Goal: Task Accomplishment & Management: Complete application form

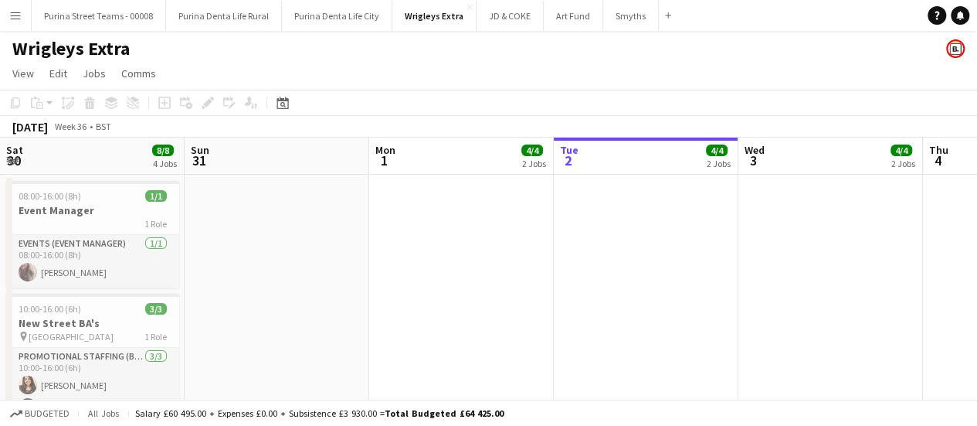
scroll to position [0, 369]
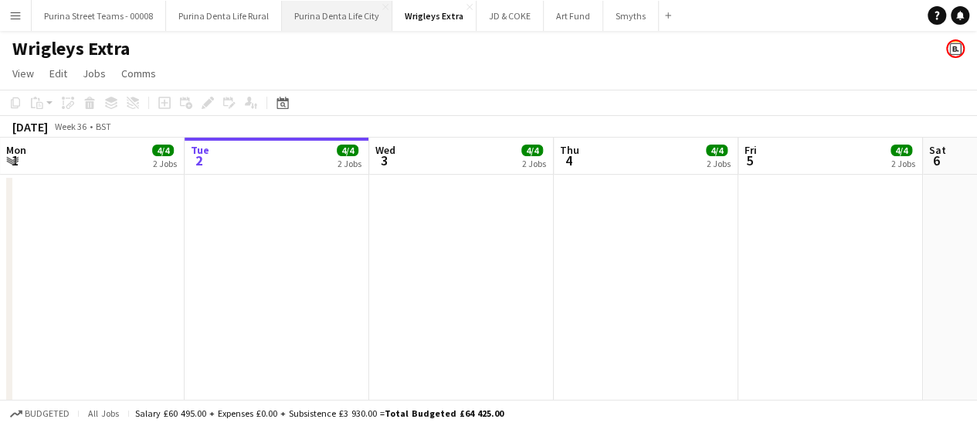
click at [320, 12] on button "Purina Denta Life City Close" at bounding box center [337, 16] width 110 height 30
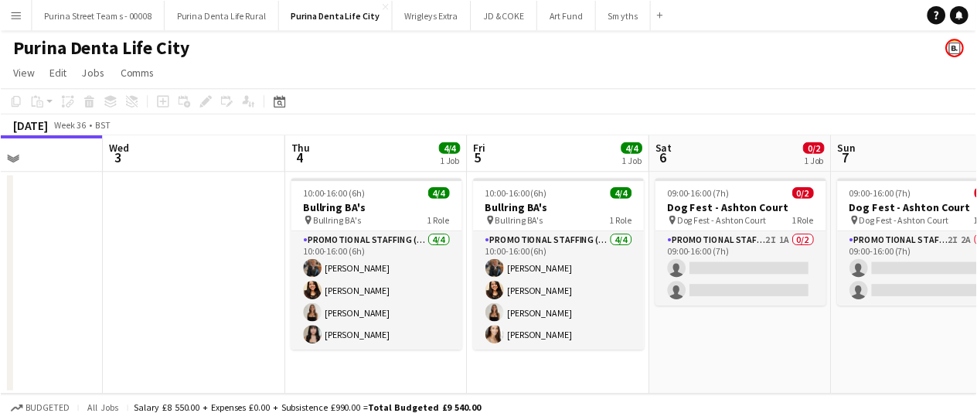
scroll to position [0, 678]
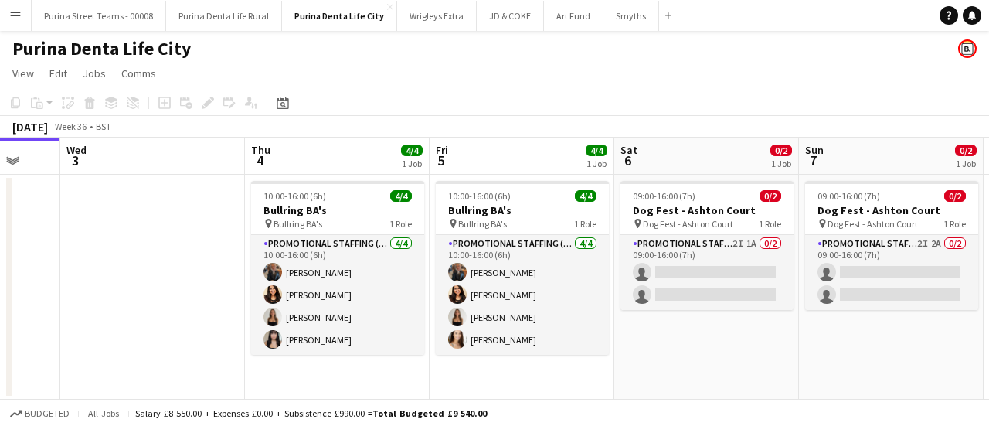
drag, startPoint x: 807, startPoint y: 224, endPoint x: 498, endPoint y: 242, distance: 309.6
click at [498, 242] on app-calendar-viewport "Sat 30 Sun 31 Mon 1 Tue 2 Wed 3 Thu 4 4/4 1 Job Fri 5 4/4 1 Job Sat 6 0/2 1 Job…" at bounding box center [494, 269] width 989 height 262
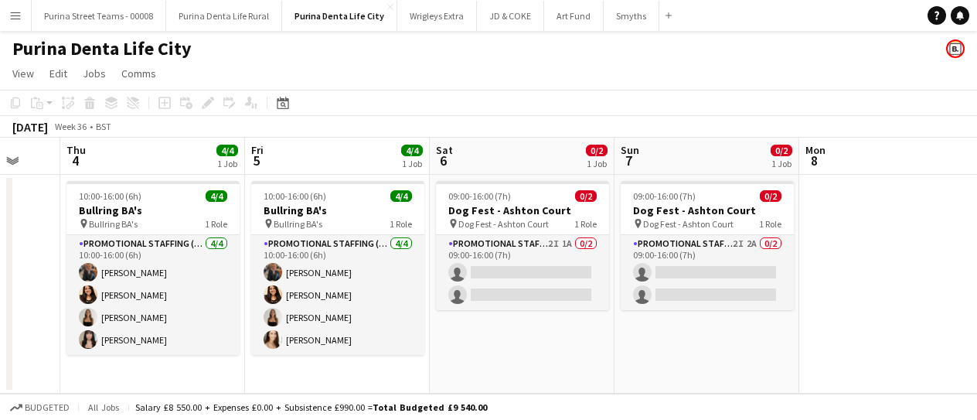
click at [139, 365] on app-date-cell "10:00-16:00 (6h) 4/4 Bullring BA's pin Bullring BA's 1 Role Promotional Staffin…" at bounding box center [152, 284] width 185 height 219
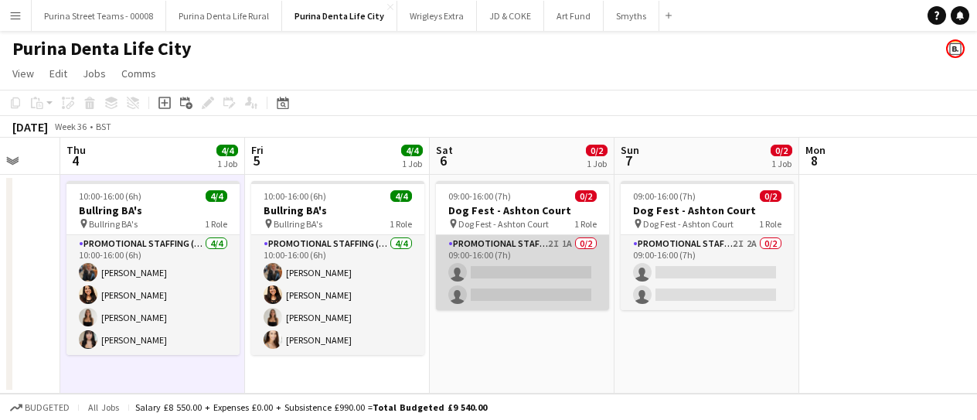
click at [558, 240] on app-card-role "Promotional Staffing (Brand Ambassadors) 2I 1A 0/2 09:00-16:00 (7h) single-neut…" at bounding box center [522, 272] width 173 height 75
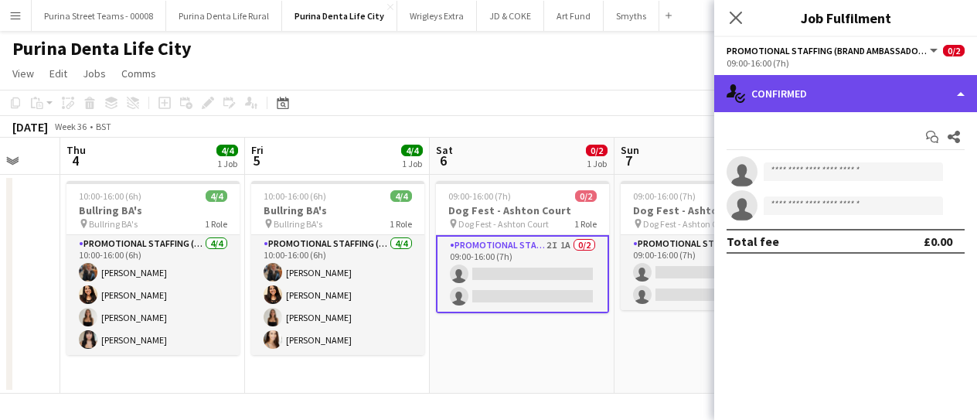
click at [955, 97] on div "single-neutral-actions-check-2 Confirmed" at bounding box center [845, 93] width 263 height 37
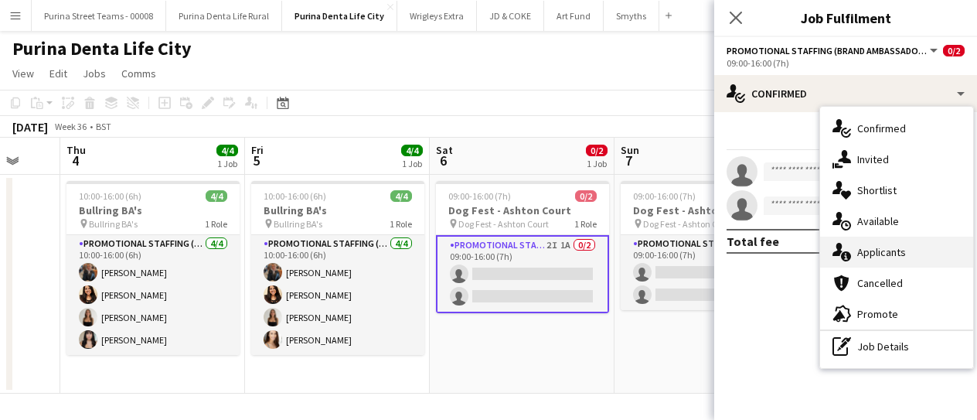
click at [909, 248] on div "single-neutral-actions-information Applicants" at bounding box center [896, 251] width 153 height 31
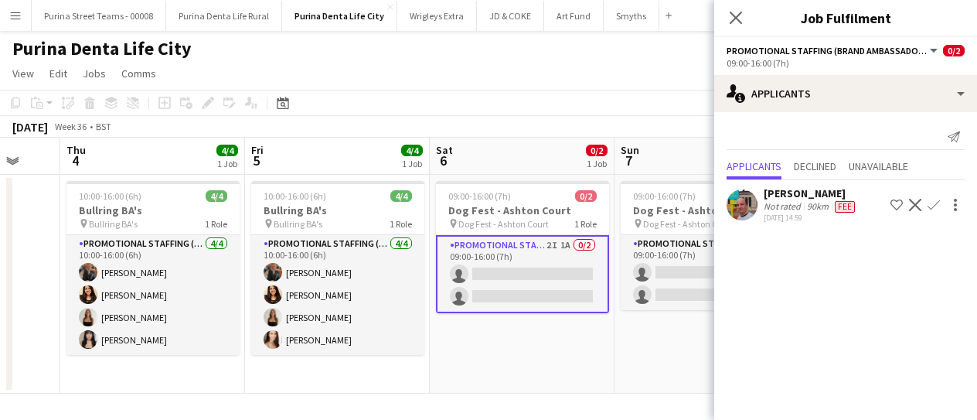
click at [739, 16] on icon "Close pop-in" at bounding box center [735, 18] width 12 height 12
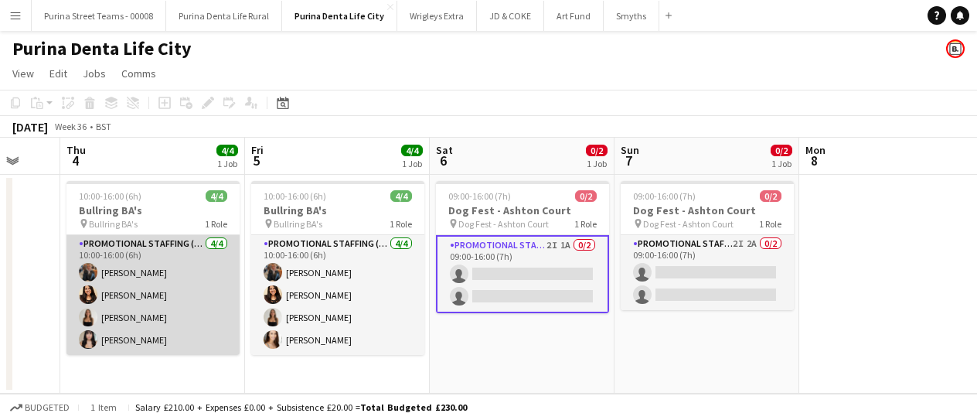
click at [168, 274] on app-card-role "Promotional Staffing (Brand Ambassadors) [DATE] 10:00-16:00 (6h) [PERSON_NAME] …" at bounding box center [152, 295] width 173 height 120
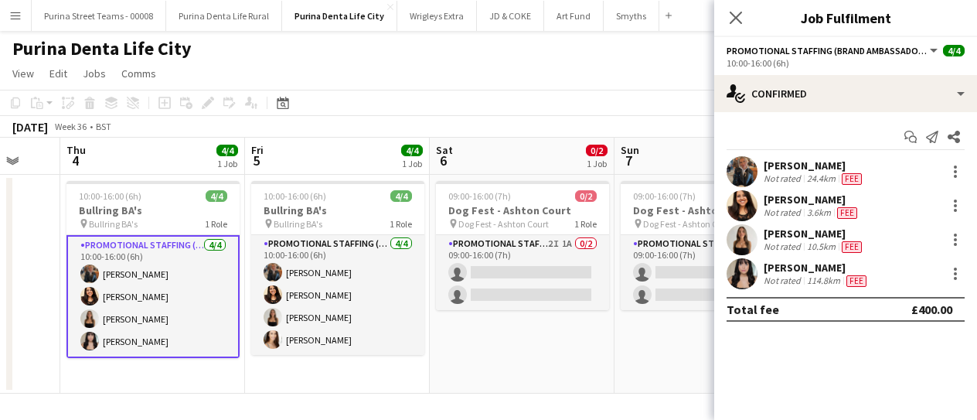
click at [800, 165] on div "[PERSON_NAME]" at bounding box center [813, 165] width 101 height 14
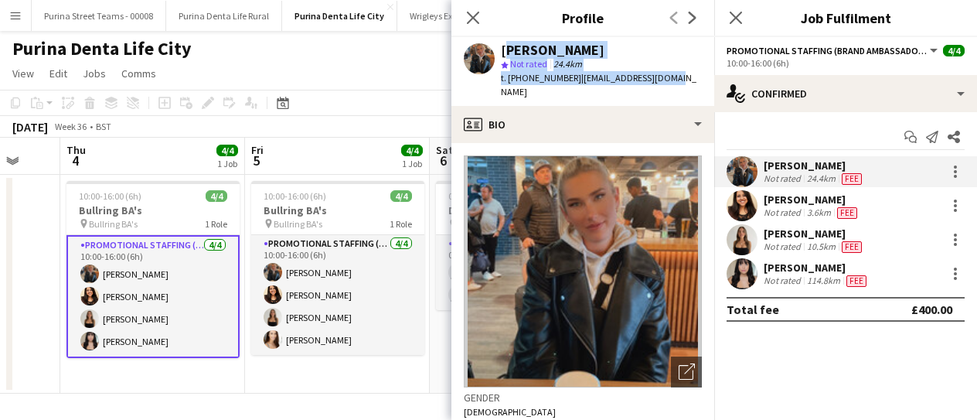
drag, startPoint x: 654, startPoint y: 74, endPoint x: 500, endPoint y: 49, distance: 156.6
click at [500, 49] on div "[PERSON_NAME] star Not rated 24.4km t. [PHONE_NUMBER] | [EMAIL_ADDRESS][DOMAIN_…" at bounding box center [582, 71] width 263 height 69
copy div "[PERSON_NAME] star Not rated 24.4km t. [PHONE_NUMBER] | [EMAIL_ADDRESS][DOMAIN_…"
click at [134, 293] on app-card-role "Promotional Staffing (Brand Ambassadors) [DATE] 10:00-16:00 (6h) [PERSON_NAME] …" at bounding box center [152, 296] width 173 height 123
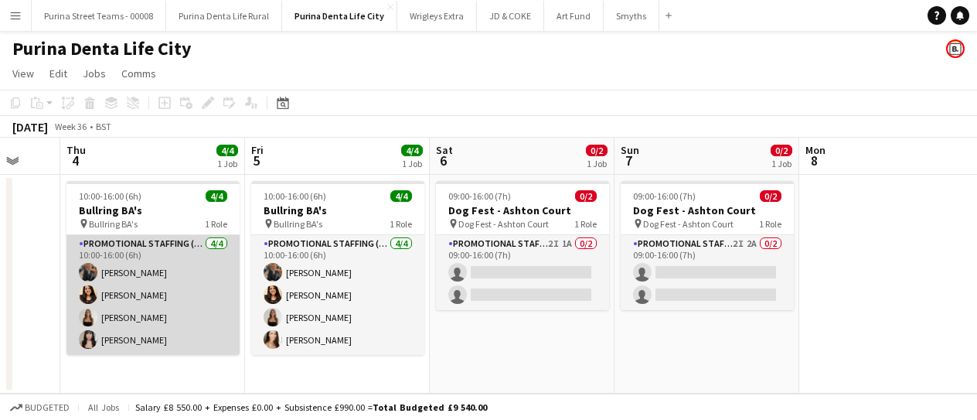
click at [139, 288] on app-card-role "Promotional Staffing (Brand Ambassadors) [DATE] 10:00-16:00 (6h) [PERSON_NAME] …" at bounding box center [152, 295] width 173 height 120
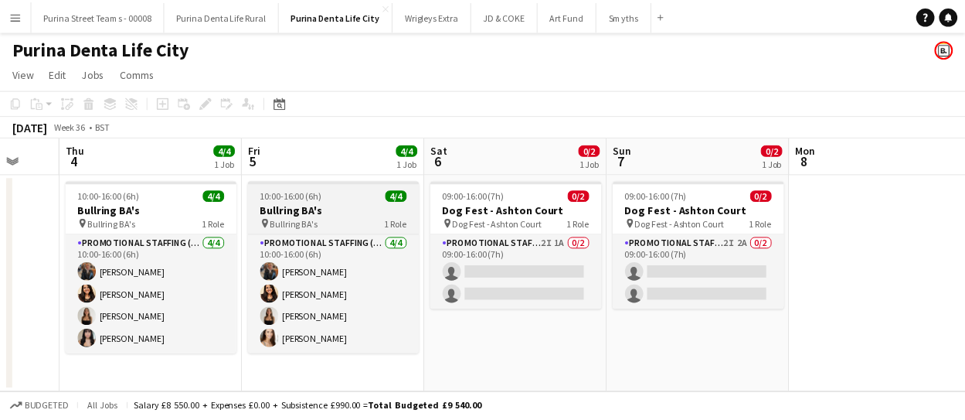
scroll to position [0, 680]
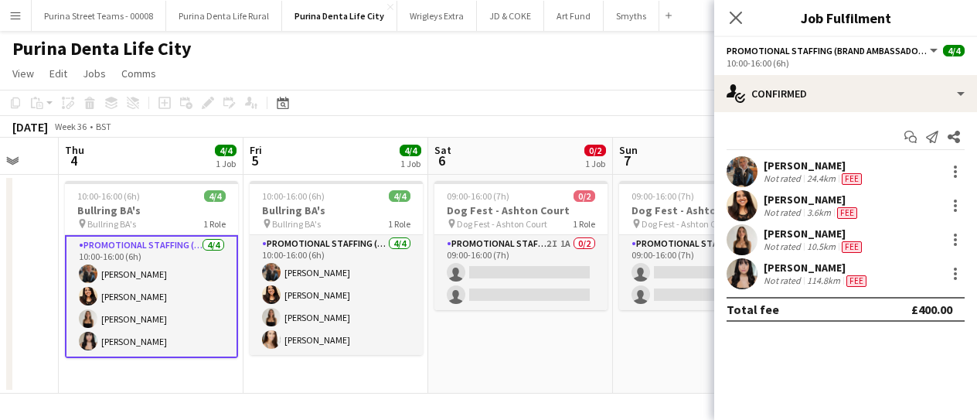
click at [791, 204] on div "[PERSON_NAME]" at bounding box center [811, 199] width 97 height 14
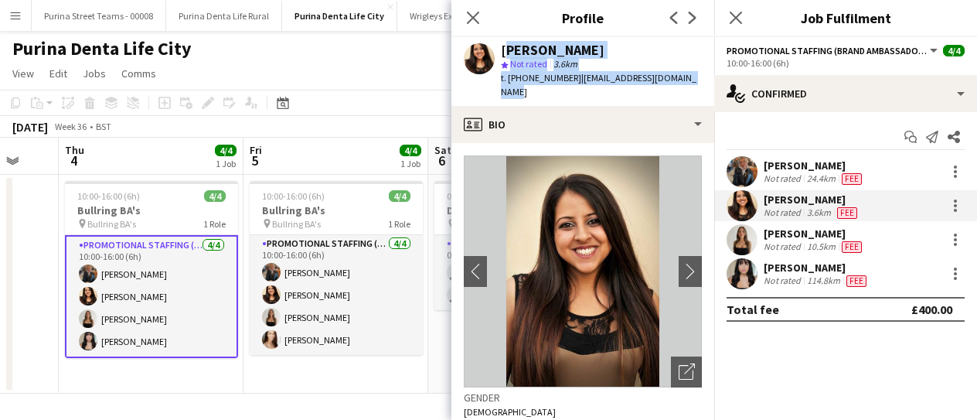
drag, startPoint x: 695, startPoint y: 75, endPoint x: 504, endPoint y: 49, distance: 193.4
click at [504, 49] on div "[PERSON_NAME] star Not rated 3.6km t. [PHONE_NUMBER] | [EMAIL_ADDRESS][DOMAIN_N…" at bounding box center [582, 71] width 263 height 69
copy div "[PERSON_NAME] star Not rated 3.6km t. [PHONE_NUMBER] | [EMAIL_ADDRESS][DOMAIN_N…"
click at [114, 318] on app-card-role "Promotional Staffing (Brand Ambassadors) [DATE] 10:00-16:00 (6h) [PERSON_NAME] …" at bounding box center [151, 296] width 173 height 123
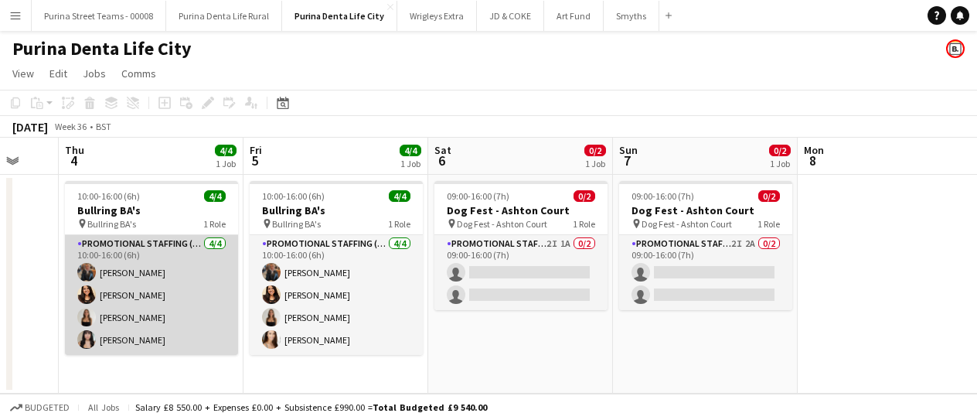
click at [136, 316] on app-card-role "Promotional Staffing (Brand Ambassadors) [DATE] 10:00-16:00 (6h) [PERSON_NAME] …" at bounding box center [151, 295] width 173 height 120
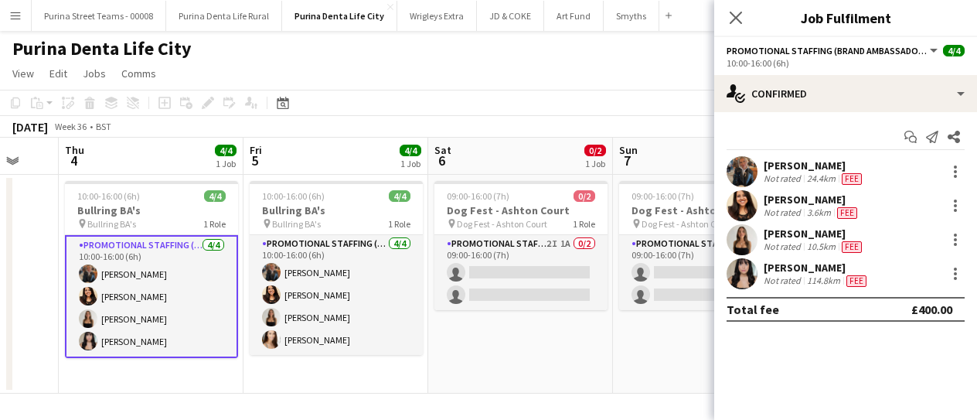
click at [810, 231] on div "[PERSON_NAME]" at bounding box center [813, 233] width 101 height 14
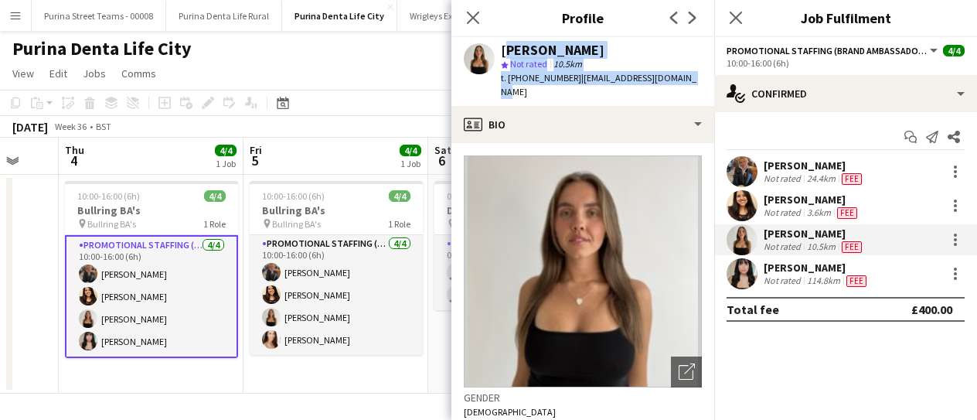
drag, startPoint x: 691, startPoint y: 74, endPoint x: 502, endPoint y: 48, distance: 190.3
click at [502, 48] on div "[PERSON_NAME] star Not rated 10.5km t. [PHONE_NUMBER] | [EMAIL_ADDRESS][DOMAIN_…" at bounding box center [582, 71] width 263 height 69
copy div "[PERSON_NAME] star Not rated 10.5km t. [PHONE_NUMBER] | [EMAIL_ADDRESS][DOMAIN_…"
click at [138, 336] on app-card-role "Promotional Staffing (Brand Ambassadors) [DATE] 10:00-16:00 (6h) [PERSON_NAME] …" at bounding box center [151, 296] width 173 height 123
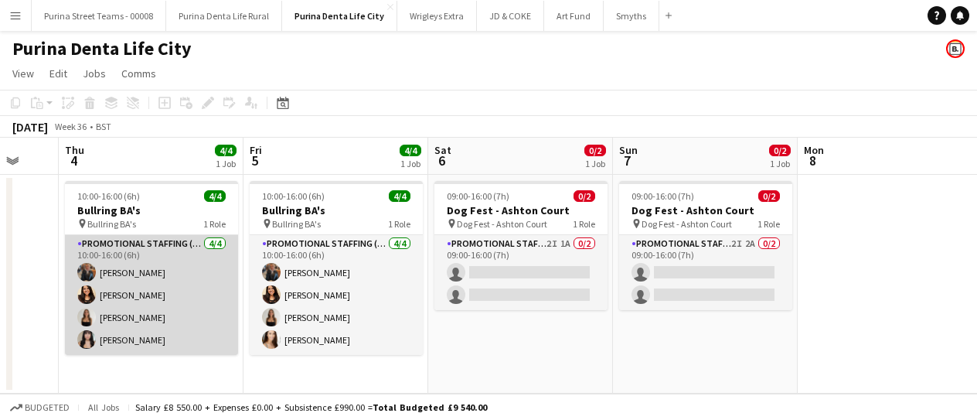
click at [136, 331] on app-card-role "Promotional Staffing (Brand Ambassadors) [DATE] 10:00-16:00 (6h) [PERSON_NAME] …" at bounding box center [151, 295] width 173 height 120
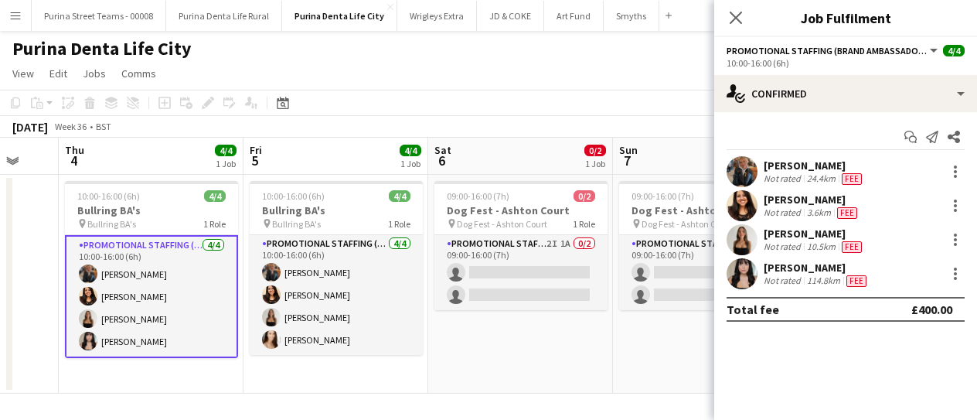
click at [788, 266] on div "[PERSON_NAME]" at bounding box center [816, 267] width 106 height 14
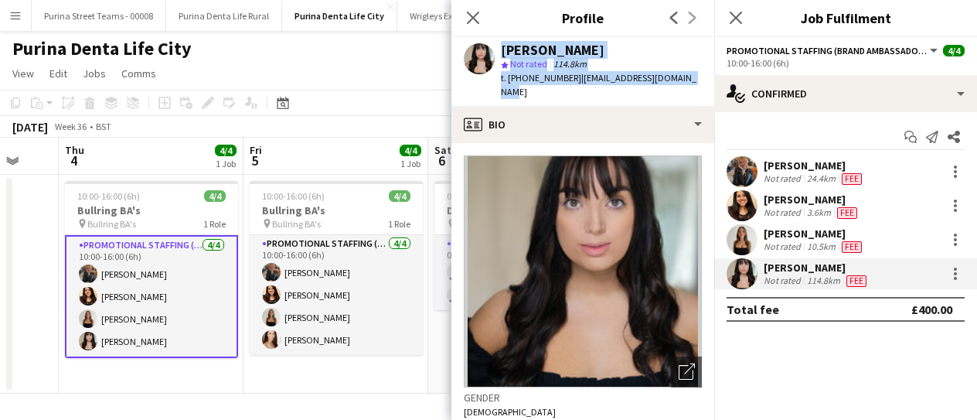
drag, startPoint x: 696, startPoint y: 77, endPoint x: 497, endPoint y: 49, distance: 201.4
click at [497, 49] on div "[PERSON_NAME] star Not rated 114.8km t. [PHONE_NUMBER] | [EMAIL_ADDRESS][DOMAIN…" at bounding box center [582, 71] width 263 height 69
copy div "[PERSON_NAME] star Not rated 114.8km t. [PHONE_NUMBER] | [EMAIL_ADDRESS][DOMAIN…"
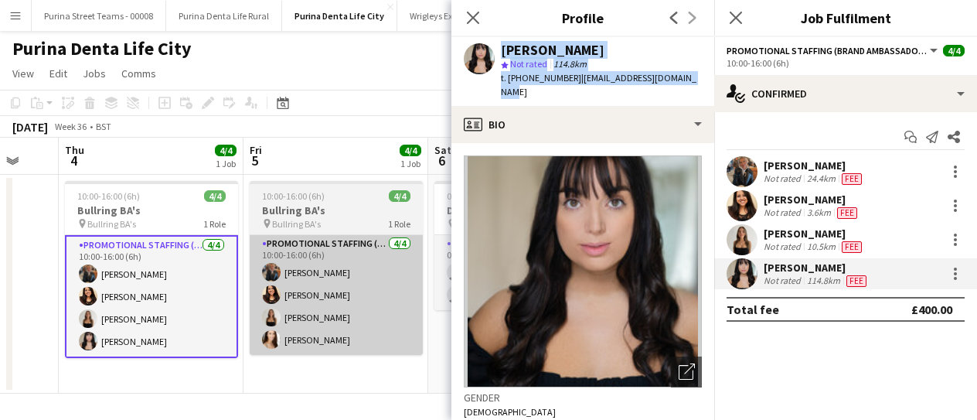
click at [289, 343] on app-card-role "Promotional Staffing (Brand Ambassadors) [DATE] 10:00-16:00 (6h) [PERSON_NAME] …" at bounding box center [336, 295] width 173 height 120
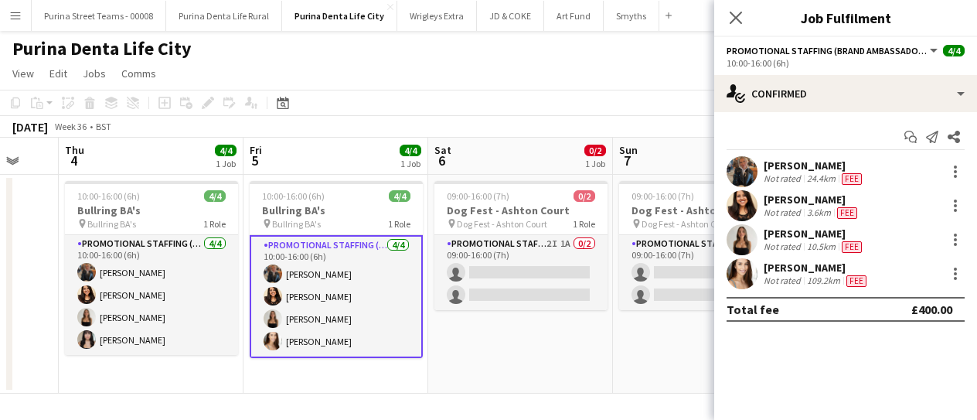
click at [318, 339] on app-card-role "Promotional Staffing (Brand Ambassadors) [DATE] 10:00-16:00 (6h) [PERSON_NAME] …" at bounding box center [336, 296] width 173 height 123
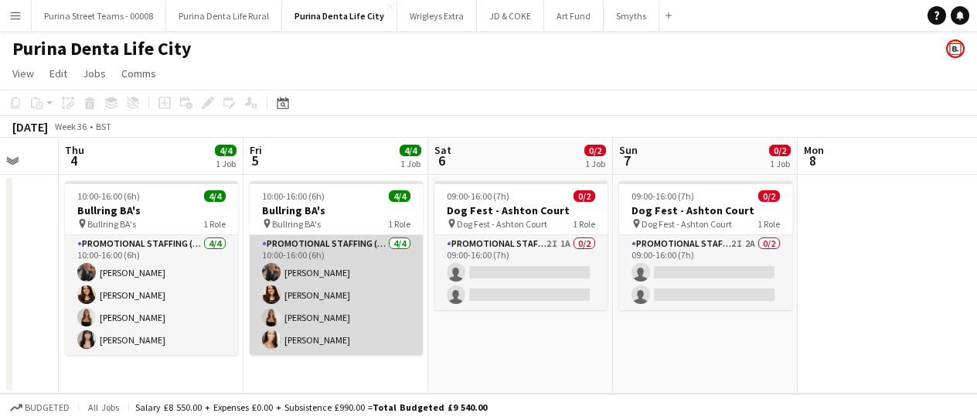
click at [309, 339] on app-card-role "Promotional Staffing (Brand Ambassadors) [DATE] 10:00-16:00 (6h) [PERSON_NAME] …" at bounding box center [336, 295] width 173 height 120
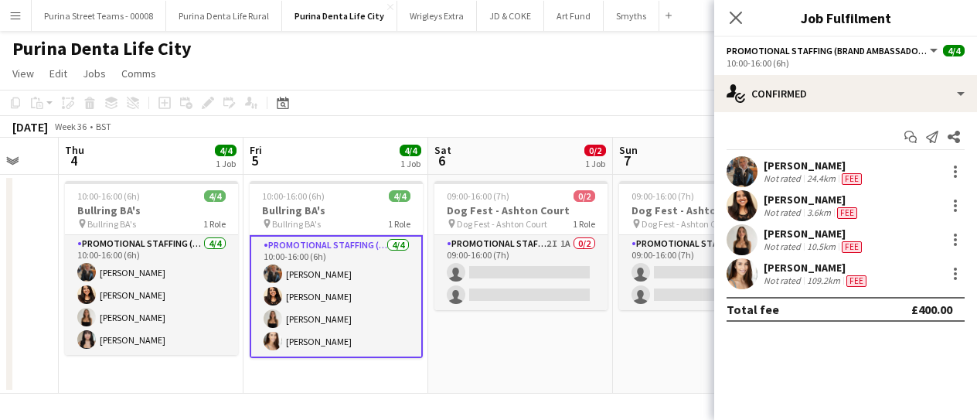
click at [804, 268] on div "[PERSON_NAME]" at bounding box center [816, 267] width 106 height 14
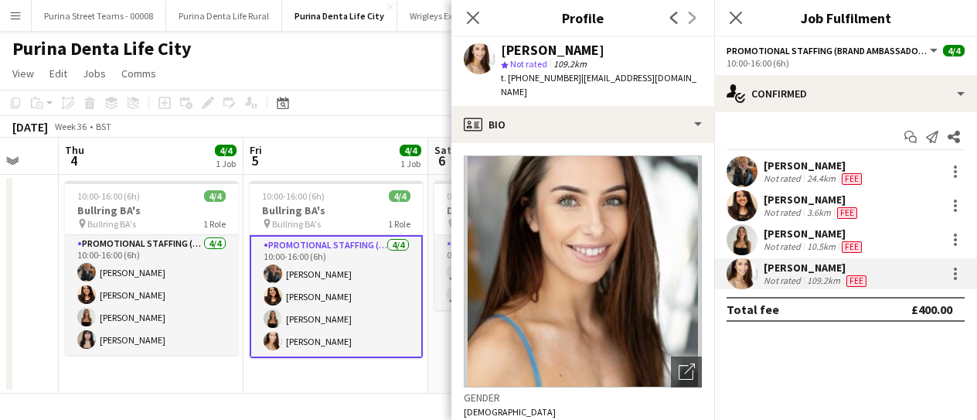
drag, startPoint x: 686, startPoint y: 73, endPoint x: 509, endPoint y: 50, distance: 178.4
click at [501, 50] on app-profile-header "[PERSON_NAME] star Not rated 109.2km t. [PHONE_NUMBER] | [EMAIL_ADDRESS][DOMAIN…" at bounding box center [582, 71] width 263 height 69
click at [511, 48] on div "[PERSON_NAME]" at bounding box center [553, 50] width 104 height 14
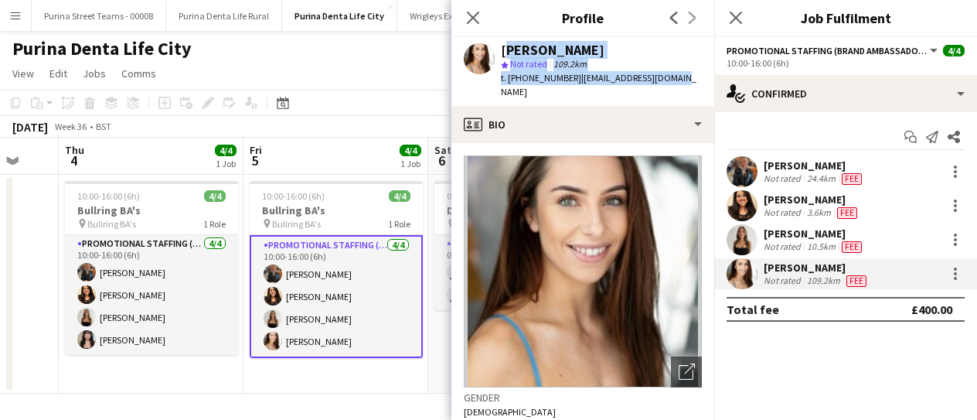
drag, startPoint x: 530, startPoint y: 52, endPoint x: 686, endPoint y: 79, distance: 158.4
click at [686, 79] on app-profile-header "[PERSON_NAME] star Not rated 109.2km t. [PHONE_NUMBER] | [EMAIL_ADDRESS][DOMAIN…" at bounding box center [582, 71] width 263 height 69
copy div "[PERSON_NAME] star Not rated 109.2km t. [PHONE_NUMBER] | [EMAIL_ADDRESS][DOMAIN…"
click at [161, 381] on app-date-cell "10:00-16:00 (6h) 4/4 Bullring BA's pin Bullring BA's 1 Role Promotional Staffin…" at bounding box center [151, 284] width 185 height 219
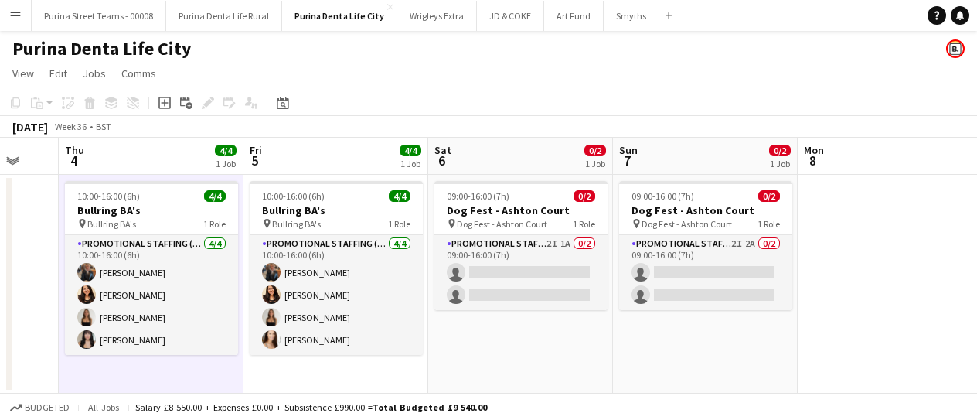
click at [151, 365] on app-date-cell "10:00-16:00 (6h) 4/4 Bullring BA's pin Bullring BA's 1 Role Promotional Staffin…" at bounding box center [151, 284] width 185 height 219
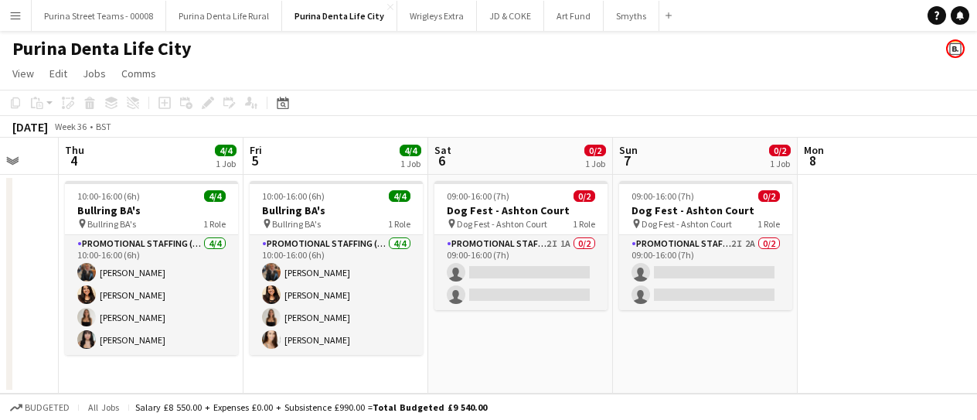
click at [151, 365] on app-date-cell "10:00-16:00 (6h) 4/4 Bullring BA's pin Bullring BA's 1 Role Promotional Staffin…" at bounding box center [151, 284] width 185 height 219
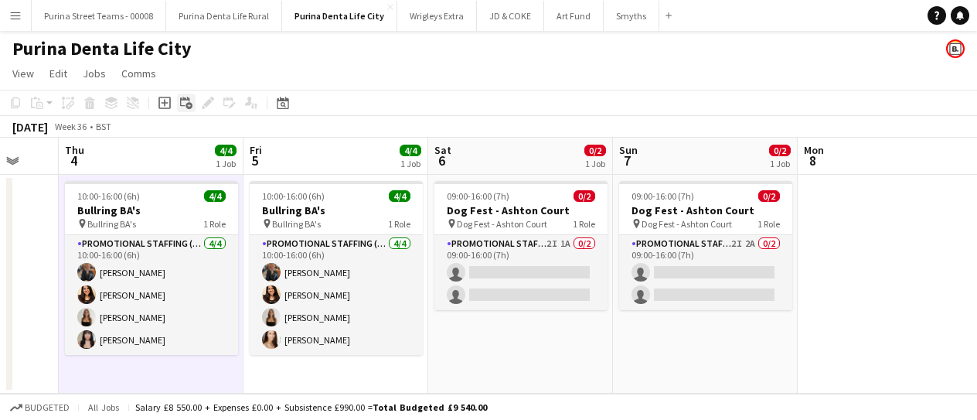
click at [189, 100] on icon at bounding box center [184, 101] width 9 height 9
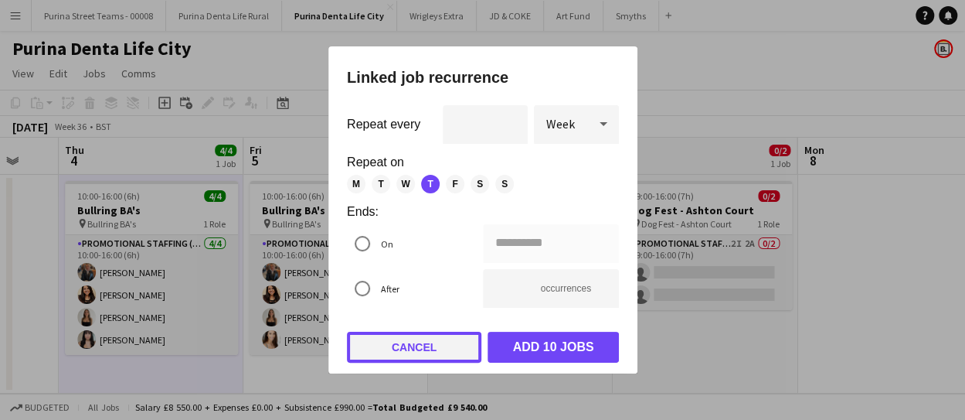
click at [417, 346] on button "Cancel" at bounding box center [414, 346] width 134 height 31
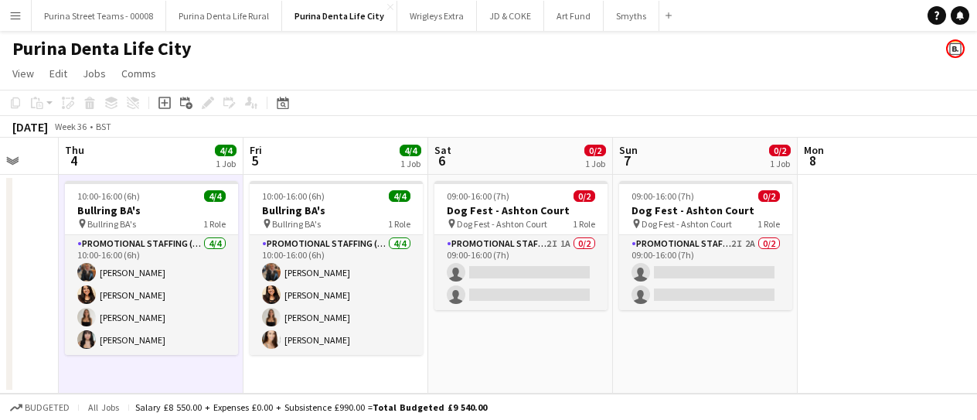
click at [142, 370] on app-date-cell "10:00-16:00 (6h) 4/4 Bullring BA's pin Bullring BA's 1 Role Promotional Staffin…" at bounding box center [151, 284] width 185 height 219
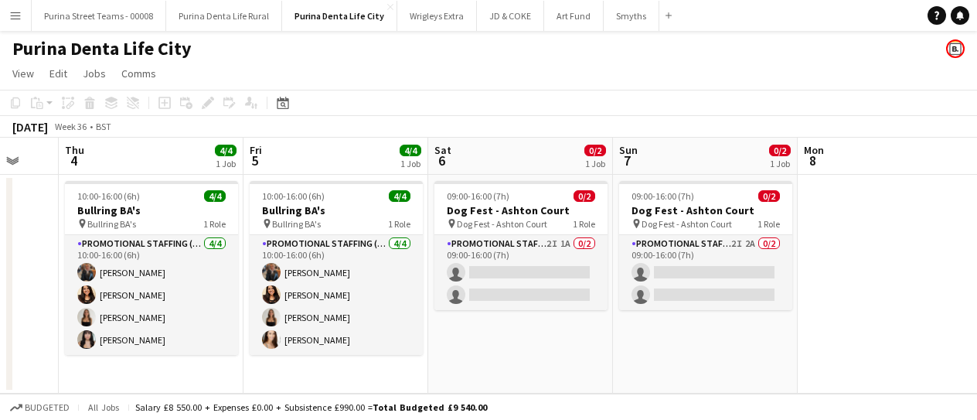
click at [136, 368] on app-date-cell "10:00-16:00 (6h) 4/4 Bullring BA's pin Bullring BA's 1 Role Promotional Staffin…" at bounding box center [151, 284] width 185 height 219
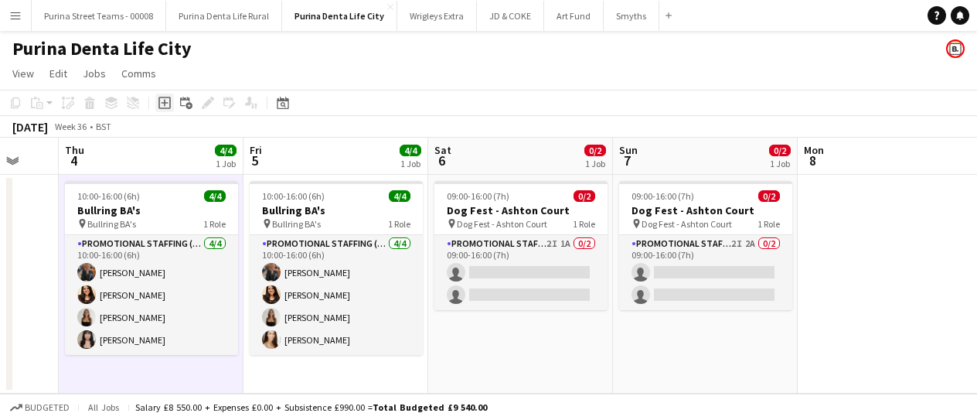
click at [165, 100] on icon "Add job" at bounding box center [164, 103] width 12 height 12
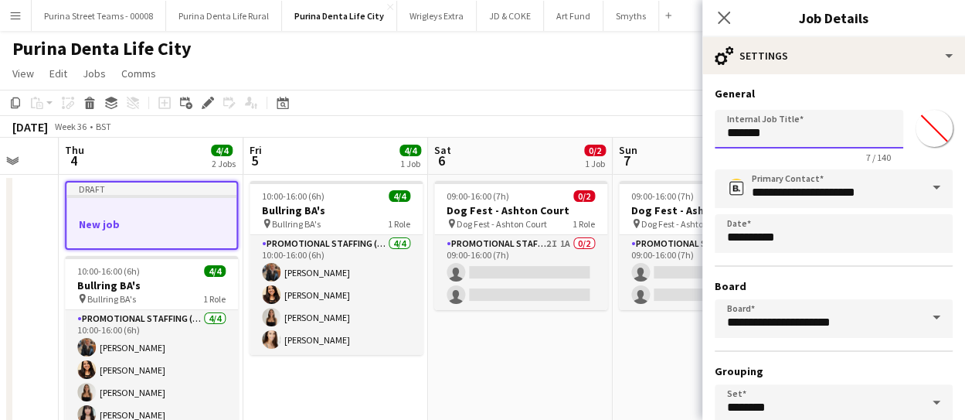
click at [799, 126] on input "*******" at bounding box center [809, 129] width 189 height 39
type input "********"
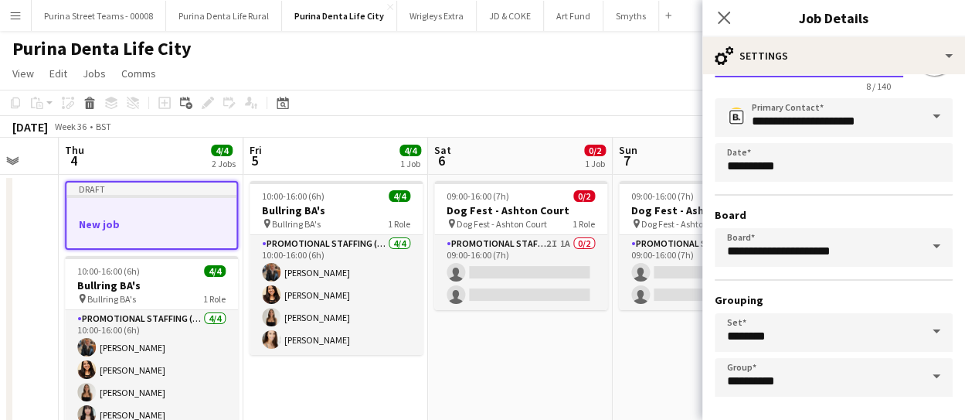
scroll to position [134, 0]
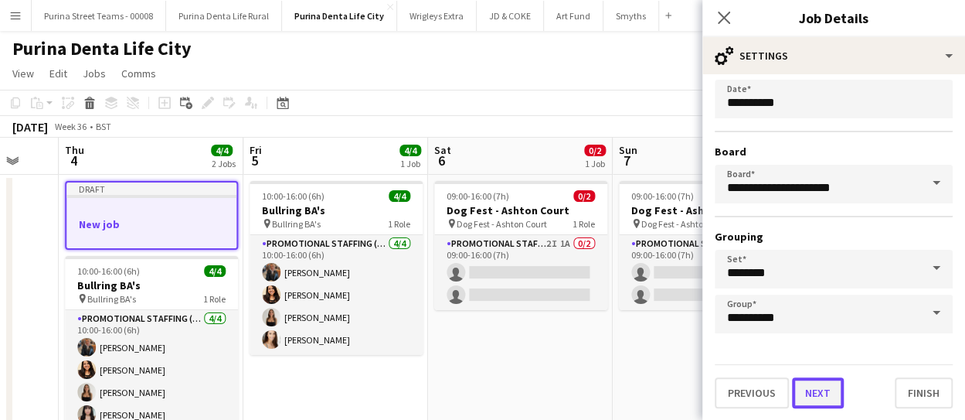
click at [830, 392] on button "Next" at bounding box center [818, 392] width 52 height 31
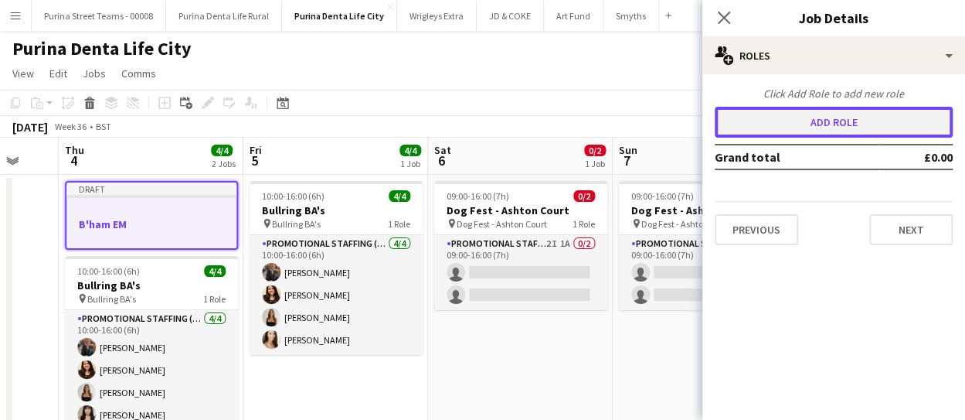
click at [860, 121] on button "Add role" at bounding box center [834, 122] width 238 height 31
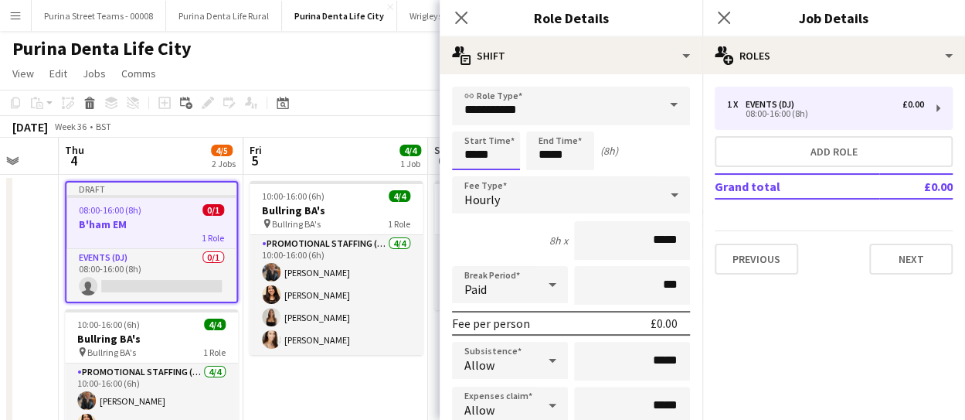
click at [505, 155] on input "*****" at bounding box center [486, 150] width 68 height 39
click at [471, 125] on div at bounding box center [470, 123] width 31 height 15
type input "*****"
click at [471, 125] on div at bounding box center [470, 123] width 31 height 15
click at [549, 151] on input "*****" at bounding box center [560, 150] width 68 height 39
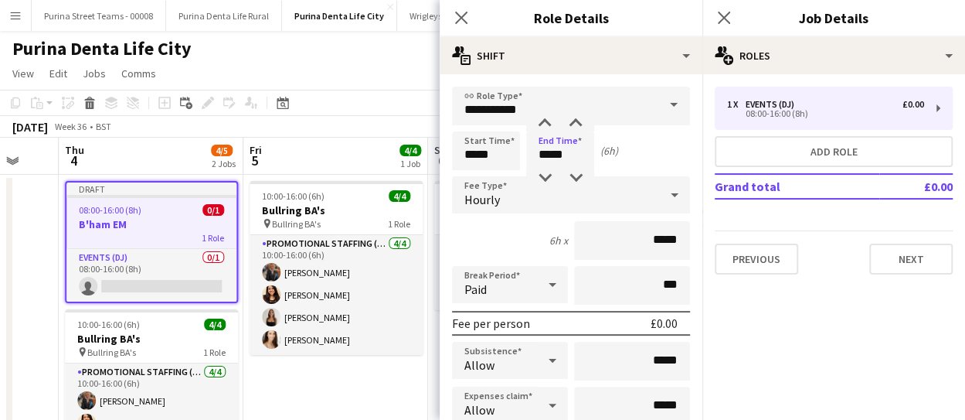
click at [528, 291] on div "Paid" at bounding box center [494, 284] width 85 height 37
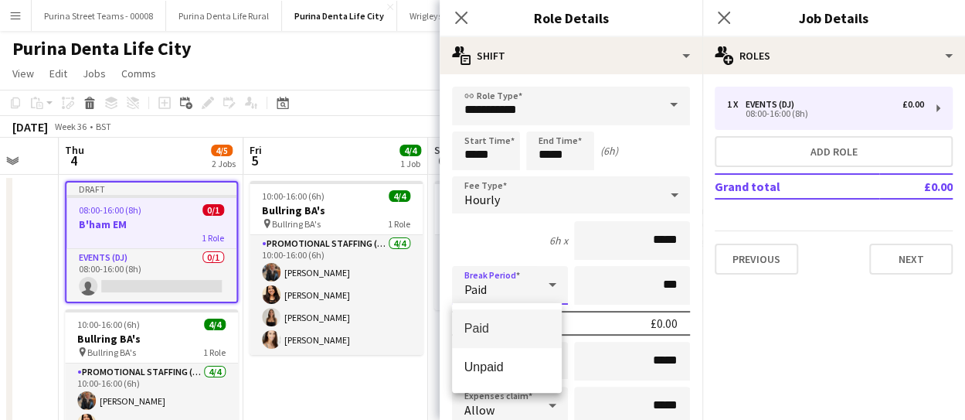
click at [510, 193] on div at bounding box center [482, 210] width 965 height 420
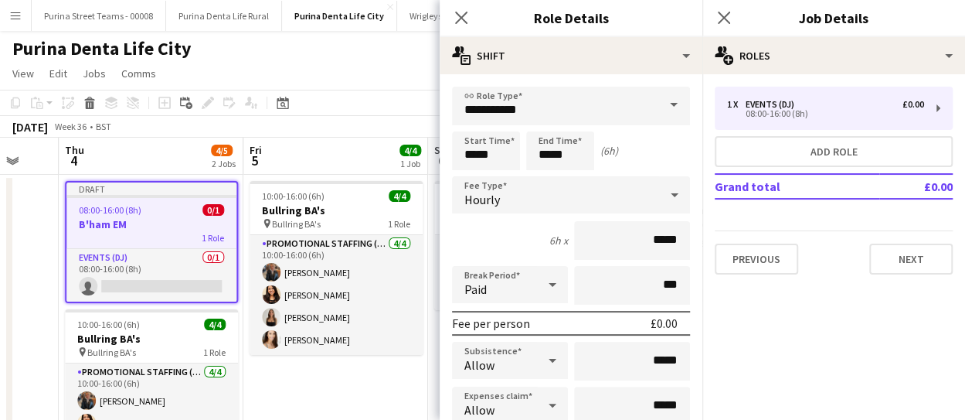
click at [498, 203] on span "Hourly" at bounding box center [482, 199] width 36 height 15
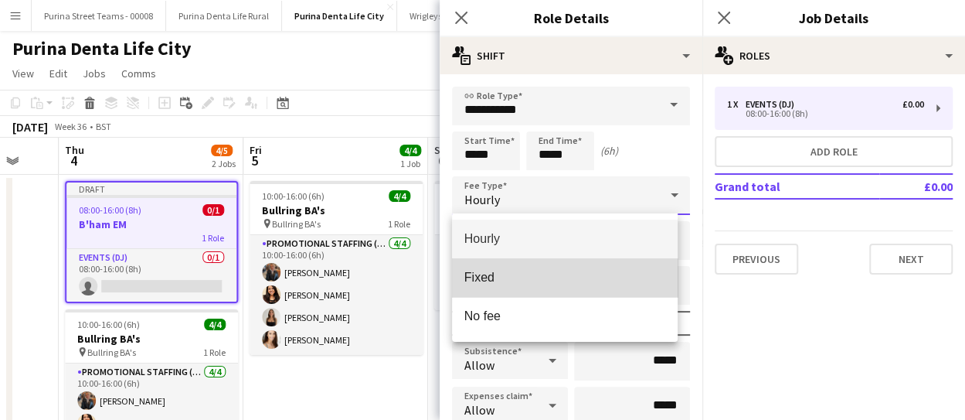
click at [499, 278] on span "Fixed" at bounding box center [565, 277] width 202 height 15
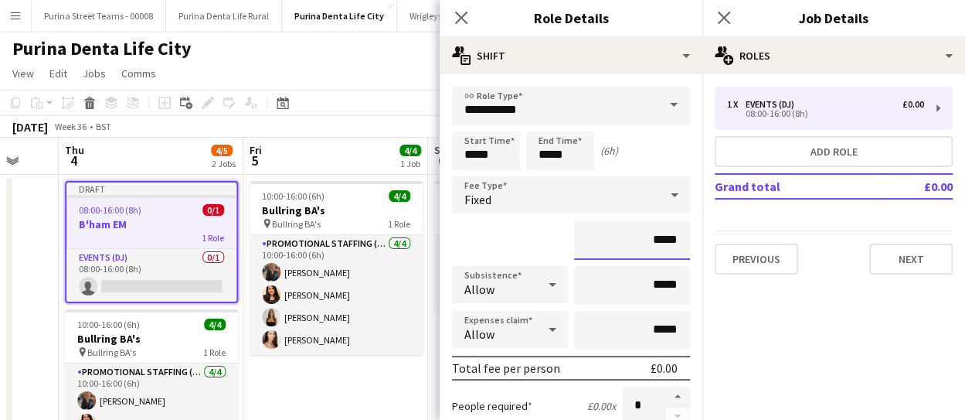
drag, startPoint x: 641, startPoint y: 238, endPoint x: 666, endPoint y: 237, distance: 24.7
click at [666, 237] on input "*****" at bounding box center [632, 240] width 116 height 39
click at [501, 228] on div "*******" at bounding box center [571, 240] width 238 height 39
click at [647, 236] on input "*******" at bounding box center [632, 240] width 116 height 39
click at [647, 240] on input "*******" at bounding box center [632, 240] width 116 height 39
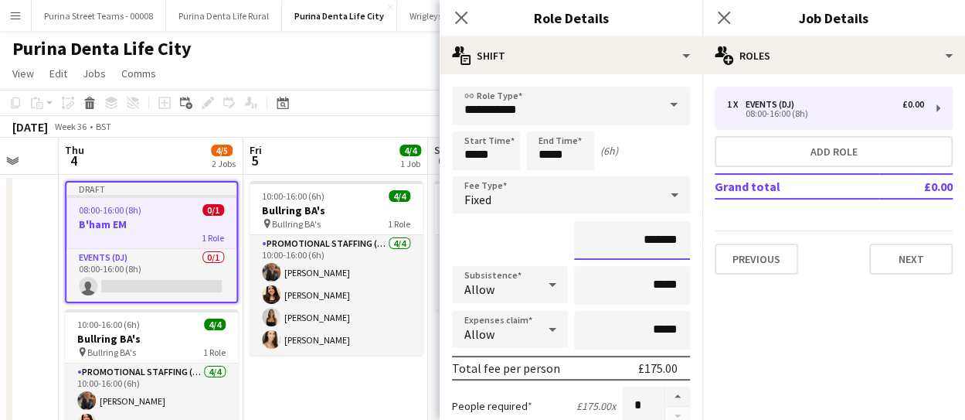
click at [652, 240] on input "*******" at bounding box center [632, 240] width 116 height 39
click at [648, 236] on input "*******" at bounding box center [632, 240] width 116 height 39
type input "*******"
click at [546, 280] on icon at bounding box center [552, 284] width 19 height 31
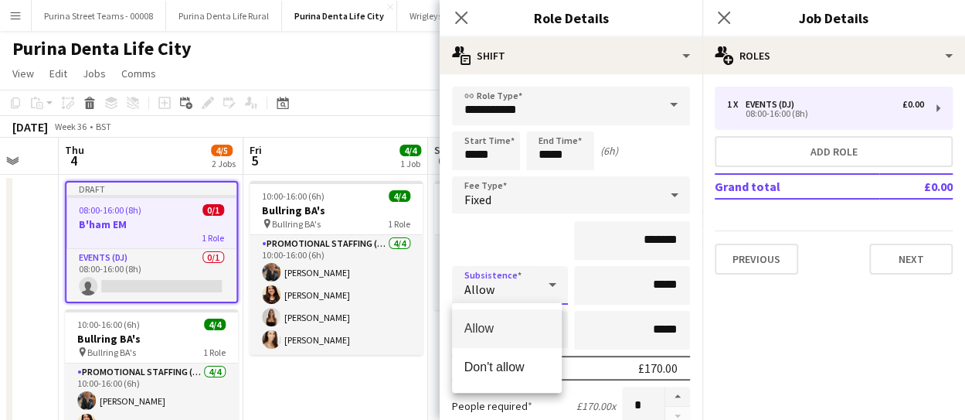
click at [525, 241] on div at bounding box center [482, 210] width 965 height 420
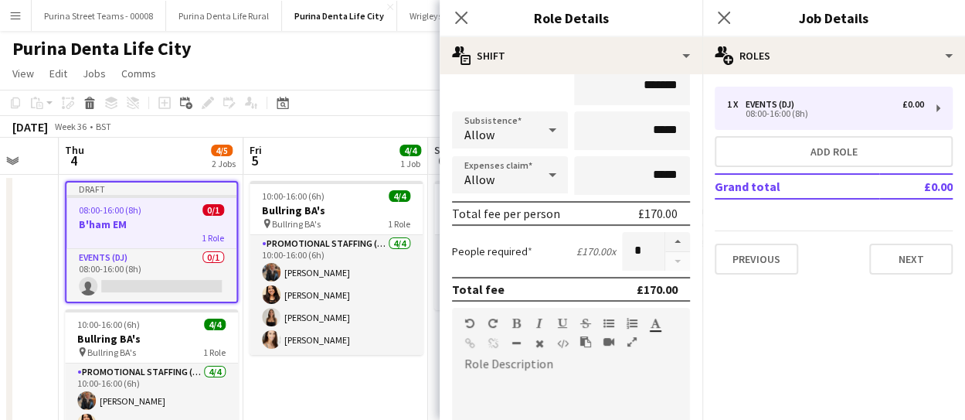
scroll to position [471, 0]
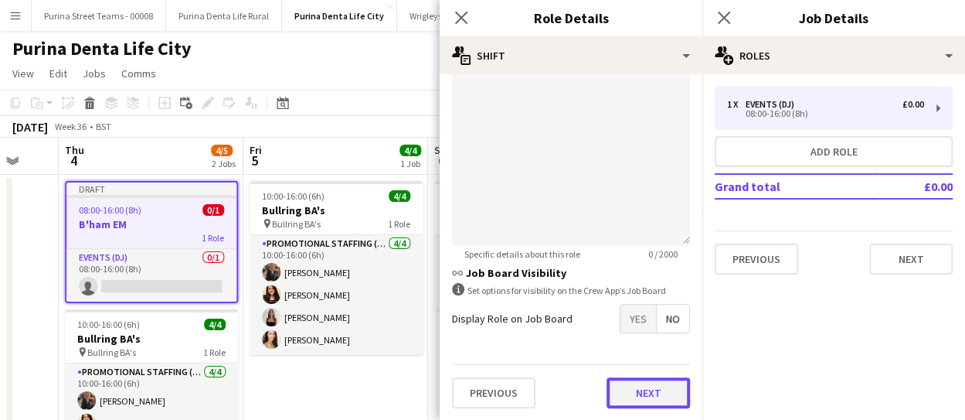
click at [635, 390] on button "Next" at bounding box center [648, 392] width 83 height 31
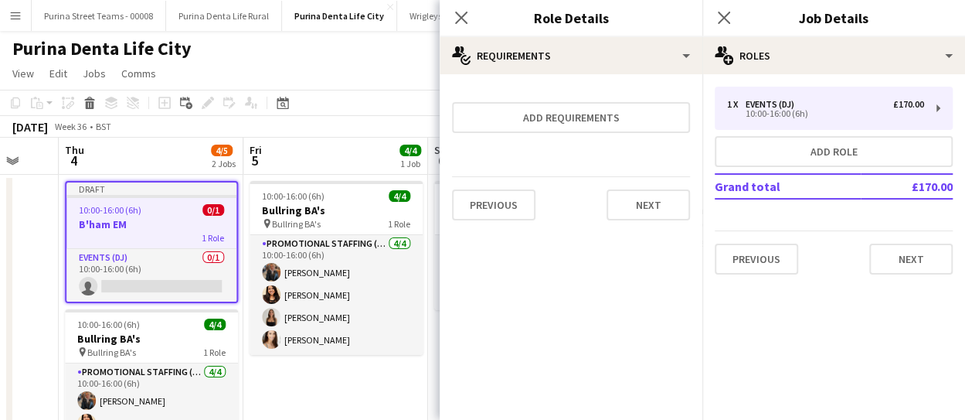
scroll to position [0, 0]
click at [894, 249] on button "Next" at bounding box center [910, 258] width 83 height 31
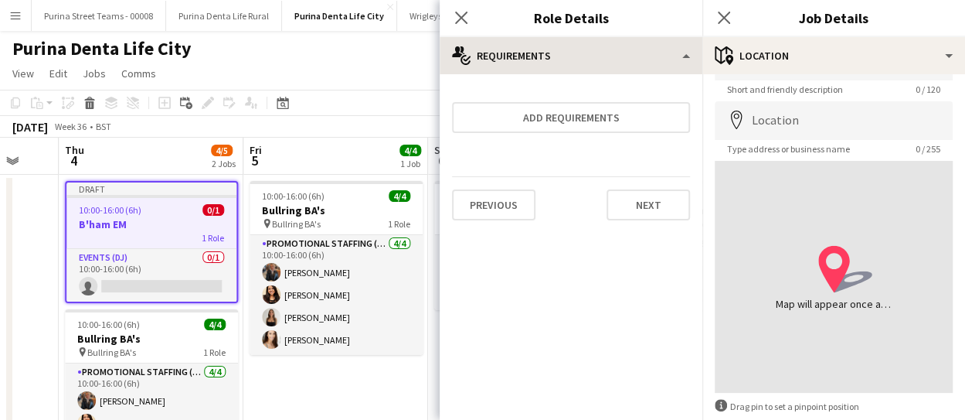
scroll to position [77, 0]
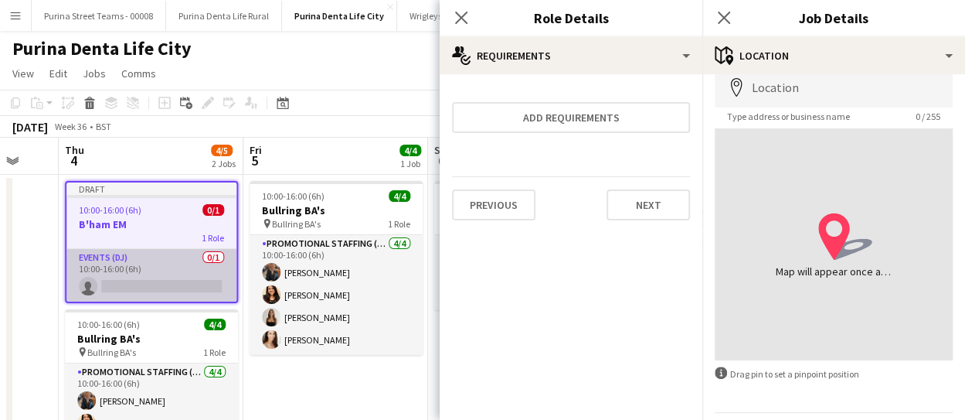
click at [177, 282] on app-card-role "Events (DJ) 0/1 10:00-16:00 (6h) single-neutral-actions" at bounding box center [151, 275] width 170 height 53
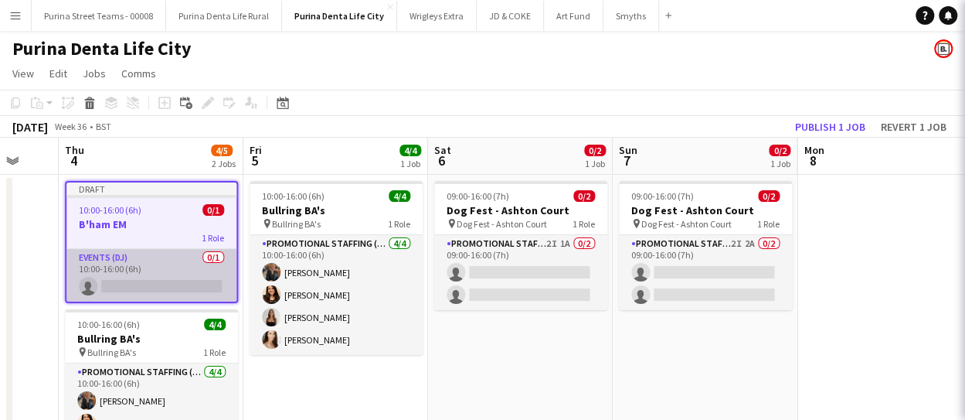
scroll to position [0, 0]
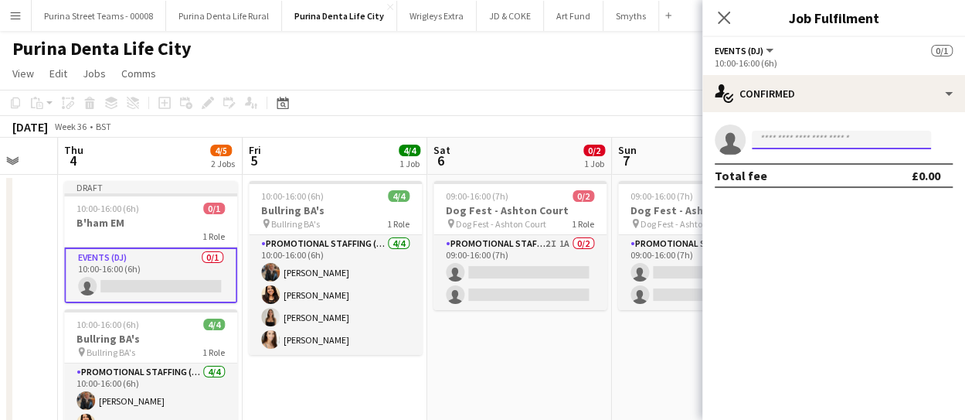
click at [788, 140] on input at bounding box center [841, 140] width 179 height 19
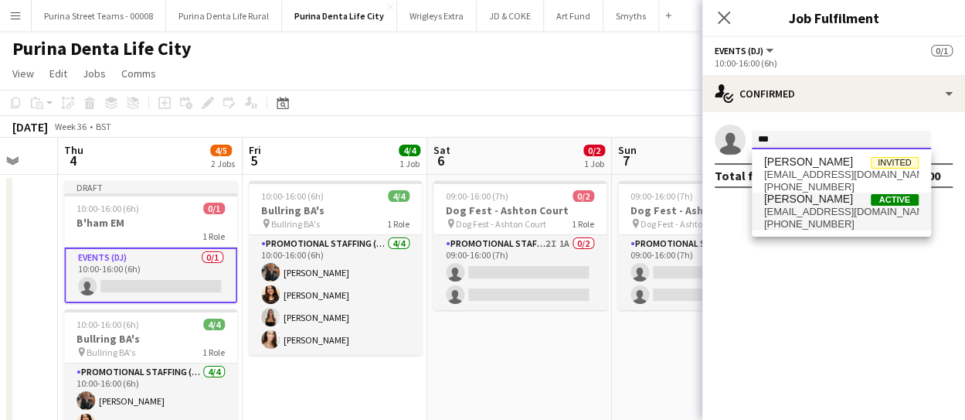
type input "***"
click at [828, 206] on span "[EMAIL_ADDRESS][DOMAIN_NAME]" at bounding box center [841, 212] width 155 height 12
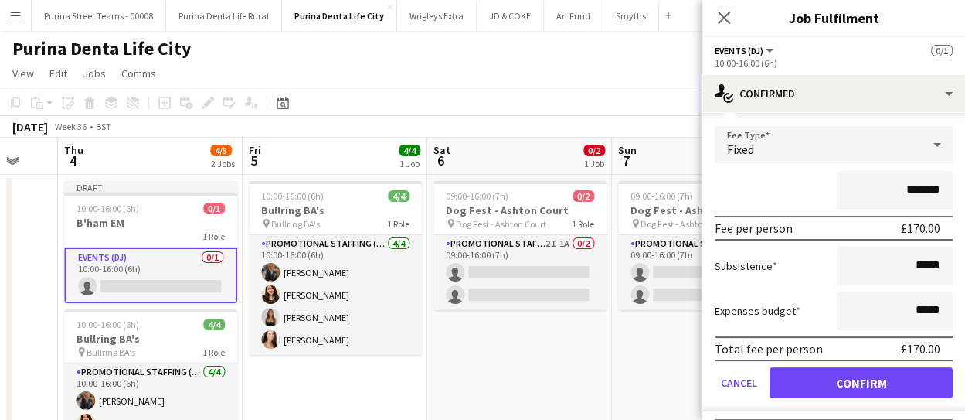
scroll to position [86, 0]
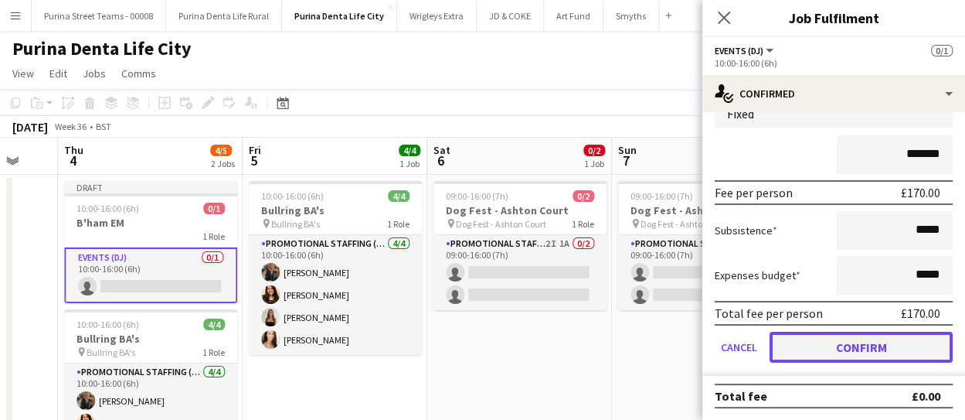
click at [878, 345] on button "Confirm" at bounding box center [861, 346] width 183 height 31
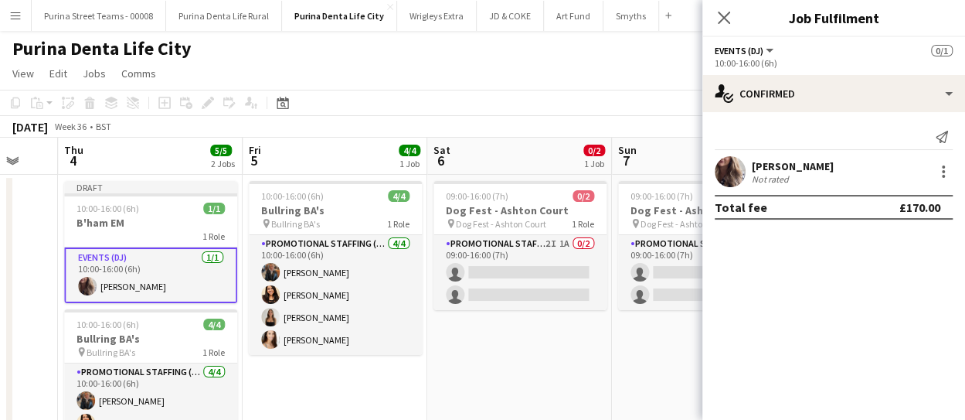
scroll to position [0, 0]
click at [561, 369] on app-date-cell "09:00-16:00 (7h) 0/2 Dog Fest - Ashton Court pin Dog Fest - Ashton Court 1 Role…" at bounding box center [519, 344] width 185 height 338
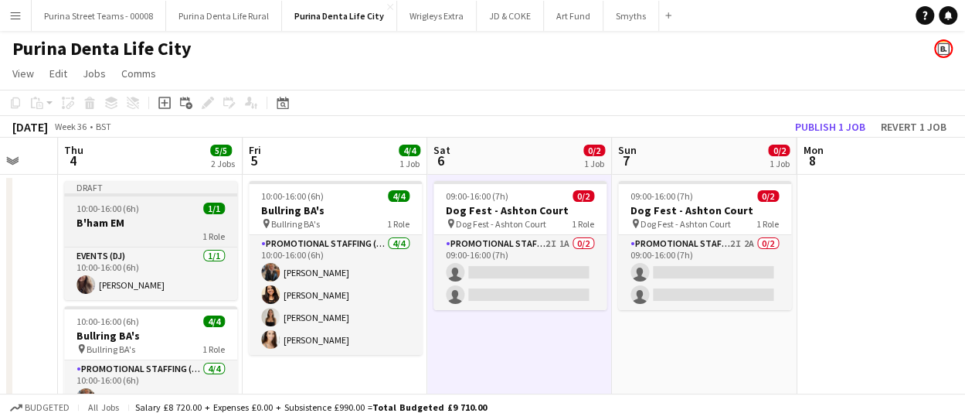
click at [100, 207] on span "10:00-16:00 (6h)" at bounding box center [107, 208] width 63 height 12
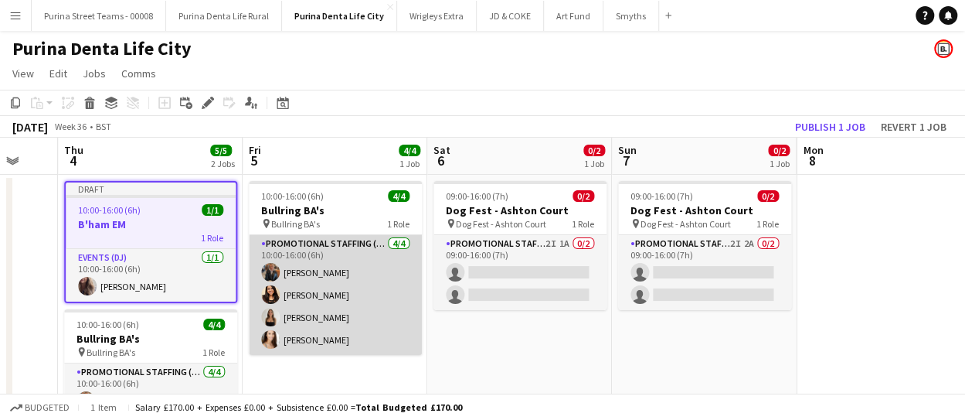
scroll to position [77, 0]
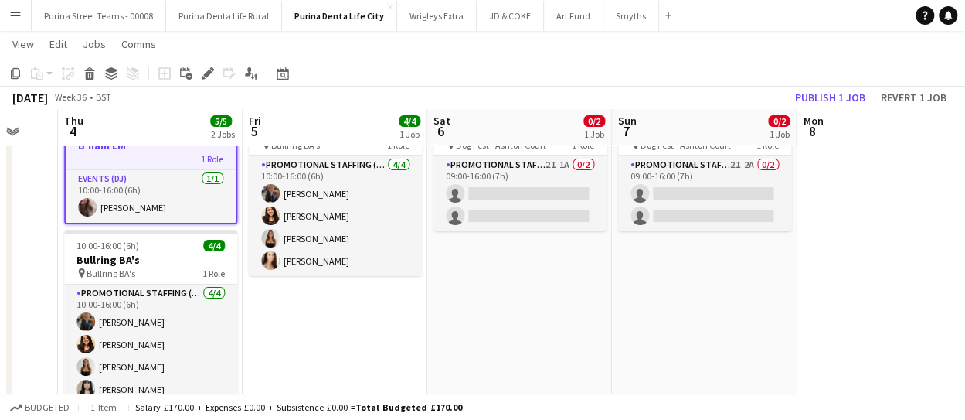
click at [355, 316] on app-date-cell "10:00-16:00 (6h) 4/4 Bullring BA's pin Bullring BA's 1 Role Promotional Staffin…" at bounding box center [335, 265] width 185 height 338
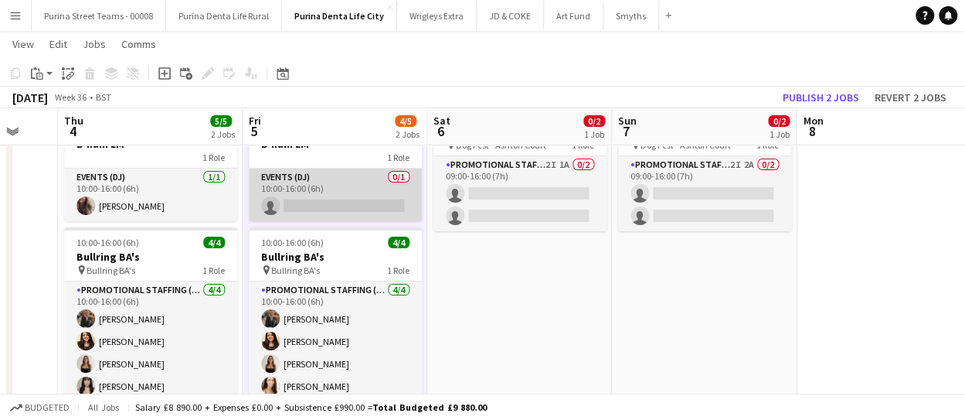
click at [311, 185] on app-card-role "Events (DJ) 0/1 10:00-16:00 (6h) single-neutral-actions" at bounding box center [335, 194] width 173 height 53
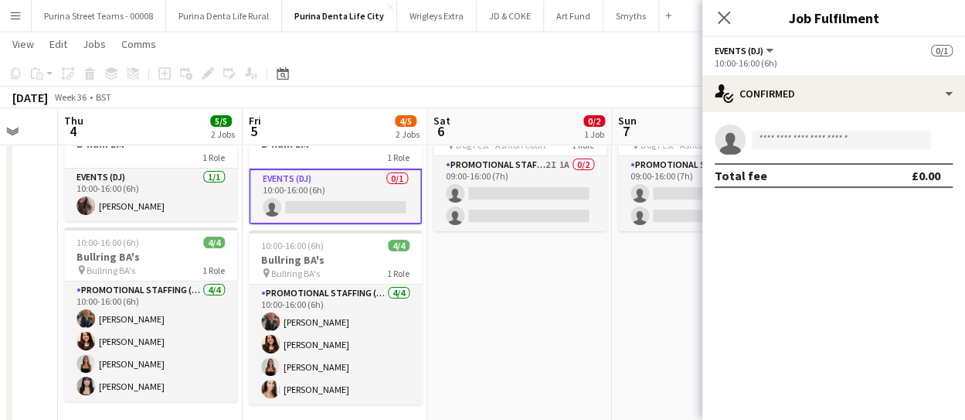
click at [790, 130] on app-invite-slot "single-neutral-actions" at bounding box center [833, 139] width 263 height 31
click at [790, 132] on input at bounding box center [841, 140] width 179 height 19
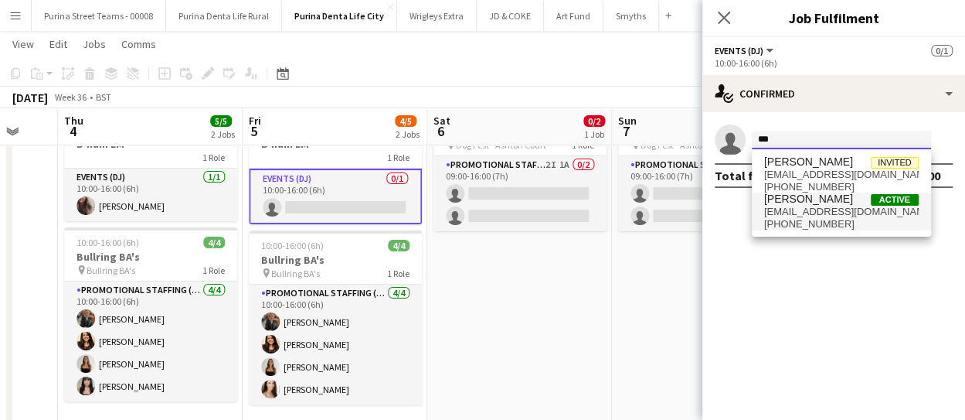
type input "***"
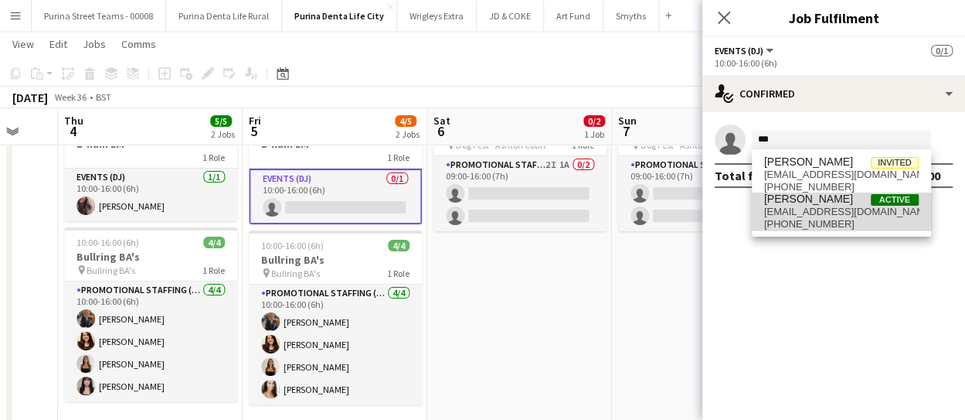
click at [810, 220] on span "[PHONE_NUMBER]" at bounding box center [841, 224] width 155 height 12
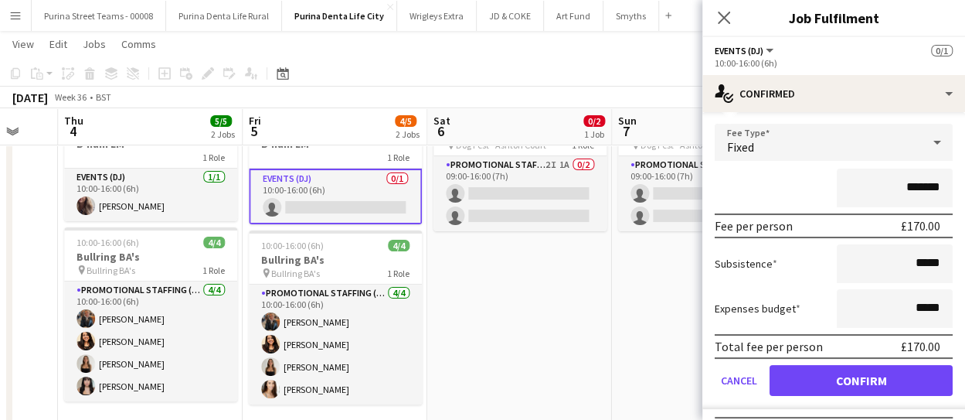
scroll to position [86, 0]
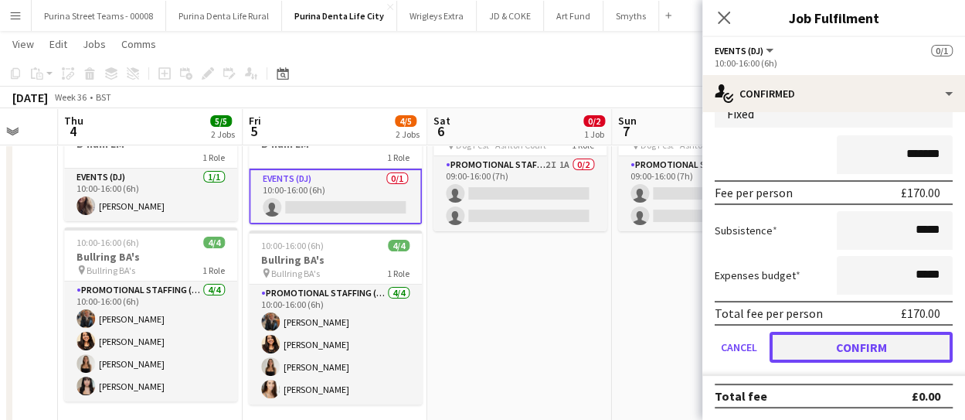
click at [901, 345] on button "Confirm" at bounding box center [861, 346] width 183 height 31
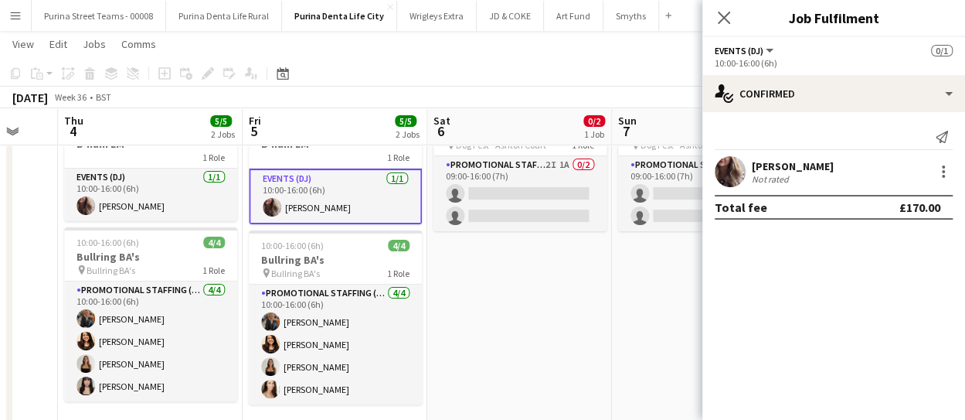
scroll to position [0, 0]
click at [726, 10] on icon "Close pop-in" at bounding box center [723, 17] width 15 height 15
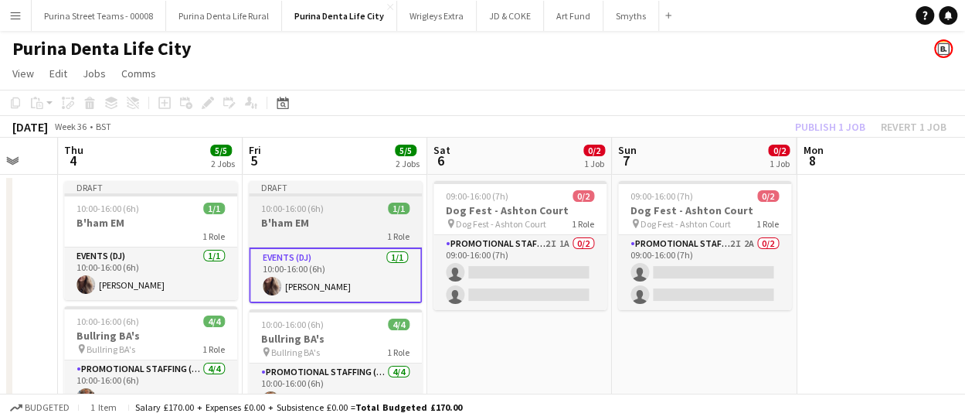
click at [309, 212] on span "10:00-16:00 (6h)" at bounding box center [292, 208] width 63 height 12
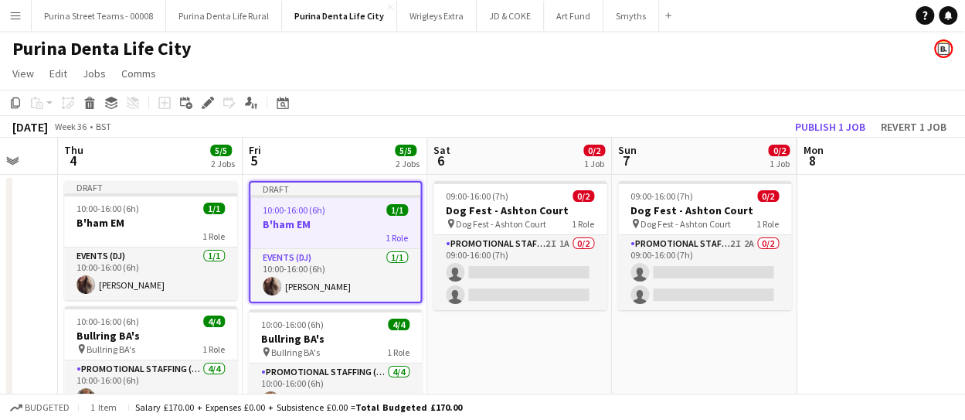
click at [538, 338] on app-date-cell "09:00-16:00 (7h) 0/2 Dog Fest - Ashton Court pin Dog Fest - Ashton Court 1 Role…" at bounding box center [519, 344] width 185 height 338
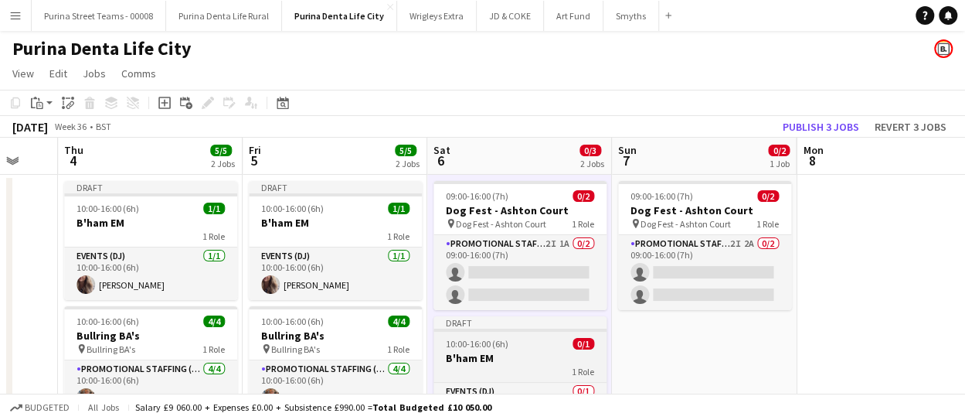
click at [535, 348] on div "10:00-16:00 (6h) 0/1" at bounding box center [519, 344] width 173 height 12
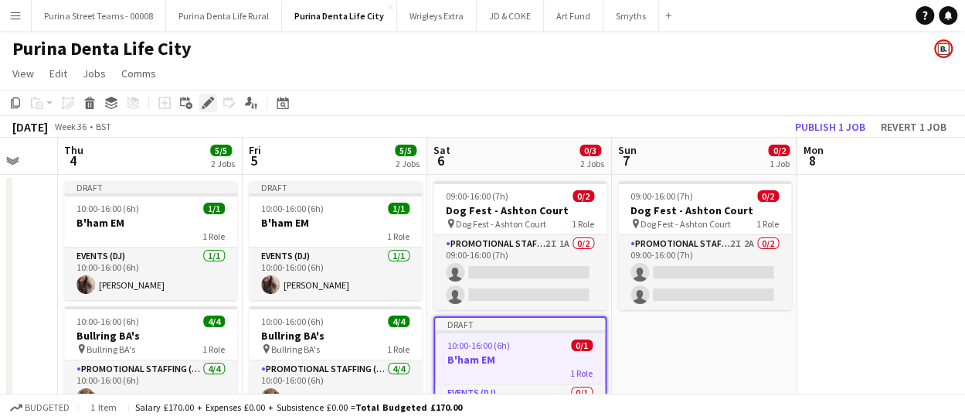
click at [207, 104] on icon at bounding box center [207, 103] width 8 height 8
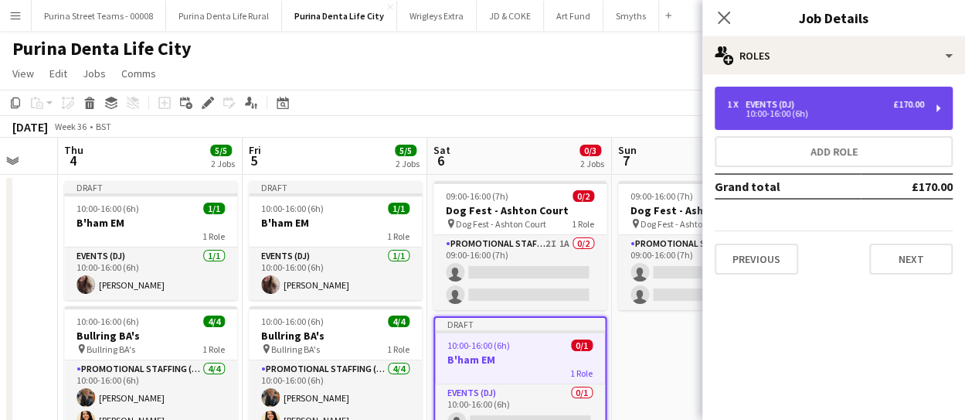
click at [843, 87] on div "1 x Events (DJ) £170.00 10:00-16:00 (6h)" at bounding box center [834, 108] width 238 height 43
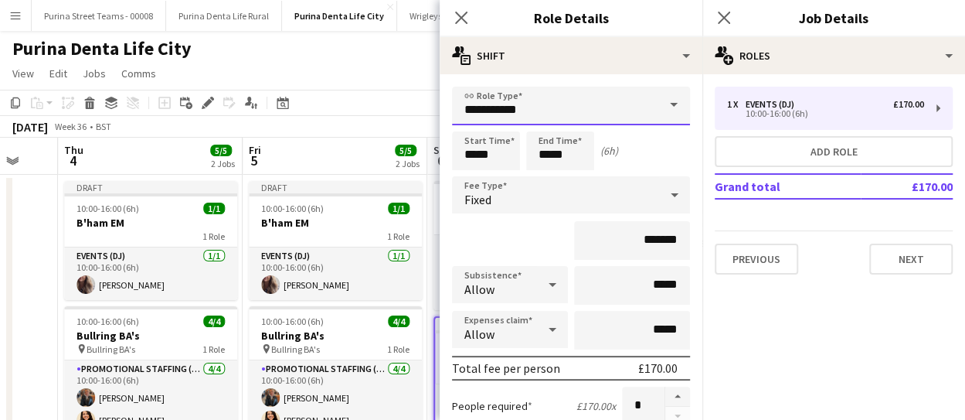
click at [550, 87] on input "**********" at bounding box center [571, 106] width 238 height 39
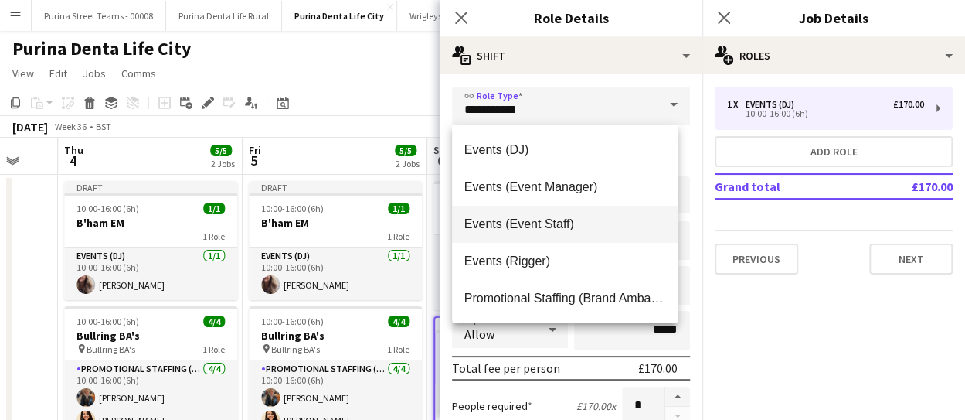
click at [553, 216] on mat-option "Events (Event Staff)" at bounding box center [565, 224] width 226 height 37
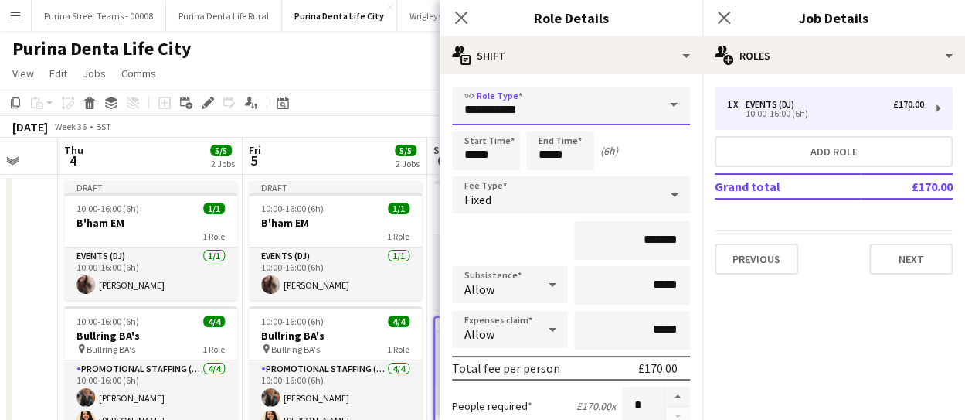
type input "**********"
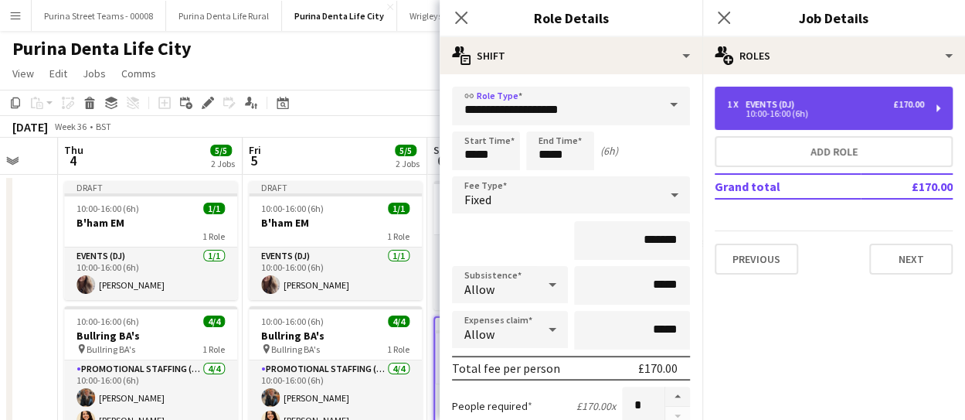
click at [919, 104] on div "£170.00" at bounding box center [908, 104] width 31 height 11
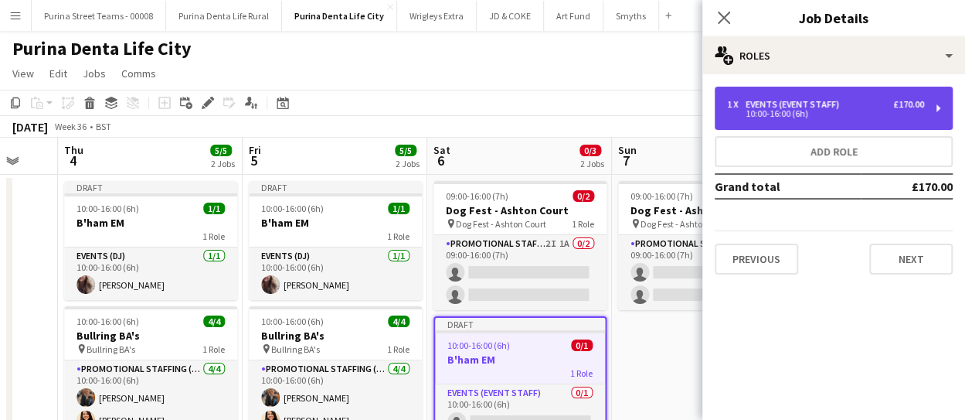
click at [916, 104] on div "£170.00" at bounding box center [908, 104] width 31 height 11
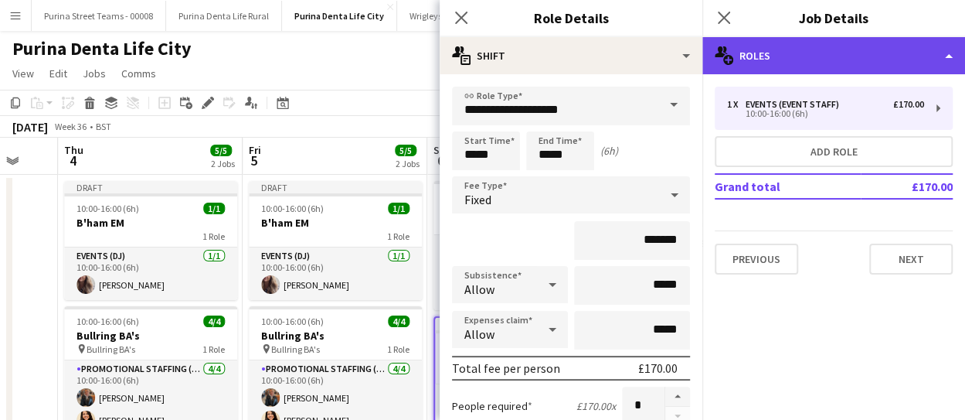
click at [882, 49] on div "multiple-users-add Roles" at bounding box center [833, 55] width 263 height 37
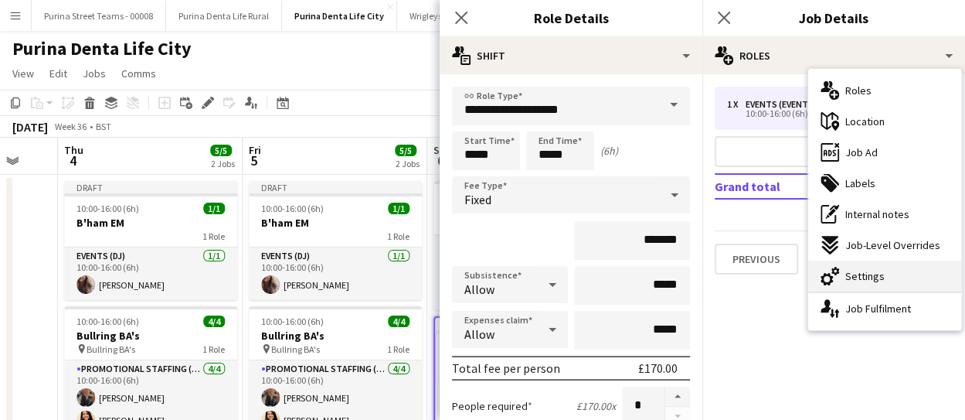
click at [884, 278] on div "cog-double-3 Settings" at bounding box center [884, 275] width 153 height 31
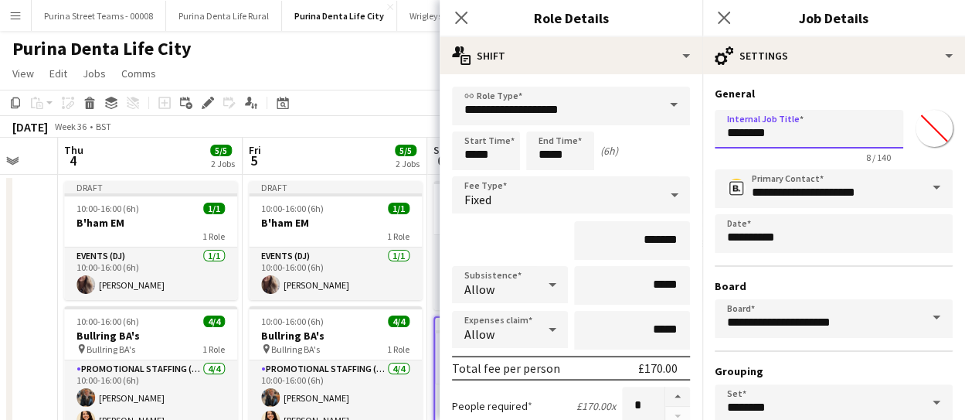
drag, startPoint x: 793, startPoint y: 131, endPoint x: 699, endPoint y: 131, distance: 94.3
click at [699, 131] on body "Menu Boards Boards Boards All jobs Status Workforce Workforce My Workforce Recr…" at bounding box center [482, 269] width 965 height 539
type input "*"
click at [741, 129] on input "**********" at bounding box center [809, 129] width 189 height 39
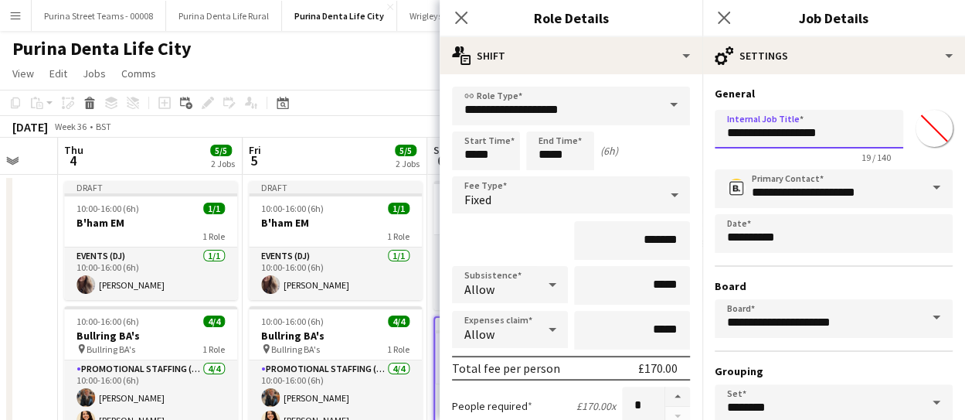
click at [741, 129] on input "**********" at bounding box center [809, 129] width 189 height 39
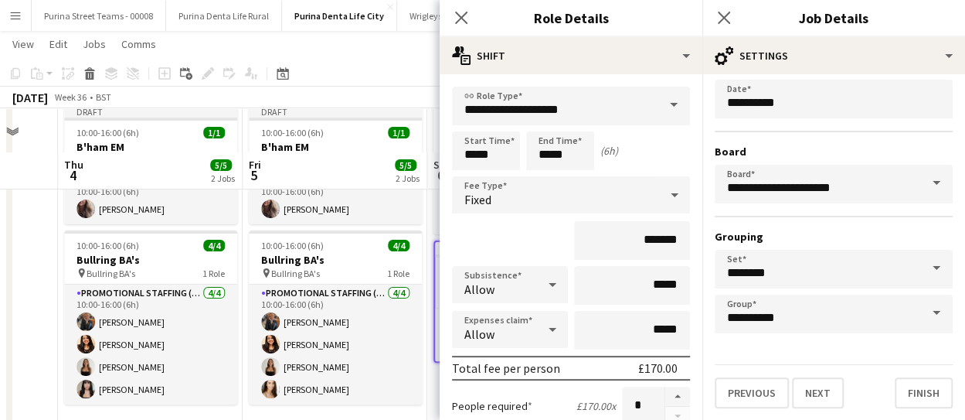
scroll to position [117, 0]
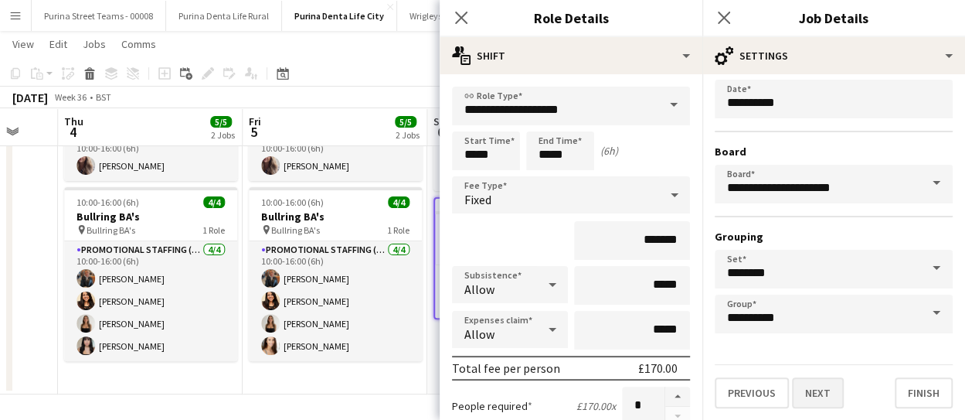
type input "**********"
click at [830, 399] on button "Next" at bounding box center [818, 392] width 52 height 31
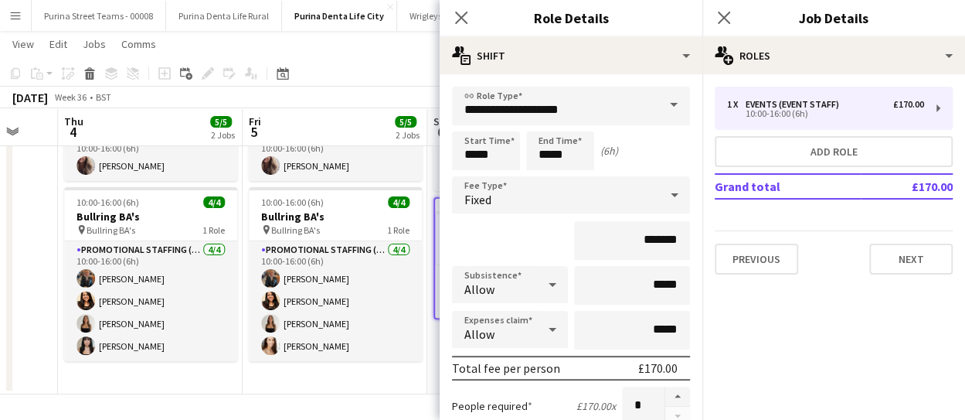
scroll to position [0, 0]
click at [916, 244] on button "Next" at bounding box center [910, 258] width 83 height 31
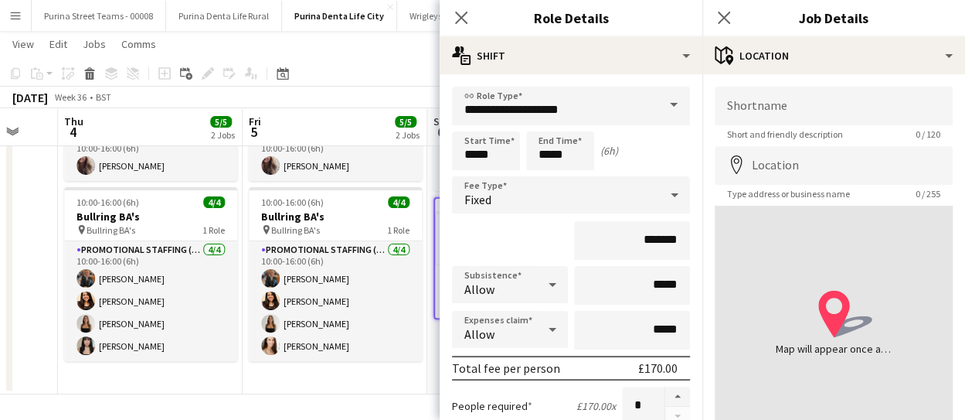
click at [459, 14] on icon "Close pop-in" at bounding box center [461, 18] width 12 height 12
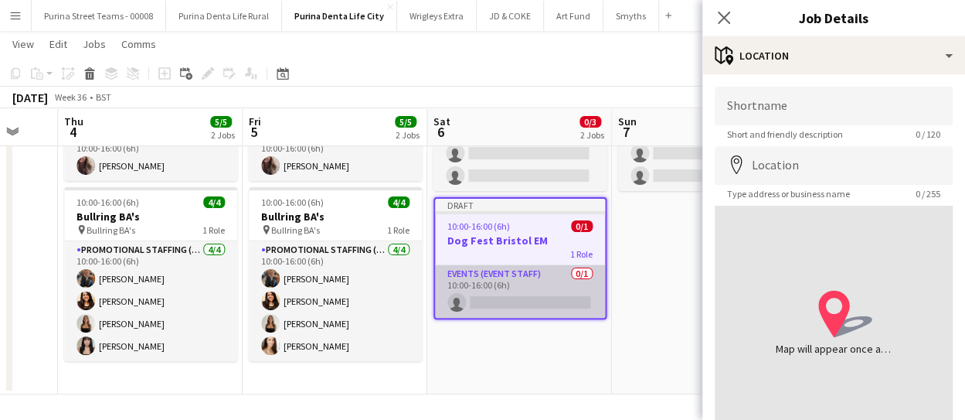
click at [537, 294] on app-card-role "Events (Event Staff) 0/1 10:00-16:00 (6h) single-neutral-actions" at bounding box center [520, 291] width 170 height 53
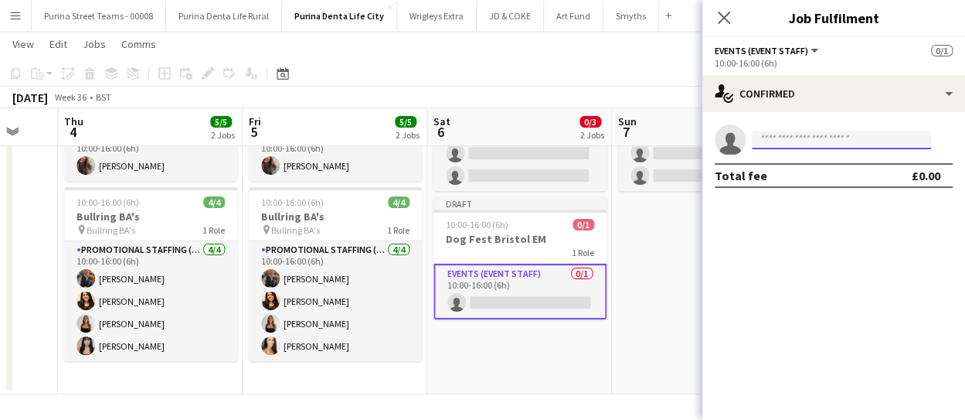
click at [810, 141] on input at bounding box center [841, 140] width 179 height 19
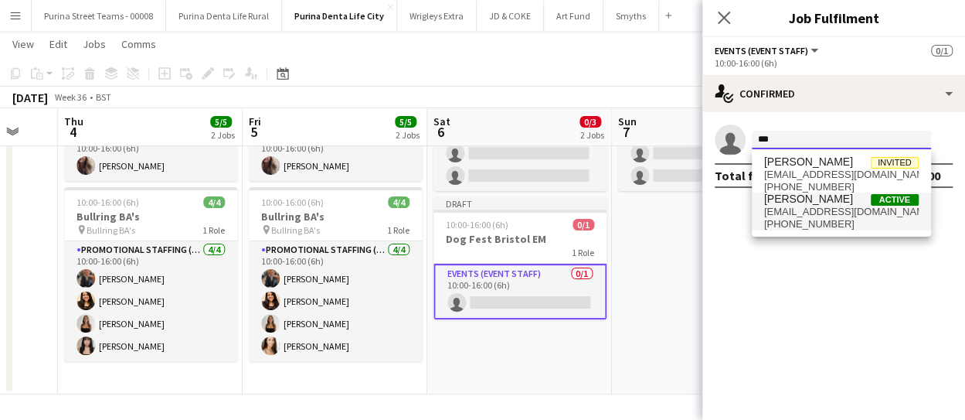
type input "***"
click at [824, 206] on span "[EMAIL_ADDRESS][DOMAIN_NAME]" at bounding box center [841, 212] width 155 height 12
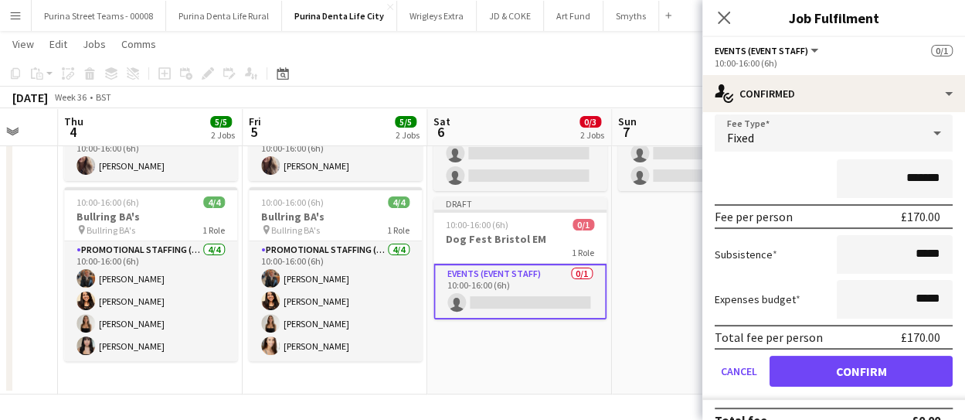
scroll to position [86, 0]
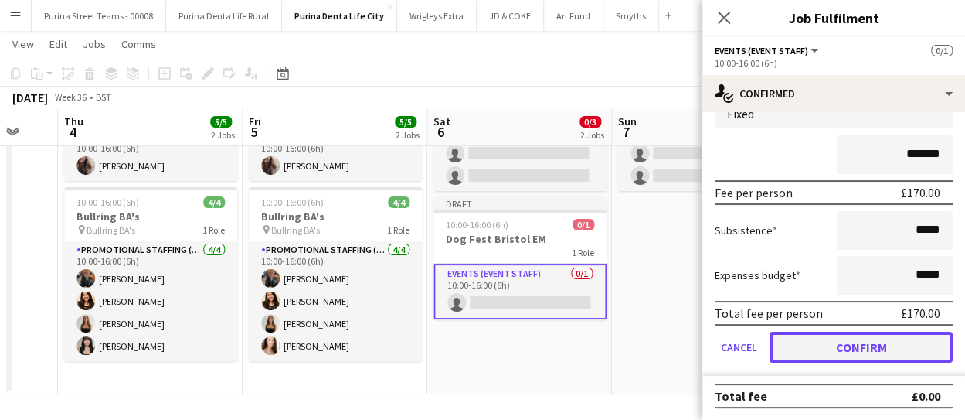
click at [913, 341] on button "Confirm" at bounding box center [861, 346] width 183 height 31
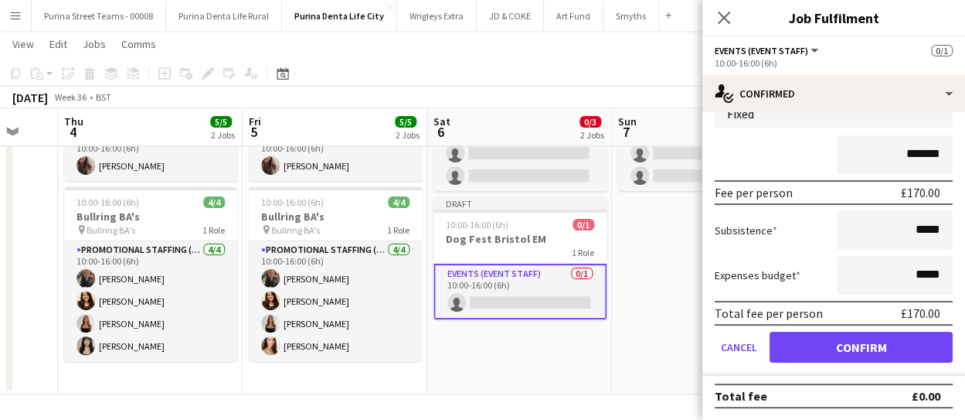
scroll to position [0, 0]
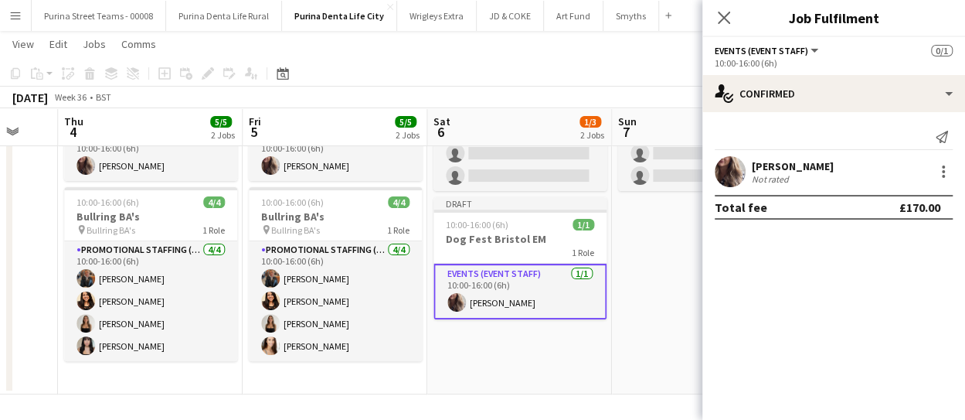
click at [726, 12] on icon "Close pop-in" at bounding box center [724, 18] width 12 height 12
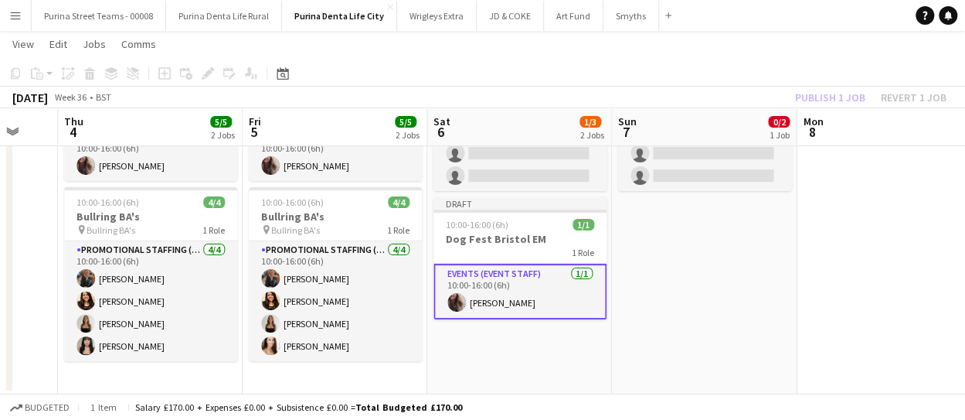
click at [720, 215] on app-date-cell "09:00-16:00 (7h) 0/2 Dog Fest - Ashton Court pin Dog Fest - Ashton Court 1 Role…" at bounding box center [704, 225] width 185 height 338
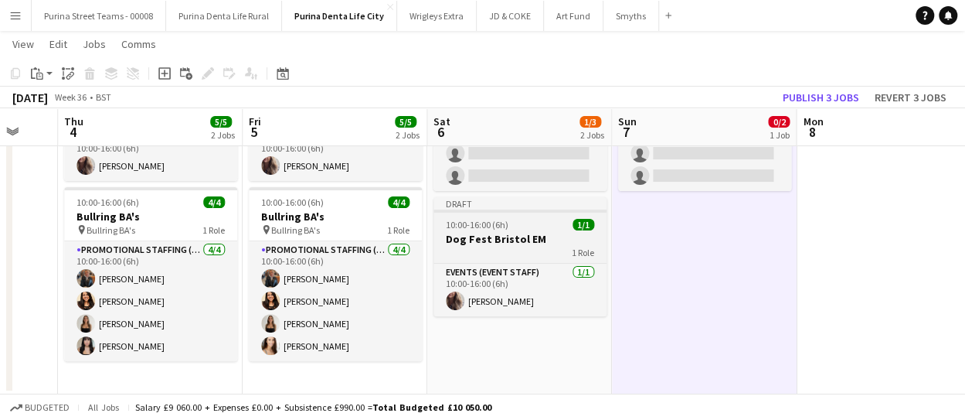
click at [576, 226] on span "1/1" at bounding box center [584, 225] width 22 height 12
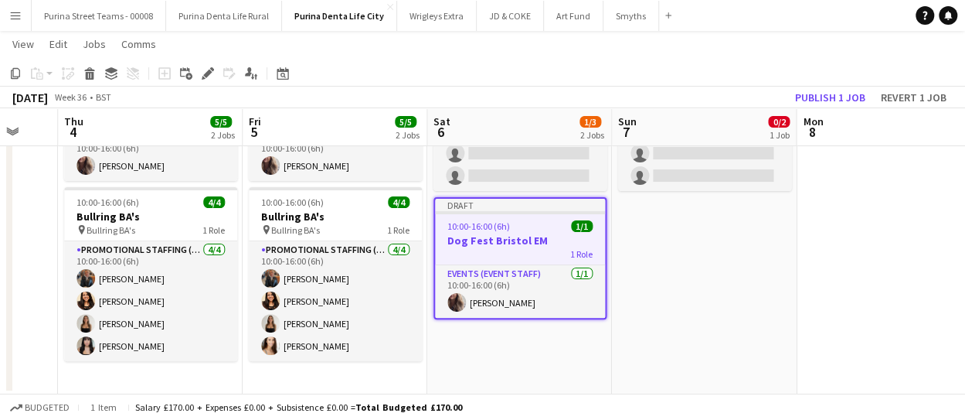
click at [706, 243] on app-date-cell "09:00-16:00 (7h) 0/2 Dog Fest - Ashton Court pin Dog Fest - Ashton Court 1 Role…" at bounding box center [704, 225] width 185 height 338
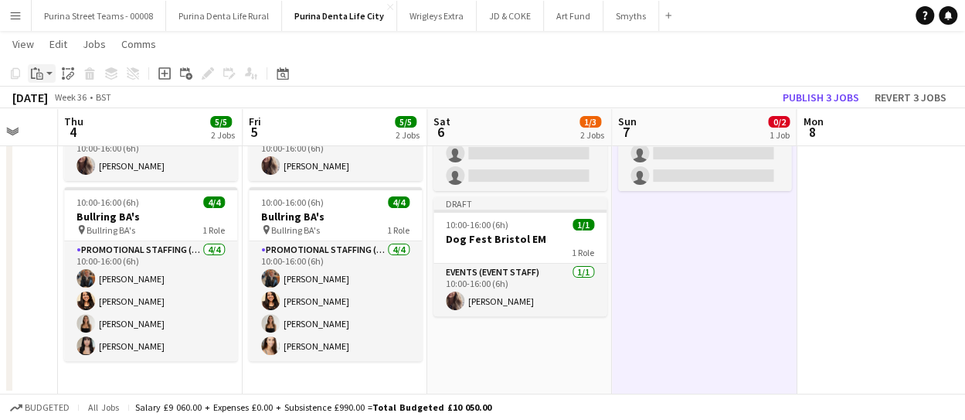
click at [51, 74] on app-action-btn "Paste" at bounding box center [42, 73] width 28 height 19
click at [74, 132] on link "Paste with crew Ctrl+Shift+V" at bounding box center [113, 129] width 145 height 14
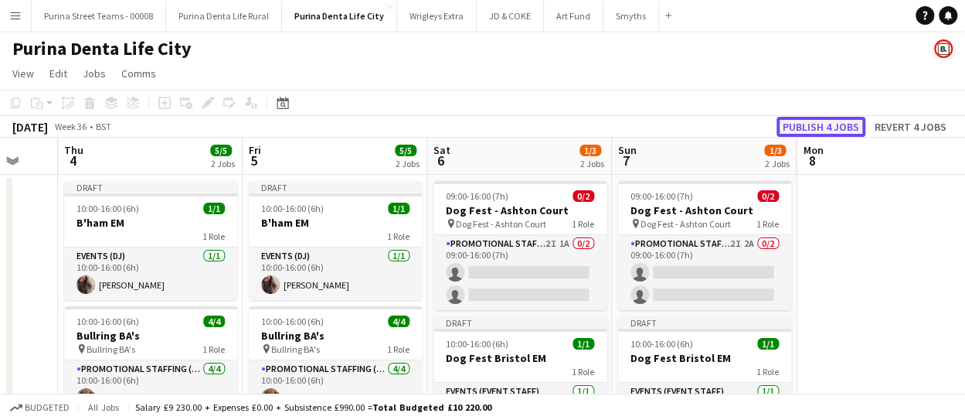
click at [807, 119] on button "Publish 4 jobs" at bounding box center [820, 127] width 89 height 20
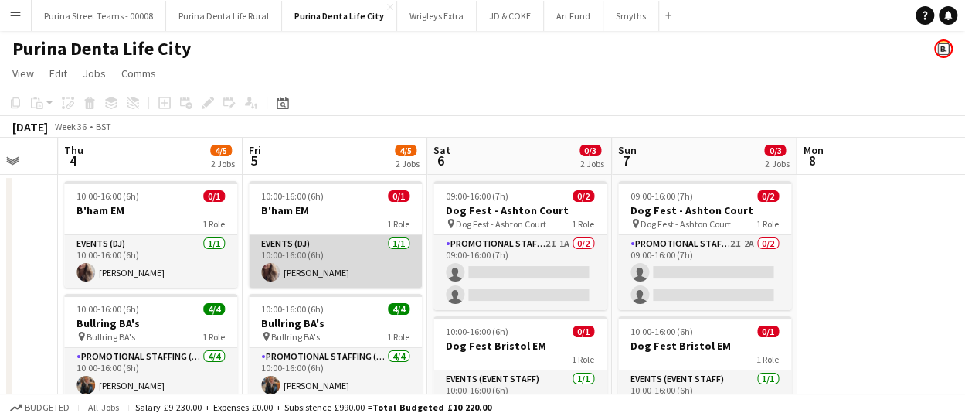
click at [295, 260] on app-card-role "Events (DJ) [DATE] 10:00-16:00 (6h) [PERSON_NAME]" at bounding box center [335, 261] width 173 height 53
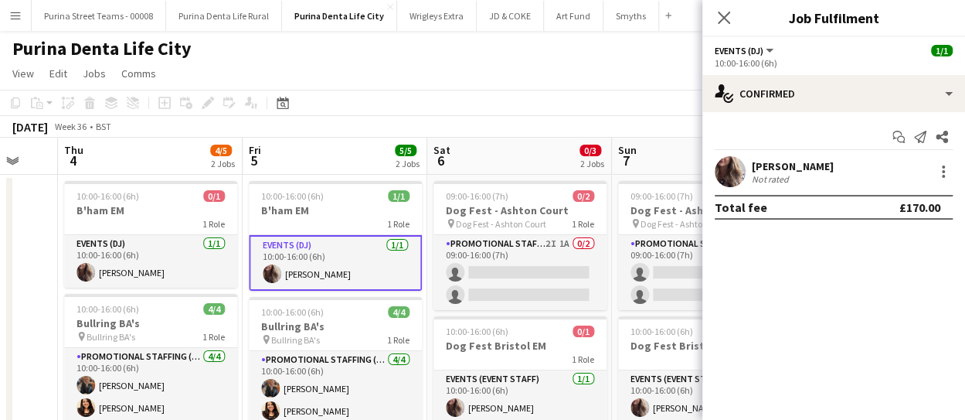
click at [773, 174] on div "Not rated" at bounding box center [772, 179] width 40 height 12
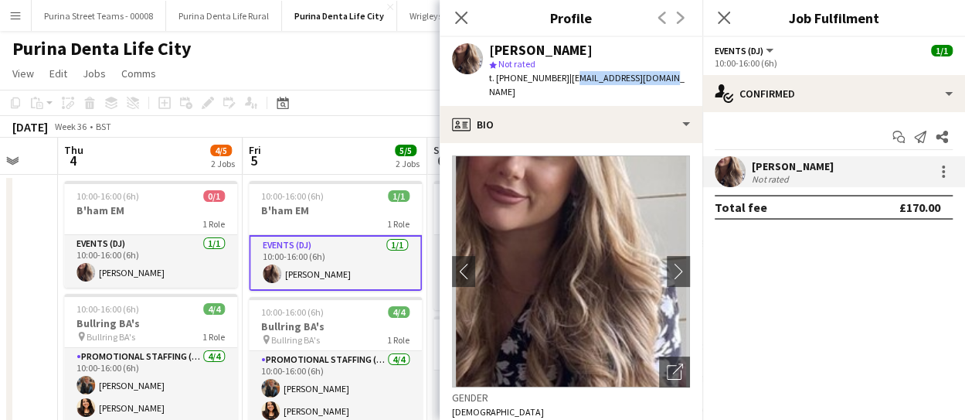
drag, startPoint x: 563, startPoint y: 77, endPoint x: 657, endPoint y: 81, distance: 93.6
click at [657, 81] on div "[PERSON_NAME] star Not rated t. [PHONE_NUMBER] | [EMAIL_ADDRESS][DOMAIN_NAME]" at bounding box center [571, 71] width 263 height 69
click at [624, 78] on span "| [EMAIL_ADDRESS][DOMAIN_NAME]" at bounding box center [586, 84] width 195 height 25
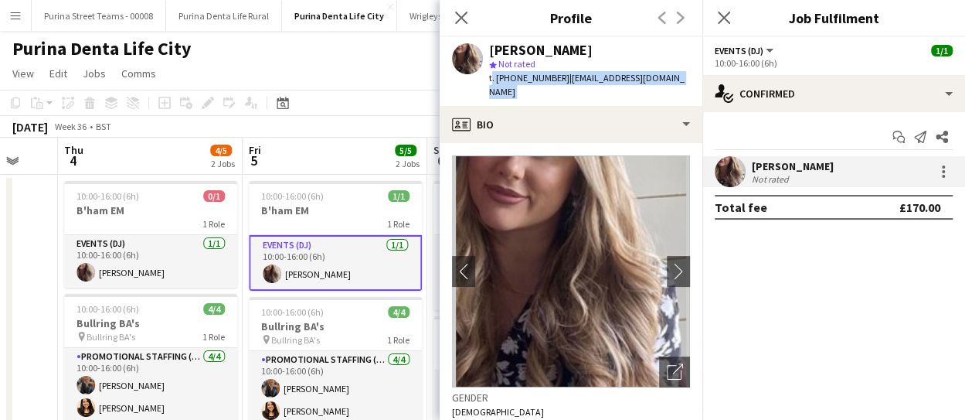
click at [664, 75] on app-profile-header "[PERSON_NAME] star Not rated t. [PHONE_NUMBER] | [EMAIL_ADDRESS][DOMAIN_NAME]" at bounding box center [571, 71] width 263 height 69
drag, startPoint x: 667, startPoint y: 75, endPoint x: 561, endPoint y: 80, distance: 106.0
click at [561, 80] on app-profile-header "[PERSON_NAME] star Not rated t. [PHONE_NUMBER] | [EMAIL_ADDRESS][DOMAIN_NAME]" at bounding box center [571, 71] width 263 height 69
copy span "[EMAIL_ADDRESS][DOMAIN_NAME]"
click at [464, 17] on icon "Close pop-in" at bounding box center [461, 17] width 15 height 15
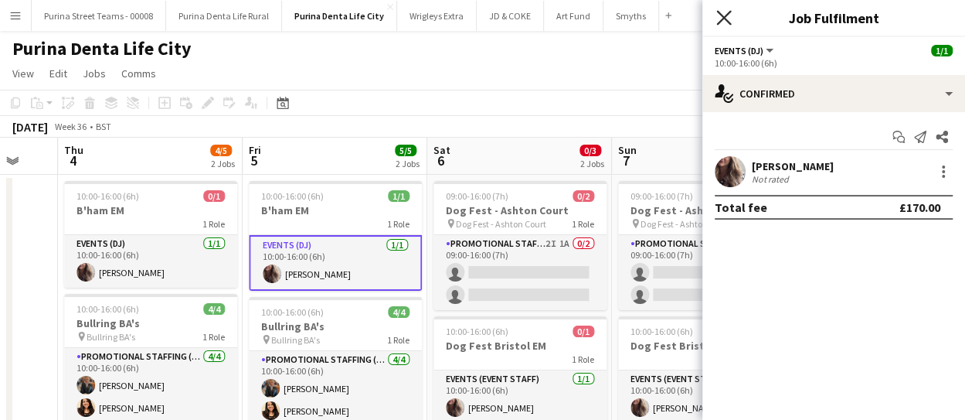
click at [722, 17] on icon at bounding box center [723, 17] width 15 height 15
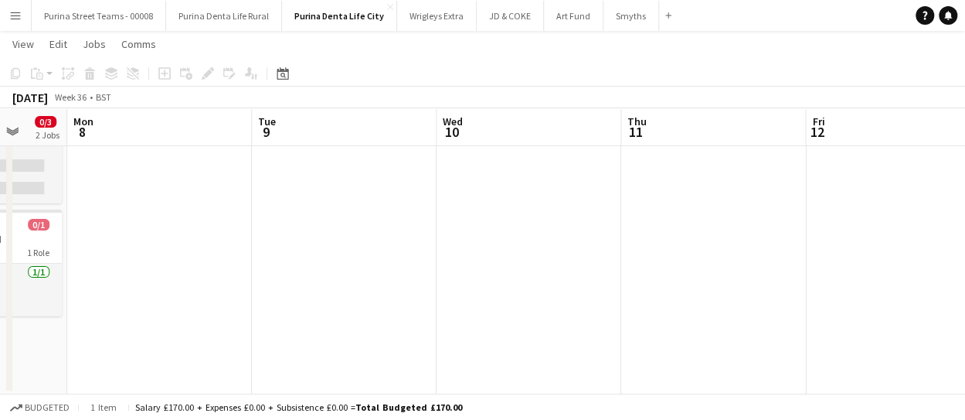
scroll to position [0, 675]
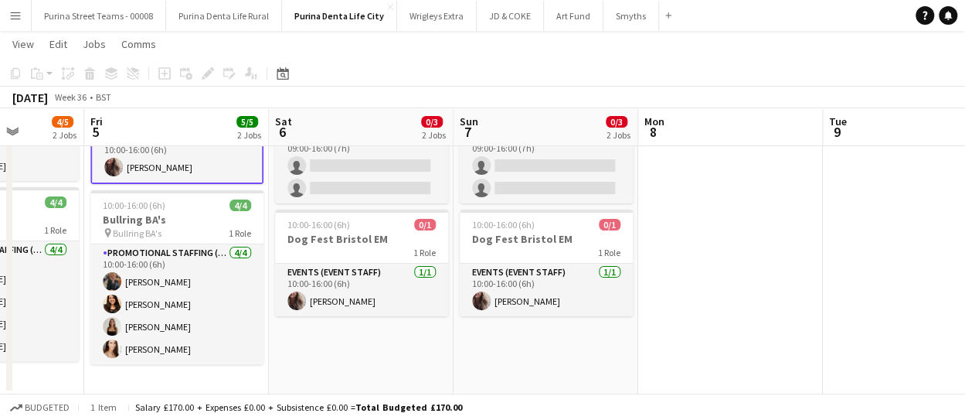
drag, startPoint x: 827, startPoint y: 325, endPoint x: 729, endPoint y: 289, distance: 105.4
click at [729, 289] on app-calendar-viewport "Tue 2 Wed 3 Thu 4 4/5 2 Jobs Fri 5 5/5 2 Jobs Sat 6 0/3 2 Jobs Sun 7 0/3 2 Jobs…" at bounding box center [482, 174] width 965 height 439
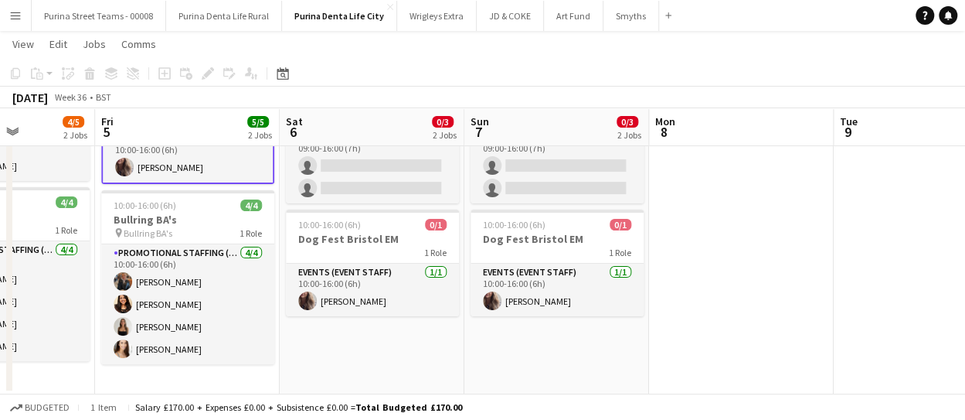
drag, startPoint x: 703, startPoint y: 314, endPoint x: 872, endPoint y: 283, distance: 171.4
click at [872, 283] on app-calendar-viewport "Tue 2 Wed 3 Thu 4 4/5 2 Jobs Fri 5 5/5 2 Jobs Sat 6 0/3 2 Jobs Sun 7 0/3 2 Jobs…" at bounding box center [482, 174] width 965 height 439
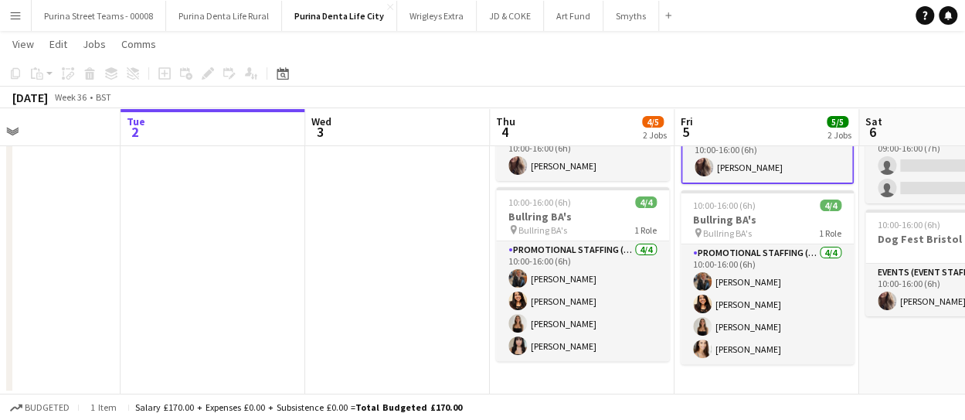
scroll to position [0, 438]
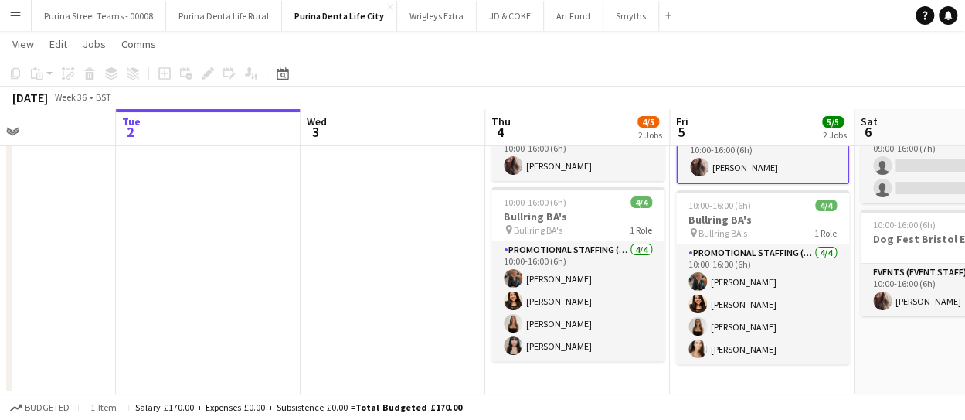
drag, startPoint x: 44, startPoint y: 267, endPoint x: 434, endPoint y: 273, distance: 390.2
click at [434, 273] on app-calendar-viewport "Sat 30 Sun 31 Mon 1 Tue 2 Wed 3 Thu 4 4/5 2 Jobs Fri 5 5/5 2 Jobs Sat 6 0/3 2 J…" at bounding box center [482, 174] width 965 height 439
click at [433, 174] on app-date-cell at bounding box center [393, 231] width 185 height 326
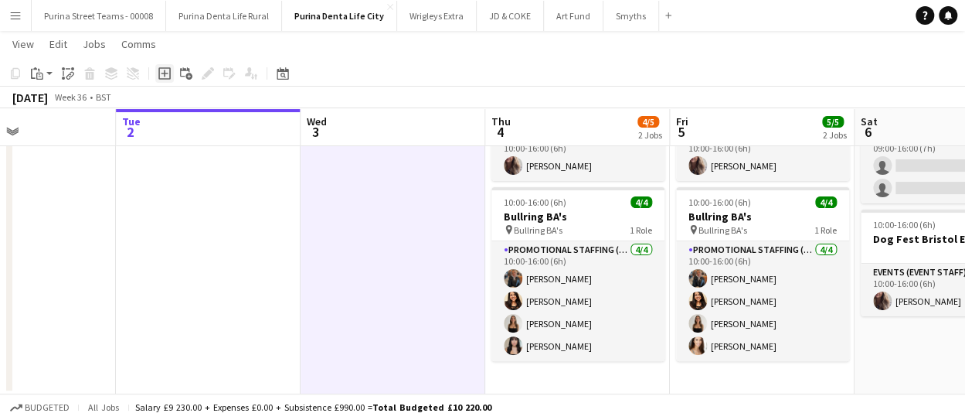
click at [165, 70] on icon "Add job" at bounding box center [164, 73] width 12 height 12
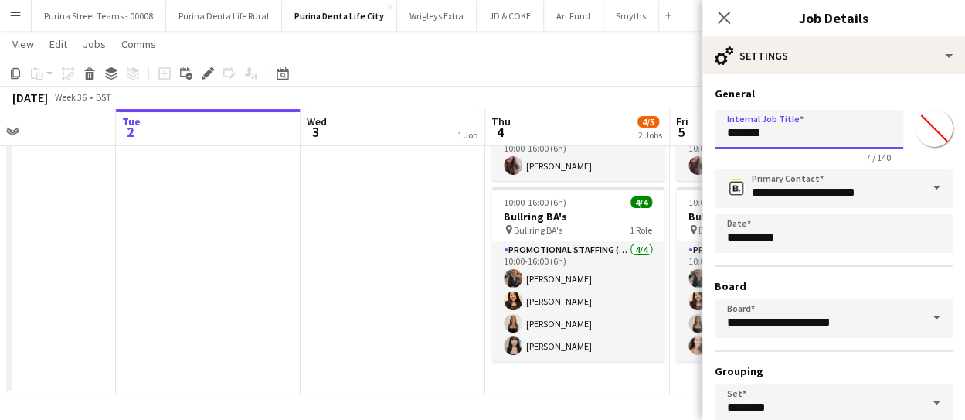
drag, startPoint x: 794, startPoint y: 140, endPoint x: 681, endPoint y: 129, distance: 113.3
click at [688, 131] on body "Menu Boards Boards Boards All jobs Status Workforce Workforce My Workforce Recr…" at bounding box center [482, 157] width 965 height 525
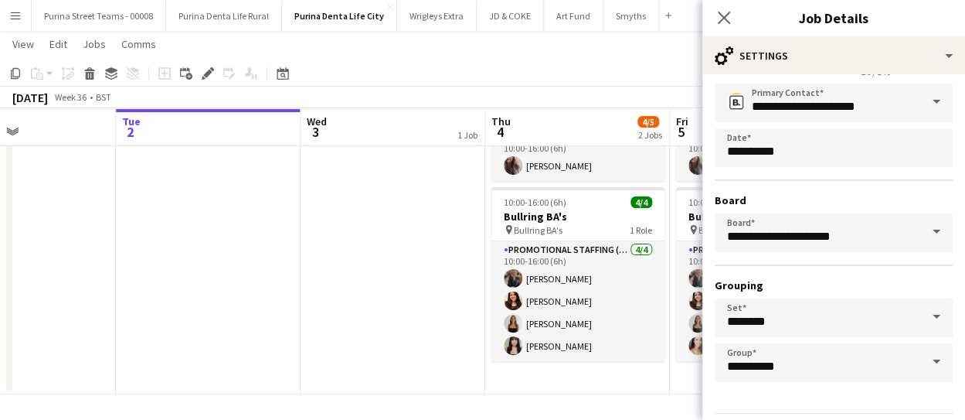
scroll to position [134, 0]
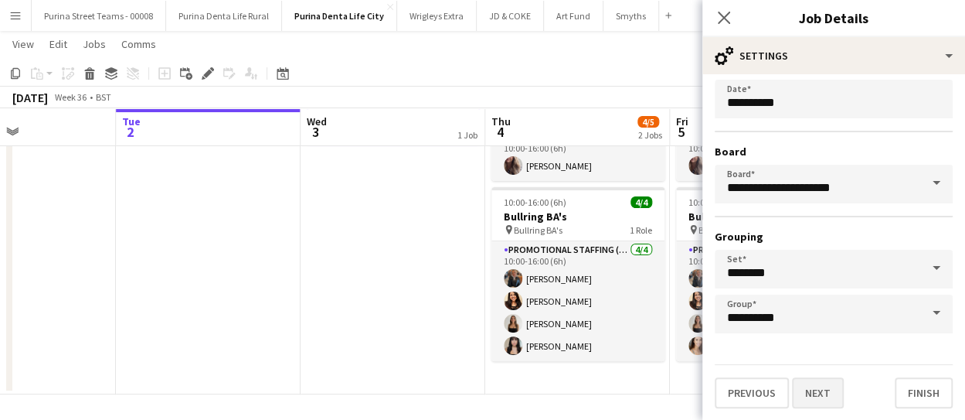
type input "**********"
click at [814, 382] on button "Next" at bounding box center [818, 392] width 52 height 31
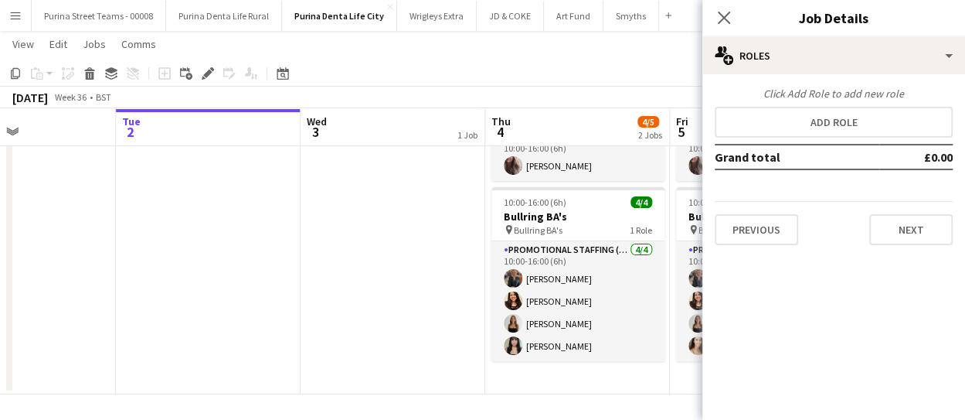
scroll to position [0, 0]
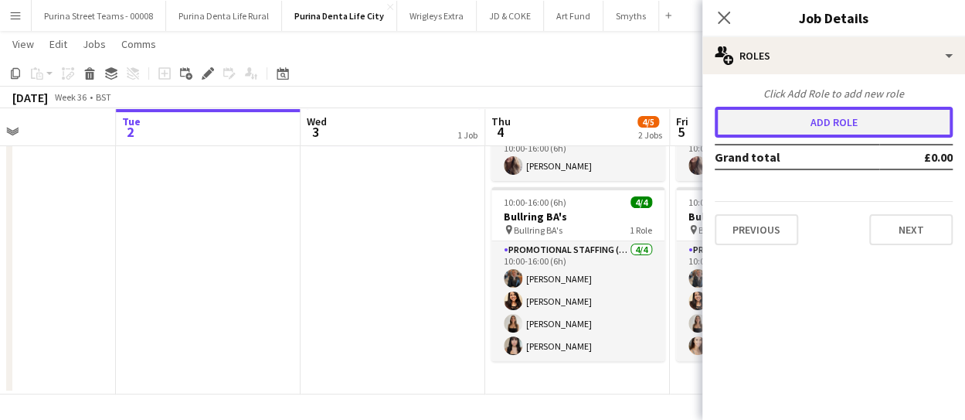
click at [870, 120] on button "Add role" at bounding box center [834, 122] width 238 height 31
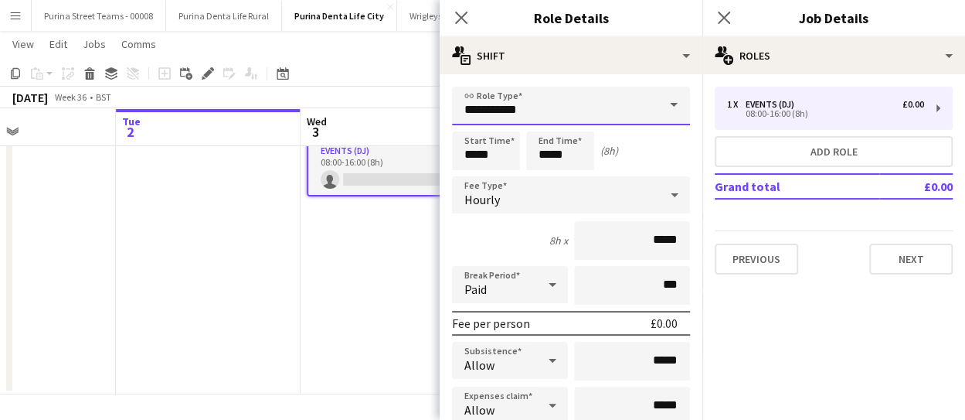
click at [571, 101] on input "**********" at bounding box center [571, 106] width 238 height 39
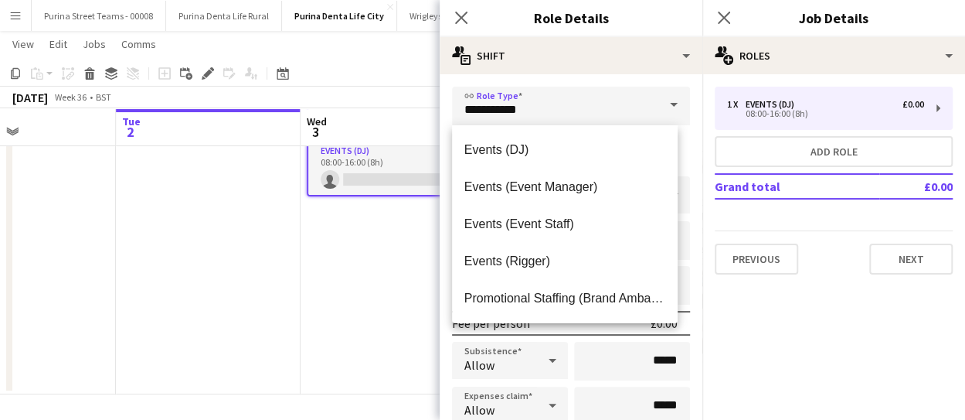
click at [572, 192] on span "Events (Event Manager)" at bounding box center [565, 186] width 202 height 15
type input "**********"
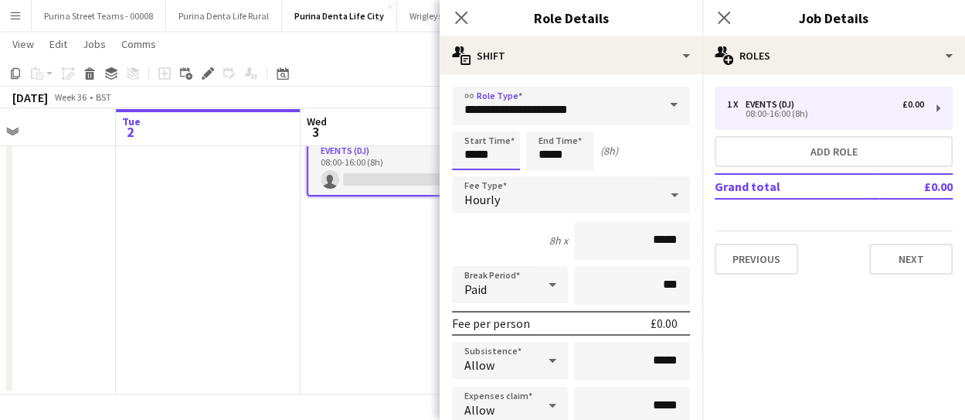
click at [490, 154] on input "*****" at bounding box center [486, 150] width 68 height 39
click at [470, 117] on div at bounding box center [470, 123] width 31 height 15
click at [470, 118] on div at bounding box center [470, 123] width 31 height 15
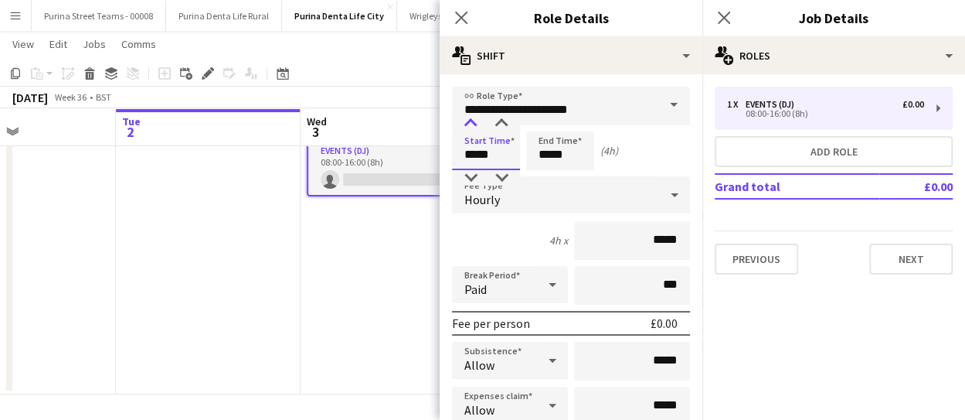
click at [470, 118] on div at bounding box center [470, 123] width 31 height 15
type input "*****"
click at [470, 118] on div at bounding box center [470, 123] width 31 height 15
click at [553, 203] on div "Hourly" at bounding box center [555, 194] width 207 height 37
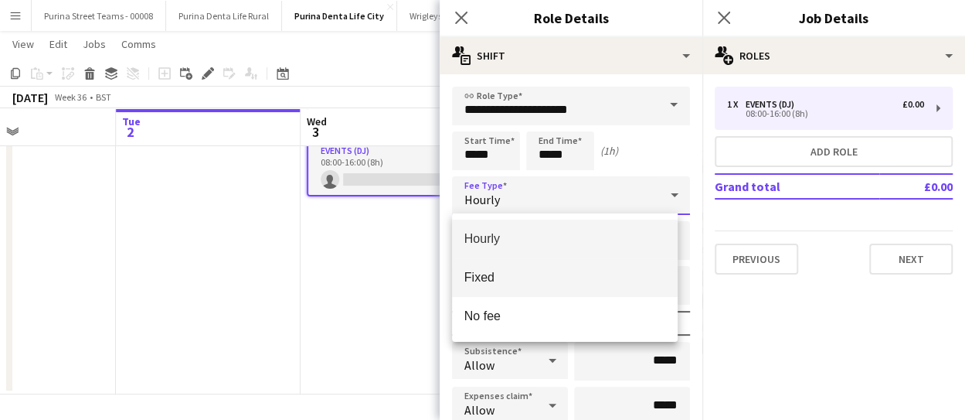
click at [535, 263] on mat-option "Fixed" at bounding box center [565, 277] width 226 height 39
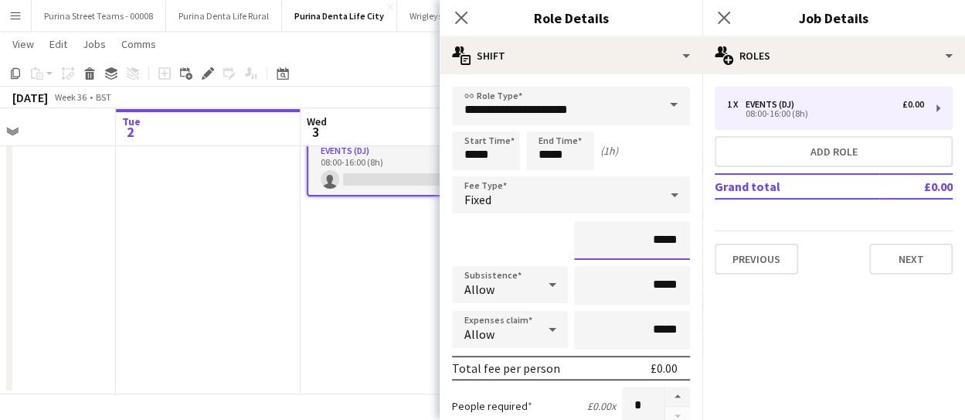
drag, startPoint x: 644, startPoint y: 239, endPoint x: 673, endPoint y: 240, distance: 29.4
click at [673, 240] on input "*****" at bounding box center [632, 240] width 116 height 39
type input "******"
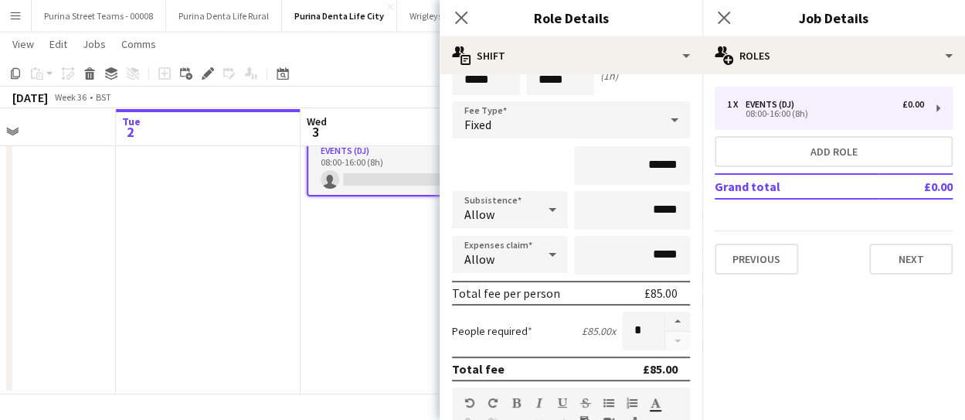
scroll to position [232, 0]
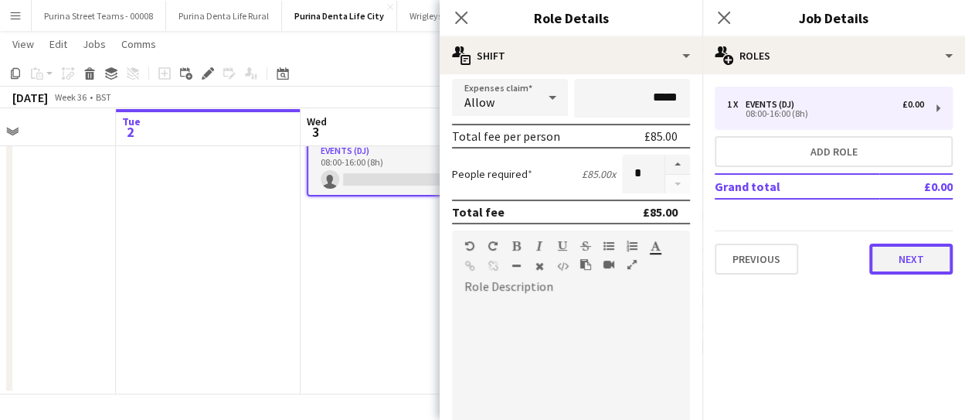
click at [925, 257] on button "Next" at bounding box center [910, 258] width 83 height 31
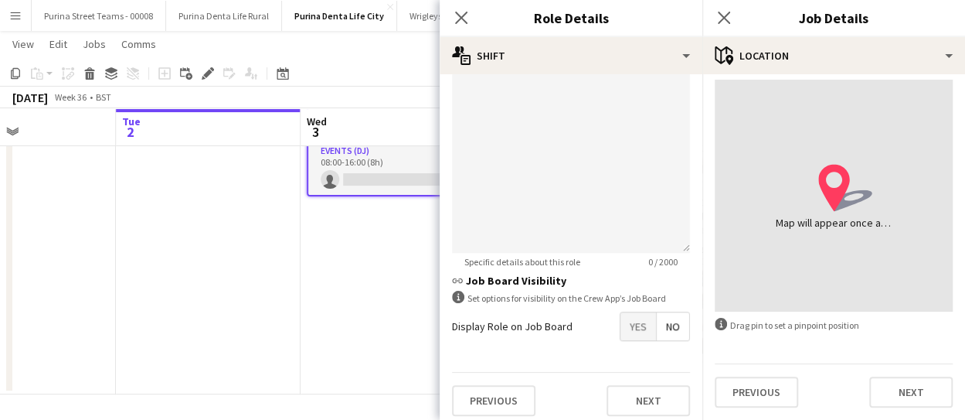
scroll to position [471, 0]
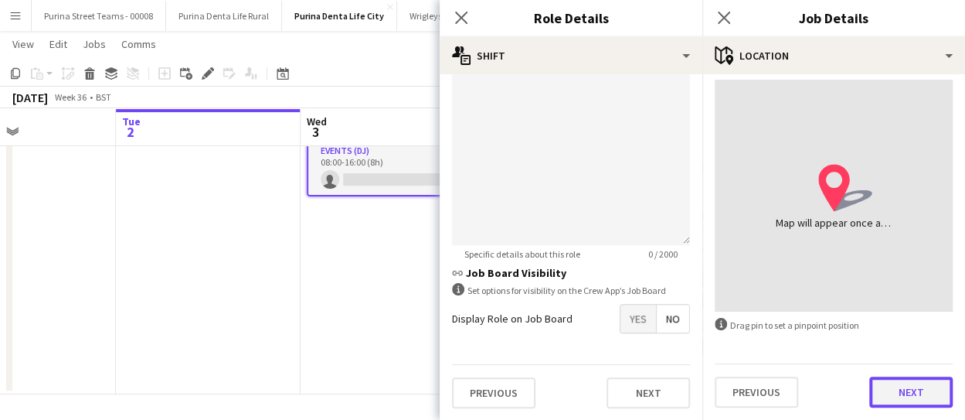
click at [904, 389] on button "Next" at bounding box center [910, 391] width 83 height 31
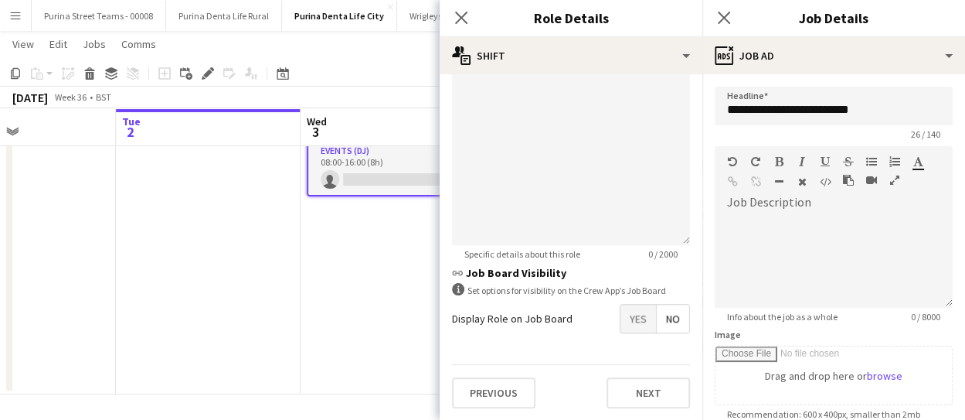
scroll to position [0, 0]
click at [622, 378] on button "Next" at bounding box center [648, 392] width 83 height 31
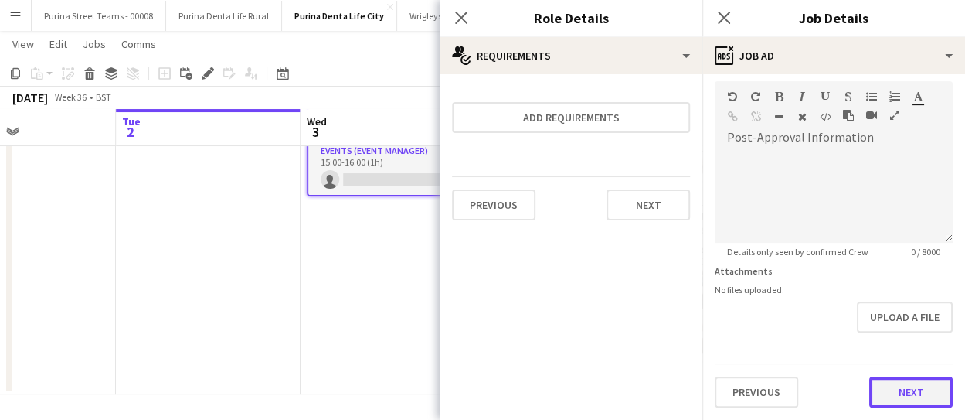
click at [921, 330] on form "**********" at bounding box center [833, 74] width 263 height 665
click at [920, 387] on button "Next" at bounding box center [910, 392] width 83 height 31
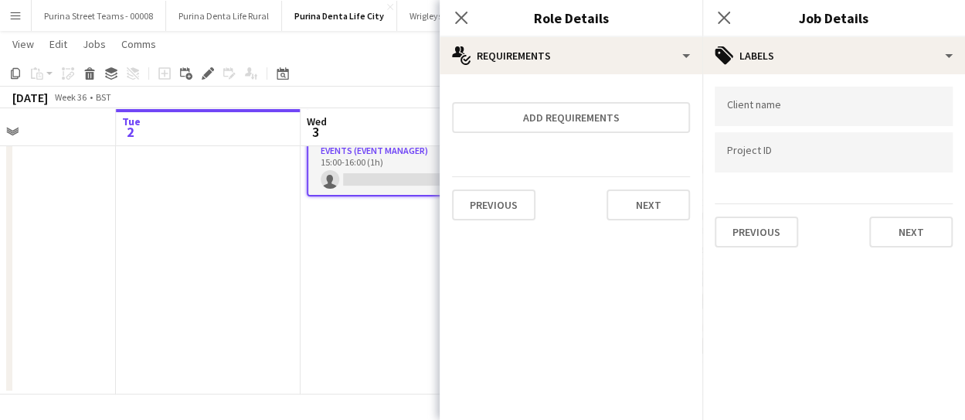
scroll to position [0, 0]
click at [909, 233] on button "Next" at bounding box center [910, 231] width 83 height 31
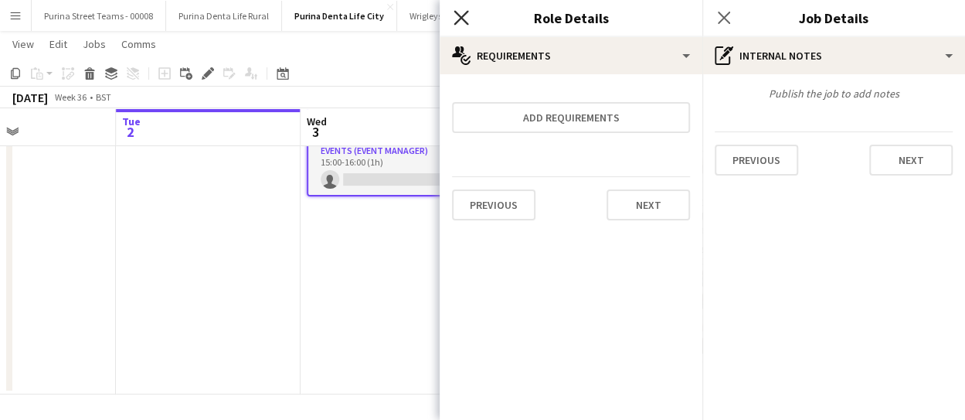
click at [453, 22] on app-icon "Close pop-in" at bounding box center [461, 18] width 22 height 22
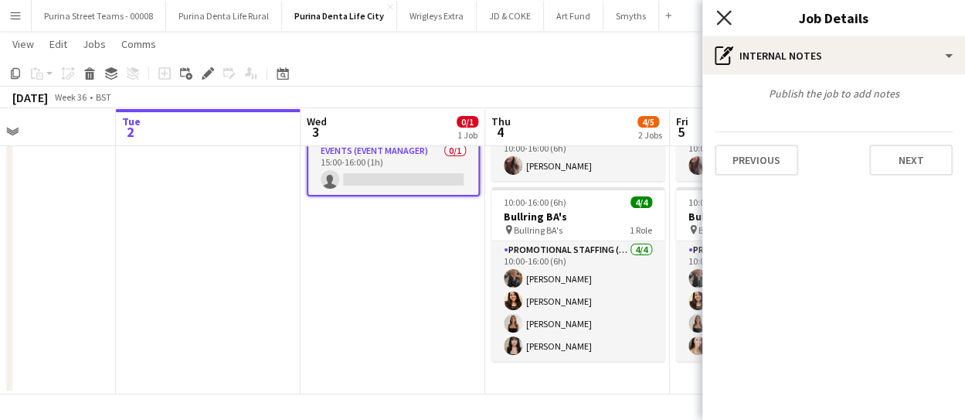
click at [723, 15] on icon "Close pop-in" at bounding box center [723, 17] width 15 height 15
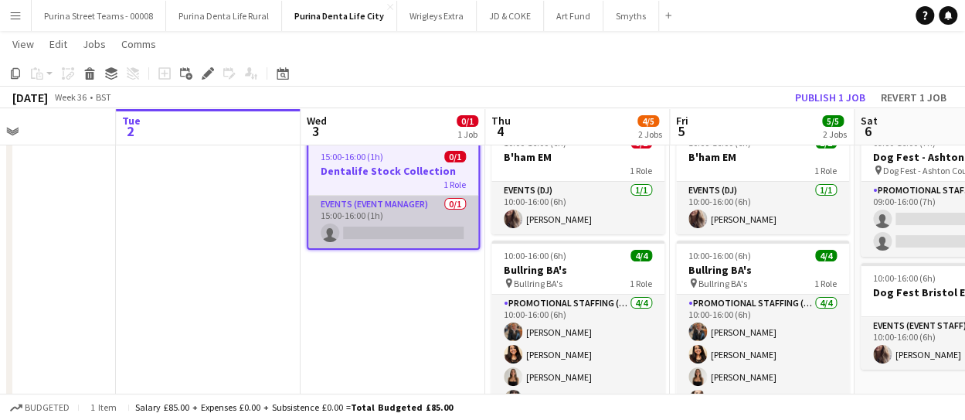
scroll to position [28, 0]
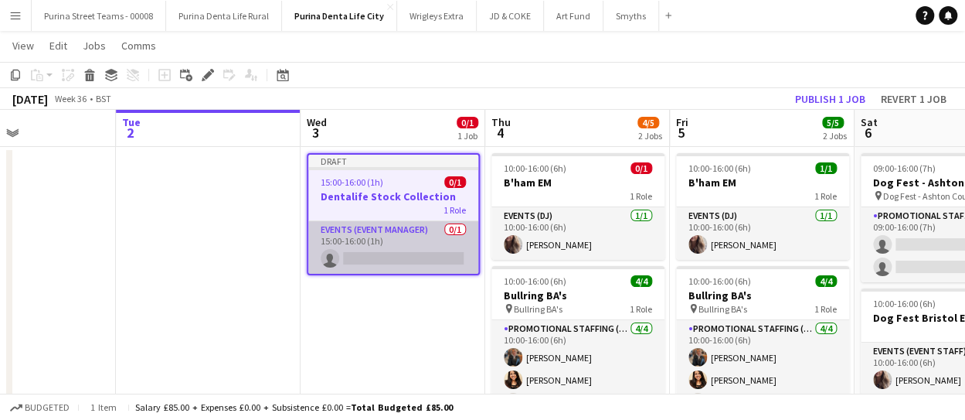
click at [409, 259] on app-card-role "Events (Event Manager) 0/1 15:00-16:00 (1h) single-neutral-actions" at bounding box center [393, 247] width 170 height 53
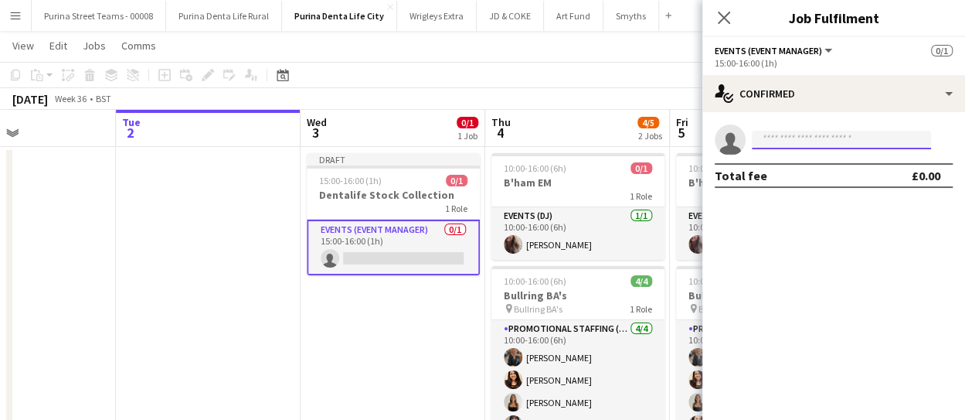
click at [797, 140] on input at bounding box center [841, 140] width 179 height 19
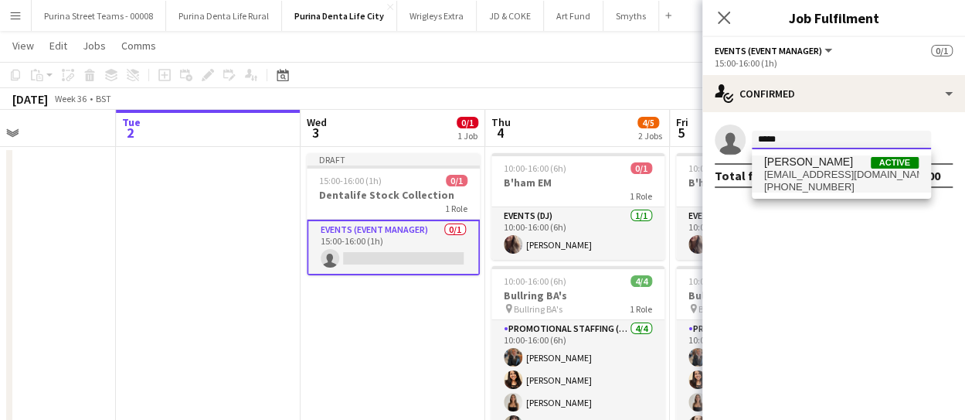
type input "*****"
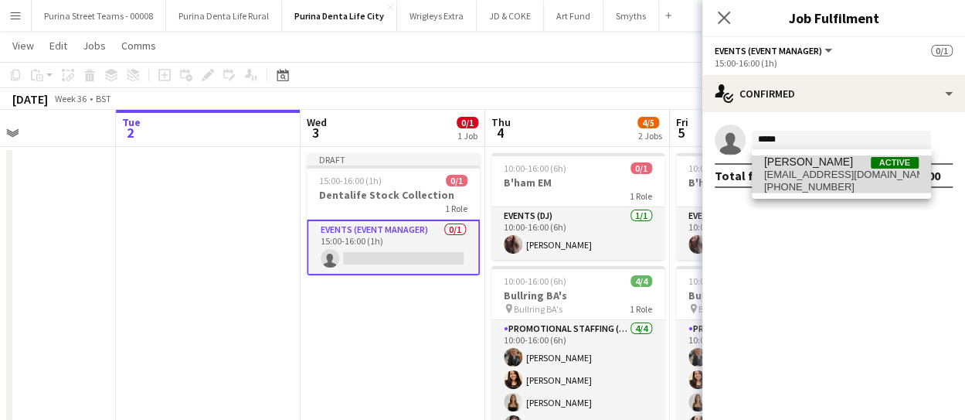
click at [810, 174] on span "[EMAIL_ADDRESS][DOMAIN_NAME]" at bounding box center [841, 174] width 155 height 12
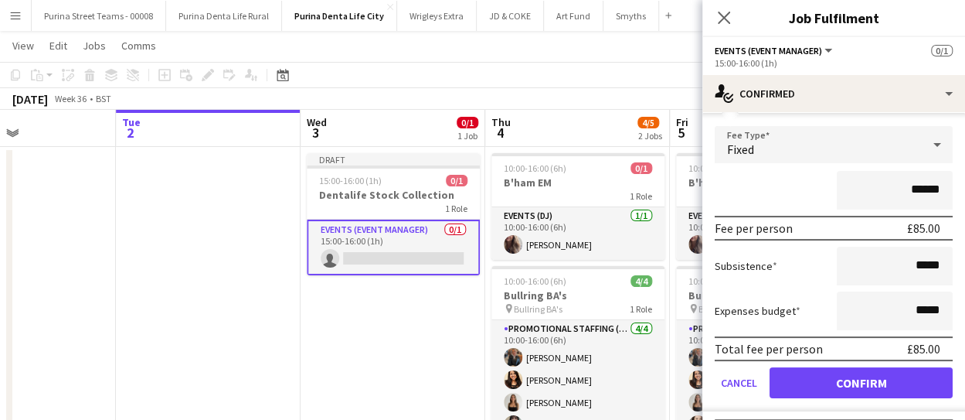
scroll to position [86, 0]
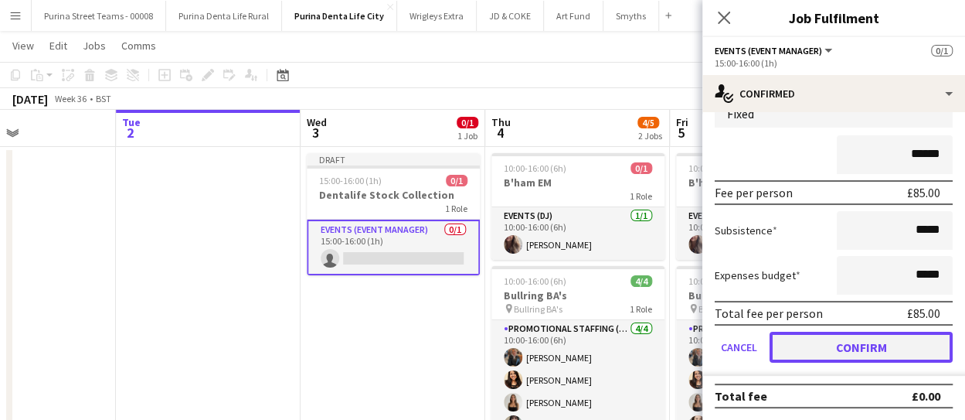
click at [914, 343] on button "Confirm" at bounding box center [861, 346] width 183 height 31
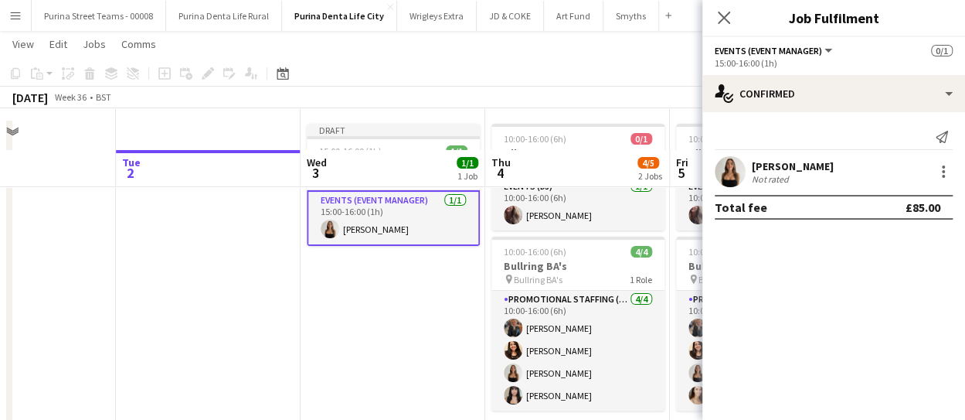
scroll to position [0, 0]
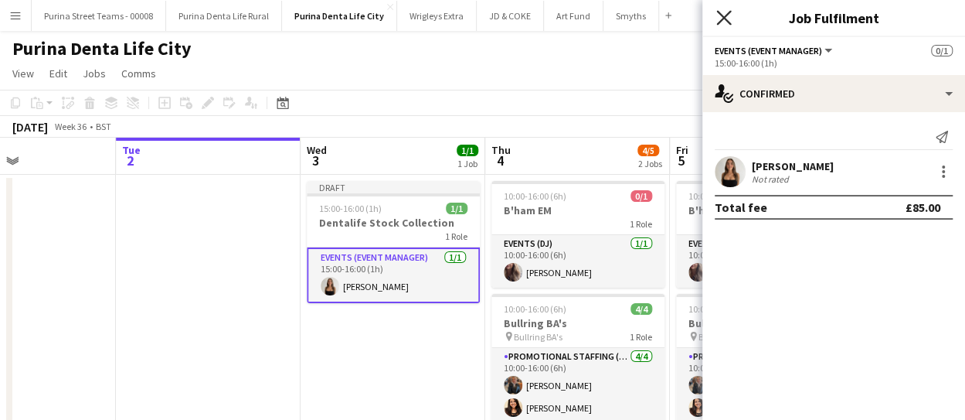
click at [717, 12] on icon at bounding box center [723, 17] width 15 height 15
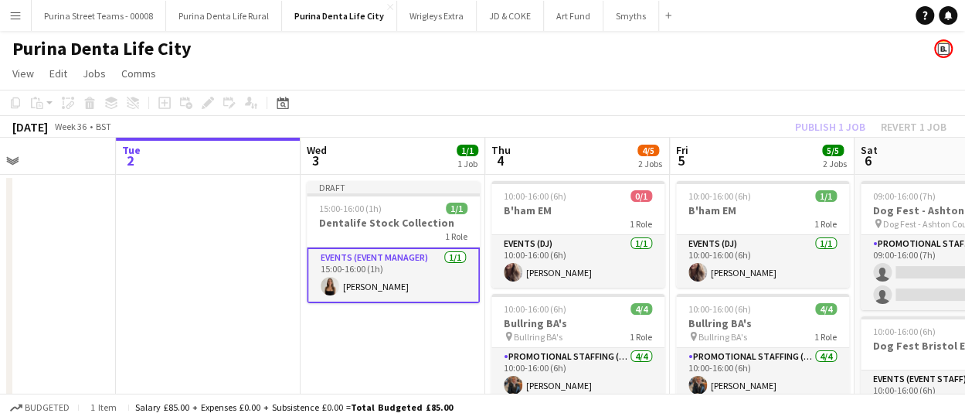
click at [217, 260] on app-date-cell at bounding box center [208, 338] width 185 height 326
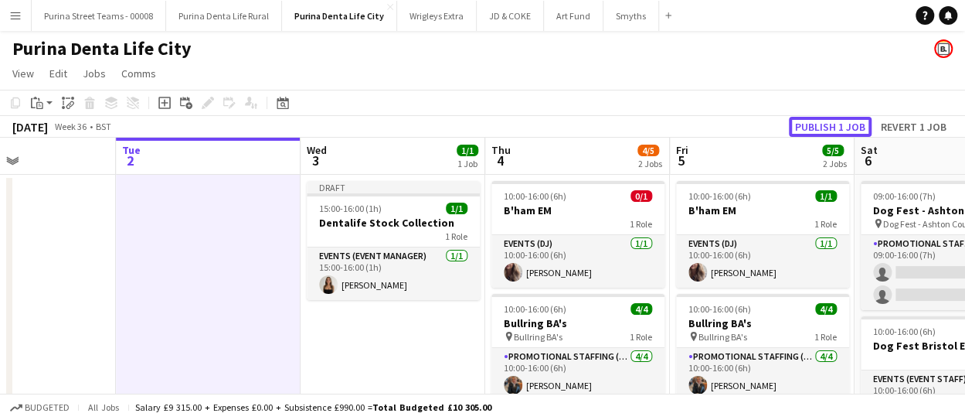
click at [818, 122] on button "Publish 1 job" at bounding box center [830, 127] width 83 height 20
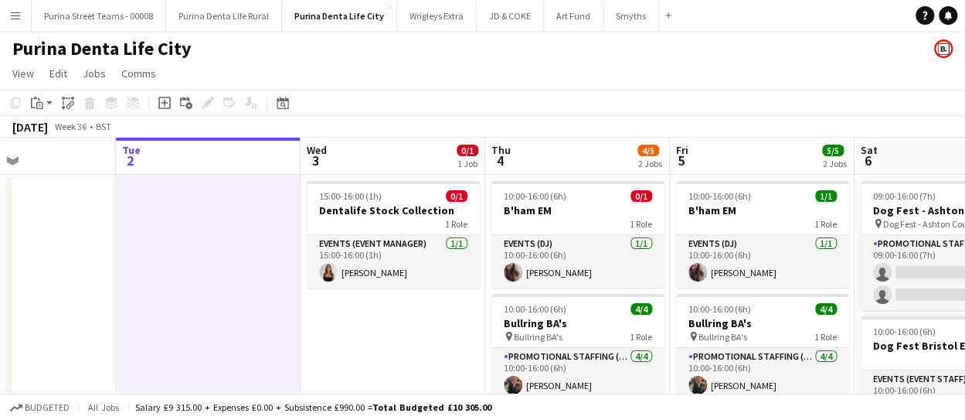
click at [195, 242] on app-date-cell at bounding box center [208, 338] width 185 height 326
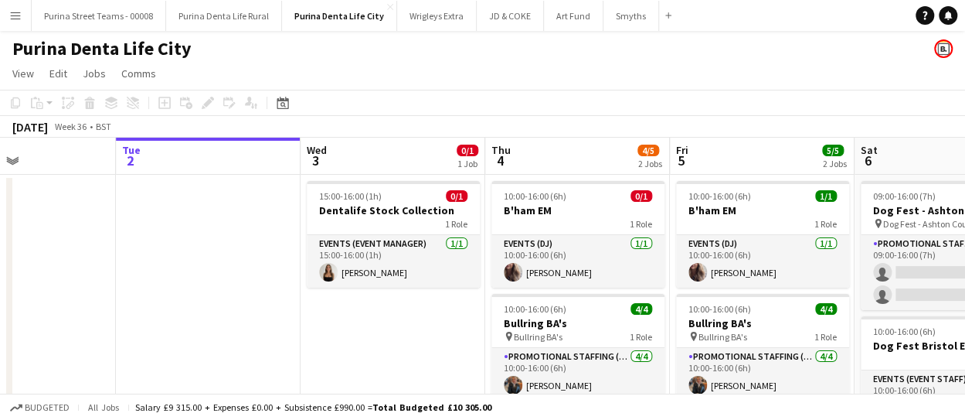
click at [182, 139] on app-board-header-date "Tue 2" at bounding box center [208, 156] width 185 height 37
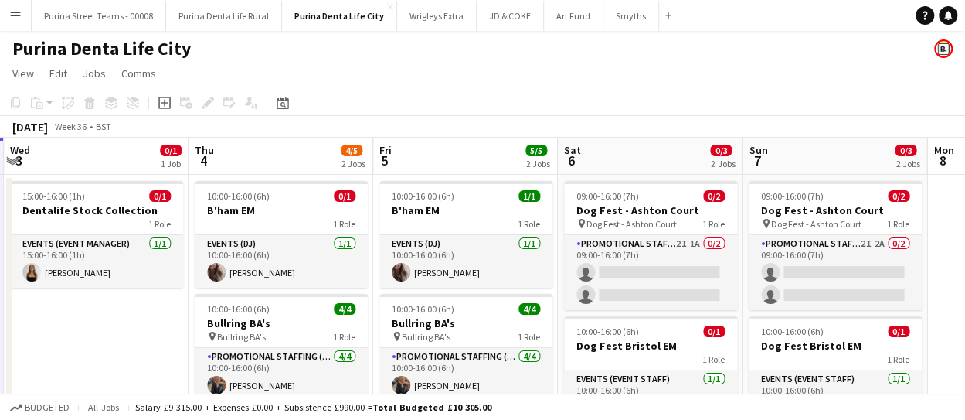
scroll to position [0, 441]
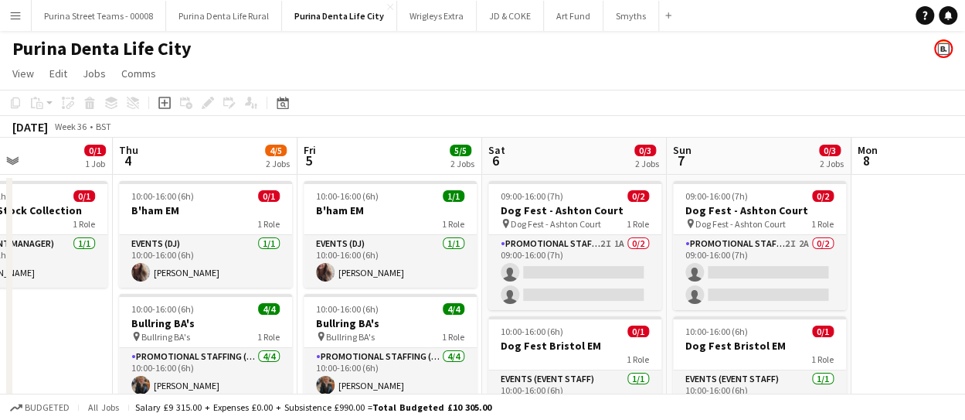
drag, startPoint x: 396, startPoint y: 345, endPoint x: 24, endPoint y: 325, distance: 372.9
click at [24, 325] on app-calendar-viewport "Mon 1 Tue 2 Wed 3 0/1 1 Job Thu 4 4/5 2 Jobs Fri 5 5/5 2 Jobs Sat 6 0/3 2 Jobs …" at bounding box center [482, 319] width 965 height 363
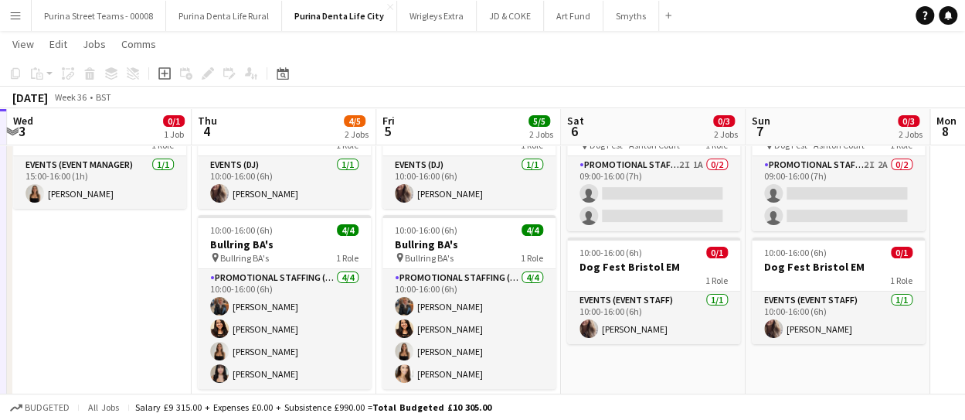
scroll to position [0, 362]
drag, startPoint x: 71, startPoint y: 297, endPoint x: 151, endPoint y: 296, distance: 79.6
click at [151, 296] on app-calendar-viewport "Mon 1 Tue 2 Wed 3 0/1 1 Job Thu 4 4/5 2 Jobs Fri 5 5/5 2 Jobs Sat 6 0/3 2 Jobs …" at bounding box center [482, 202] width 965 height 439
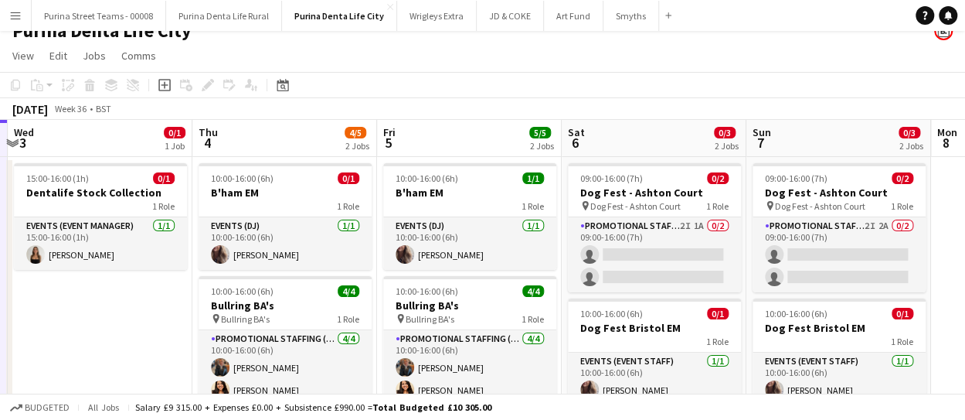
scroll to position [0, 0]
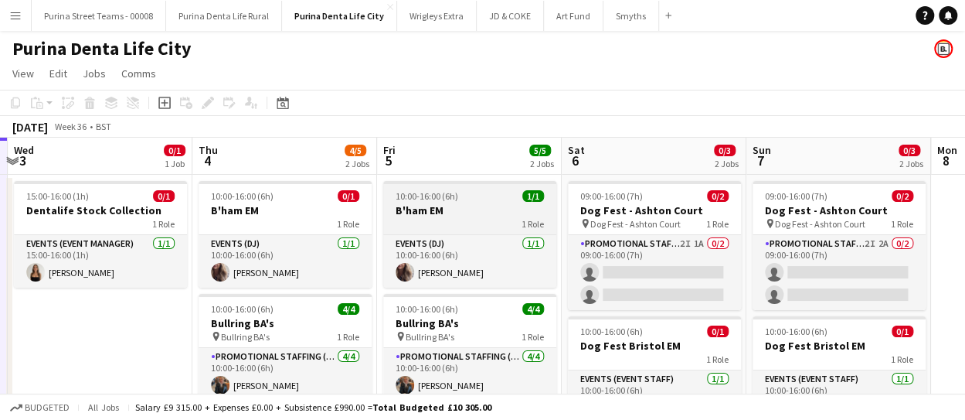
click at [453, 194] on span "10:00-16:00 (6h)" at bounding box center [427, 196] width 63 height 12
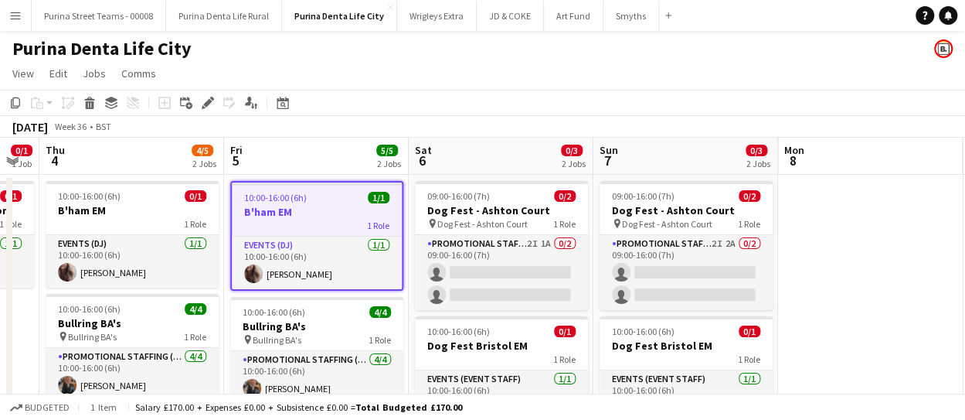
scroll to position [0, 600]
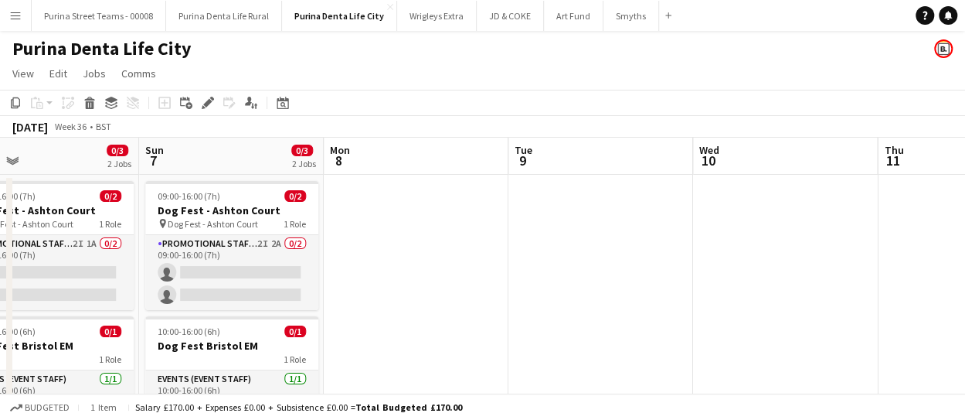
drag, startPoint x: 790, startPoint y: 270, endPoint x: 182, endPoint y: 296, distance: 607.8
click at [182, 296] on app-calendar-viewport "Wed 3 0/1 1 Job Thu 4 4/5 2 Jobs Fri 5 5/5 2 Jobs Sat 6 0/3 2 Jobs Sun 7 0/3 2 …" at bounding box center [482, 319] width 965 height 363
click at [386, 243] on app-date-cell at bounding box center [416, 338] width 185 height 326
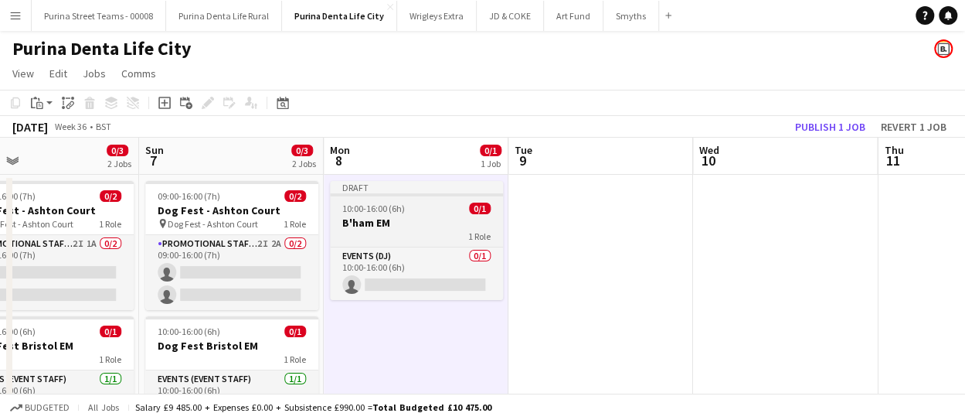
click at [391, 219] on h3 "B'ham EM" at bounding box center [416, 223] width 173 height 14
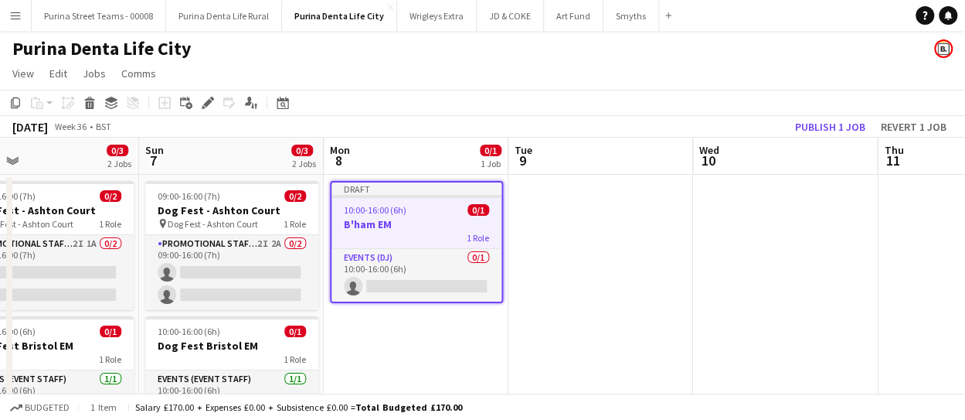
click at [546, 238] on app-date-cell at bounding box center [600, 338] width 185 height 326
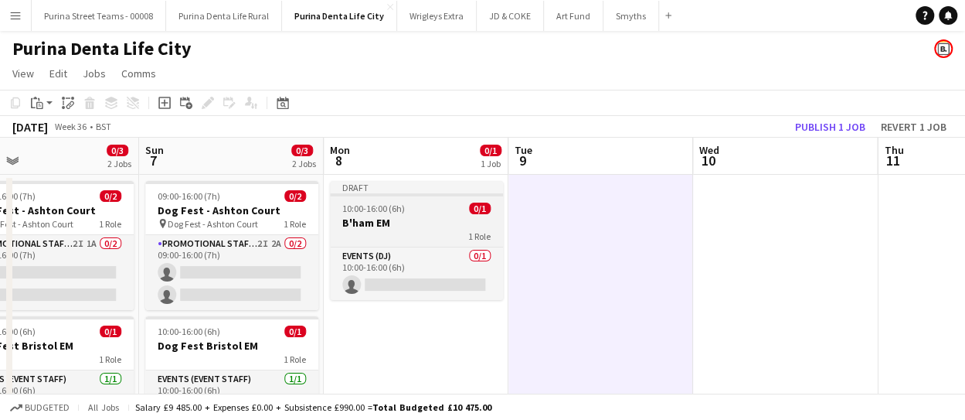
click at [386, 209] on span "10:00-16:00 (6h)" at bounding box center [373, 208] width 63 height 12
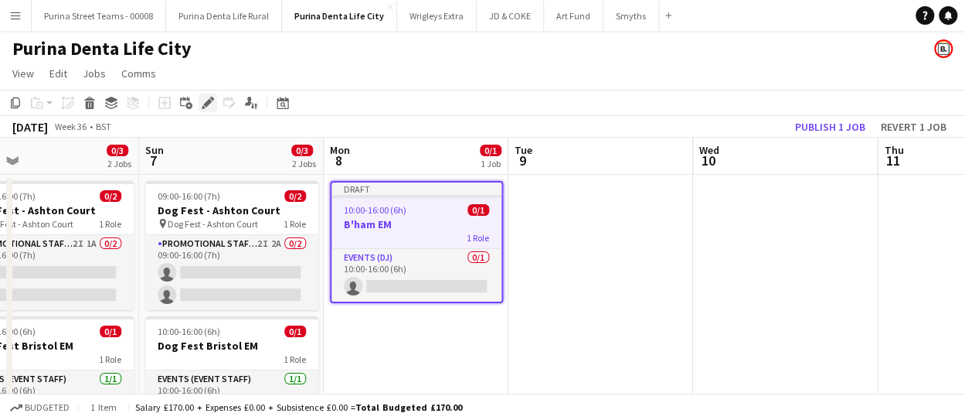
click at [202, 101] on icon "Edit" at bounding box center [208, 103] width 12 height 12
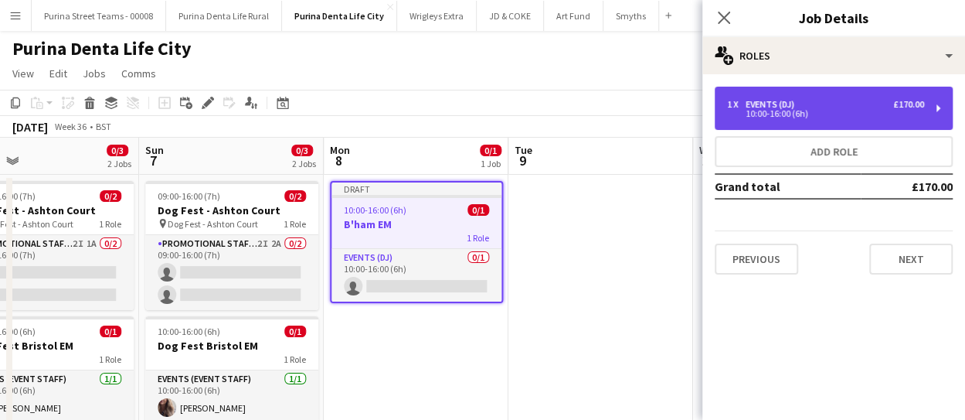
click at [878, 100] on div "1 x Events (DJ) £170.00" at bounding box center [825, 104] width 197 height 11
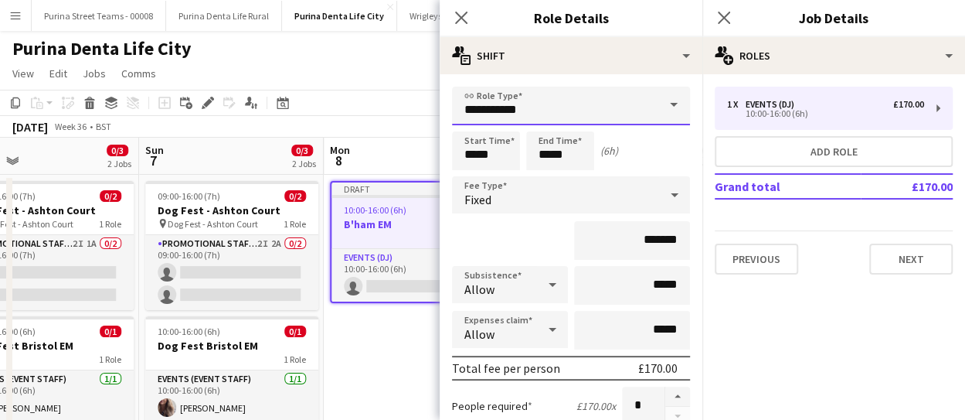
click at [617, 92] on input "**********" at bounding box center [571, 106] width 238 height 39
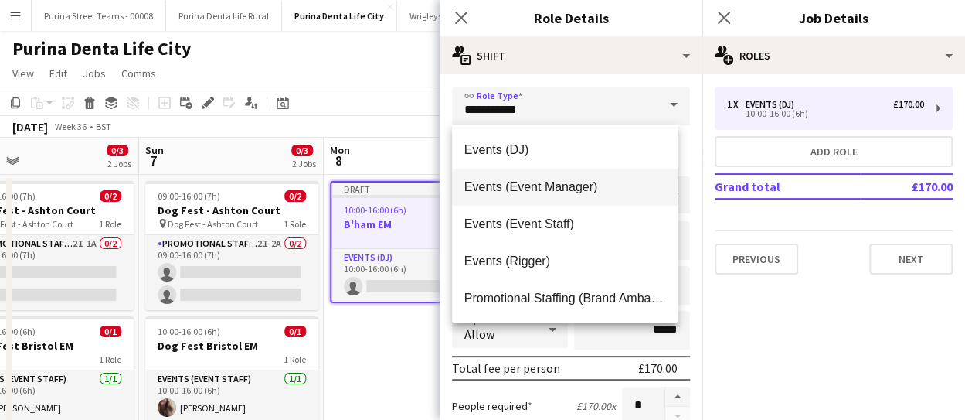
click at [585, 189] on span "Events (Event Manager)" at bounding box center [565, 186] width 202 height 15
type input "**********"
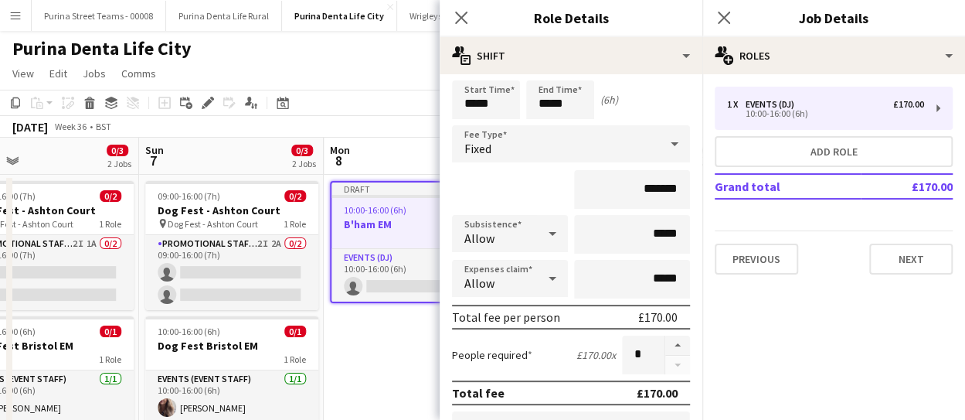
scroll to position [0, 0]
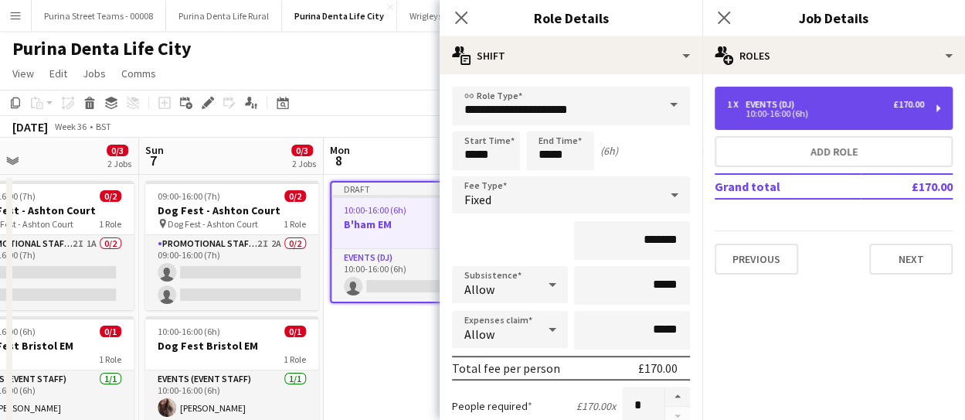
click at [937, 106] on div "1 x Events (DJ) £170.00 10:00-16:00 (6h)" at bounding box center [834, 108] width 238 height 43
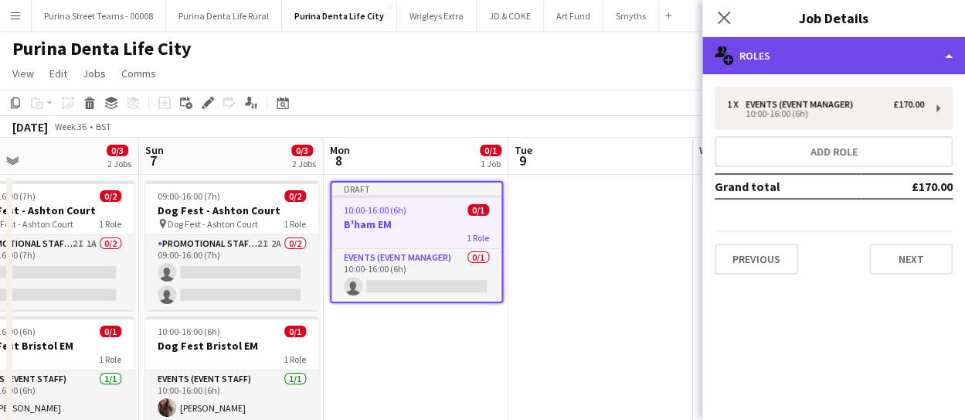
click at [933, 59] on div "multiple-users-add Roles" at bounding box center [833, 55] width 263 height 37
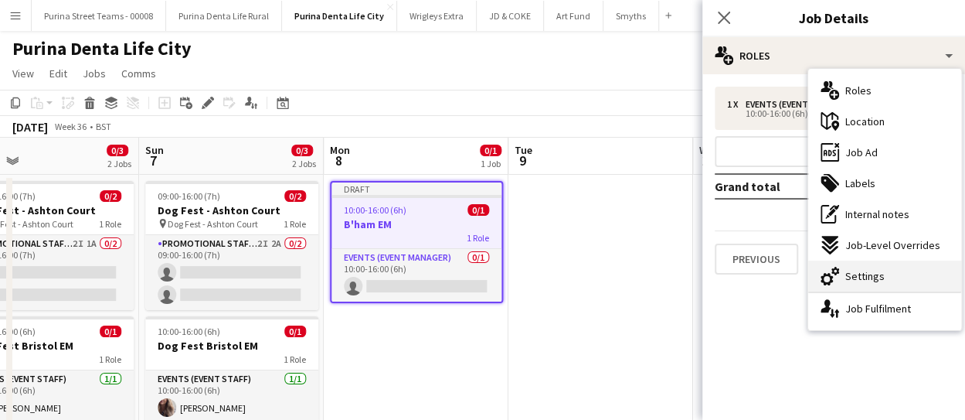
click at [889, 273] on div "cog-double-3 Settings" at bounding box center [884, 275] width 153 height 31
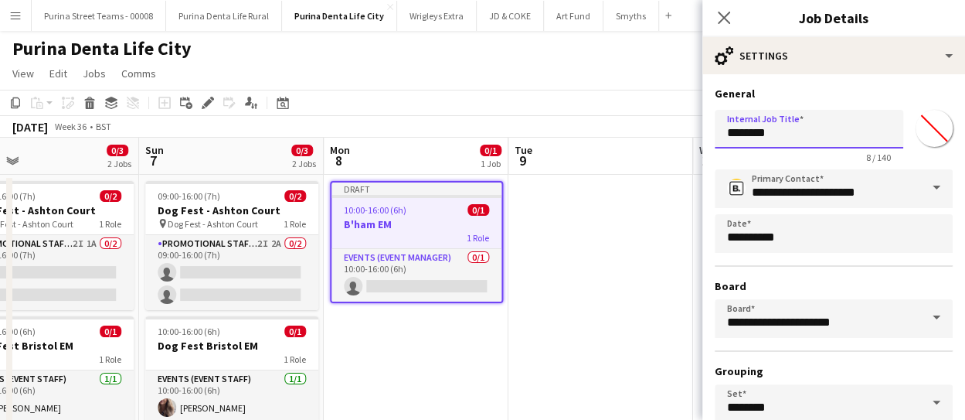
drag, startPoint x: 793, startPoint y: 131, endPoint x: 706, endPoint y: 125, distance: 86.7
click at [706, 125] on form "**********" at bounding box center [833, 315] width 263 height 456
click at [763, 137] on input "********" at bounding box center [809, 129] width 189 height 39
drag, startPoint x: 759, startPoint y: 132, endPoint x: 708, endPoint y: 134, distance: 51.0
click at [708, 134] on form "**********" at bounding box center [833, 315] width 263 height 456
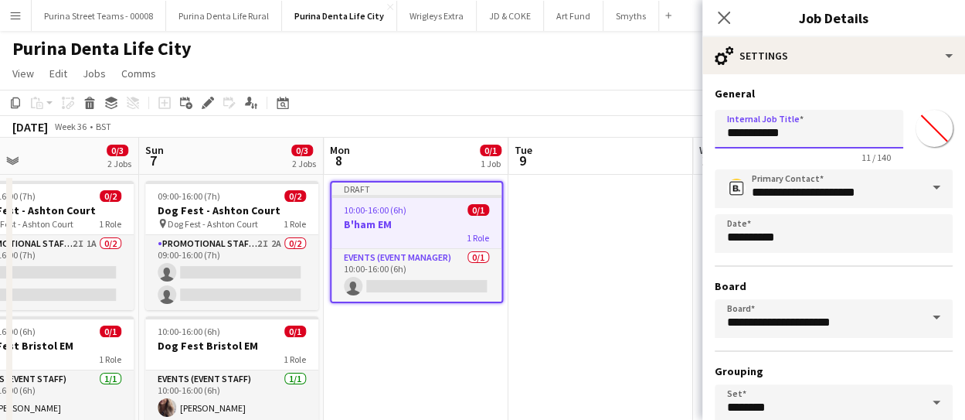
scroll to position [134, 0]
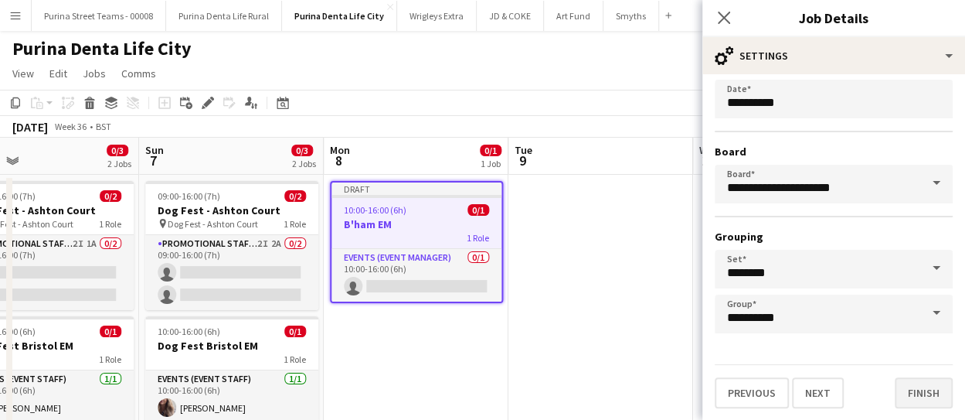
type input "**********"
click at [916, 395] on button "Finish" at bounding box center [924, 392] width 58 height 31
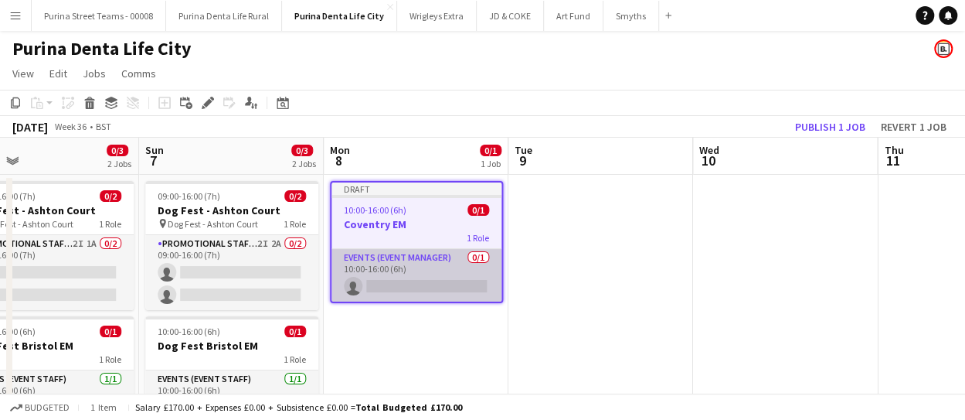
click at [399, 270] on app-card-role "Events (Event Manager) 0/1 10:00-16:00 (6h) single-neutral-actions" at bounding box center [416, 275] width 170 height 53
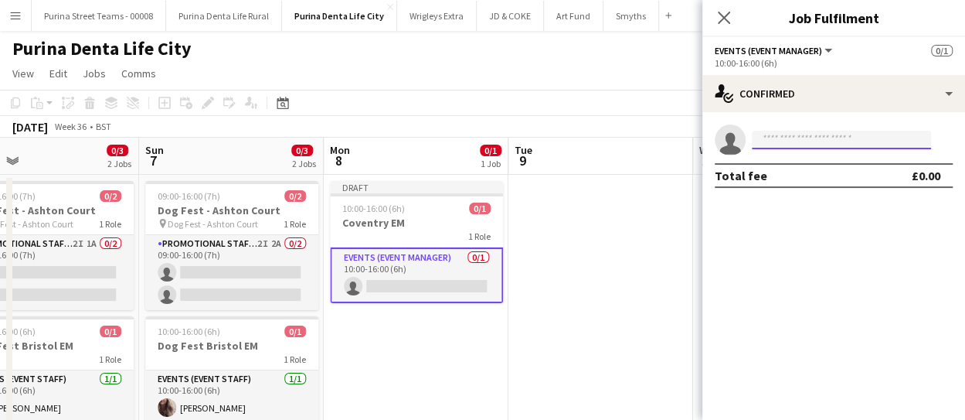
click at [823, 139] on input at bounding box center [841, 140] width 179 height 19
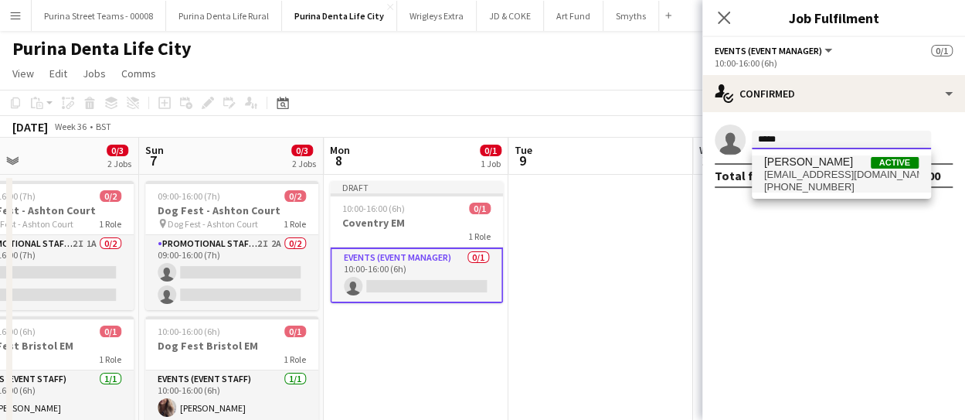
type input "*****"
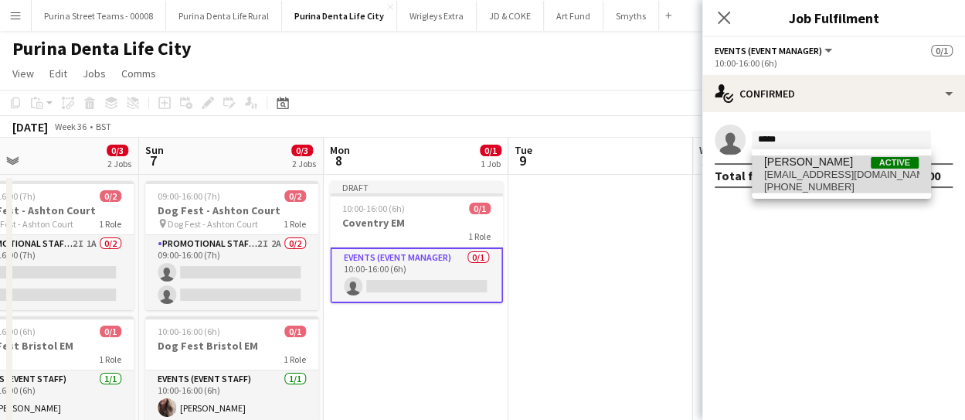
click at [837, 175] on span "[EMAIL_ADDRESS][DOMAIN_NAME]" at bounding box center [841, 174] width 155 height 12
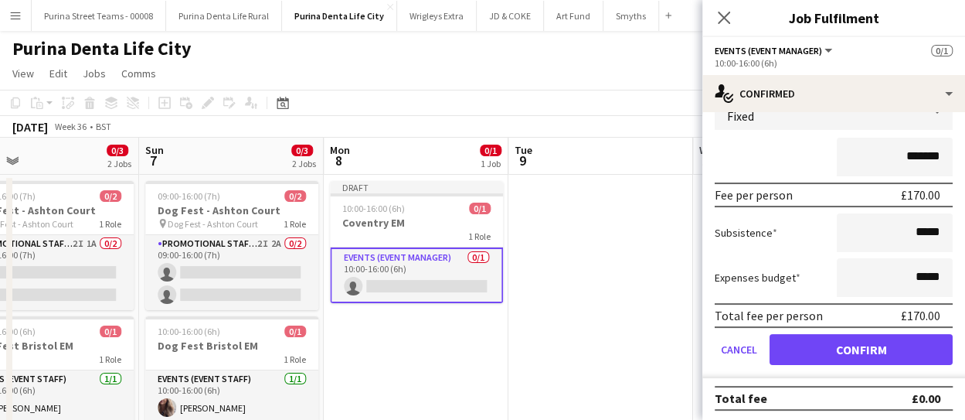
scroll to position [86, 0]
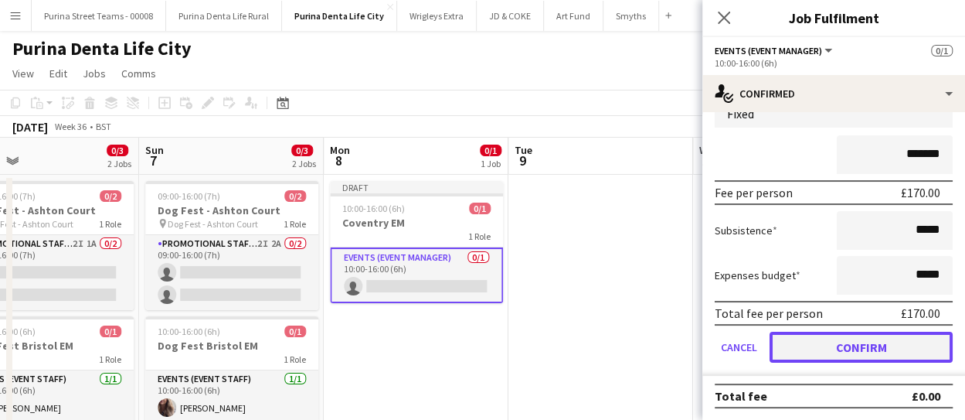
click at [855, 342] on button "Confirm" at bounding box center [861, 346] width 183 height 31
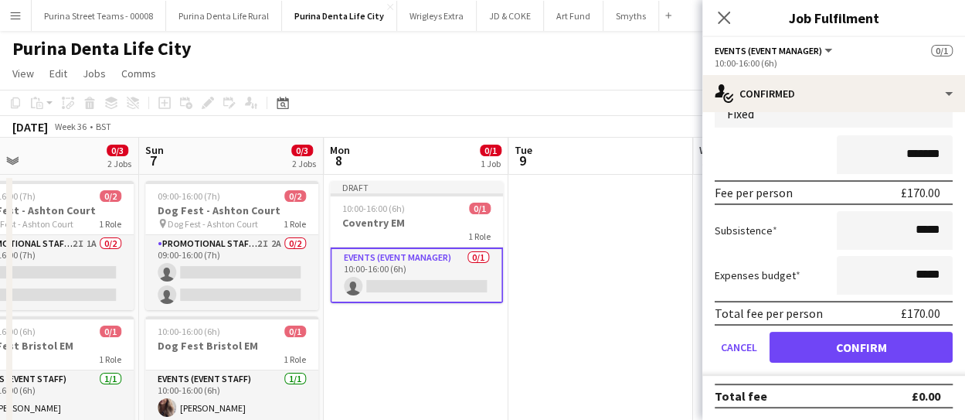
scroll to position [0, 0]
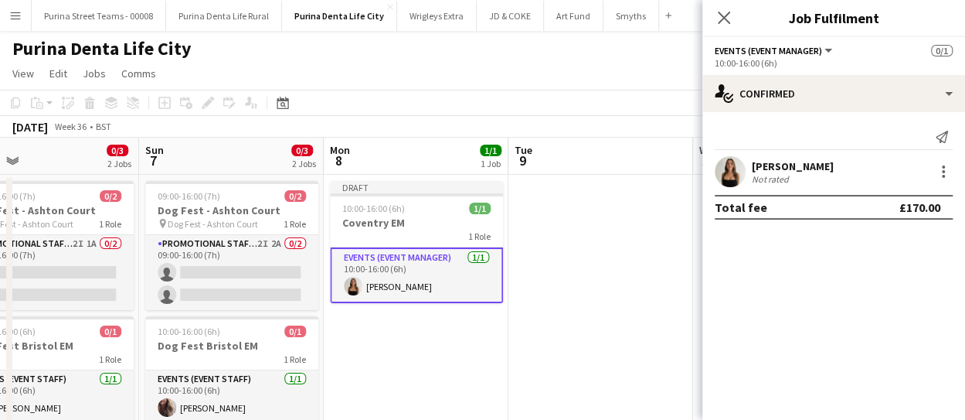
click at [586, 331] on app-date-cell at bounding box center [600, 338] width 185 height 326
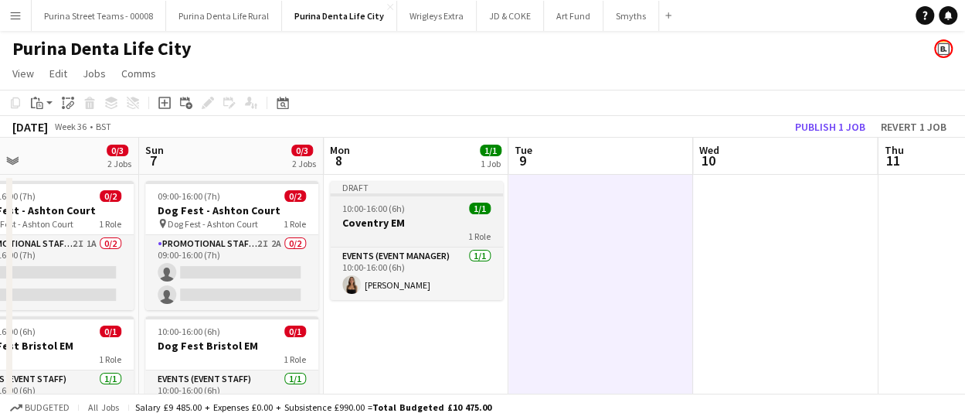
click at [398, 223] on h3 "Coventry EM" at bounding box center [416, 223] width 173 height 14
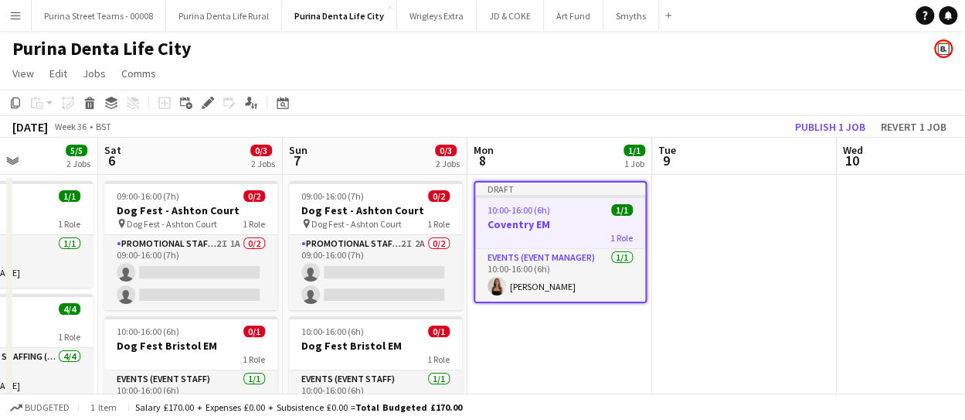
drag, startPoint x: 610, startPoint y: 338, endPoint x: 736, endPoint y: 328, distance: 127.1
click at [736, 328] on app-calendar-viewport "Wed 3 0/1 1 Job Thu 4 4/5 2 Jobs Fri 5 5/5 2 Jobs Sat 6 0/3 2 Jobs Sun 7 0/3 2 …" at bounding box center [482, 319] width 965 height 363
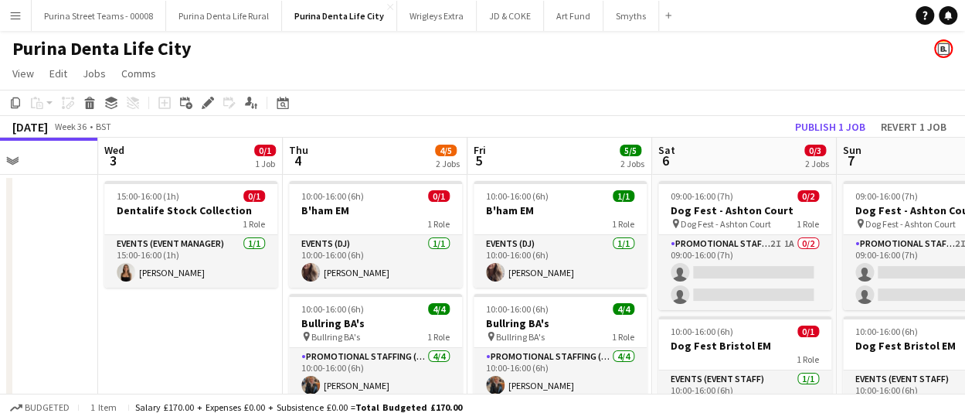
scroll to position [0, 456]
drag, startPoint x: 124, startPoint y: 321, endPoint x: 494, endPoint y: 318, distance: 370.1
click at [494, 318] on app-calendar-viewport "Sun 31 Mon 1 Tue 2 Wed 3 0/1 1 Job Thu 4 4/5 2 Jobs Fri 5 5/5 2 Jobs Sat 6 0/3 …" at bounding box center [482, 319] width 965 height 363
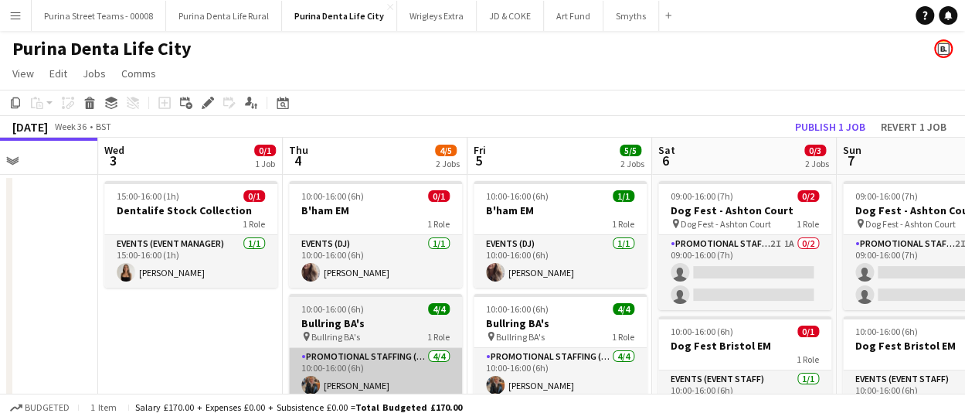
scroll to position [105, 0]
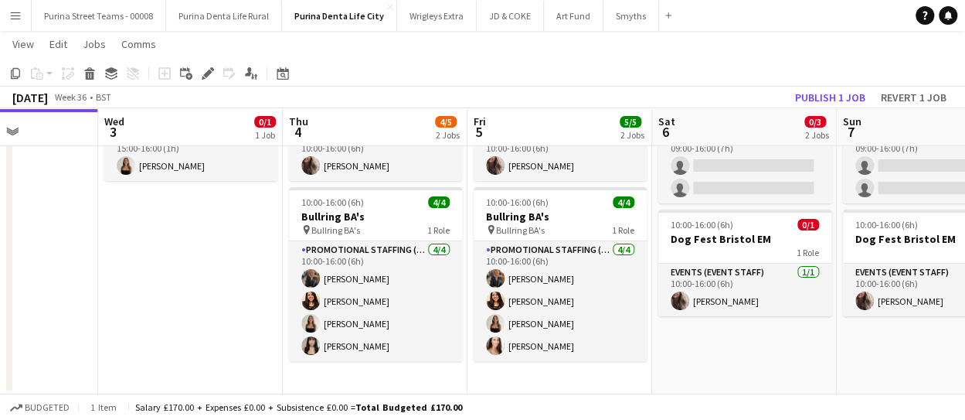
click at [354, 218] on h3 "Bullring BA's" at bounding box center [375, 216] width 173 height 14
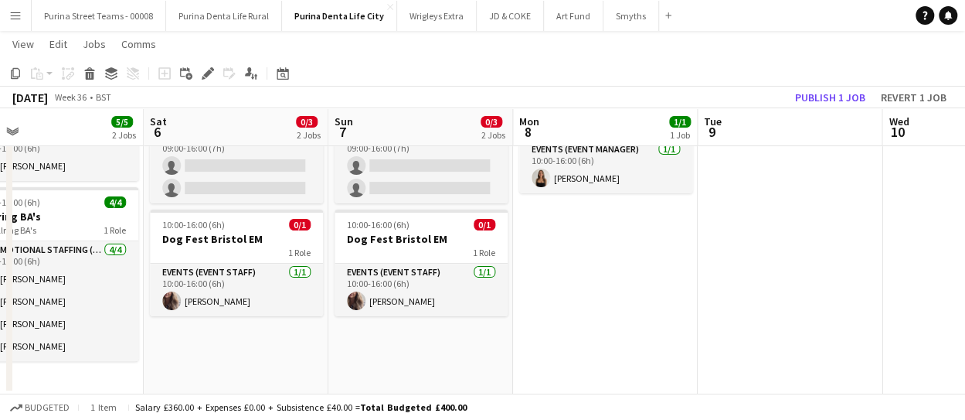
drag, startPoint x: 749, startPoint y: 245, endPoint x: 323, endPoint y: 257, distance: 426.6
click at [243, 260] on app-calendar-viewport "Tue 2 Wed 3 0/1 1 Job Thu 4 4/5 2 Jobs Fri 5 5/5 2 Jobs Sat 6 0/3 2 Jobs Sun 7 …" at bounding box center [482, 174] width 965 height 439
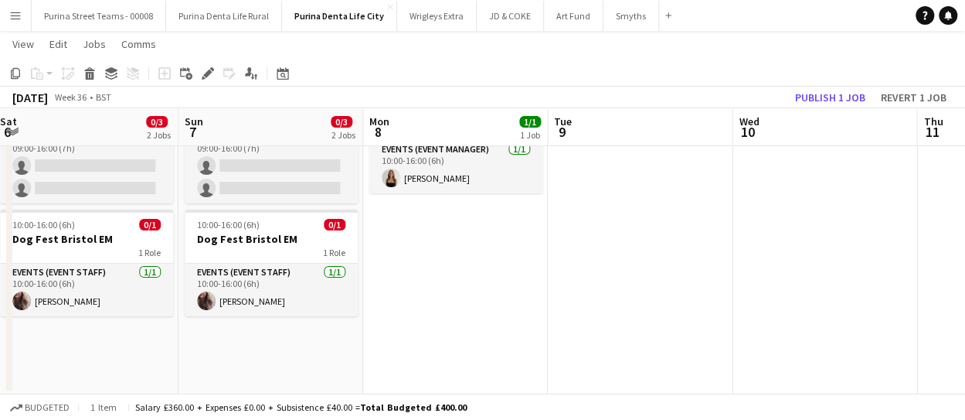
drag, startPoint x: 657, startPoint y: 254, endPoint x: 498, endPoint y: 260, distance: 159.3
click at [501, 260] on app-calendar-viewport "Tue 2 Wed 3 0/1 1 Job Thu 4 4/5 2 Jobs Fri 5 5/5 2 Jobs Sat 6 0/3 2 Jobs Sun 7 …" at bounding box center [482, 174] width 965 height 439
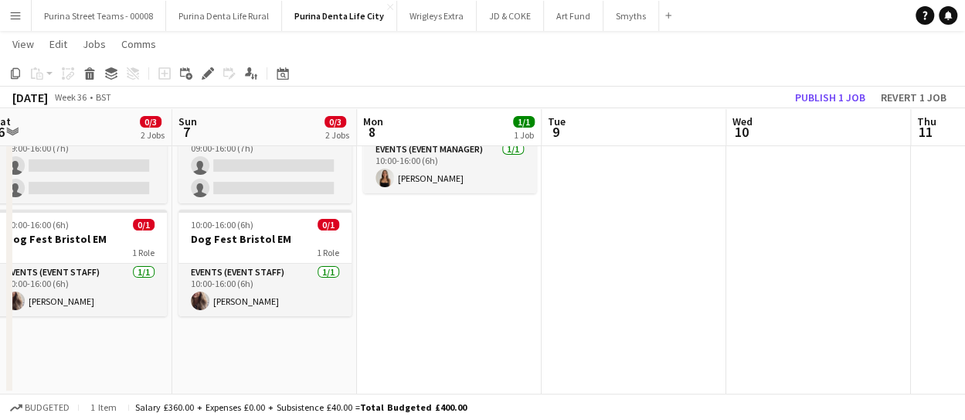
click at [474, 248] on app-date-cell "Draft 10:00-16:00 (6h) 1/1 [GEOGRAPHIC_DATA] EM 1 Role Events (Event Manager) […" at bounding box center [449, 231] width 185 height 326
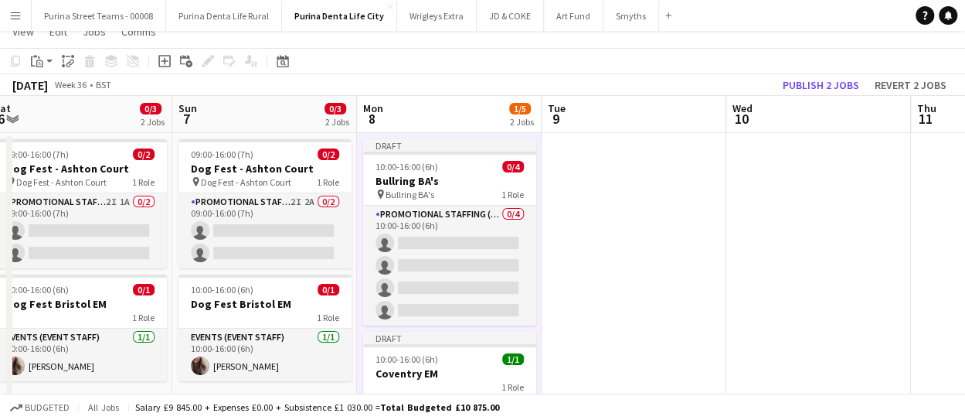
scroll to position [0, 0]
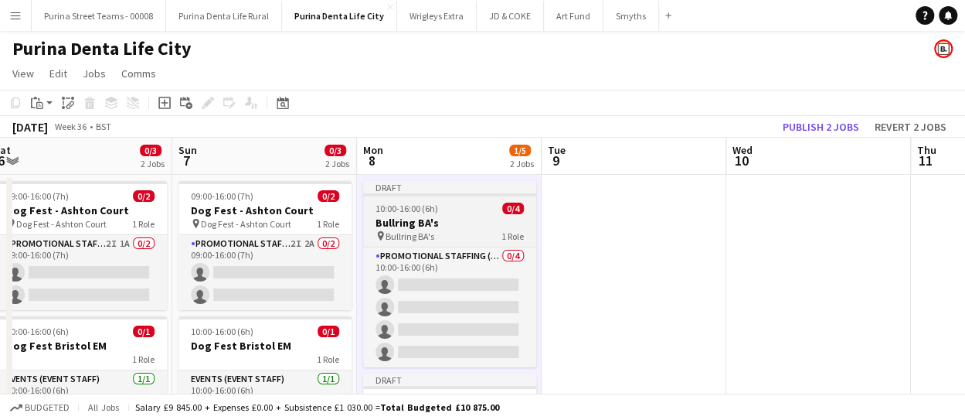
click at [437, 221] on h3 "Bullring BA's" at bounding box center [449, 223] width 173 height 14
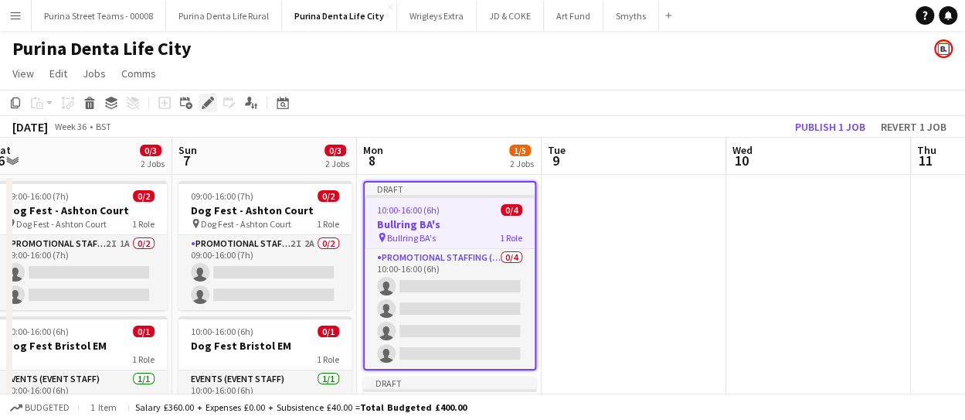
click at [204, 97] on icon "Edit" at bounding box center [208, 103] width 12 height 12
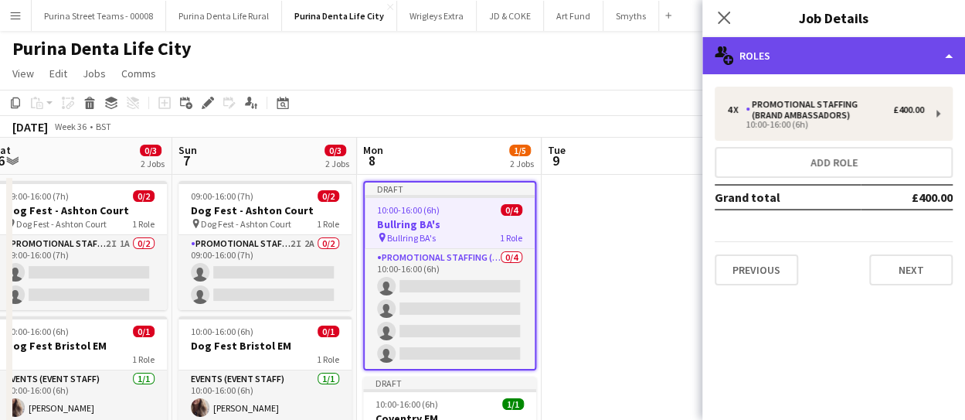
click at [929, 56] on div "multiple-users-add Roles" at bounding box center [833, 55] width 263 height 37
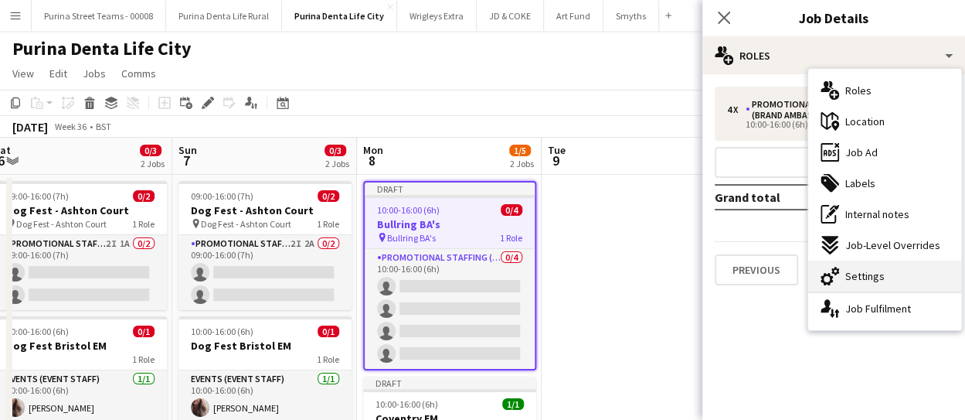
click at [856, 267] on div "cog-double-3 Settings" at bounding box center [884, 275] width 153 height 31
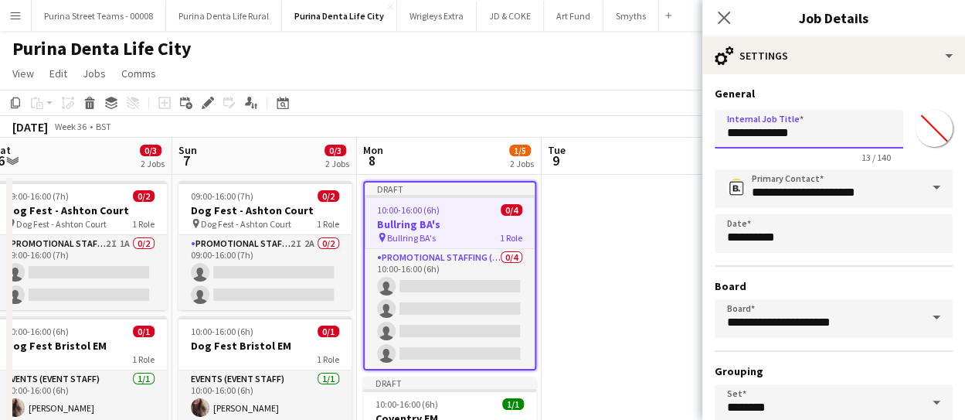
drag, startPoint x: 807, startPoint y: 132, endPoint x: 722, endPoint y: 135, distance: 85.0
click at [722, 135] on input "**********" at bounding box center [809, 129] width 189 height 39
click at [748, 138] on input "**********" at bounding box center [809, 129] width 189 height 39
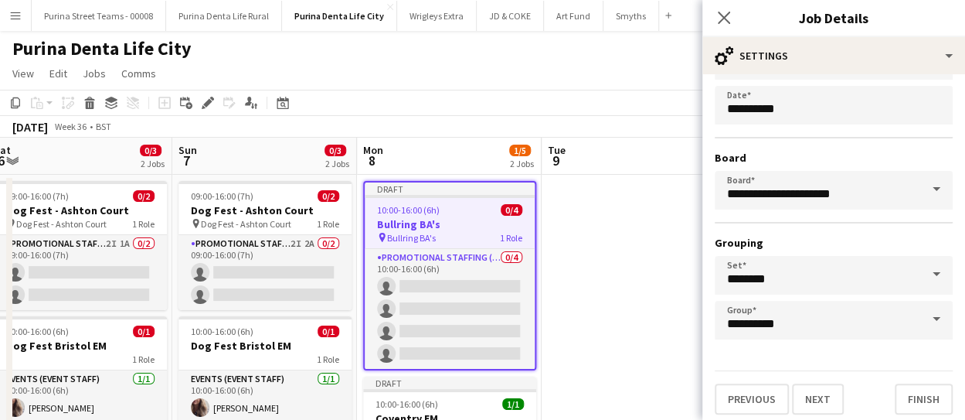
scroll to position [134, 0]
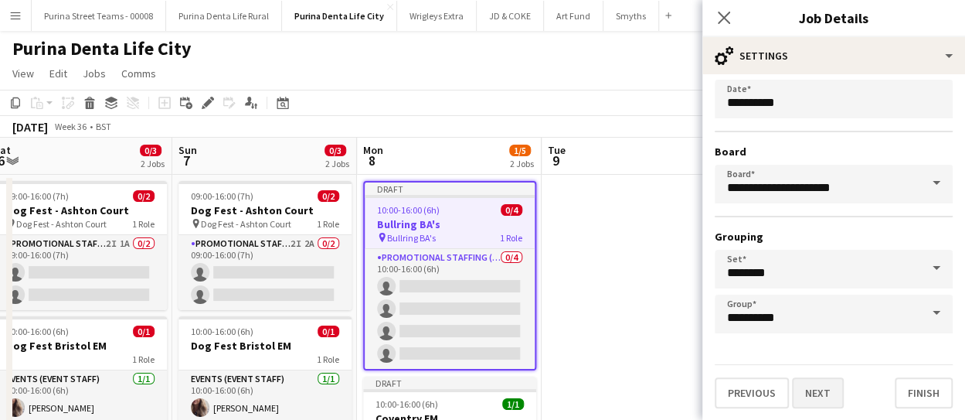
type input "**********"
click at [824, 390] on button "Next" at bounding box center [818, 392] width 52 height 31
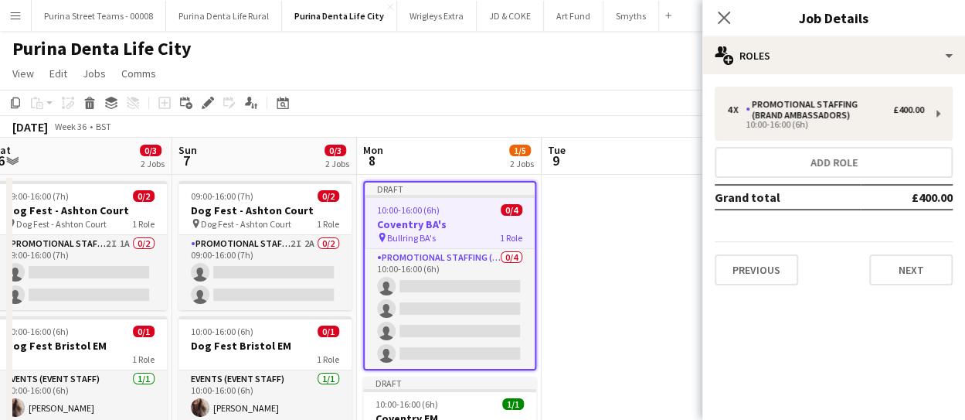
scroll to position [0, 0]
click at [907, 270] on button "Next" at bounding box center [910, 269] width 83 height 31
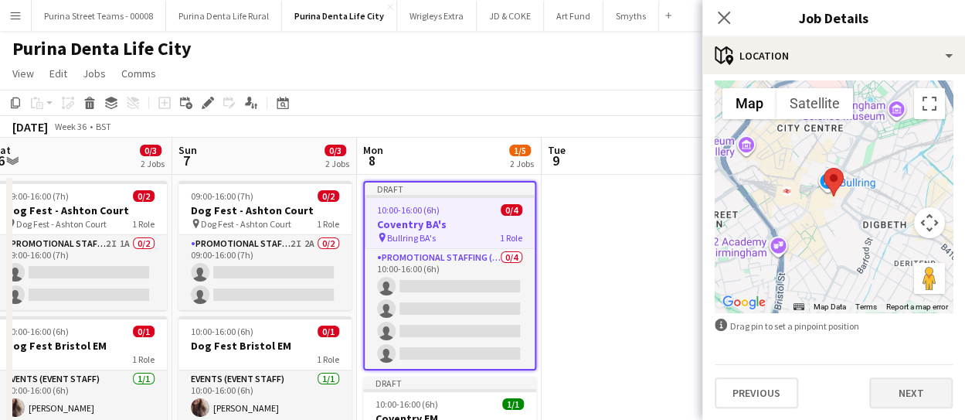
scroll to position [126, 0]
click at [885, 393] on button "Next" at bounding box center [910, 391] width 83 height 31
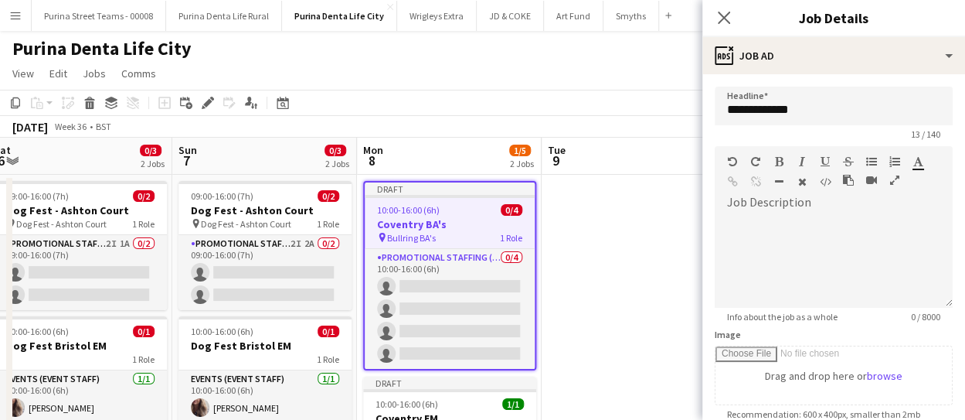
scroll to position [0, 0]
click at [724, 12] on icon "Close pop-in" at bounding box center [723, 17] width 15 height 15
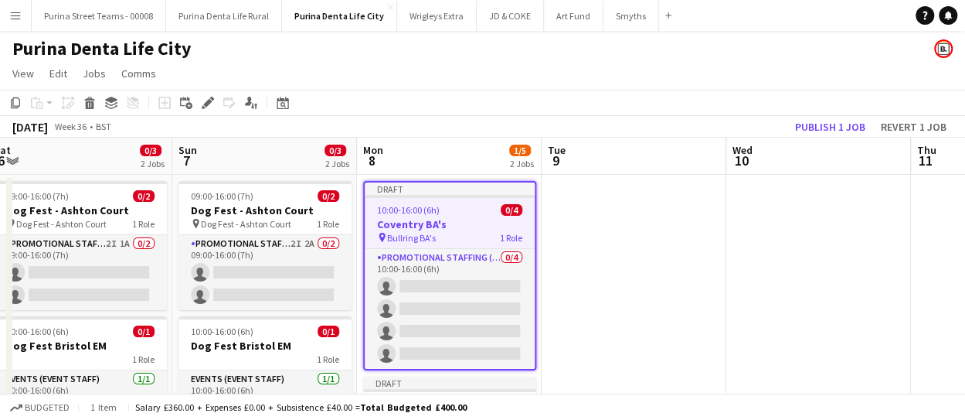
click at [594, 287] on app-date-cell at bounding box center [634, 350] width 185 height 351
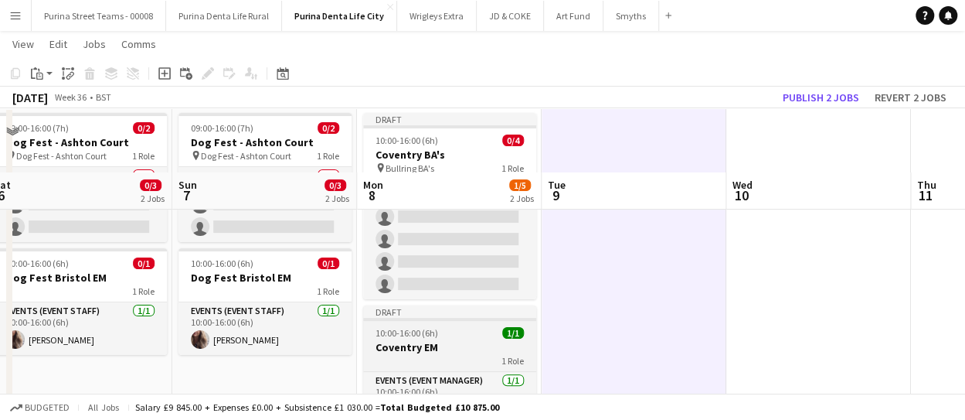
scroll to position [130, 0]
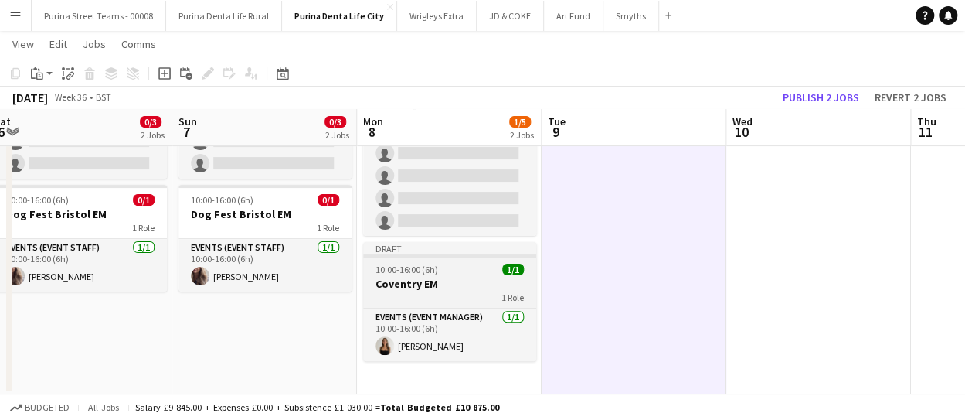
click at [443, 280] on h3 "Coventry EM" at bounding box center [449, 284] width 173 height 14
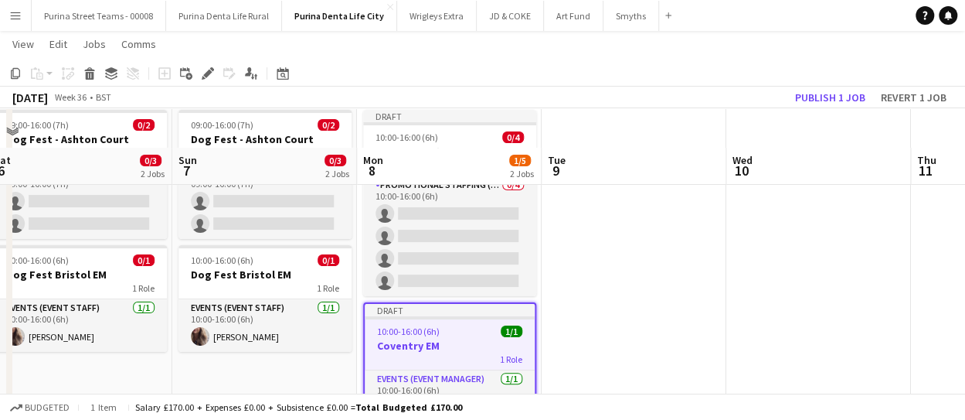
scroll to position [0, 0]
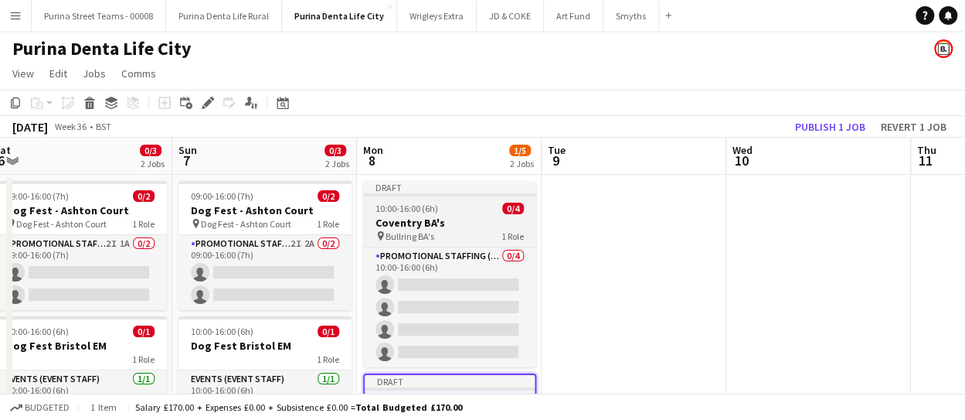
click at [443, 222] on h3 "Coventry BA's" at bounding box center [449, 223] width 173 height 14
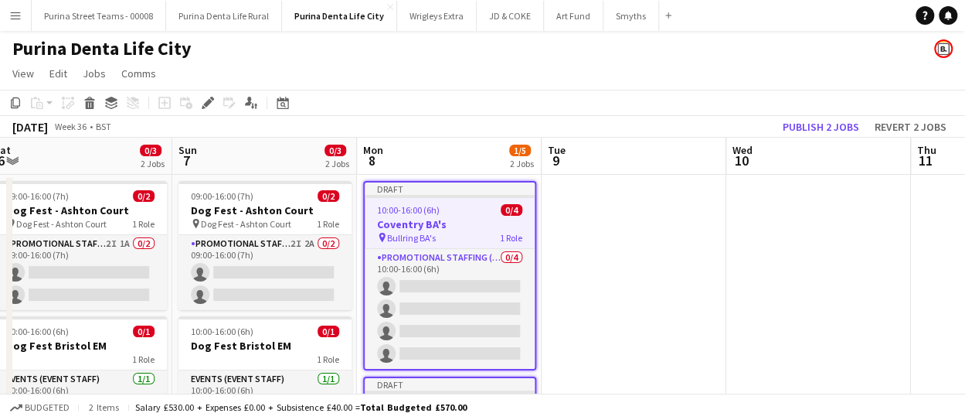
click at [593, 214] on app-date-cell at bounding box center [634, 350] width 185 height 351
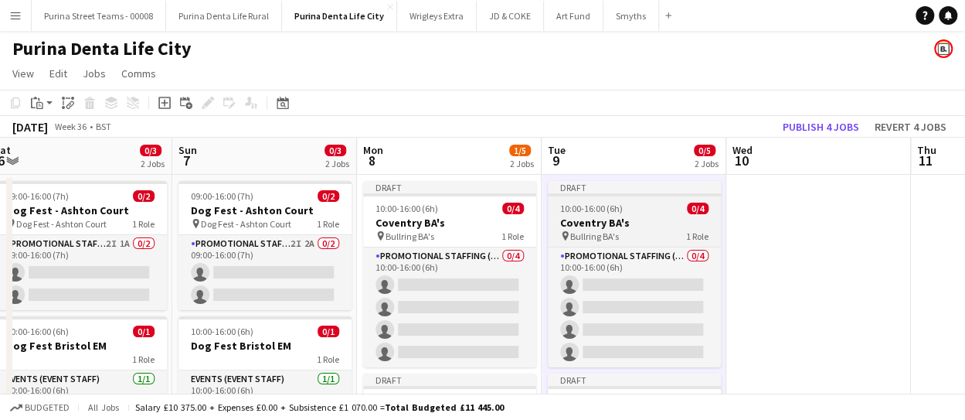
click at [598, 218] on h3 "Coventry BA's" at bounding box center [634, 223] width 173 height 14
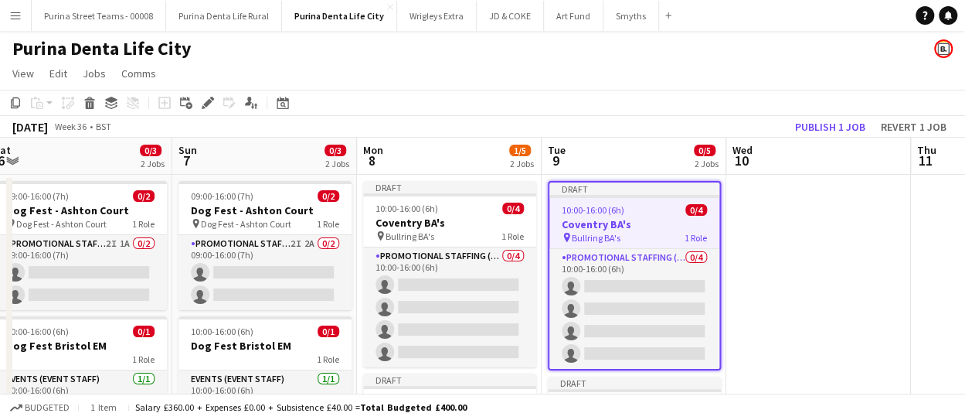
click at [593, 220] on h3 "Coventry BA's" at bounding box center [634, 224] width 170 height 14
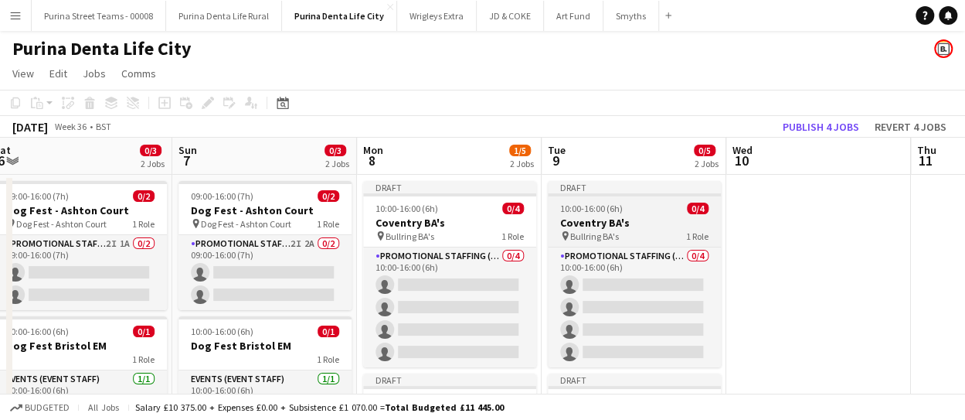
click at [593, 220] on h3 "Coventry BA's" at bounding box center [634, 223] width 173 height 14
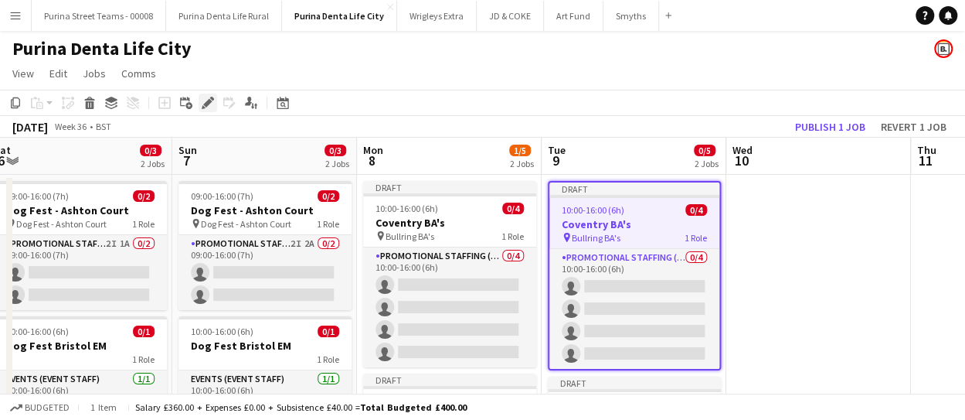
click at [206, 102] on icon at bounding box center [207, 103] width 8 height 8
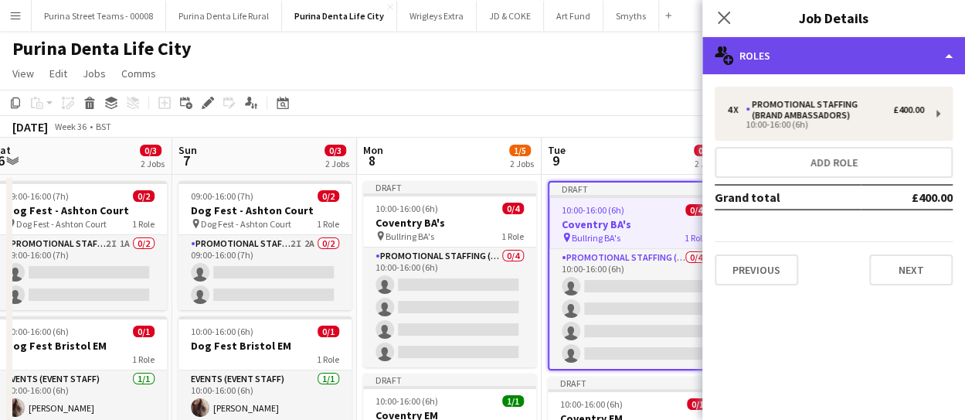
click at [777, 58] on div "multiple-users-add Roles" at bounding box center [833, 55] width 263 height 37
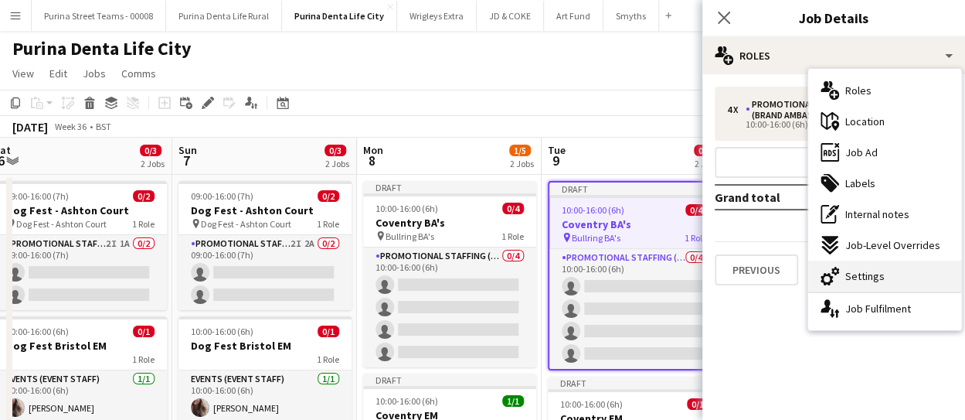
click at [894, 280] on div "cog-double-3 Settings" at bounding box center [884, 275] width 153 height 31
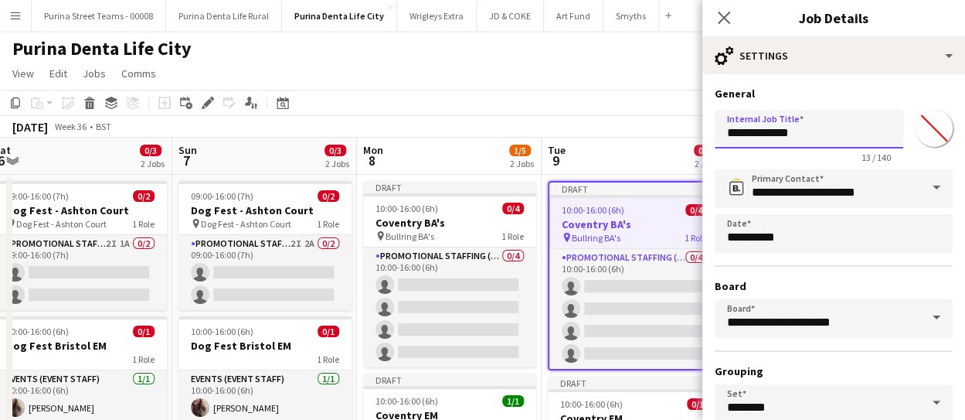
drag, startPoint x: 772, startPoint y: 134, endPoint x: 654, endPoint y: 135, distance: 117.5
click at [654, 135] on body "Menu Boards Boards Boards All jobs Status Workforce Workforce My Workforce Recr…" at bounding box center [482, 276] width 965 height 552
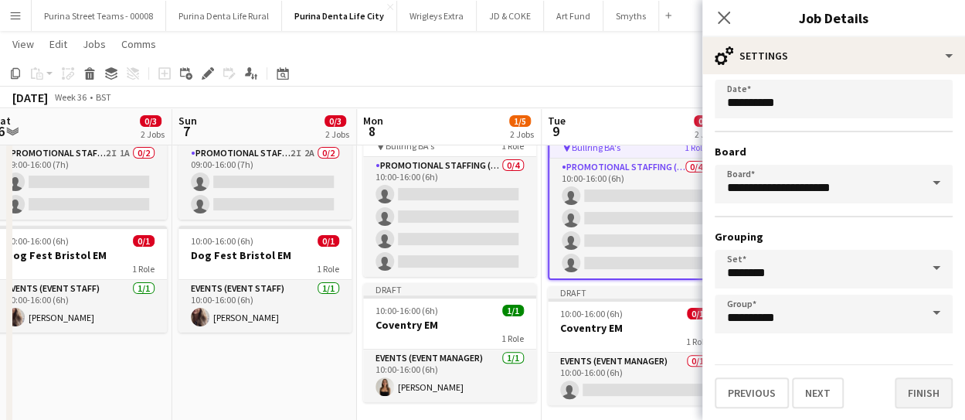
scroll to position [130, 0]
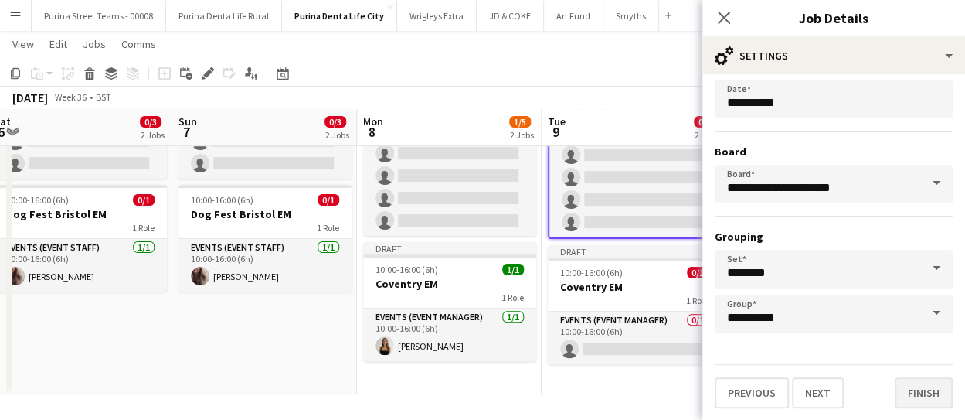
type input "**********"
click at [923, 396] on button "Finish" at bounding box center [924, 392] width 58 height 31
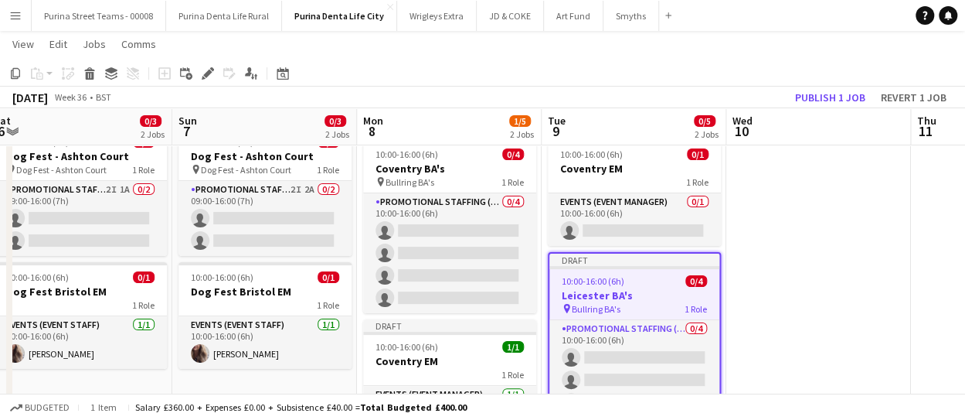
scroll to position [0, 0]
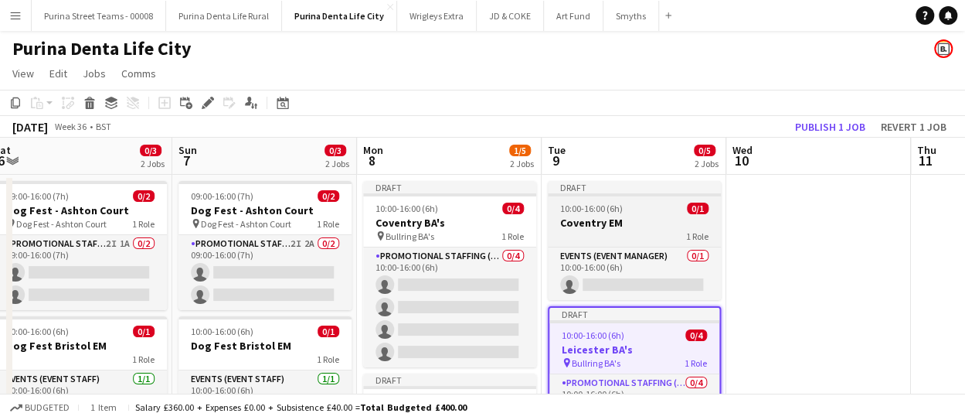
click at [616, 223] on h3 "Coventry EM" at bounding box center [634, 223] width 173 height 14
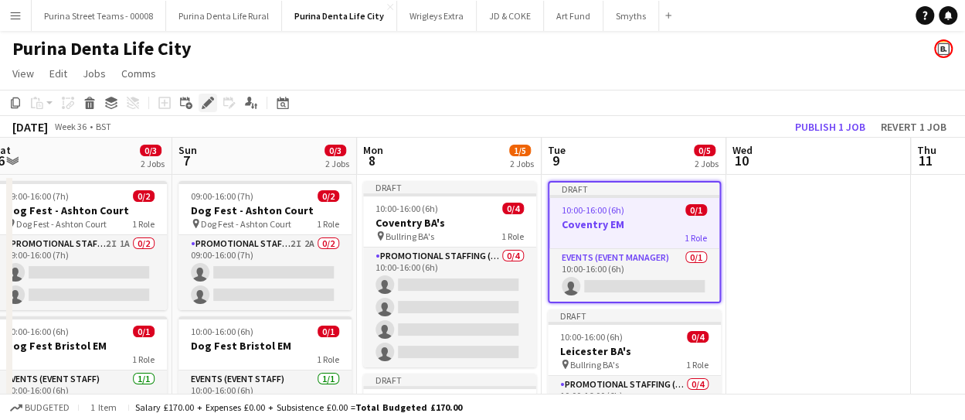
click at [212, 101] on icon "Edit" at bounding box center [208, 103] width 12 height 12
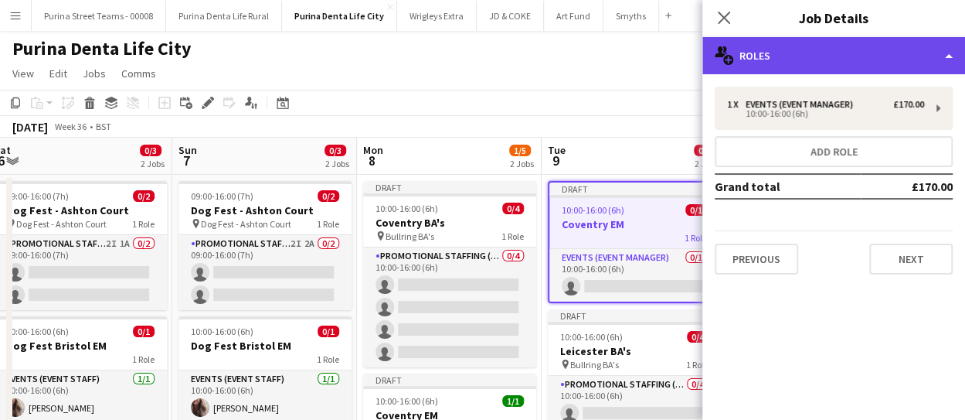
click at [933, 53] on div "multiple-users-add Roles" at bounding box center [833, 55] width 263 height 37
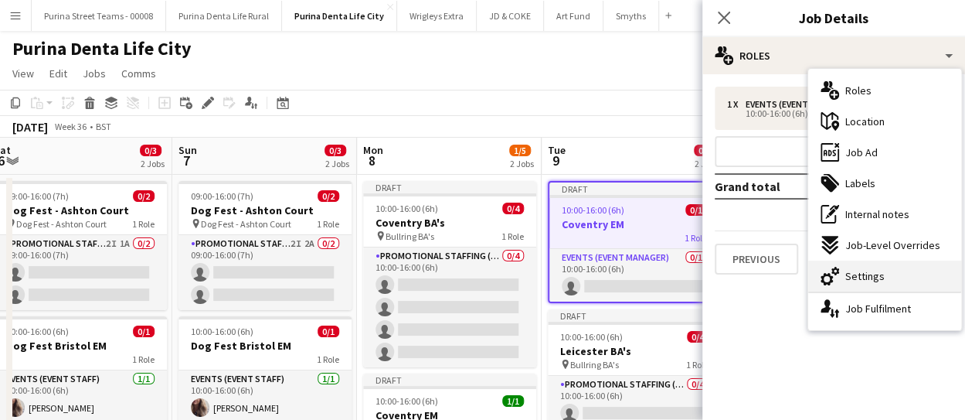
click at [865, 274] on span "Settings" at bounding box center [864, 276] width 39 height 14
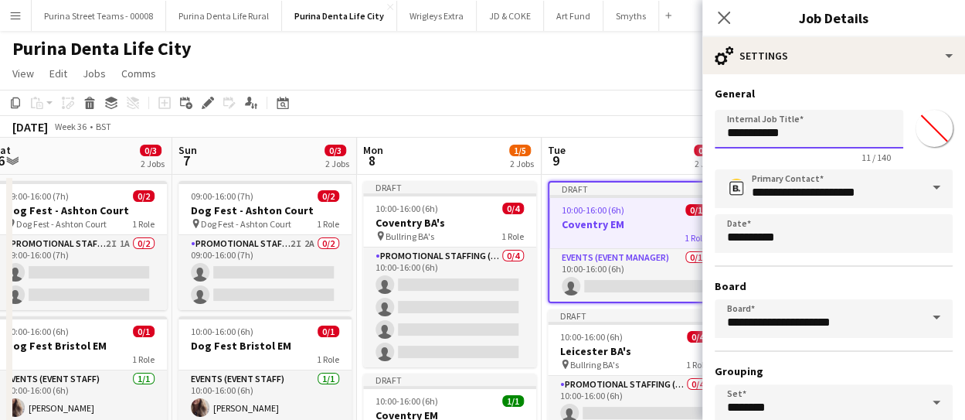
click at [749, 132] on input "**********" at bounding box center [809, 129] width 189 height 39
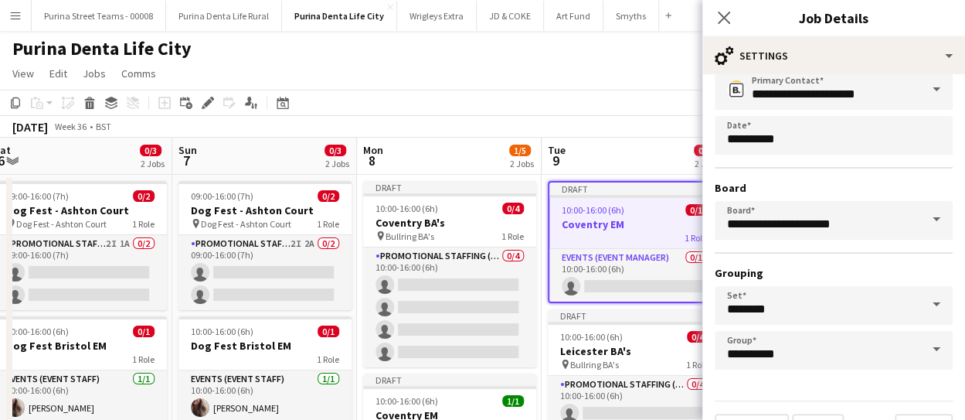
scroll to position [134, 0]
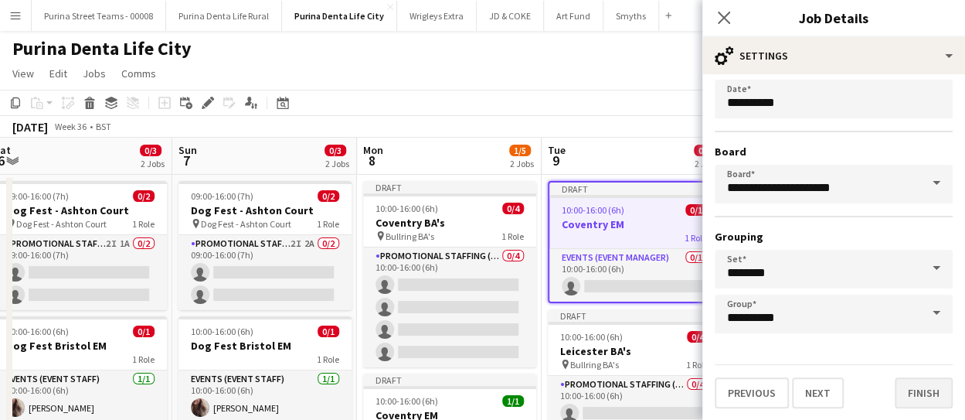
type input "**********"
click at [906, 383] on button "Finish" at bounding box center [924, 392] width 58 height 31
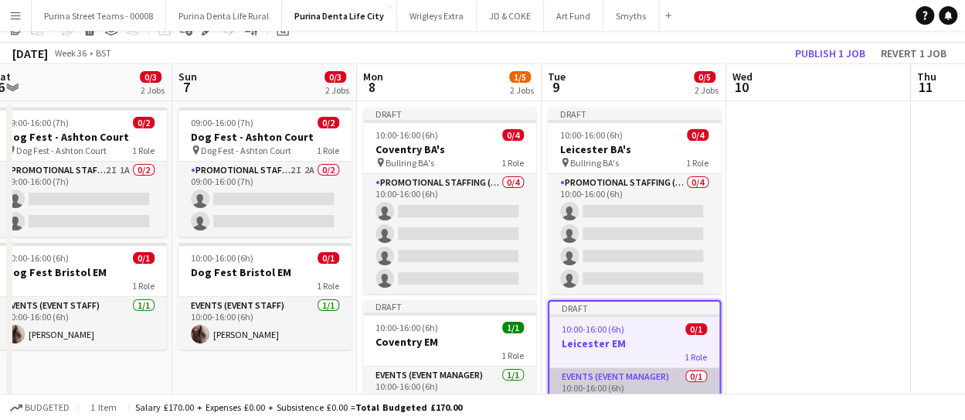
scroll to position [130, 0]
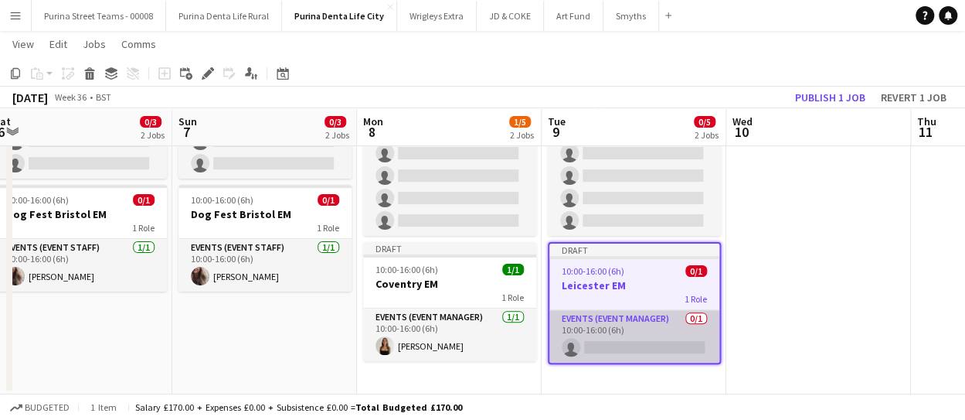
click at [632, 345] on app-card-role "Events (Event Manager) 0/1 10:00-16:00 (6h) single-neutral-actions" at bounding box center [634, 336] width 170 height 53
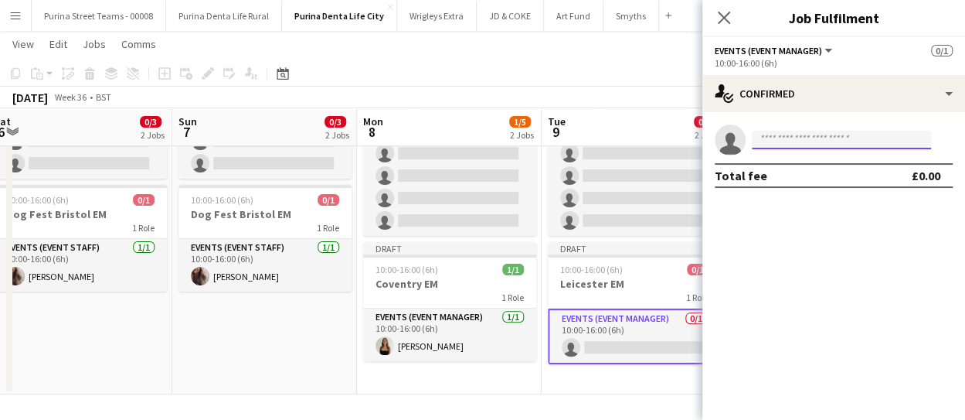
click at [778, 143] on input at bounding box center [841, 140] width 179 height 19
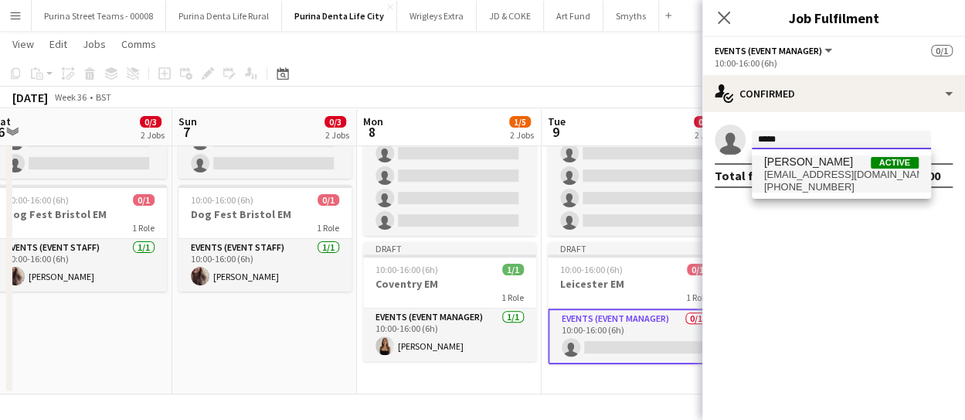
type input "*****"
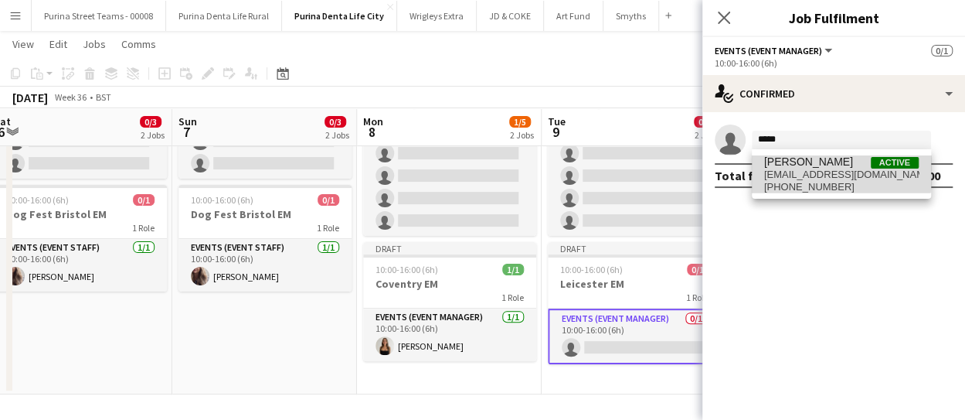
click at [800, 171] on span "[EMAIL_ADDRESS][DOMAIN_NAME]" at bounding box center [841, 174] width 155 height 12
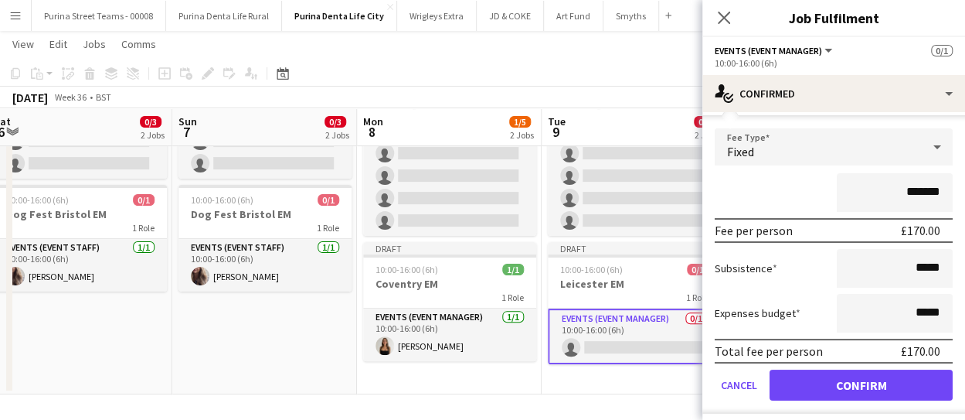
scroll to position [86, 0]
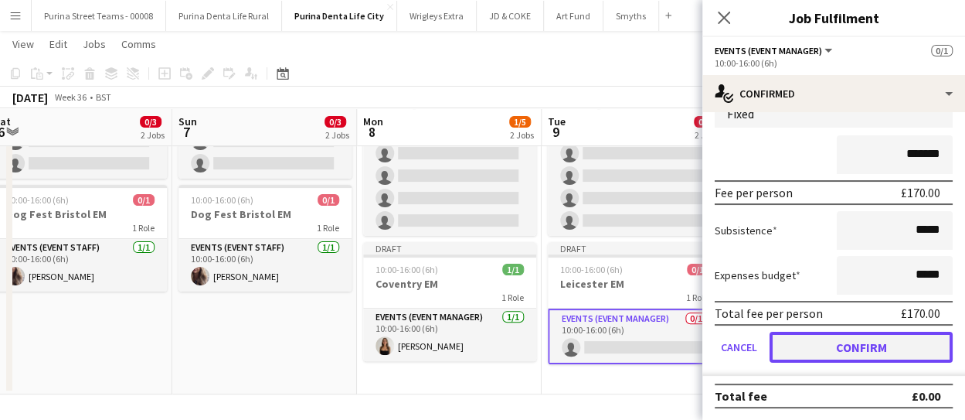
click at [879, 339] on button "Confirm" at bounding box center [861, 346] width 183 height 31
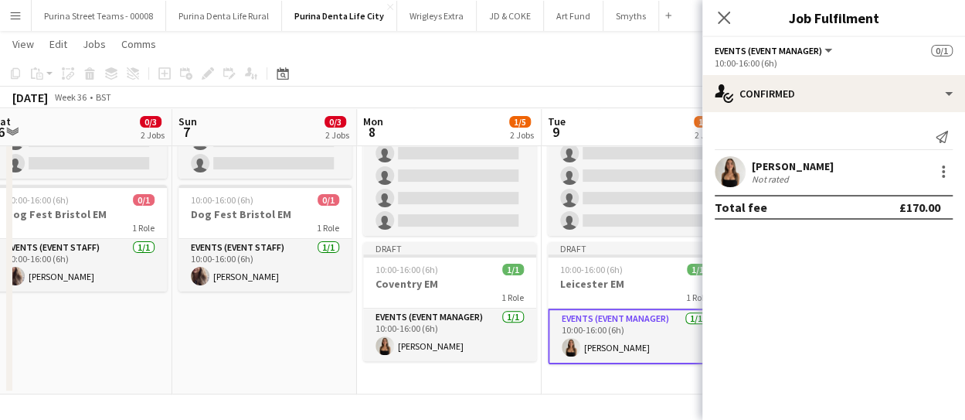
scroll to position [0, 0]
click at [623, 375] on app-date-cell "Draft 10:00-16:00 (6h) 0/4 Leicester BA's pin Bullring BA's 1 Role Promotional …" at bounding box center [634, 218] width 185 height 351
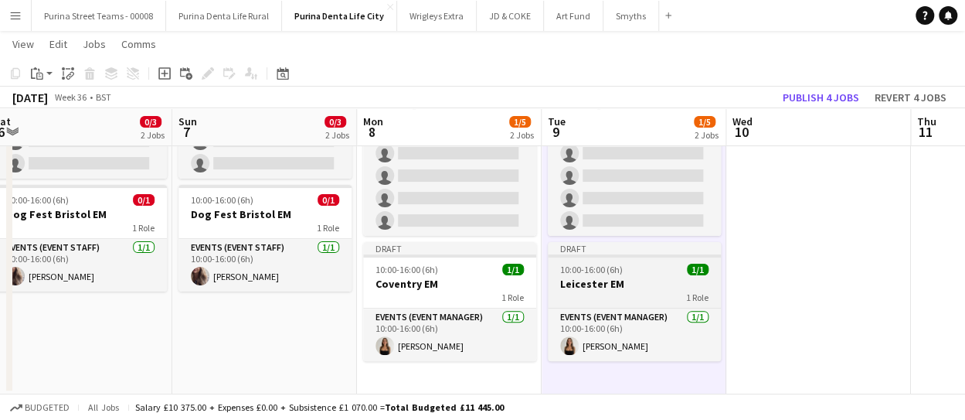
click at [626, 288] on h3 "Leicester EM" at bounding box center [634, 284] width 173 height 14
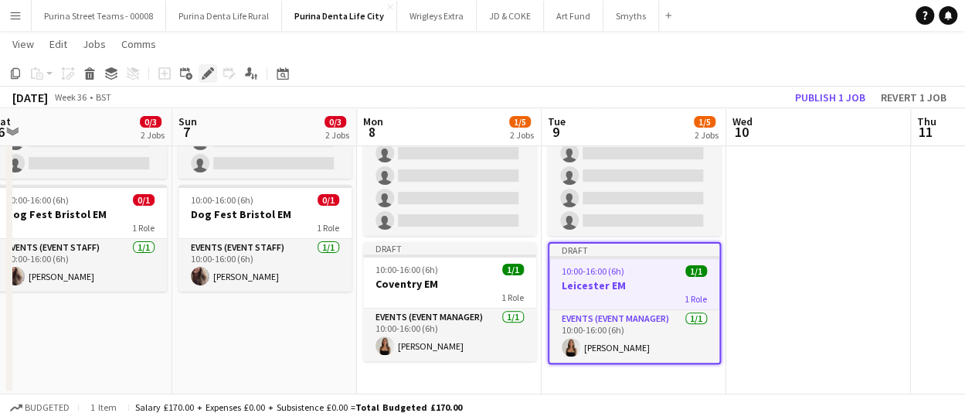
click at [209, 76] on icon "Edit" at bounding box center [208, 73] width 12 height 12
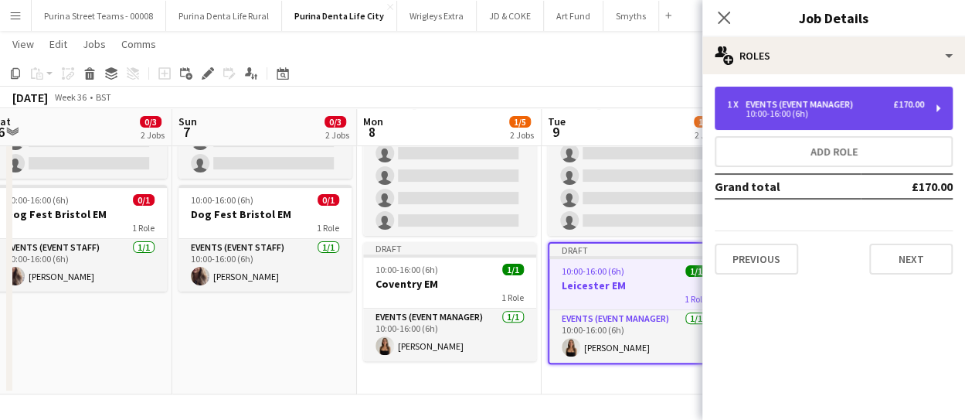
click at [926, 113] on div "1 x Events (Event Manager) £170.00 10:00-16:00 (6h)" at bounding box center [834, 108] width 238 height 43
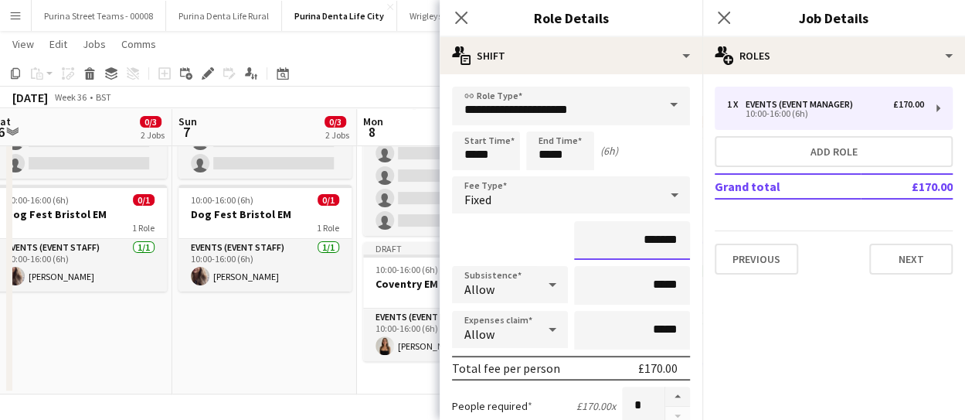
drag, startPoint x: 634, startPoint y: 242, endPoint x: 676, endPoint y: 239, distance: 42.6
click at [676, 239] on input "*******" at bounding box center [632, 240] width 116 height 39
drag, startPoint x: 657, startPoint y: 238, endPoint x: 635, endPoint y: 234, distance: 22.0
click at [635, 234] on input "****" at bounding box center [632, 240] width 116 height 39
type input "*******"
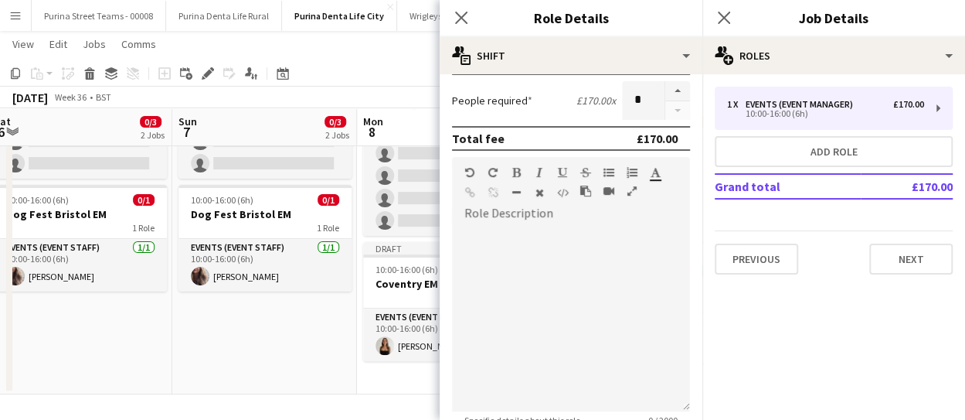
scroll to position [386, 0]
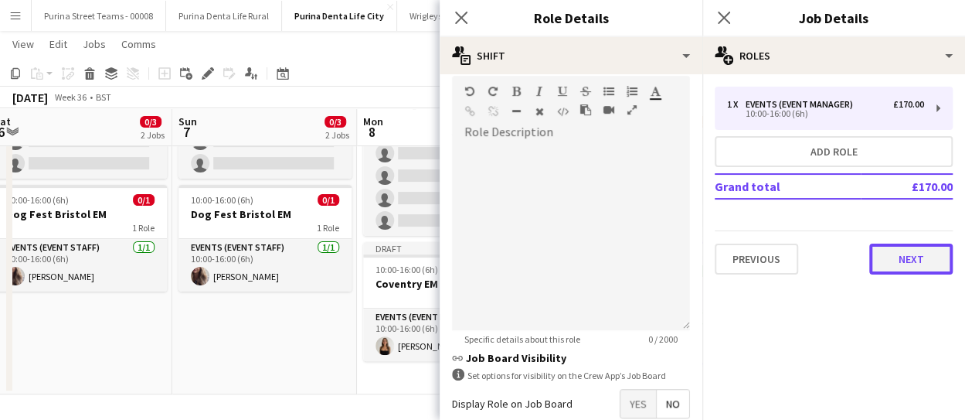
click at [924, 256] on button "Next" at bounding box center [910, 258] width 83 height 31
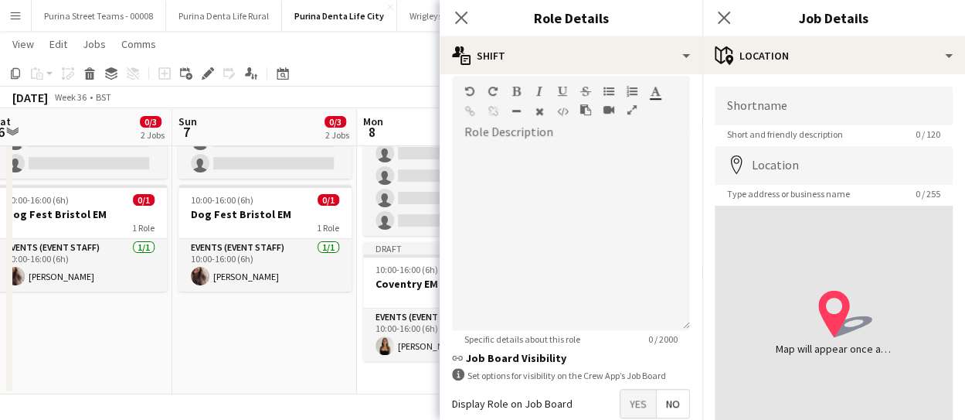
click at [282, 349] on app-date-cell "09:00-16:00 (7h) 0/2 Dog Fest - Ashton Court pin Dog Fest - Ashton Court 1 Role…" at bounding box center [264, 218] width 185 height 351
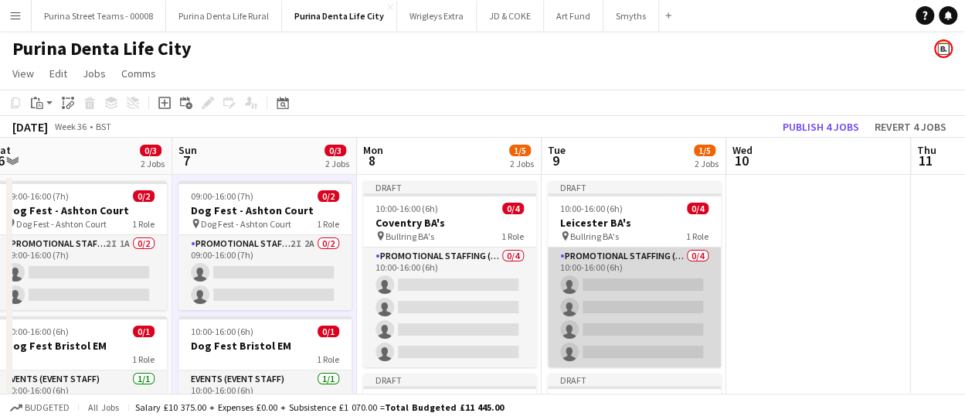
scroll to position [77, 0]
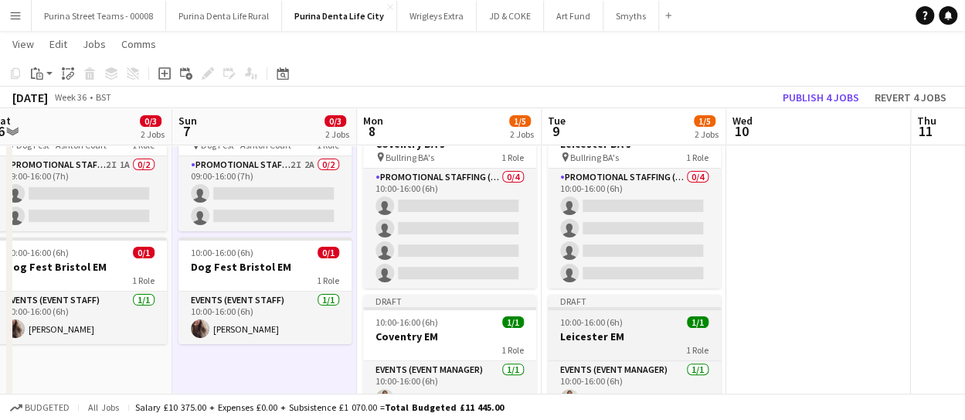
click at [642, 325] on div "10:00-16:00 (6h) 1/1" at bounding box center [634, 322] width 173 height 12
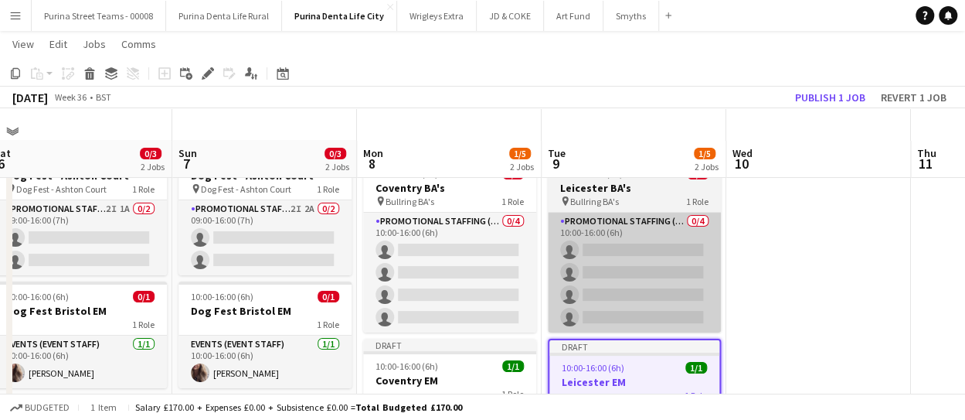
scroll to position [0, 0]
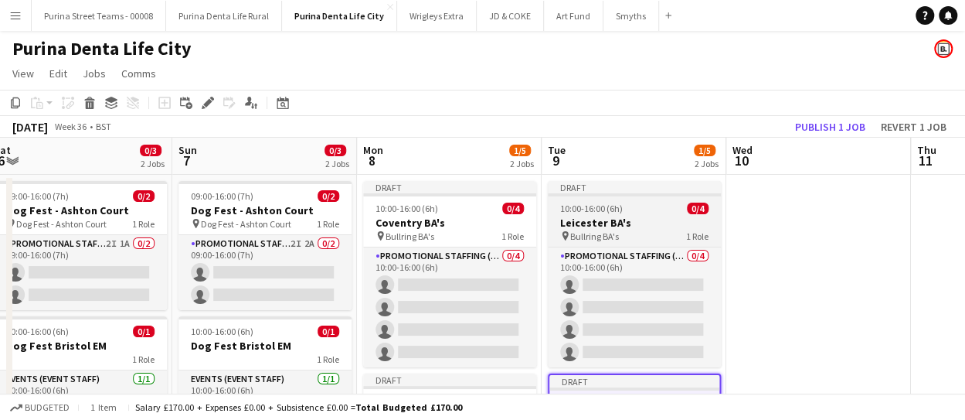
click at [610, 216] on h3 "Leicester BA's" at bounding box center [634, 223] width 173 height 14
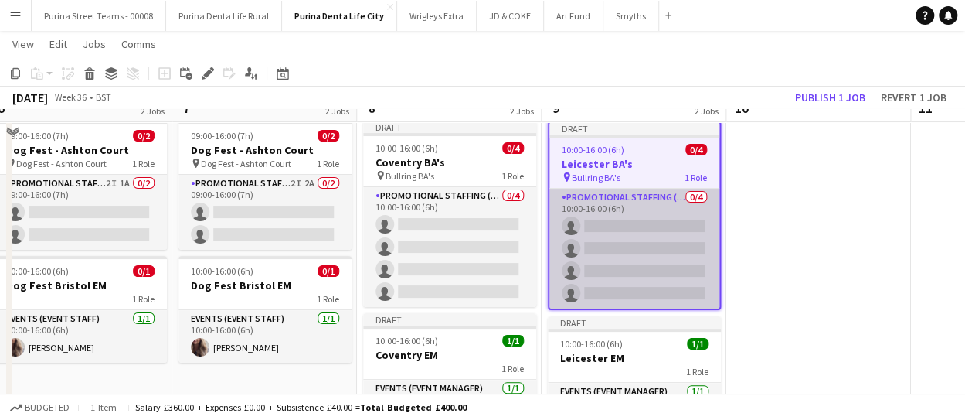
scroll to position [77, 0]
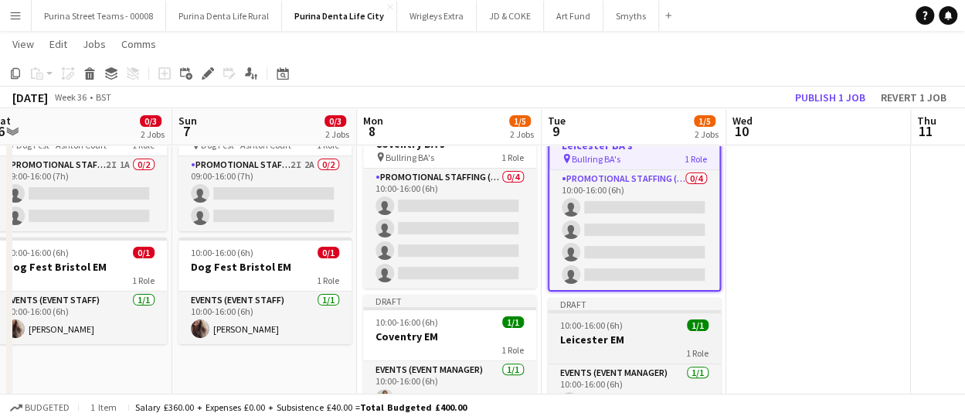
click at [620, 347] on div "1 Role" at bounding box center [634, 352] width 173 height 12
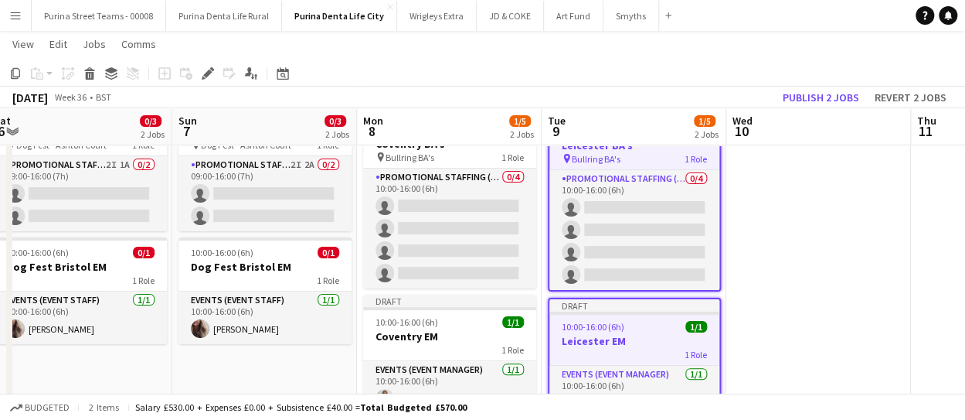
click at [817, 254] on app-date-cell at bounding box center [818, 271] width 185 height 351
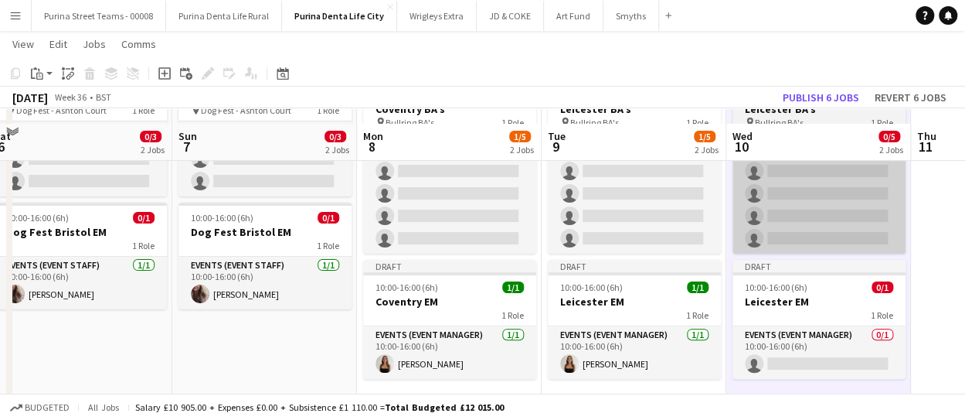
scroll to position [130, 0]
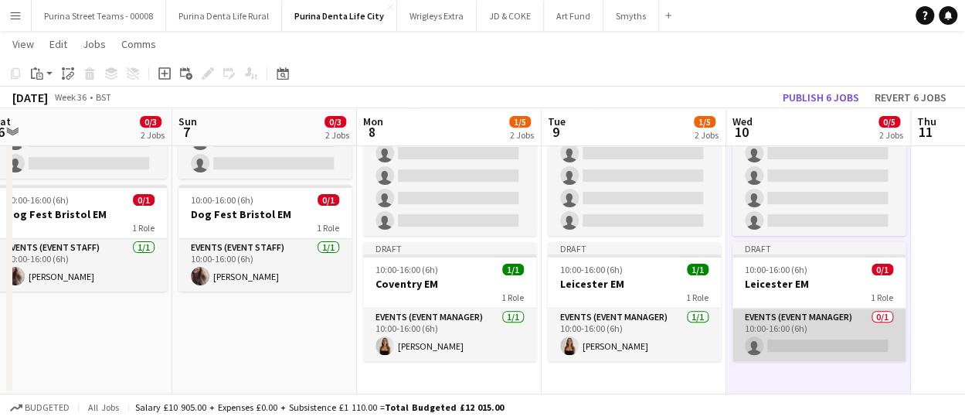
click at [804, 350] on app-card-role "Events (Event Manager) 0/1 10:00-16:00 (6h) single-neutral-actions" at bounding box center [818, 334] width 173 height 53
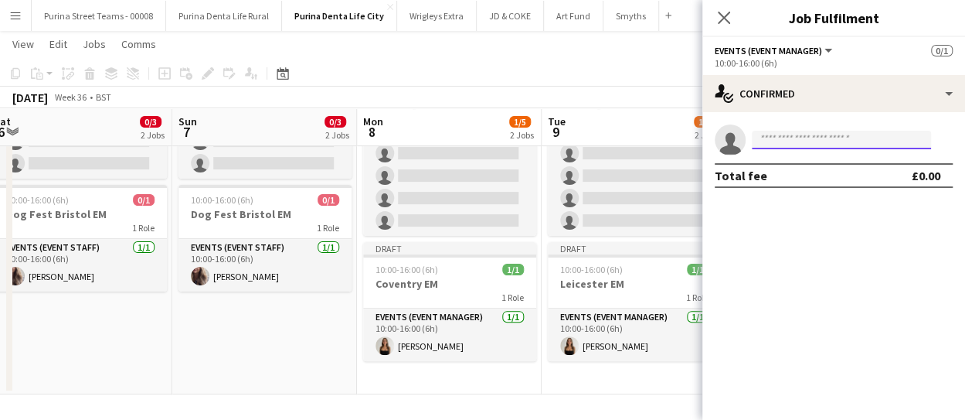
click at [804, 135] on input at bounding box center [841, 140] width 179 height 19
type input "*"
click at [833, 49] on div "Events (Event Manager) All roles Events (Event Manager) 0/1" at bounding box center [834, 50] width 238 height 14
click at [830, 48] on button "Events (Event Manager)" at bounding box center [775, 51] width 120 height 12
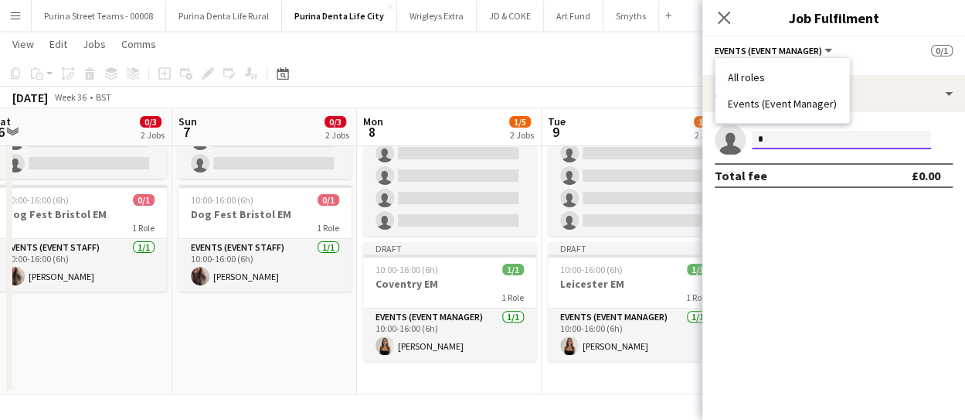
click at [881, 149] on body "Menu Boards Boards Boards All jobs Status Workforce Workforce My Workforce Recr…" at bounding box center [482, 145] width 965 height 550
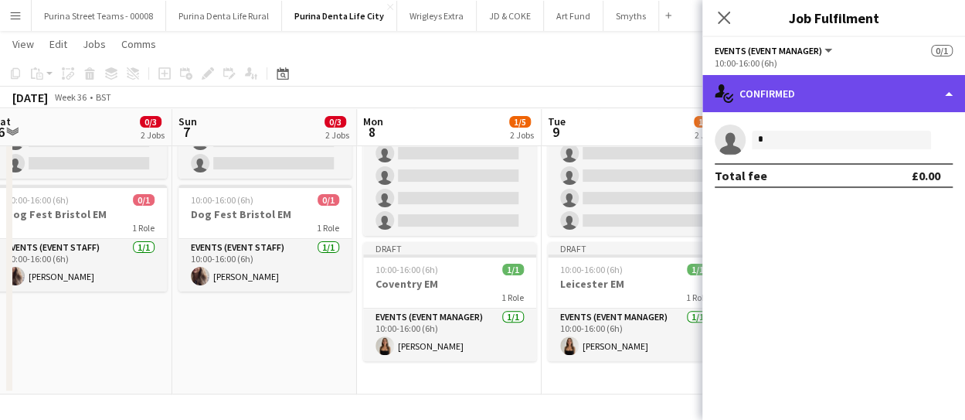
click at [956, 103] on div "single-neutral-actions-check-2 Confirmed" at bounding box center [833, 93] width 263 height 37
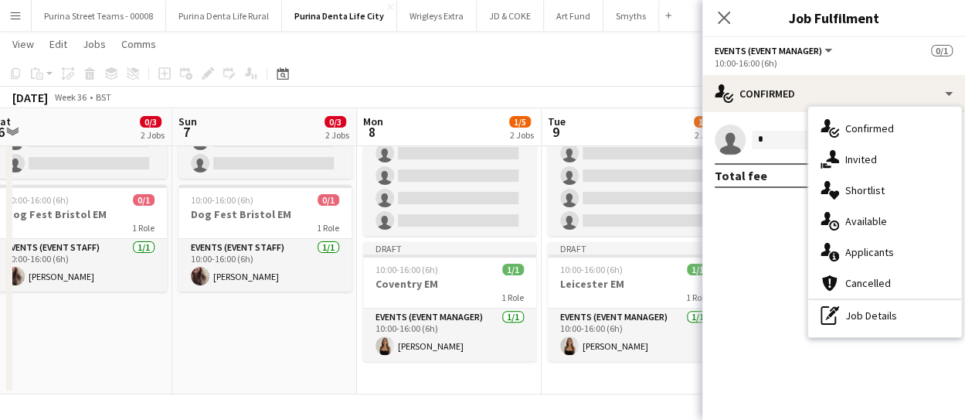
click at [586, 389] on app-date-cell "Draft 10:00-16:00 (6h) 0/4 Leicester BA's pin Bullring BA's 1 Role Promotional …" at bounding box center [634, 218] width 185 height 351
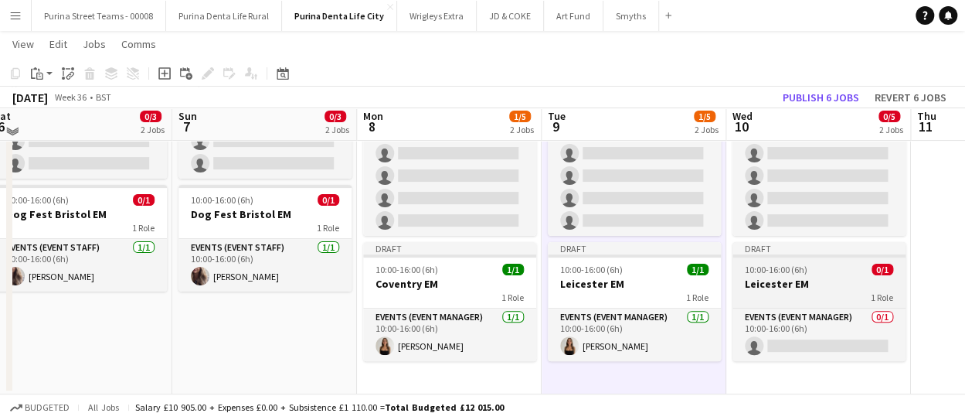
scroll to position [53, 0]
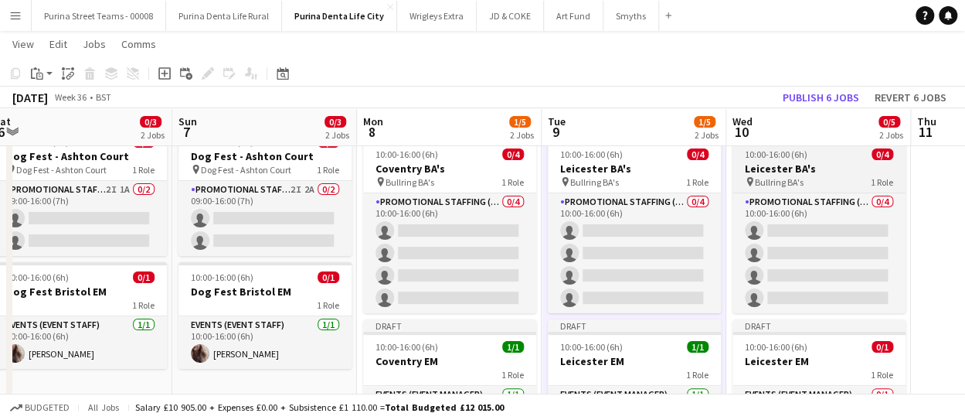
click at [793, 168] on h3 "Leicester BA's" at bounding box center [818, 168] width 173 height 14
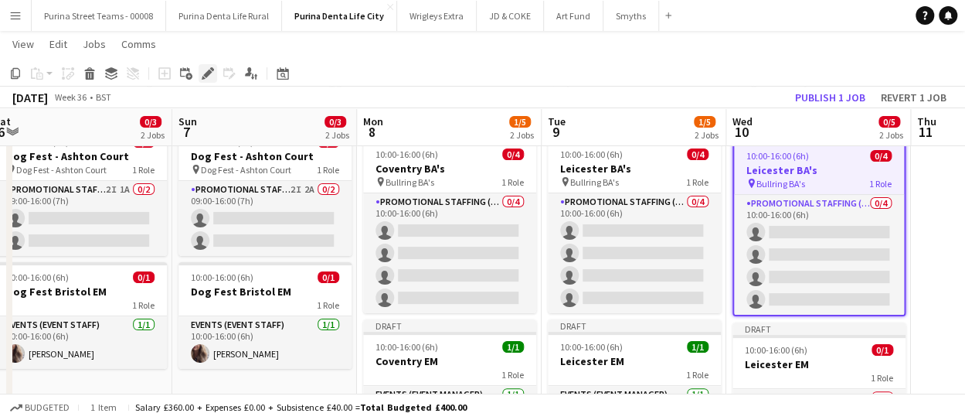
click at [202, 68] on icon "Edit" at bounding box center [208, 73] width 12 height 12
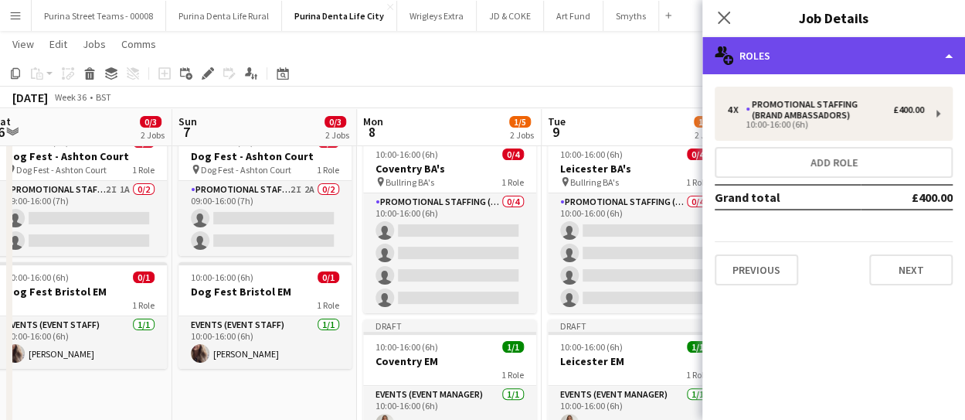
click at [936, 53] on div "multiple-users-add Roles" at bounding box center [833, 55] width 263 height 37
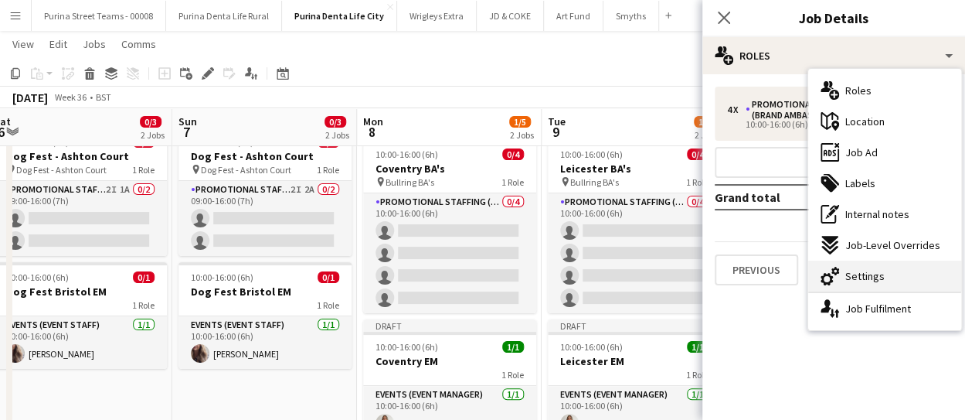
click at [848, 282] on span "Settings" at bounding box center [864, 276] width 39 height 14
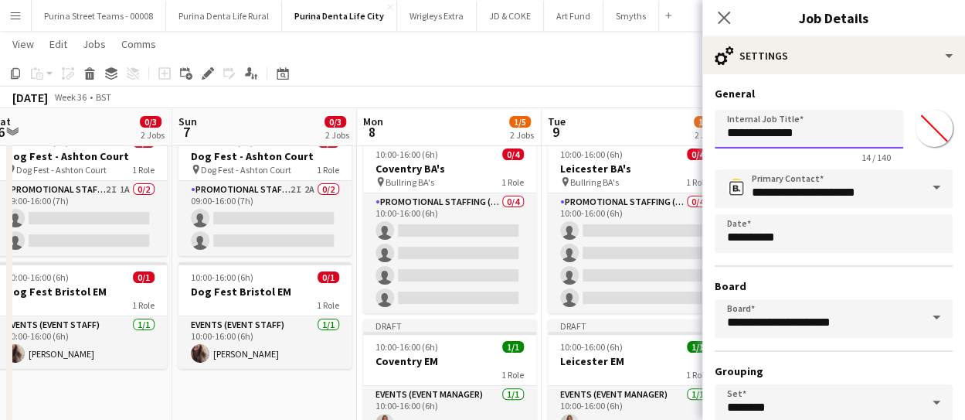
click at [749, 135] on input "**********" at bounding box center [809, 129] width 189 height 39
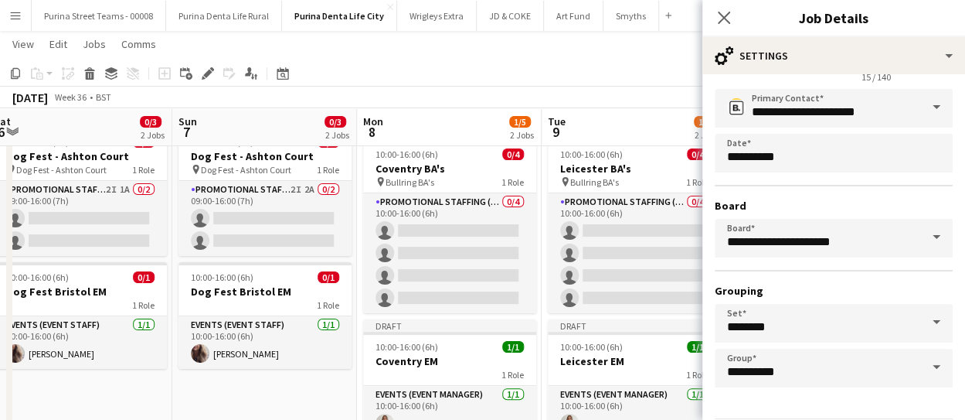
scroll to position [134, 0]
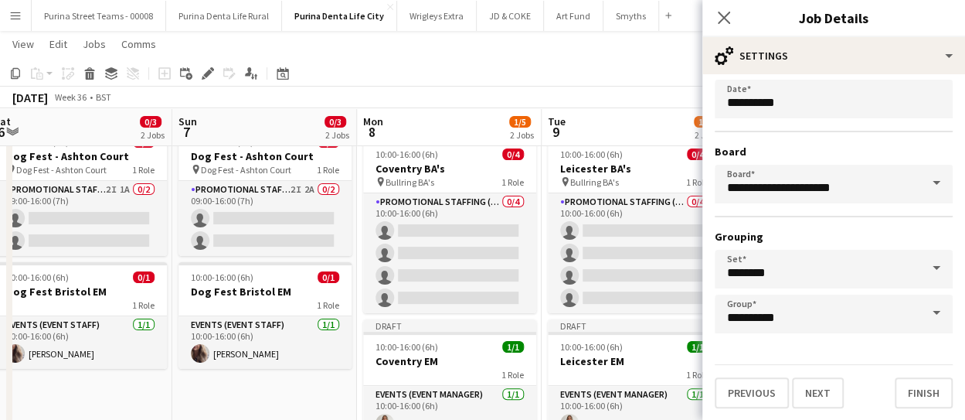
type input "**********"
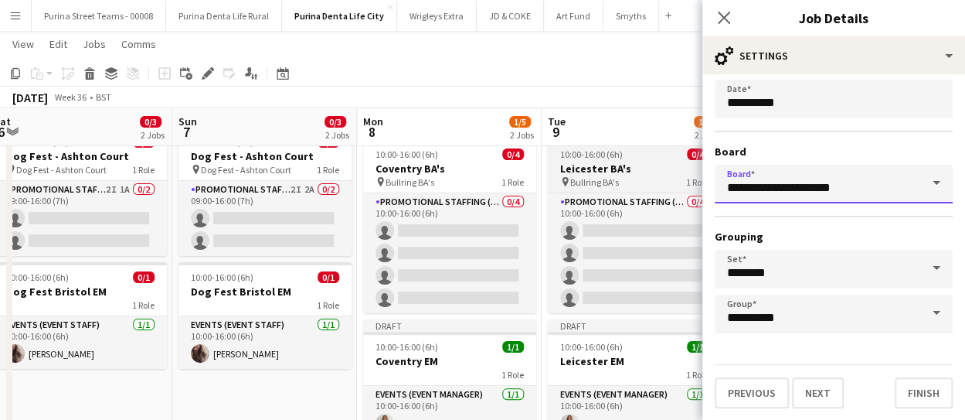
drag, startPoint x: 852, startPoint y: 180, endPoint x: 695, endPoint y: 189, distance: 157.1
click at [695, 189] on body "Menu Boards Boards Boards All jobs Status Workforce Workforce My Workforce Recr…" at bounding box center [482, 222] width 965 height 550
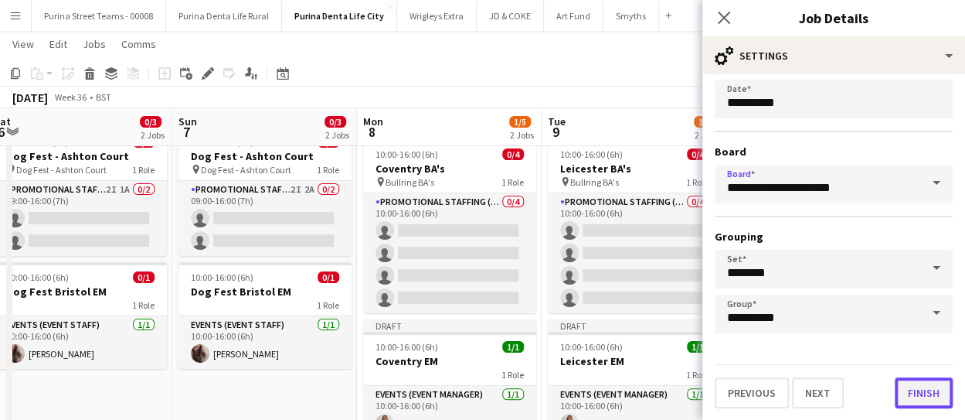
click at [914, 387] on button "Finish" at bounding box center [924, 392] width 58 height 31
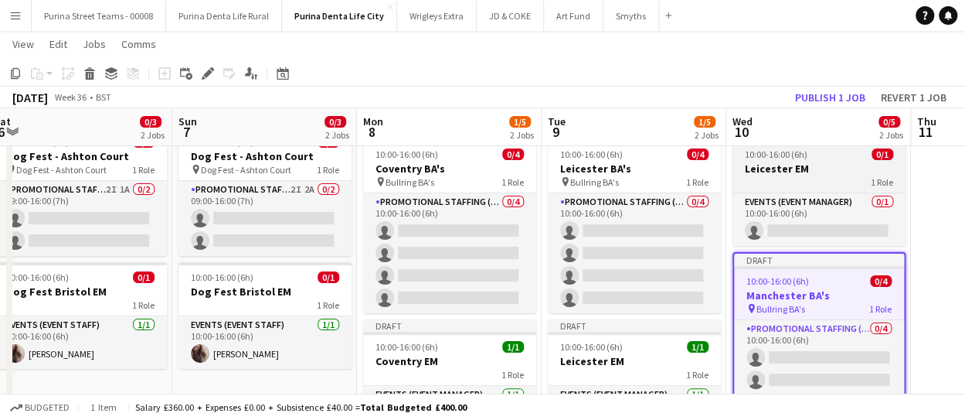
click at [785, 165] on h3 "Leicester EM" at bounding box center [818, 168] width 173 height 14
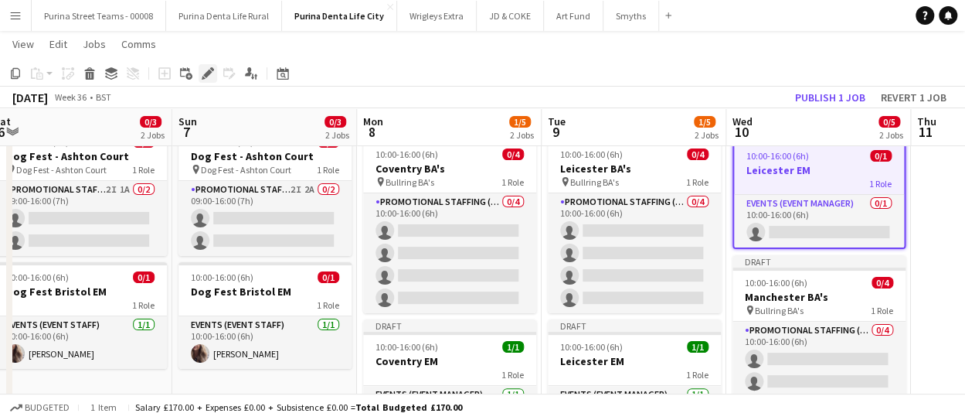
click at [201, 73] on div "Edit" at bounding box center [208, 73] width 19 height 19
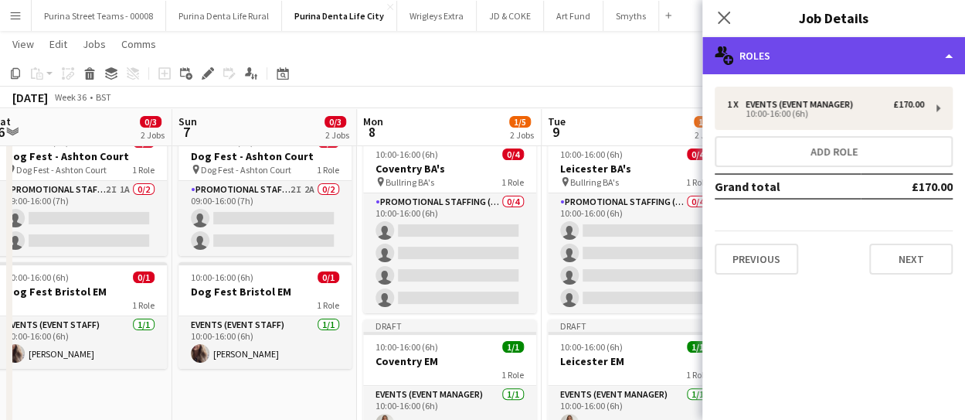
click at [878, 64] on div "multiple-users-add Roles" at bounding box center [833, 55] width 263 height 37
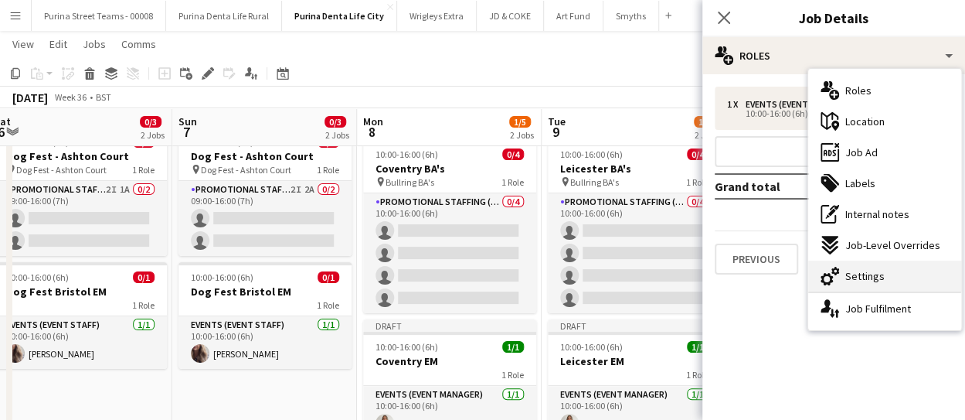
click at [878, 276] on span "Settings" at bounding box center [864, 276] width 39 height 14
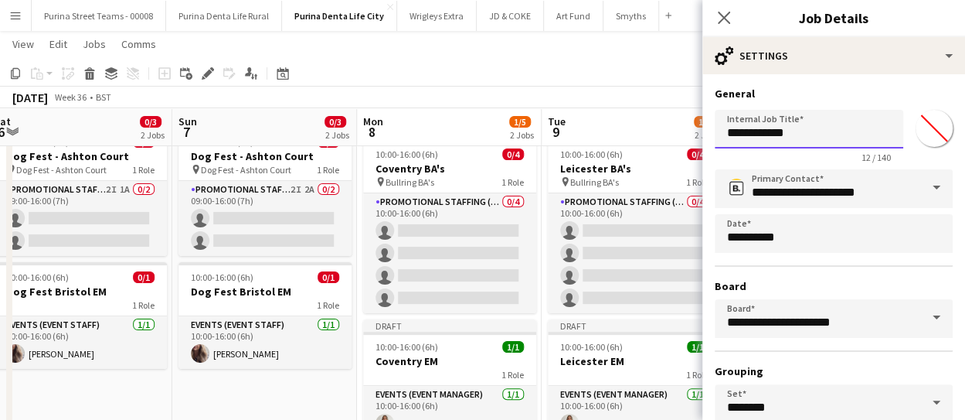
click at [745, 134] on input "**********" at bounding box center [809, 129] width 189 height 39
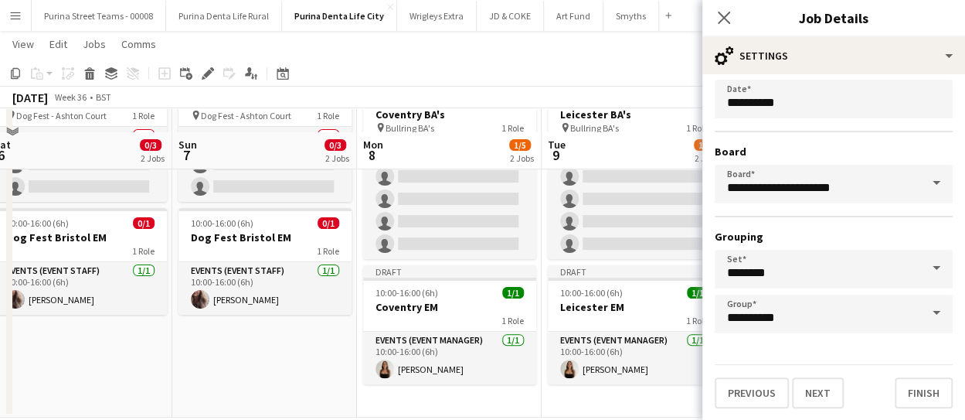
scroll to position [130, 0]
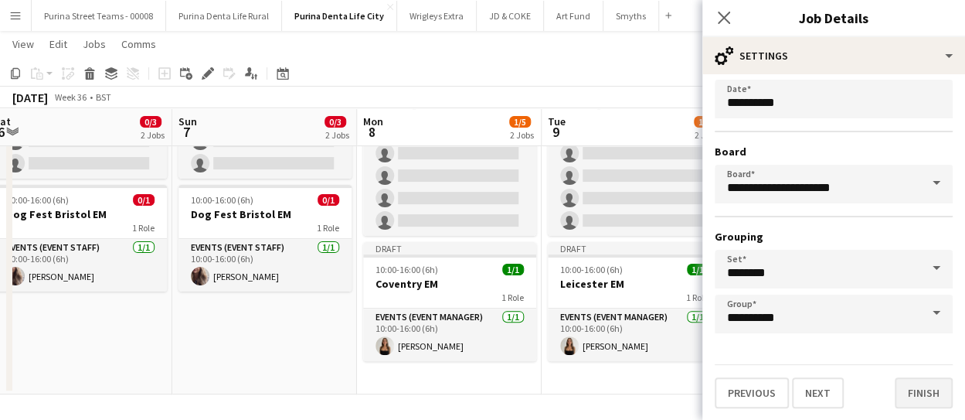
type input "**********"
click at [916, 393] on button "Finish" at bounding box center [924, 392] width 58 height 31
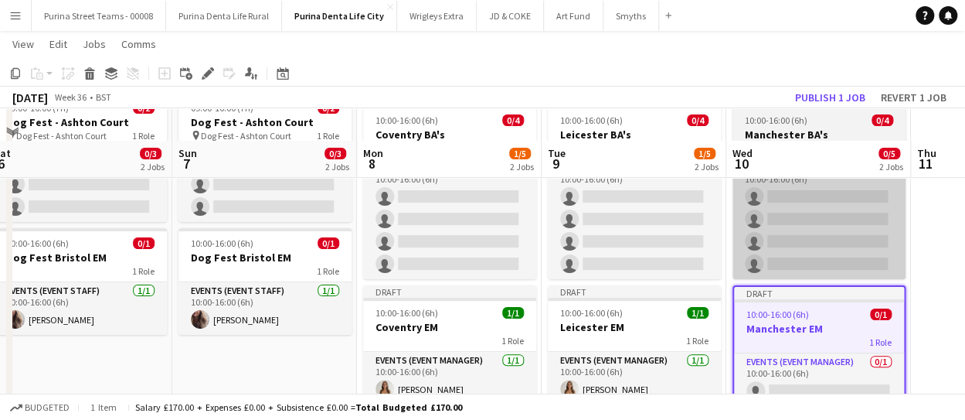
scroll to position [53, 0]
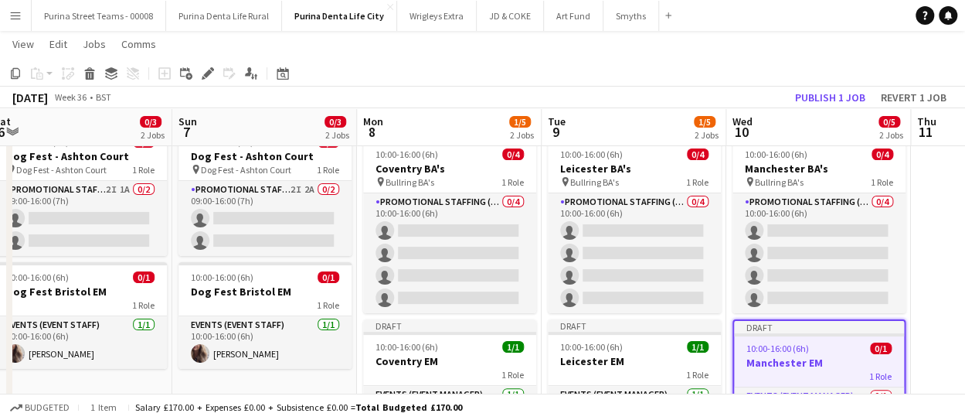
click at [808, 367] on h3 "Manchester EM" at bounding box center [819, 362] width 170 height 14
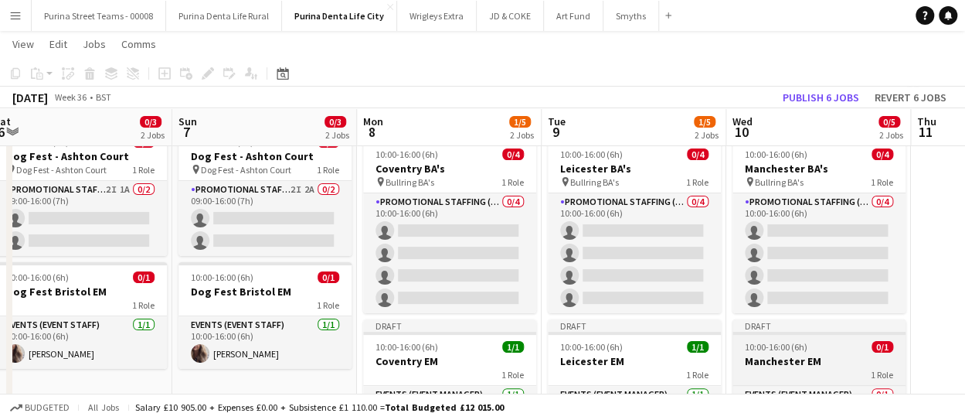
click at [808, 368] on div "1 Role" at bounding box center [818, 374] width 173 height 12
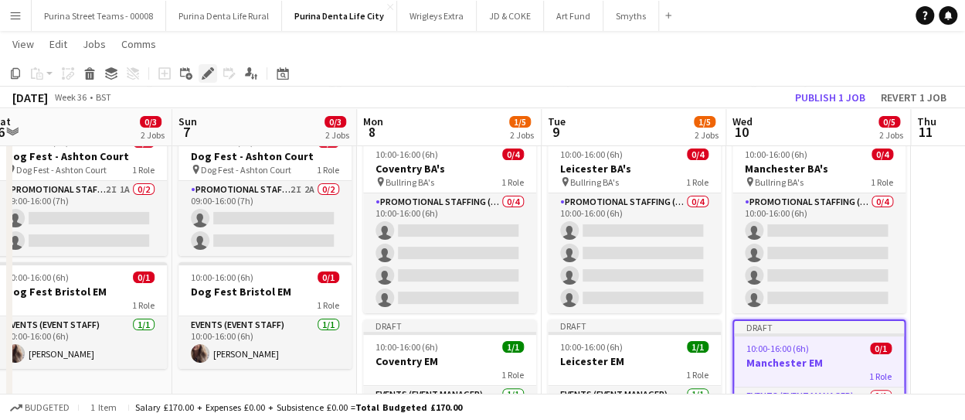
click at [208, 69] on icon "Edit" at bounding box center [208, 73] width 12 height 12
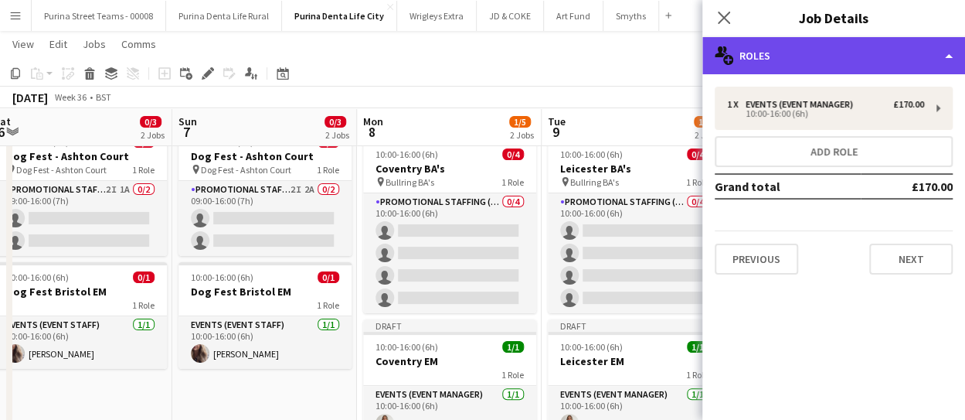
click at [944, 58] on div "multiple-users-add Roles" at bounding box center [833, 55] width 263 height 37
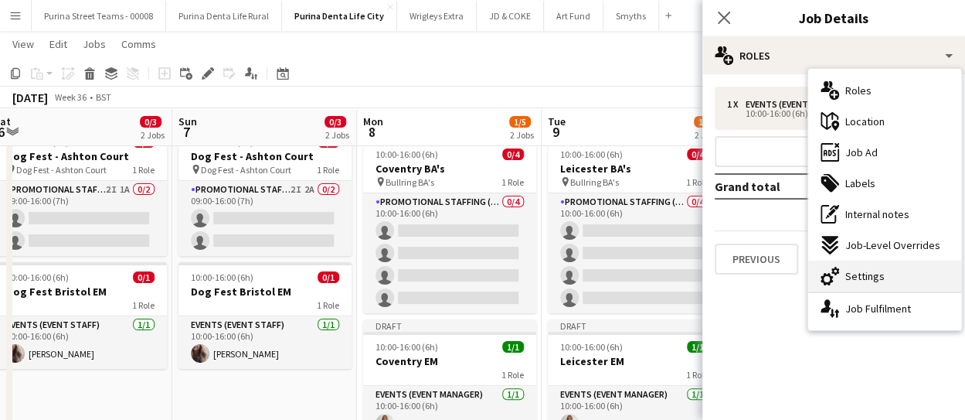
click at [892, 266] on div "cog-double-3 Settings" at bounding box center [884, 275] width 153 height 31
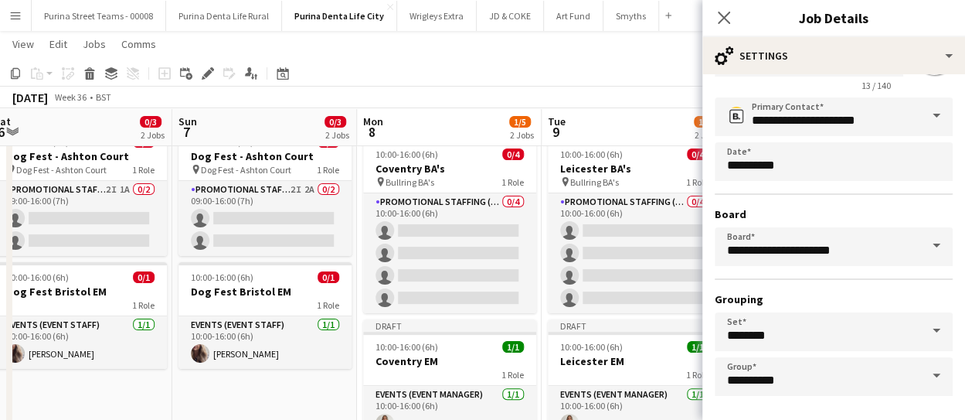
scroll to position [134, 0]
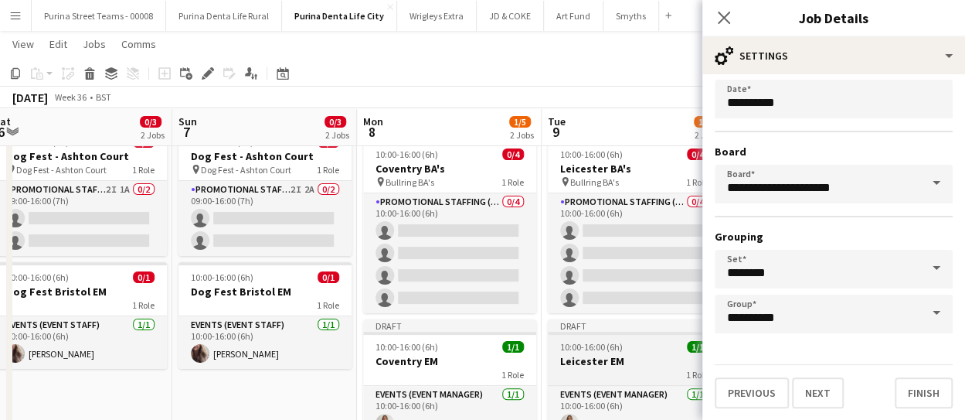
click at [634, 346] on div "10:00-16:00 (6h) 1/1" at bounding box center [634, 347] width 173 height 12
type input "**********"
type input "*******"
type input "**********"
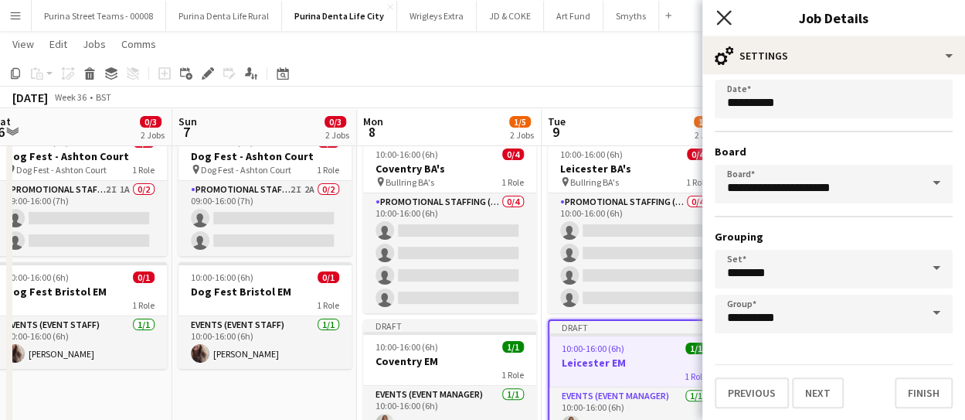
click at [726, 15] on icon "Close pop-in" at bounding box center [723, 17] width 15 height 15
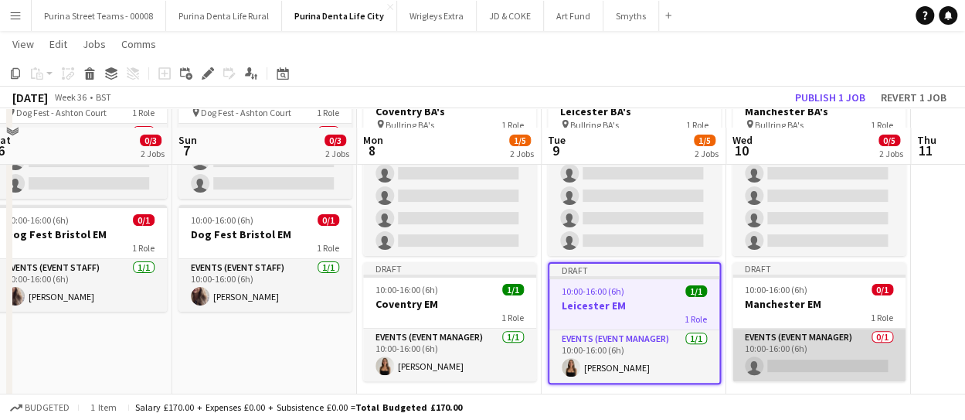
scroll to position [130, 0]
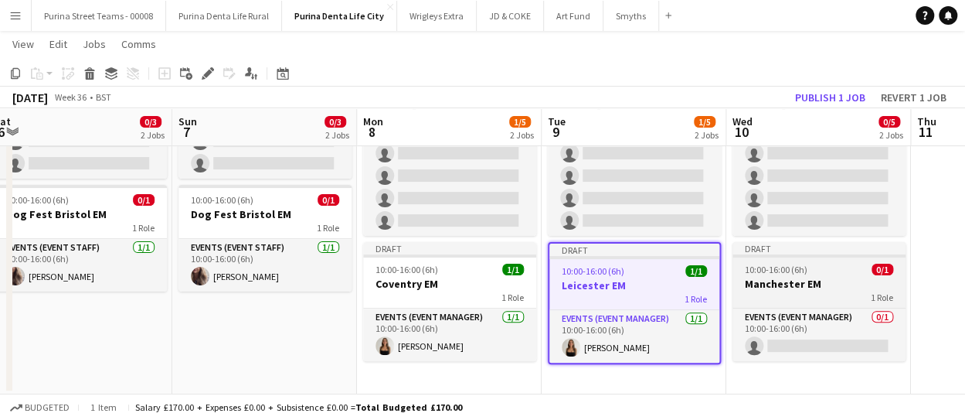
click at [790, 277] on h3 "Manchester EM" at bounding box center [818, 284] width 173 height 14
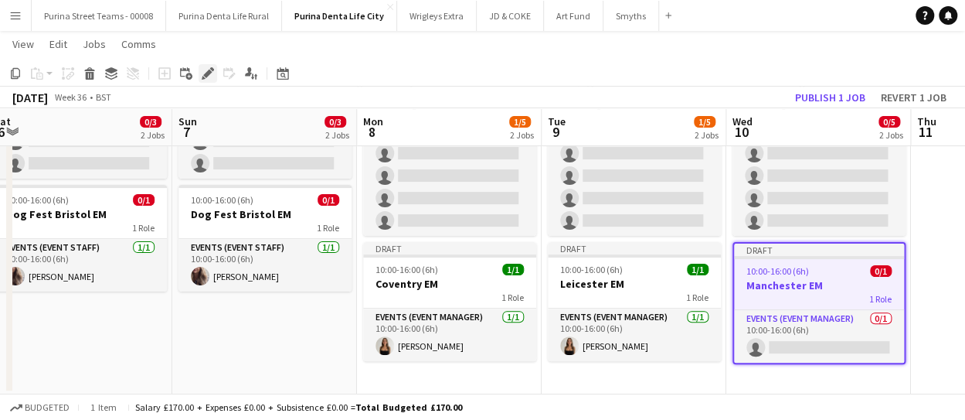
click at [207, 68] on icon "Edit" at bounding box center [208, 73] width 12 height 12
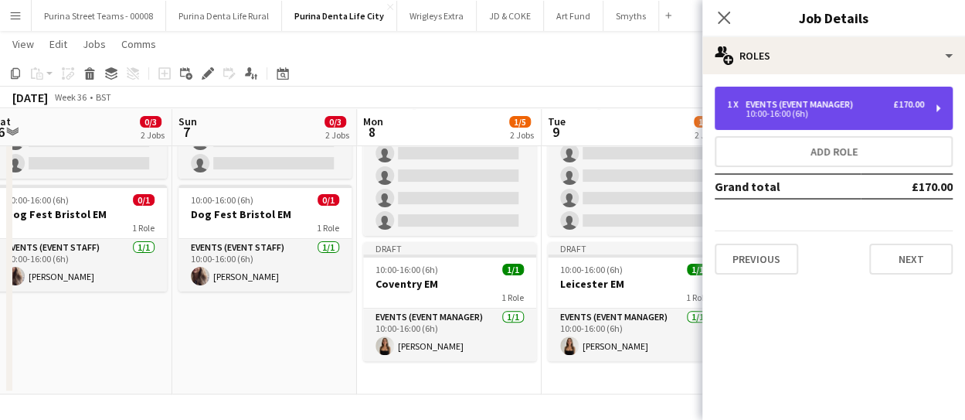
click at [884, 110] on div "10:00-16:00 (6h)" at bounding box center [825, 114] width 197 height 8
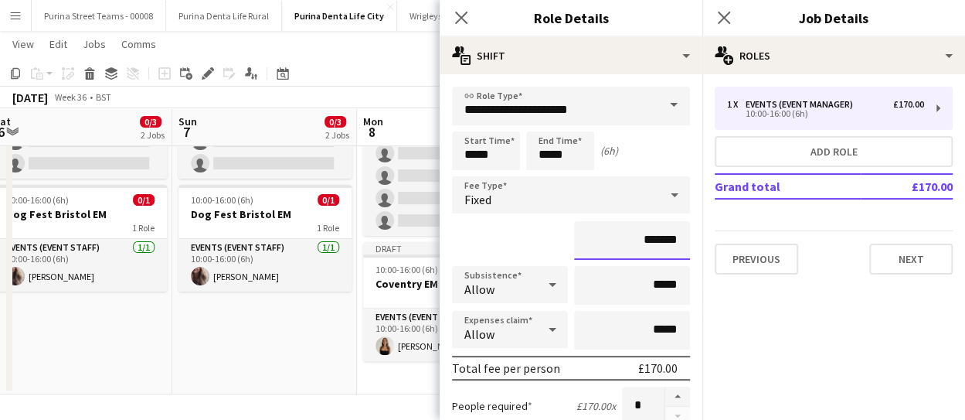
drag, startPoint x: 634, startPoint y: 240, endPoint x: 648, endPoint y: 240, distance: 13.9
click at [648, 240] on input "*******" at bounding box center [632, 240] width 116 height 39
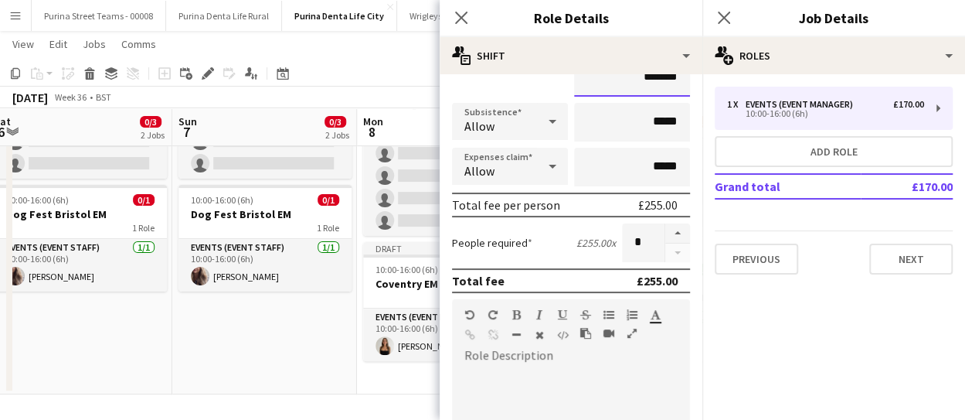
scroll to position [232, 0]
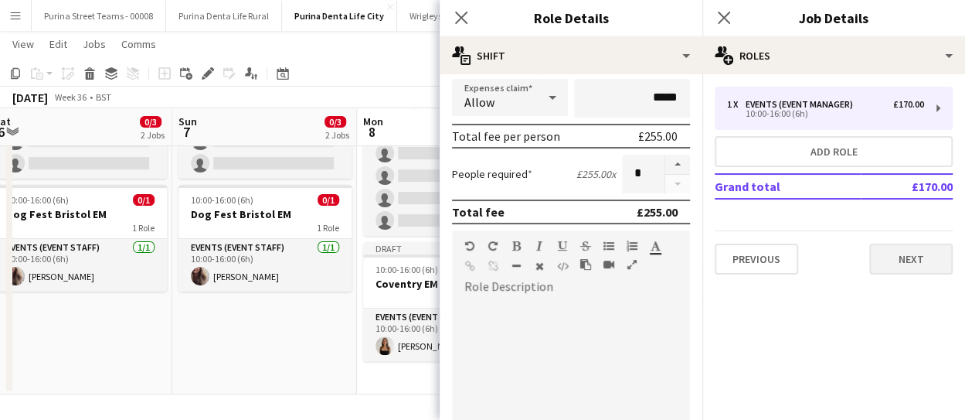
type input "*******"
click at [910, 260] on button "Next" at bounding box center [910, 258] width 83 height 31
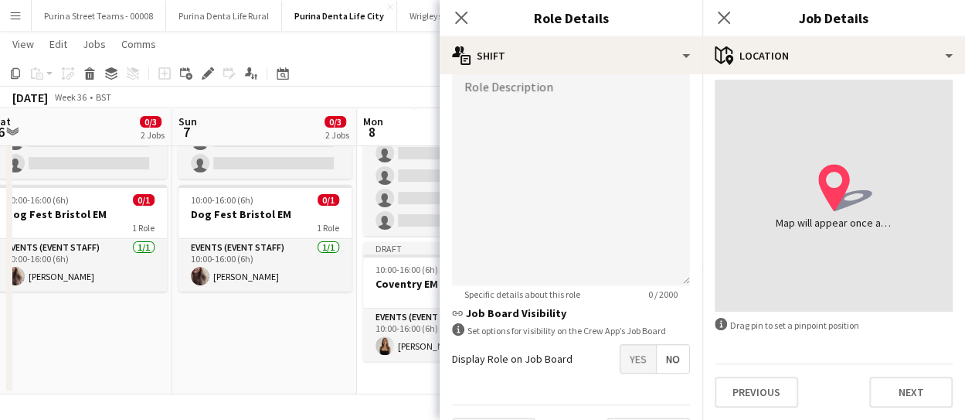
scroll to position [471, 0]
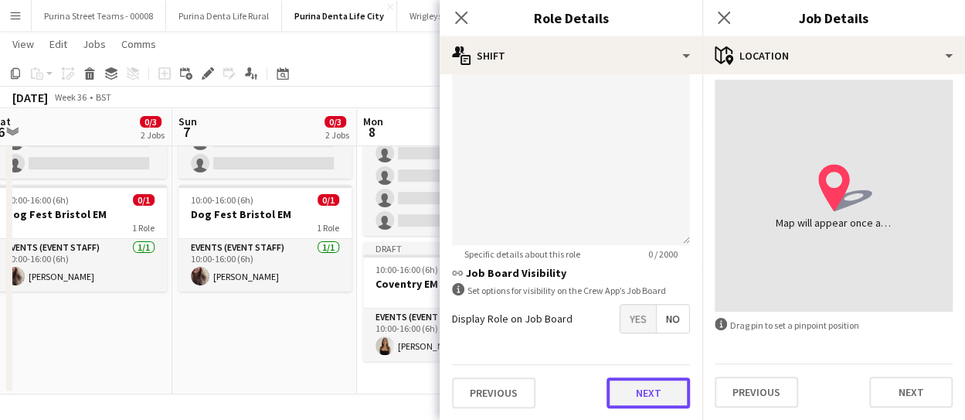
click at [657, 393] on button "Next" at bounding box center [648, 392] width 83 height 31
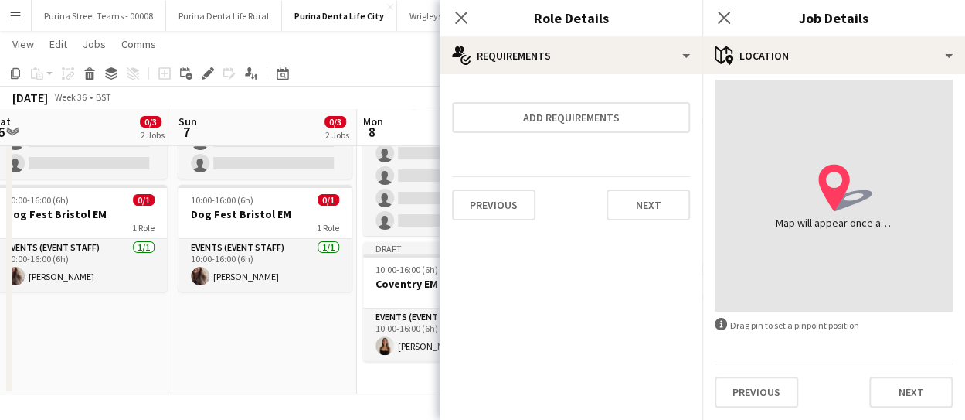
scroll to position [0, 0]
drag, startPoint x: 459, startPoint y: 16, endPoint x: 473, endPoint y: 13, distance: 14.2
click at [461, 15] on icon "Close pop-in" at bounding box center [461, 18] width 12 height 12
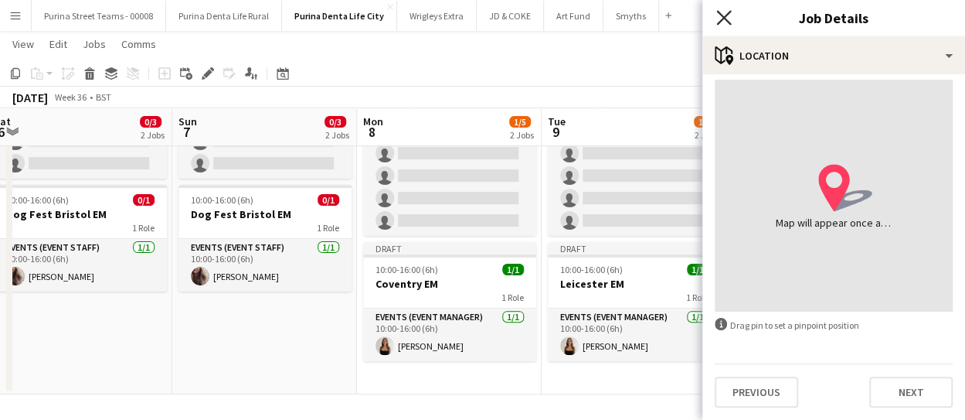
click at [723, 13] on icon "Close pop-in" at bounding box center [723, 17] width 15 height 15
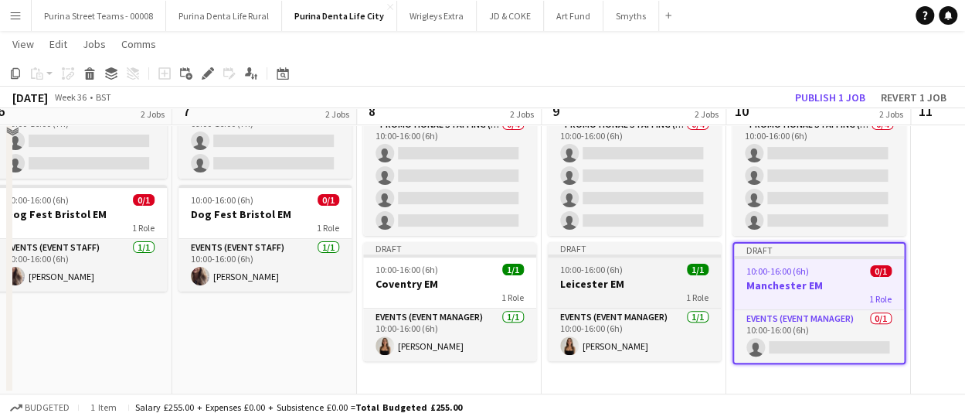
scroll to position [53, 0]
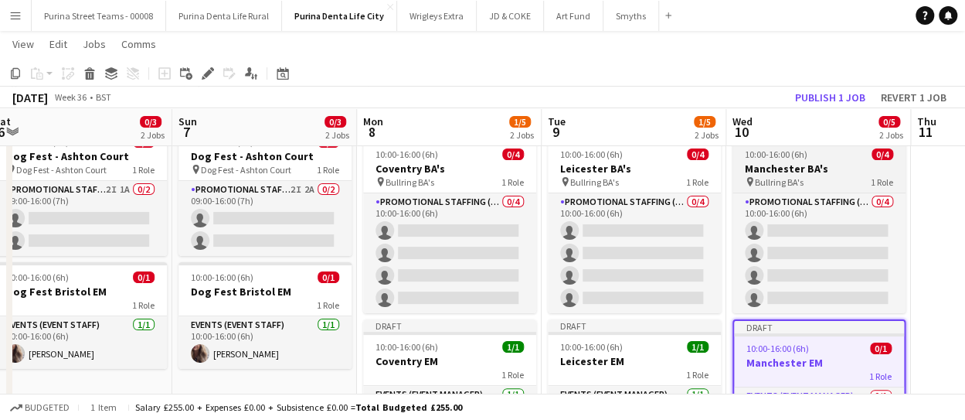
click at [814, 167] on h3 "Manchester BA's" at bounding box center [818, 168] width 173 height 14
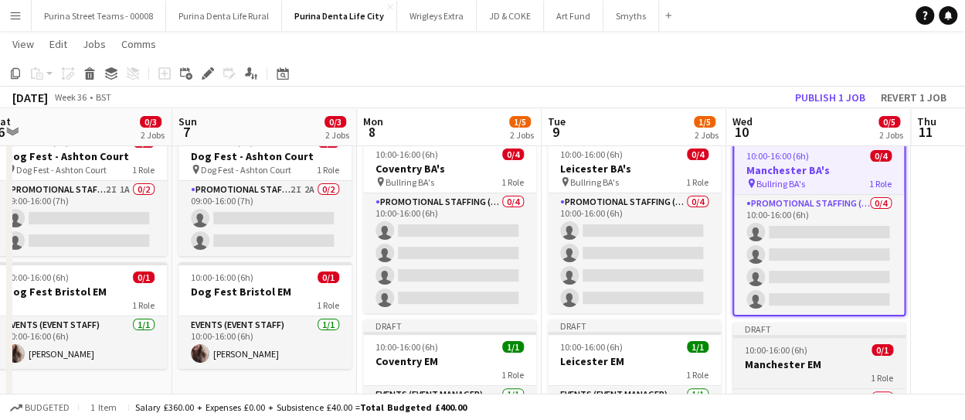
click at [821, 372] on div "1 Role" at bounding box center [818, 377] width 173 height 12
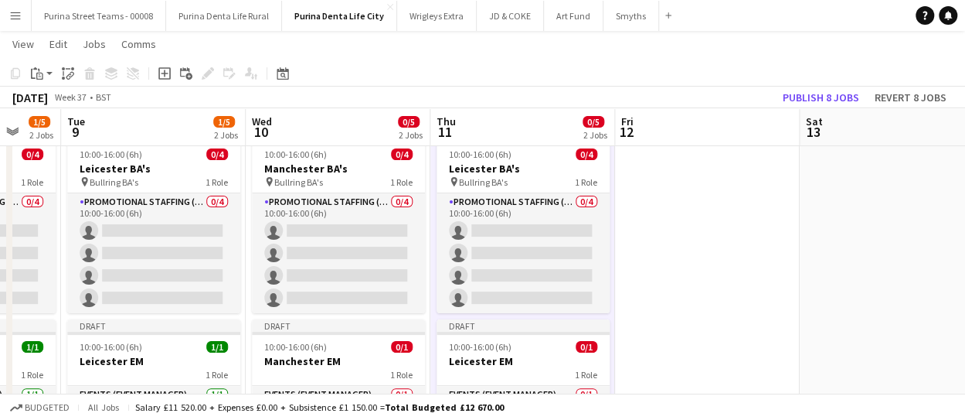
drag, startPoint x: 851, startPoint y: 257, endPoint x: 363, endPoint y: 267, distance: 488.4
click at [363, 267] on app-calendar-viewport "Sat 6 0/3 2 Jobs Sun 7 0/3 2 Jobs Mon 8 1/5 2 Jobs Tue 9 1/5 2 Jobs Wed 10 0/5 …" at bounding box center [482, 240] width 965 height 464
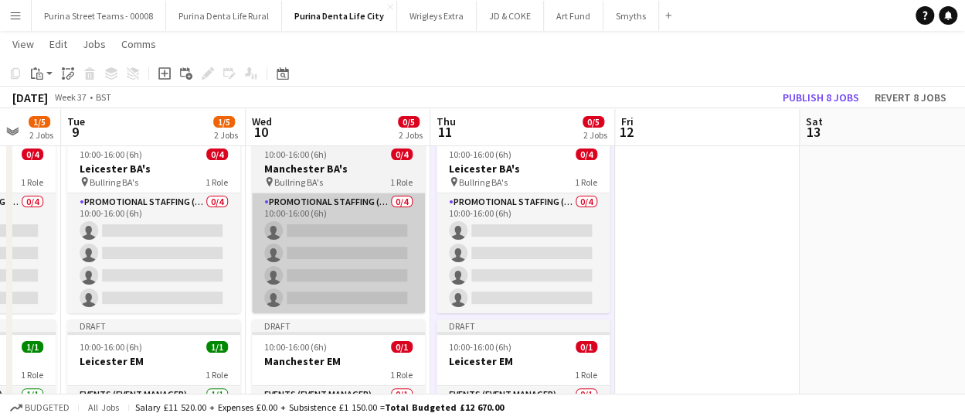
scroll to position [0, 501]
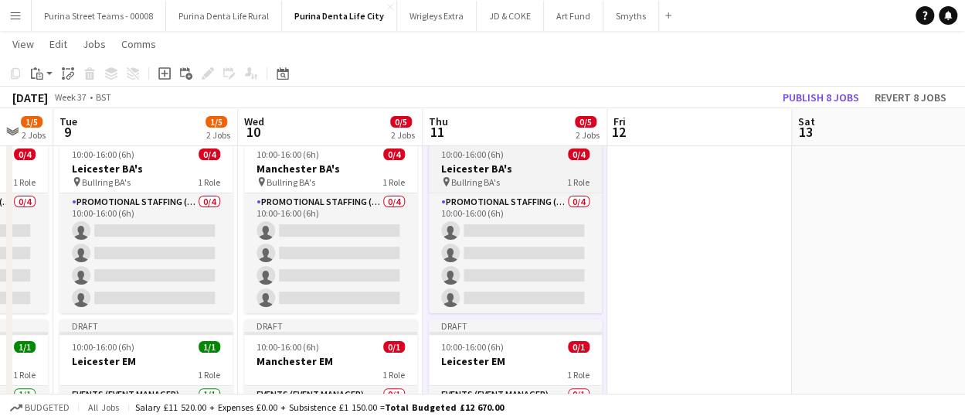
click at [454, 168] on h3 "Leicester BA's" at bounding box center [515, 168] width 173 height 14
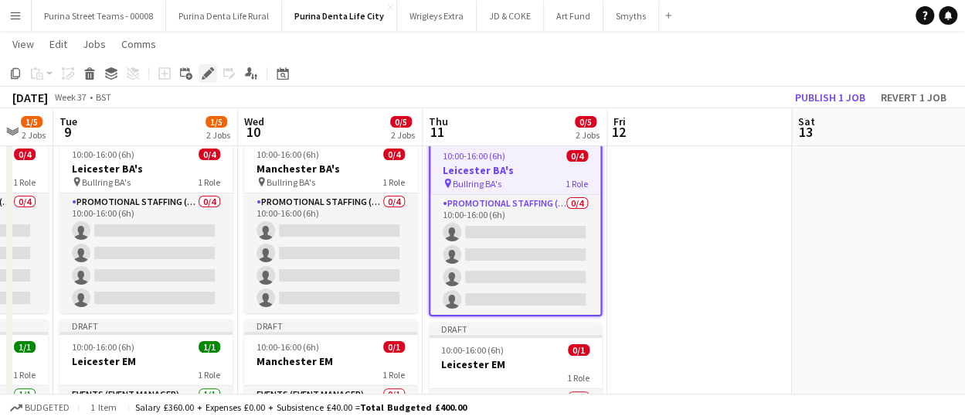
click at [206, 70] on icon "Edit" at bounding box center [208, 73] width 12 height 12
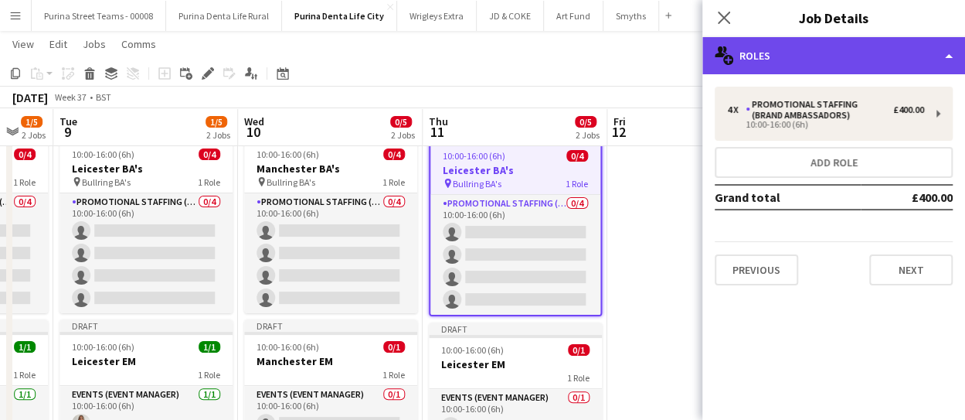
click at [896, 56] on div "multiple-users-add Roles" at bounding box center [833, 55] width 263 height 37
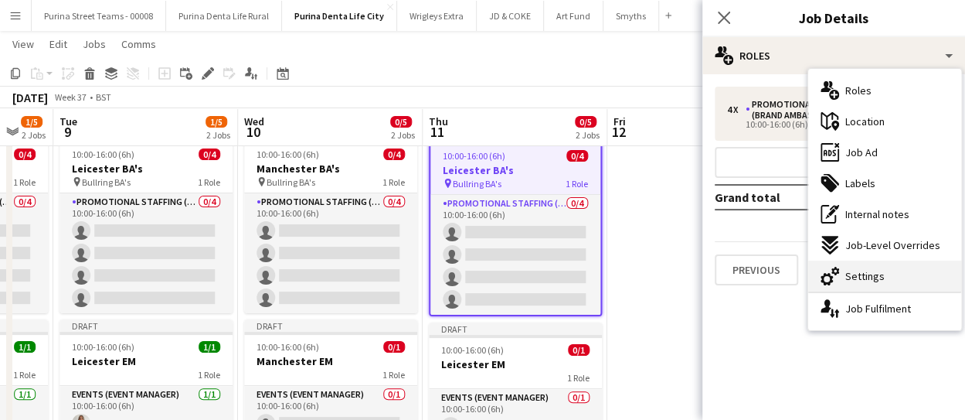
click at [894, 274] on div "cog-double-3 Settings" at bounding box center [884, 275] width 153 height 31
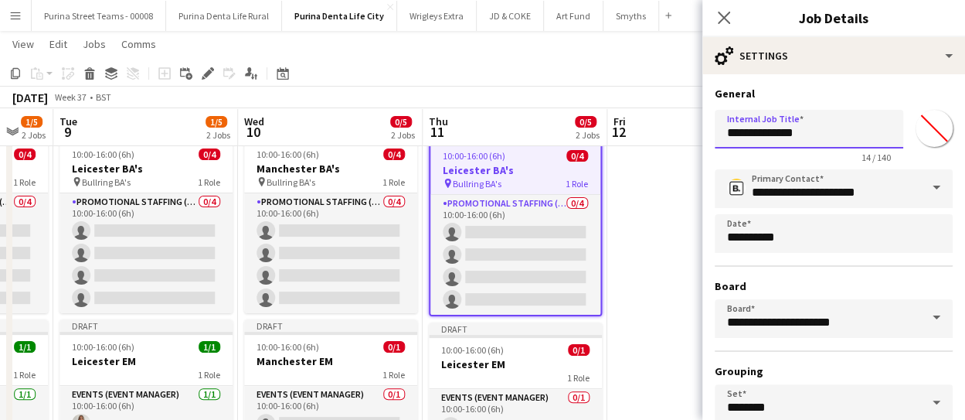
click at [754, 135] on input "**********" at bounding box center [809, 129] width 189 height 39
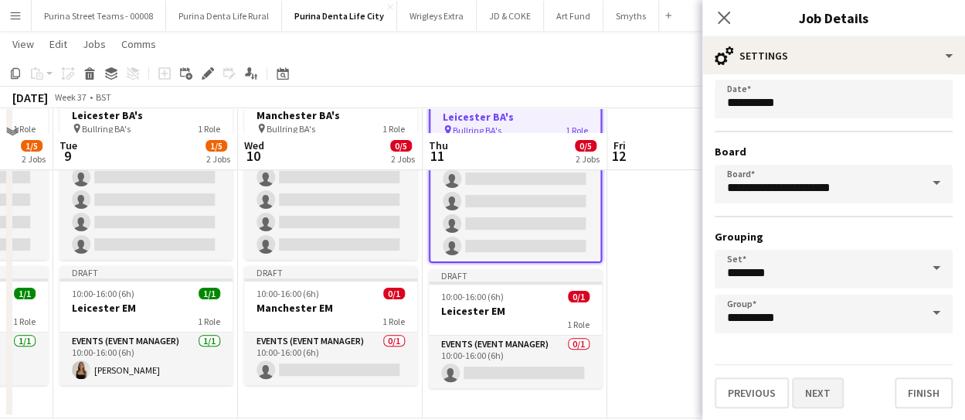
scroll to position [130, 0]
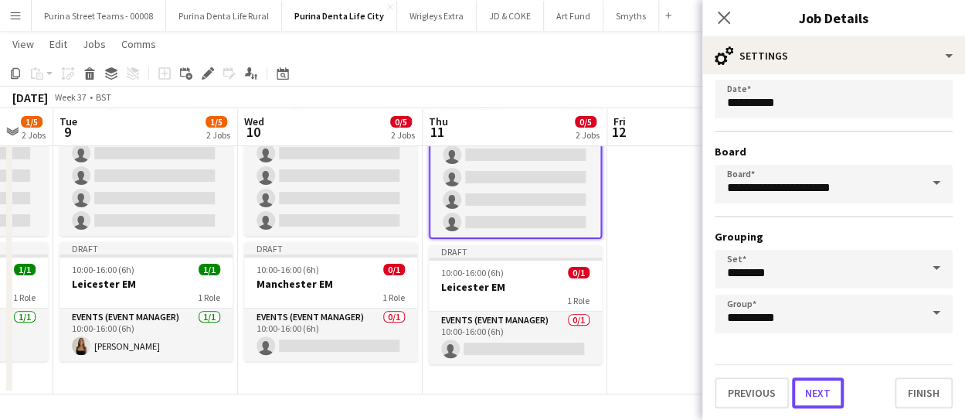
click at [827, 391] on button "Next" at bounding box center [818, 392] width 52 height 31
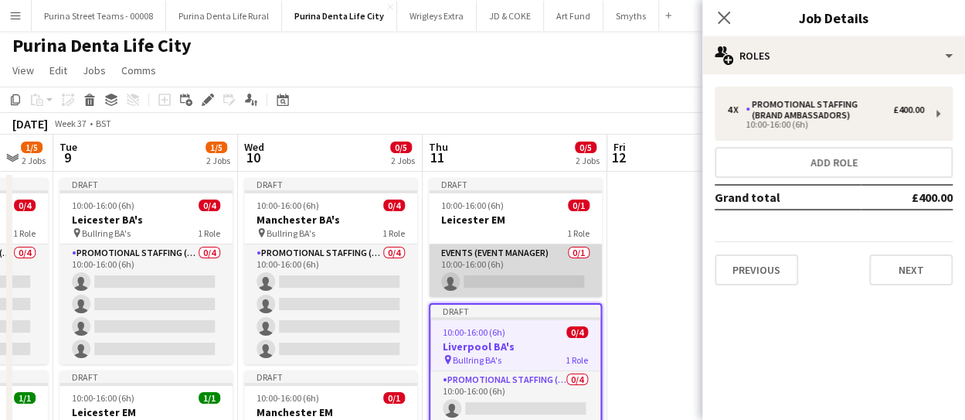
scroll to position [0, 0]
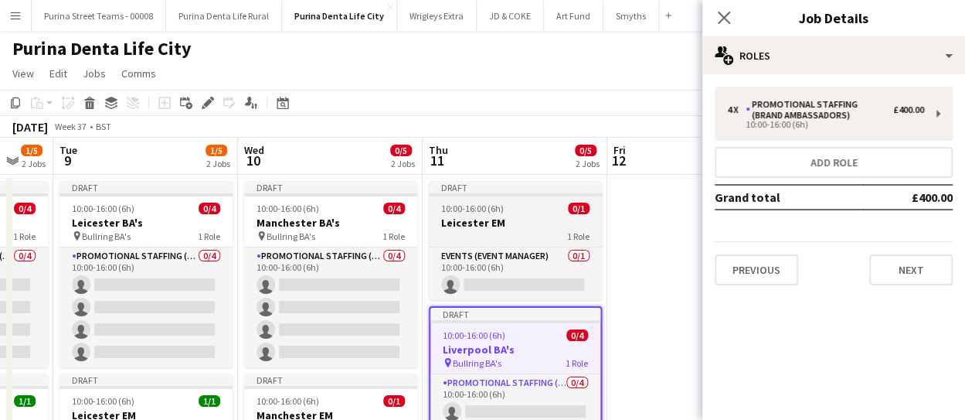
click at [494, 209] on span "10:00-16:00 (6h)" at bounding box center [472, 208] width 63 height 12
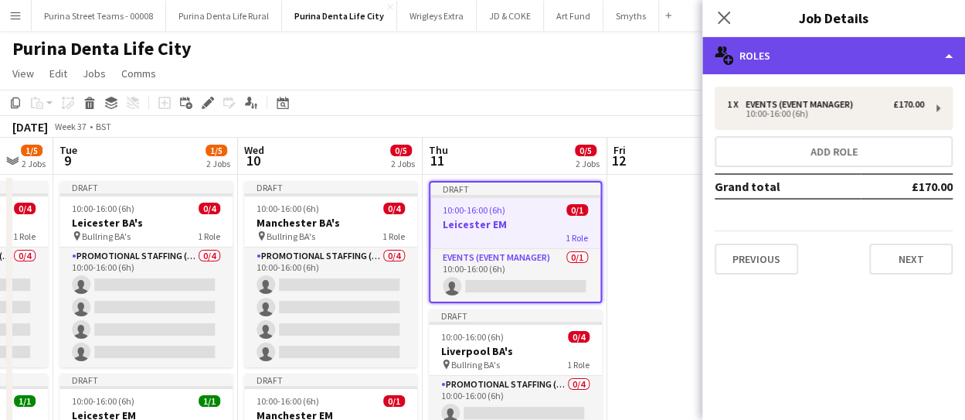
click at [835, 53] on div "multiple-users-add Roles" at bounding box center [833, 55] width 263 height 37
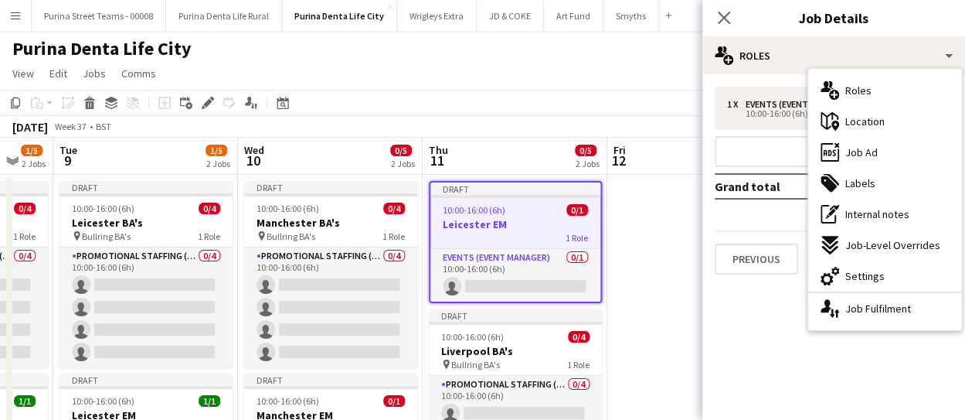
click at [865, 277] on span "Settings" at bounding box center [864, 276] width 39 height 14
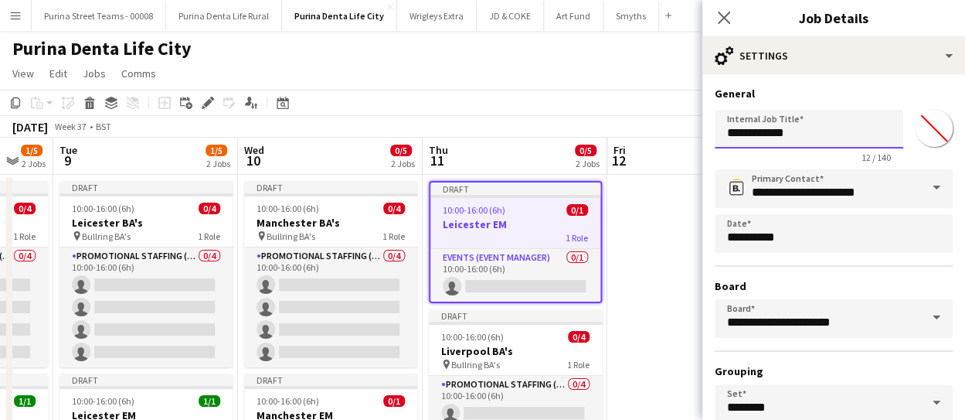
click at [751, 135] on input "**********" at bounding box center [809, 129] width 189 height 39
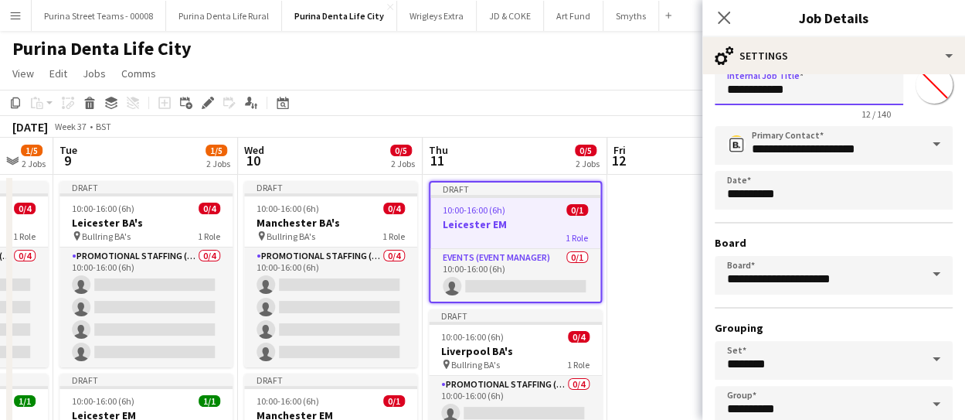
scroll to position [134, 0]
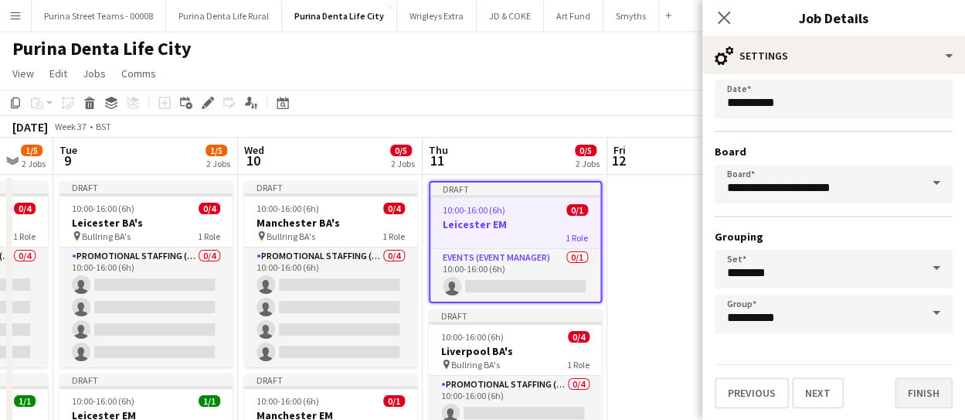
type input "**********"
click at [914, 395] on button "Finish" at bounding box center [924, 392] width 58 height 31
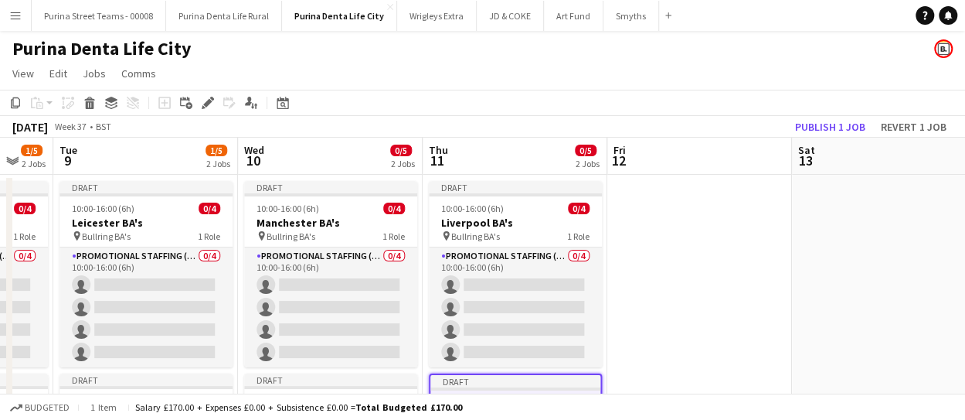
click at [647, 225] on app-date-cell at bounding box center [699, 350] width 185 height 351
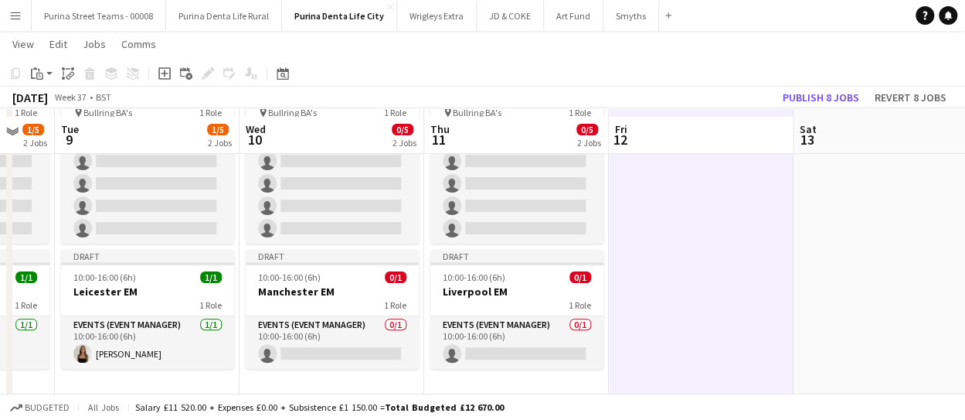
scroll to position [130, 0]
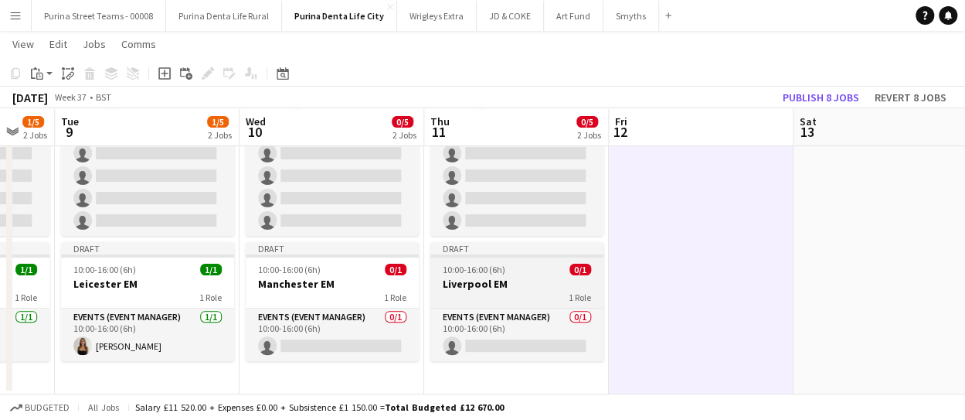
click at [494, 270] on span "10:00-16:00 (6h)" at bounding box center [474, 269] width 63 height 12
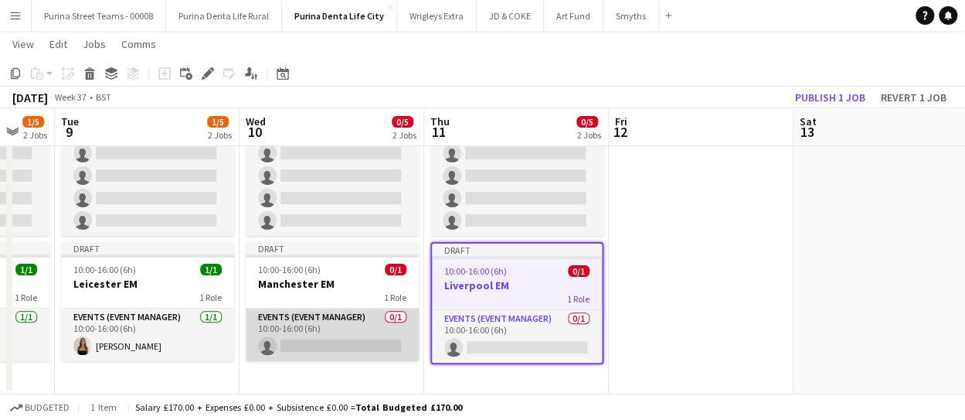
click at [347, 353] on app-card-role "Events (Event Manager) 0/1 10:00-16:00 (6h) single-neutral-actions" at bounding box center [332, 334] width 173 height 53
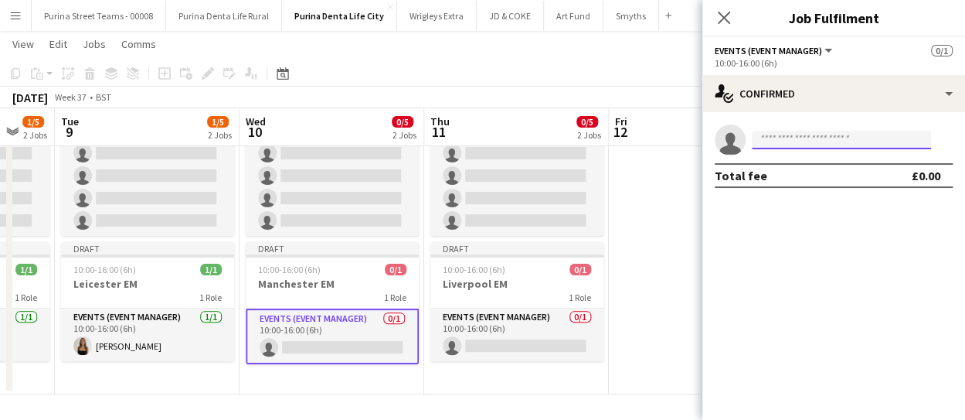
click at [840, 141] on input at bounding box center [841, 140] width 179 height 19
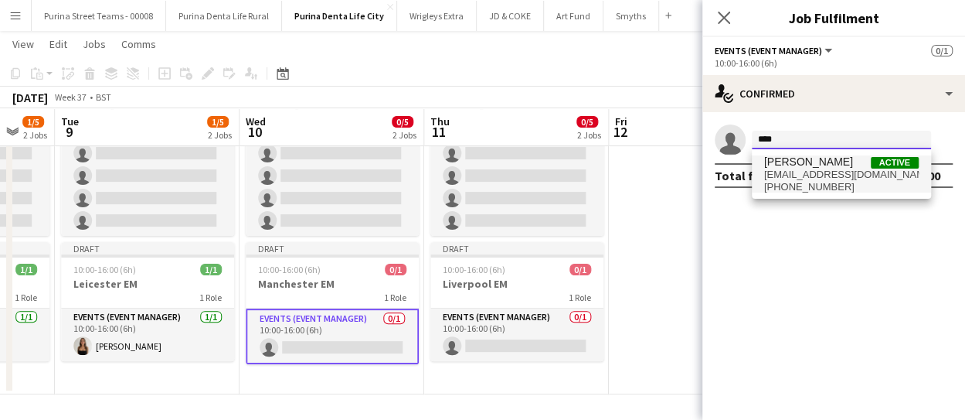
type input "****"
click at [825, 166] on span "[PERSON_NAME]" at bounding box center [808, 161] width 89 height 13
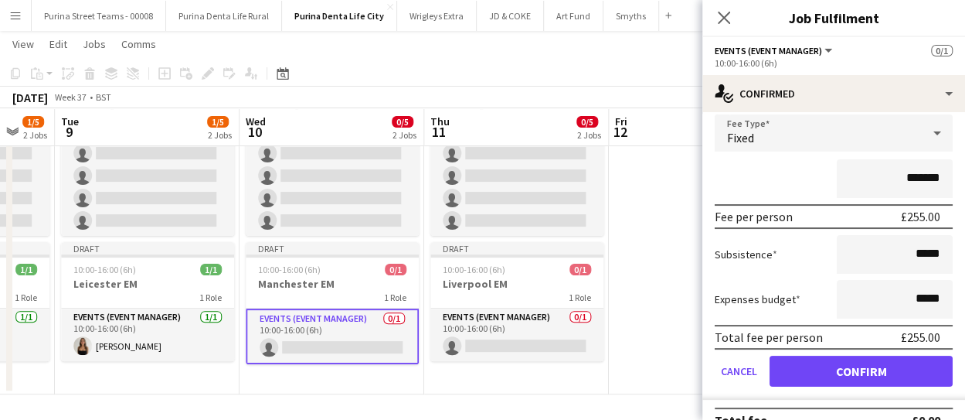
scroll to position [86, 0]
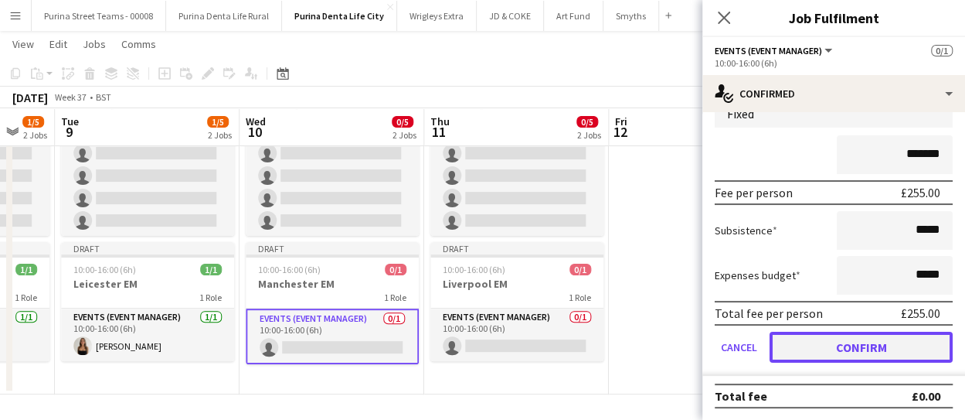
click at [832, 332] on button "Confirm" at bounding box center [861, 346] width 183 height 31
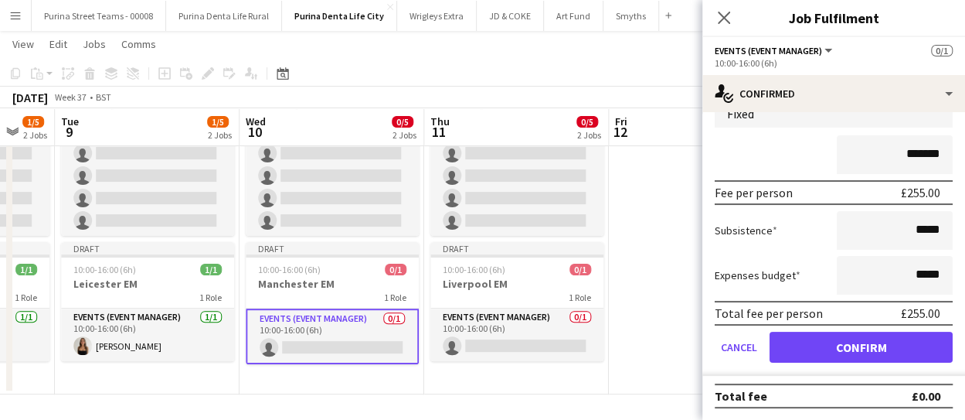
scroll to position [0, 0]
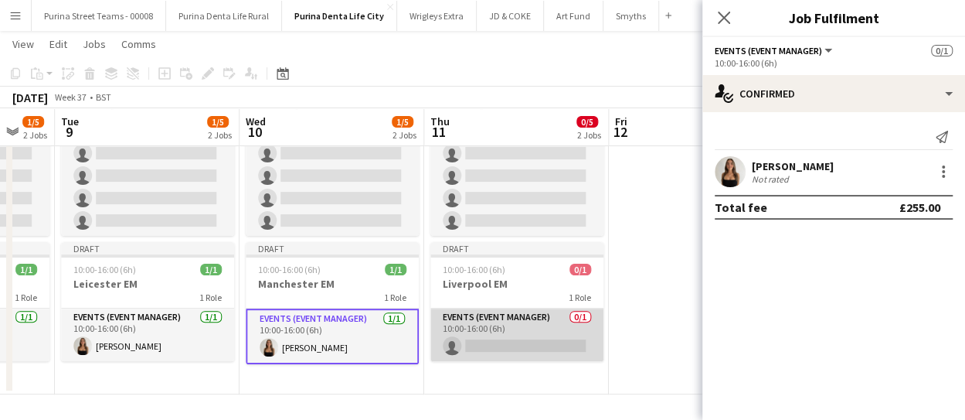
click at [533, 331] on app-card-role "Events (Event Manager) 0/1 10:00-16:00 (6h) single-neutral-actions" at bounding box center [516, 334] width 173 height 53
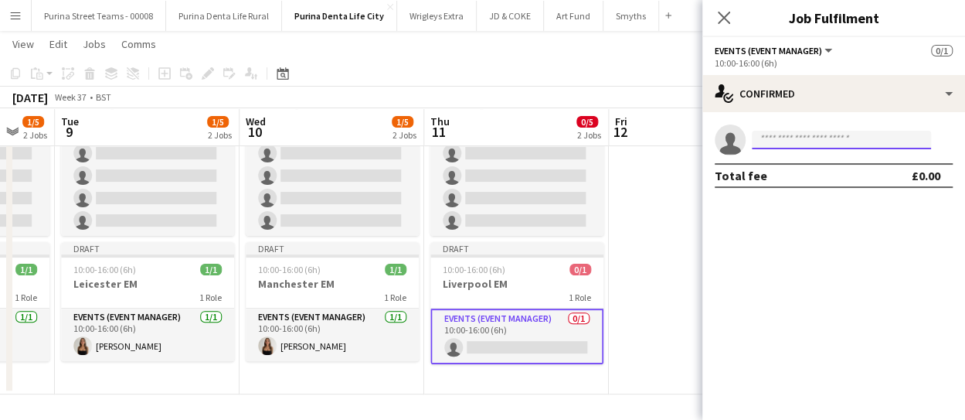
click at [768, 138] on input at bounding box center [841, 140] width 179 height 19
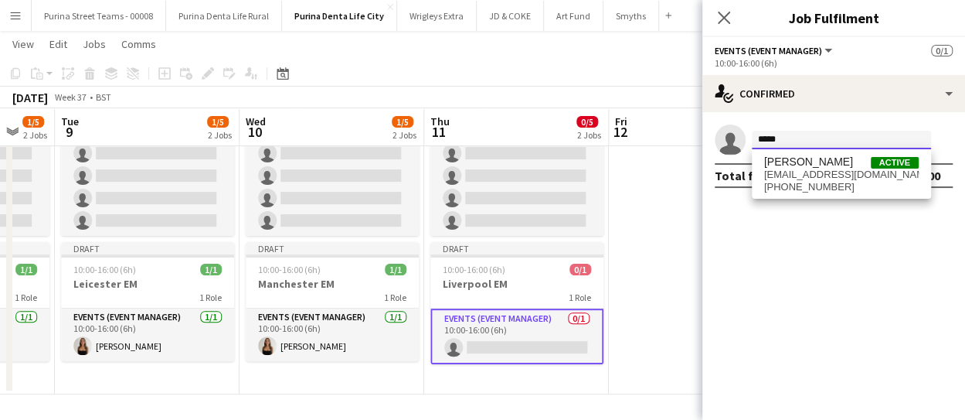
click at [759, 148] on input "*****" at bounding box center [841, 140] width 179 height 19
type input "*****"
click at [776, 163] on span "[PERSON_NAME]" at bounding box center [808, 161] width 89 height 13
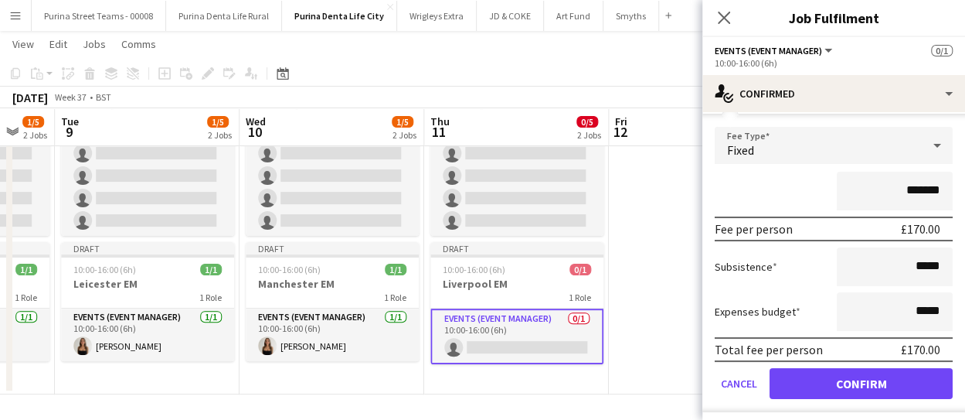
scroll to position [86, 0]
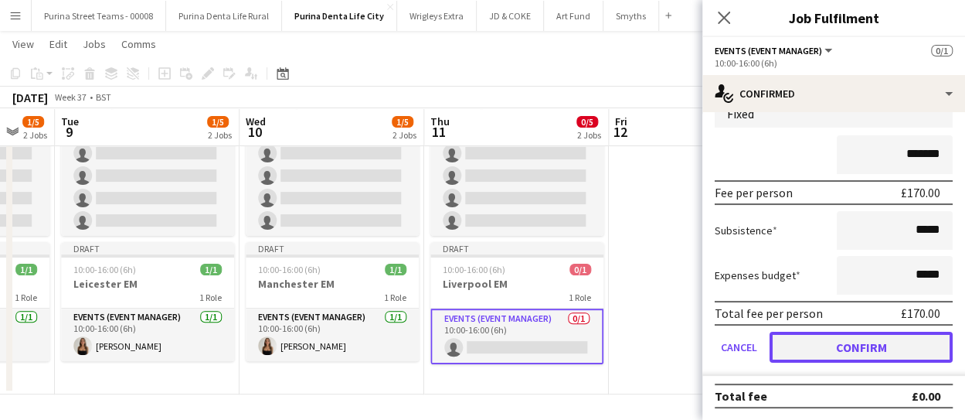
click at [902, 348] on button "Confirm" at bounding box center [861, 346] width 183 height 31
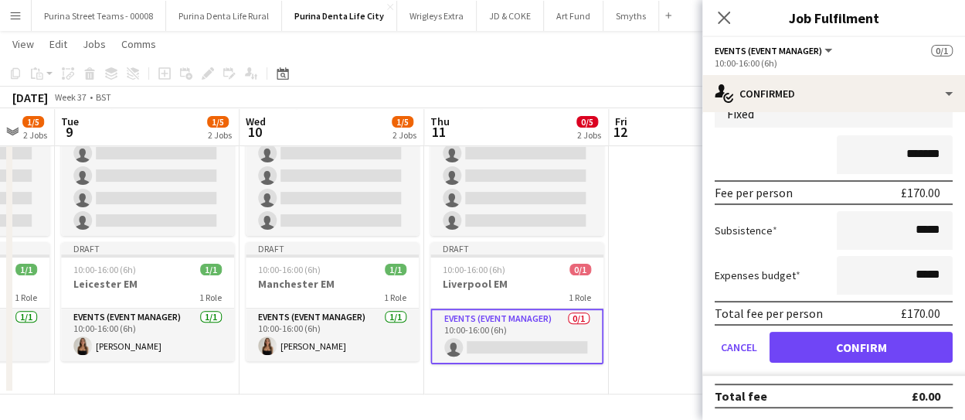
scroll to position [0, 0]
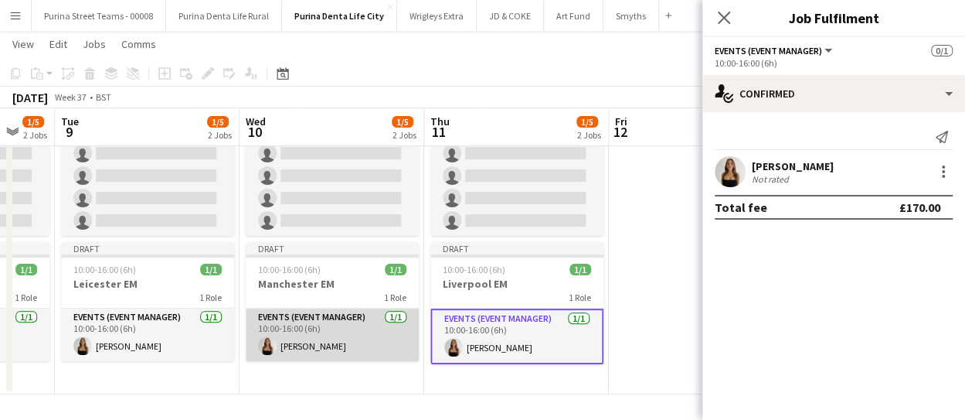
click at [314, 327] on app-card-role "Events (Event Manager) [DATE] 10:00-16:00 (6h) [PERSON_NAME]" at bounding box center [332, 334] width 173 height 53
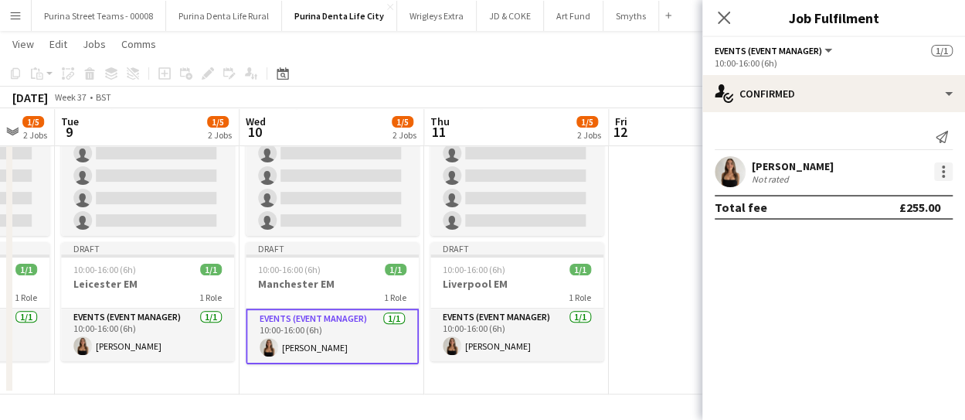
click at [946, 171] on div at bounding box center [943, 171] width 19 height 19
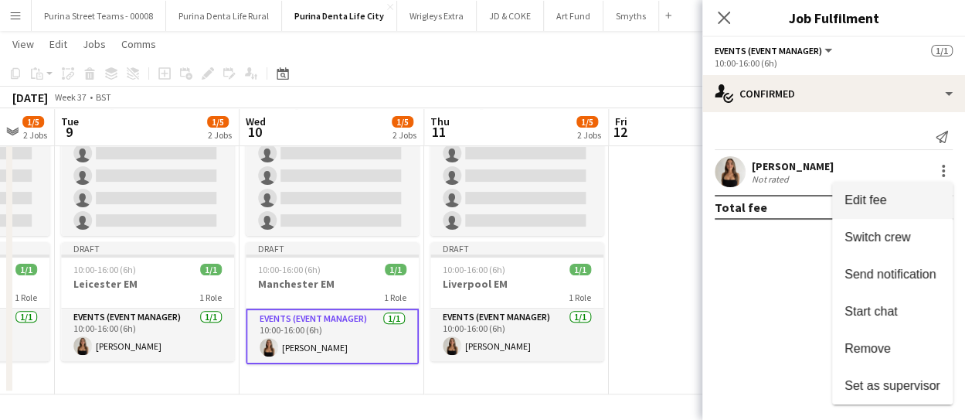
click at [895, 197] on span "Edit fee" at bounding box center [892, 200] width 96 height 14
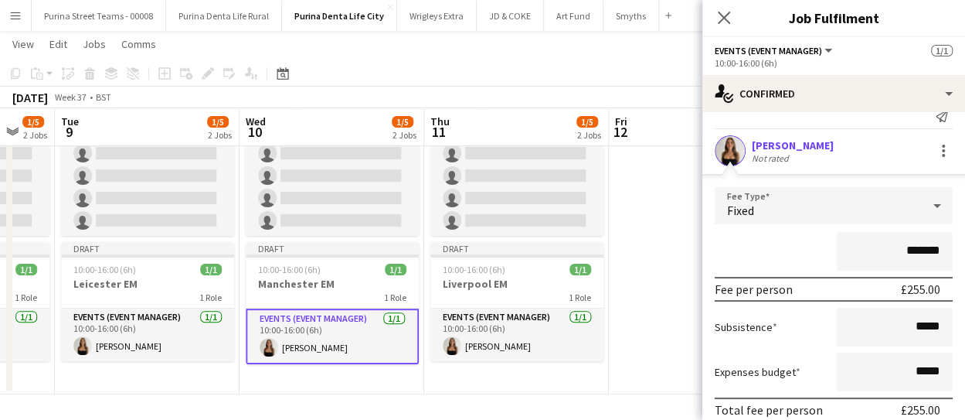
scroll to position [77, 0]
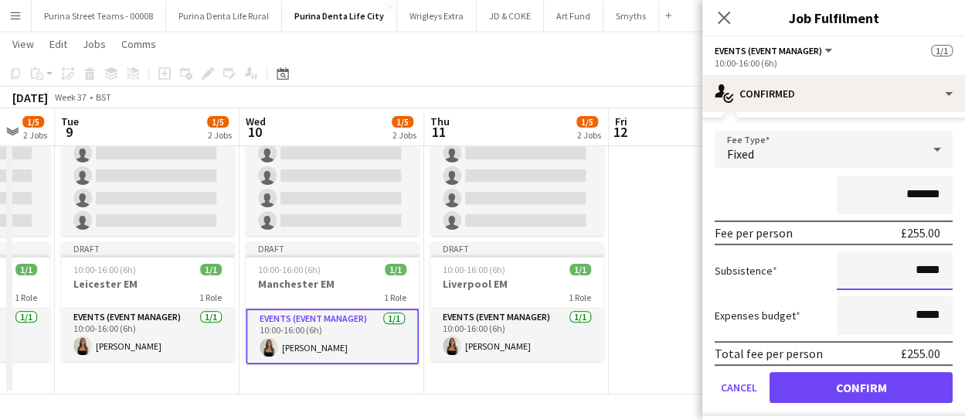
drag, startPoint x: 906, startPoint y: 268, endPoint x: 933, endPoint y: 270, distance: 27.9
click at [933, 270] on input "*****" at bounding box center [895, 270] width 116 height 39
type input "******"
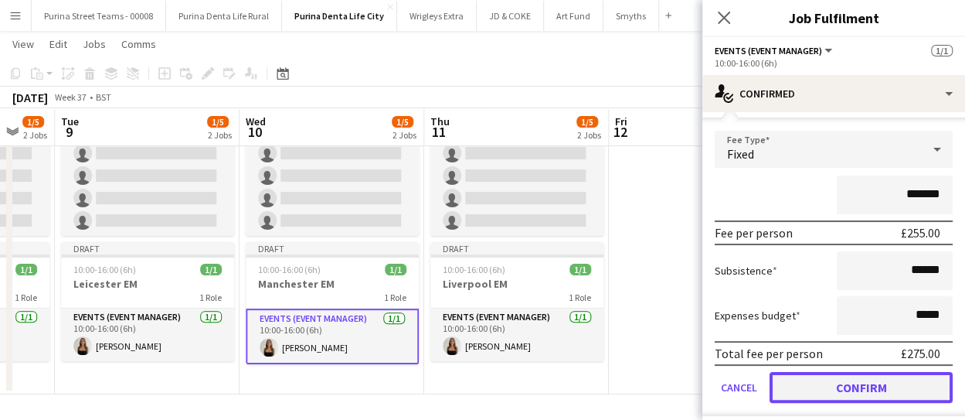
click at [865, 387] on button "Confirm" at bounding box center [861, 387] width 183 height 31
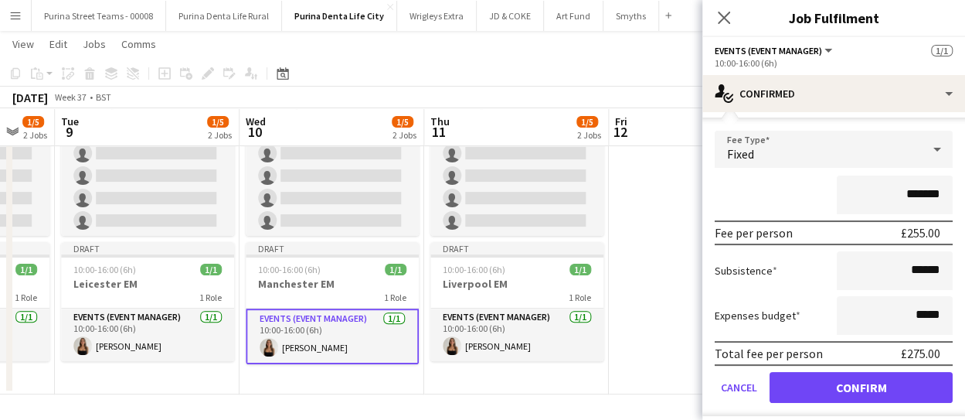
scroll to position [0, 0]
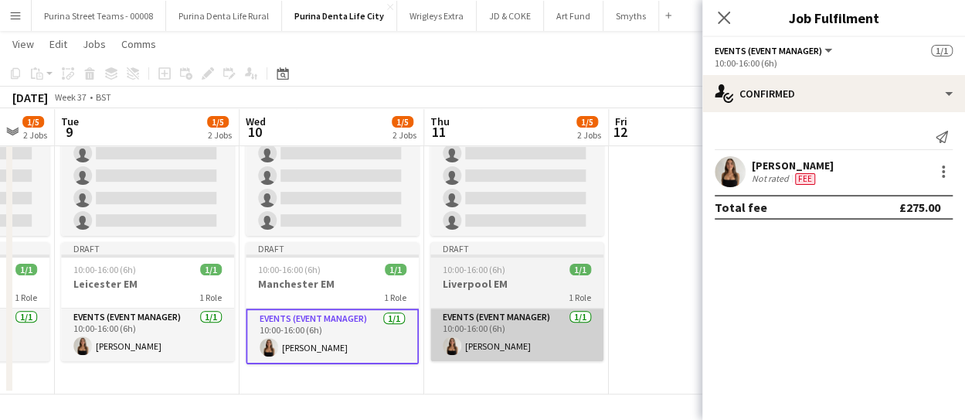
click at [510, 337] on app-card-role "Events (Event Manager) [DATE] 10:00-16:00 (6h) [PERSON_NAME]" at bounding box center [516, 334] width 173 height 53
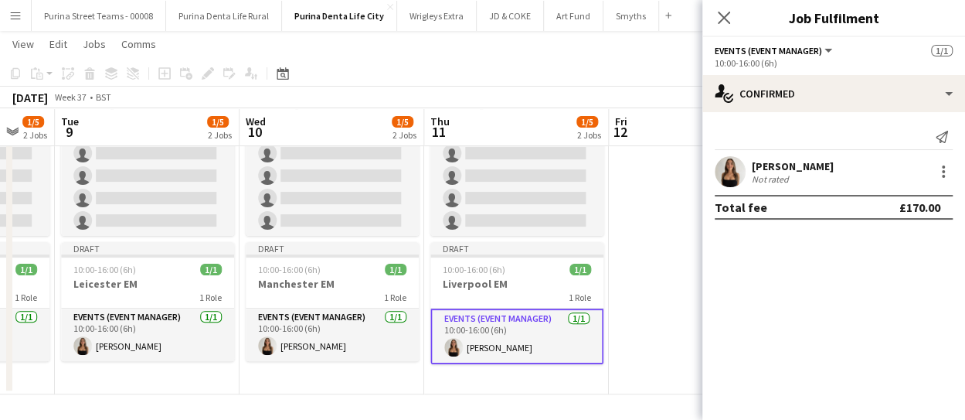
click at [477, 321] on app-card-role "Events (Event Manager) [DATE] 10:00-16:00 (6h) [PERSON_NAME]" at bounding box center [516, 336] width 173 height 56
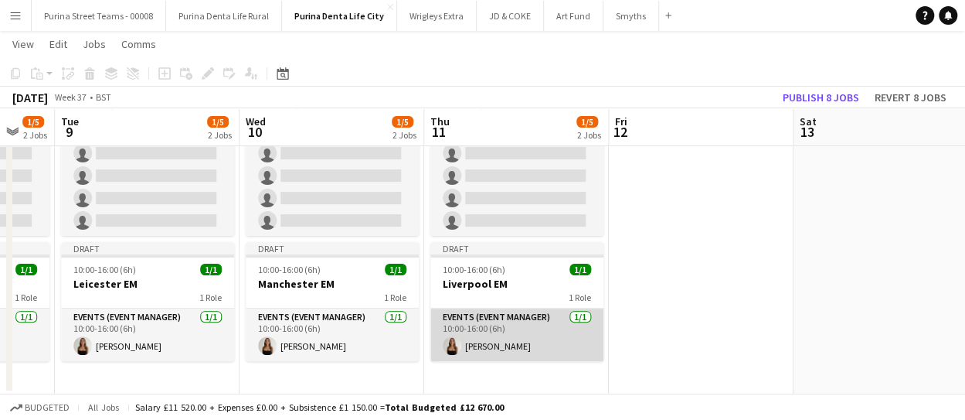
click at [477, 321] on app-card-role "Events (Event Manager) [DATE] 10:00-16:00 (6h) [PERSON_NAME]" at bounding box center [516, 334] width 173 height 53
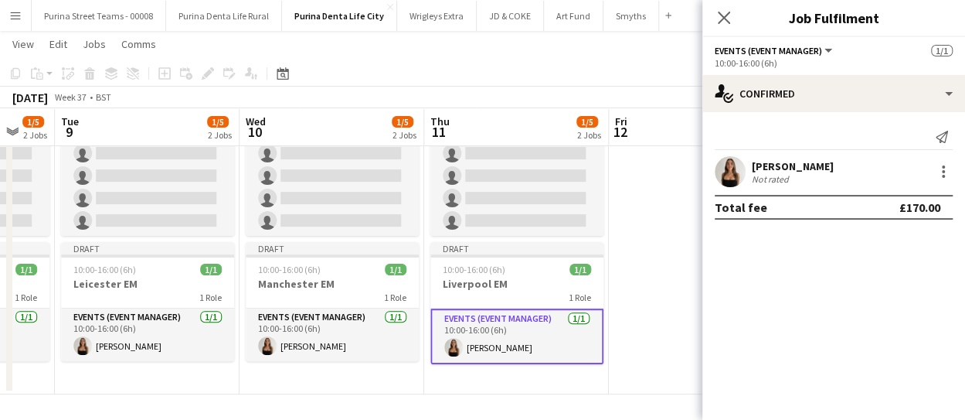
click at [477, 321] on app-card-role "Events (Event Manager) [DATE] 10:00-16:00 (6h) [PERSON_NAME]" at bounding box center [516, 336] width 173 height 56
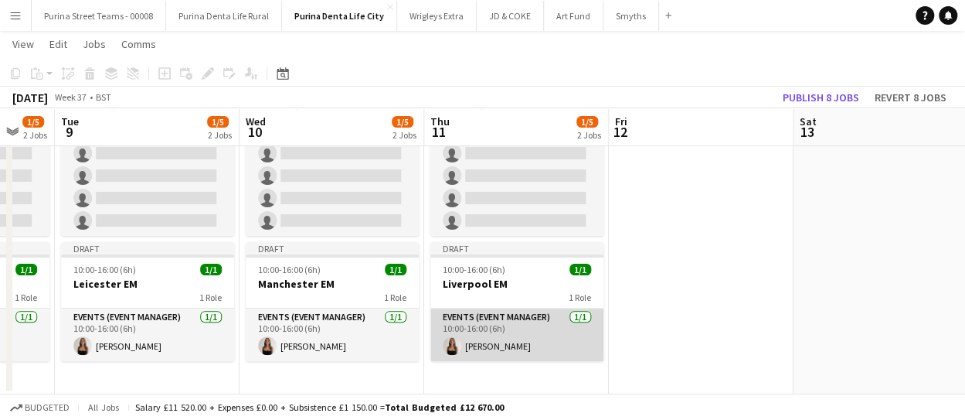
click at [477, 321] on app-card-role "Events (Event Manager) [DATE] 10:00-16:00 (6h) [PERSON_NAME]" at bounding box center [516, 334] width 173 height 53
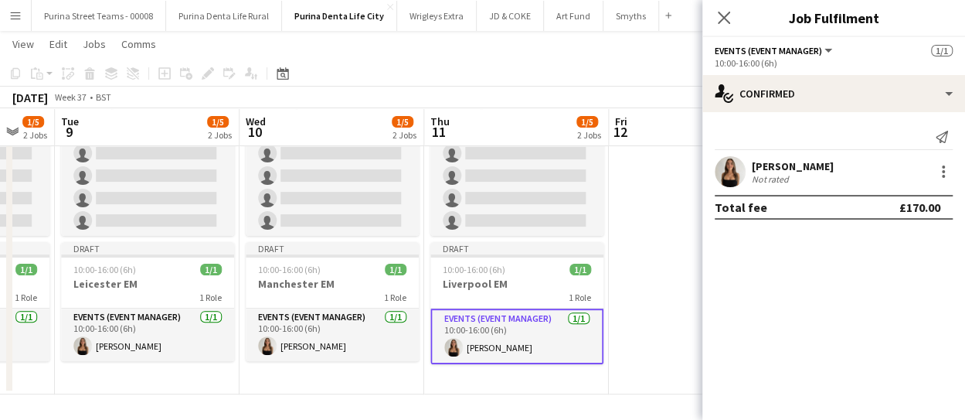
click at [647, 312] on app-date-cell at bounding box center [701, 218] width 185 height 351
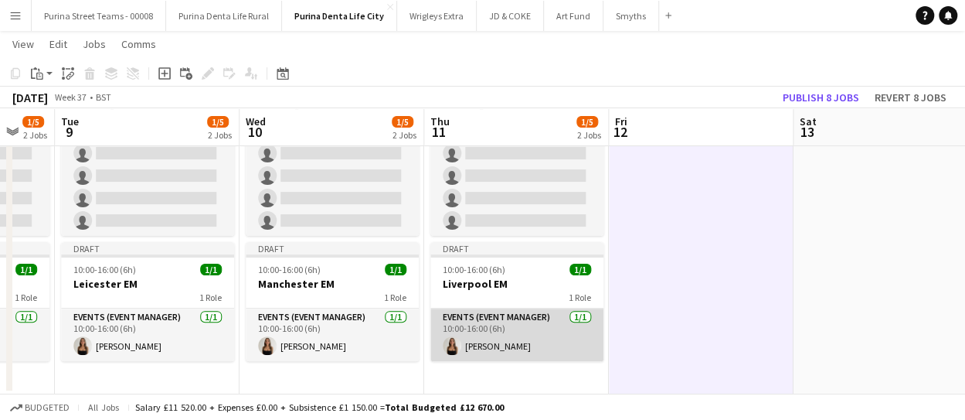
click at [549, 338] on app-card-role "Events (Event Manager) [DATE] 10:00-16:00 (6h) [PERSON_NAME]" at bounding box center [516, 334] width 173 height 53
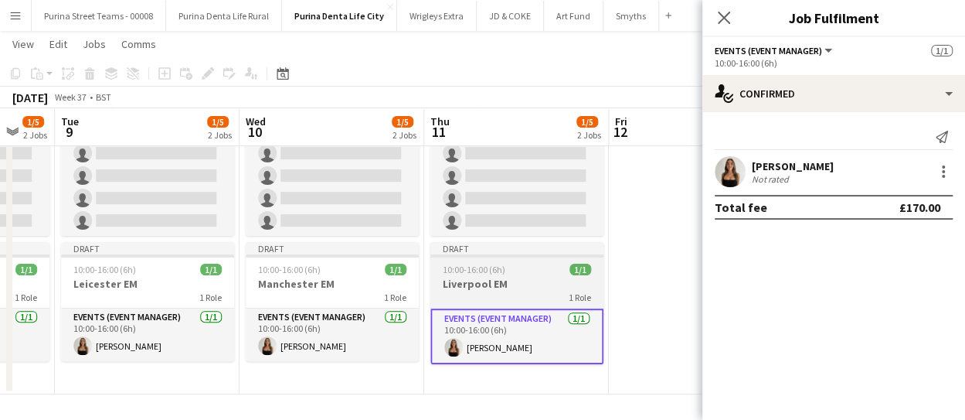
click at [465, 279] on h3 "Liverpool EM" at bounding box center [516, 284] width 173 height 14
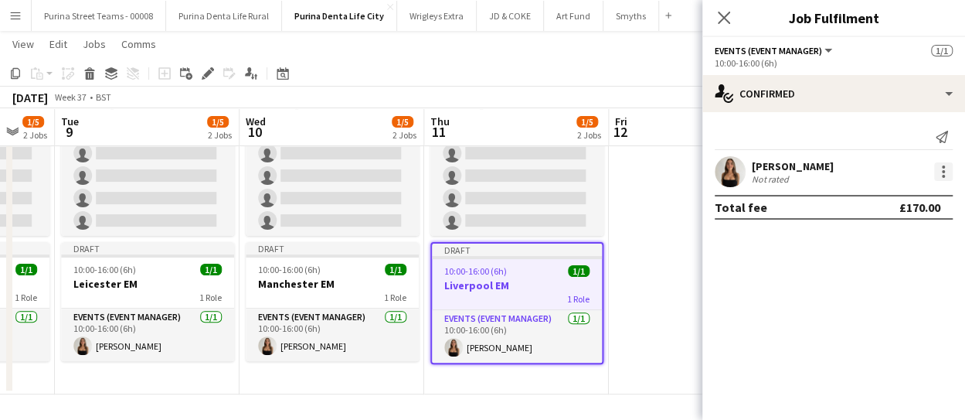
click at [935, 171] on div at bounding box center [943, 171] width 19 height 19
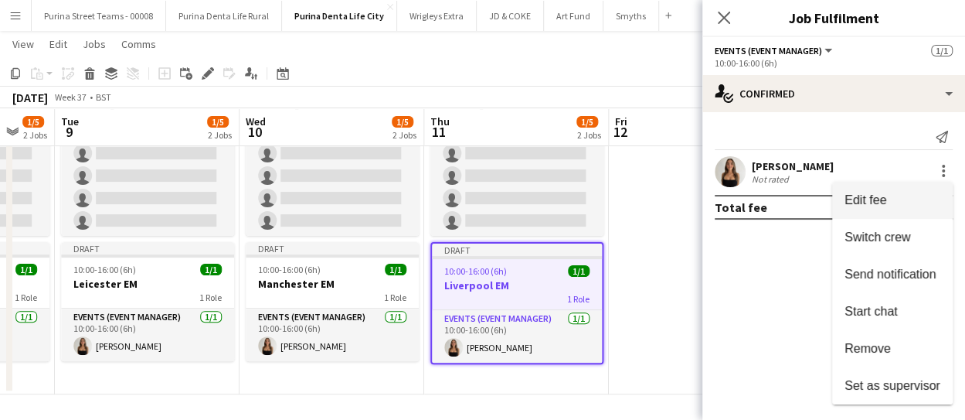
click at [924, 194] on span "Edit fee" at bounding box center [892, 200] width 96 height 14
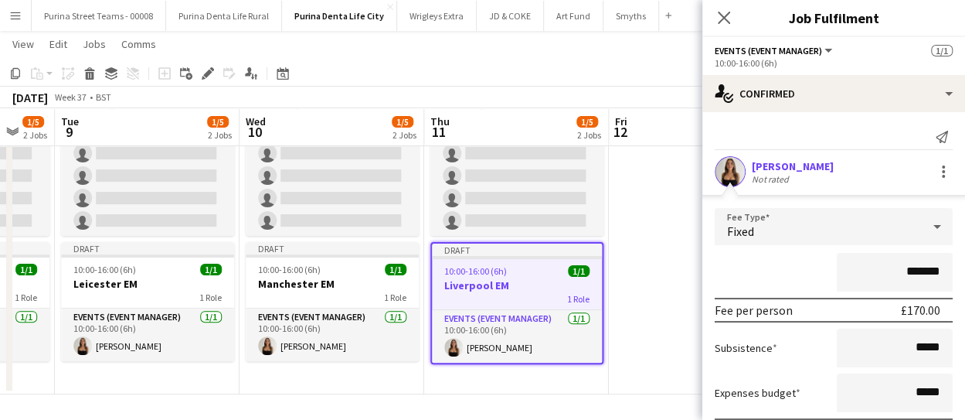
drag, startPoint x: 895, startPoint y: 270, endPoint x: 938, endPoint y: 266, distance: 43.5
click at [938, 266] on input "*******" at bounding box center [895, 272] width 116 height 39
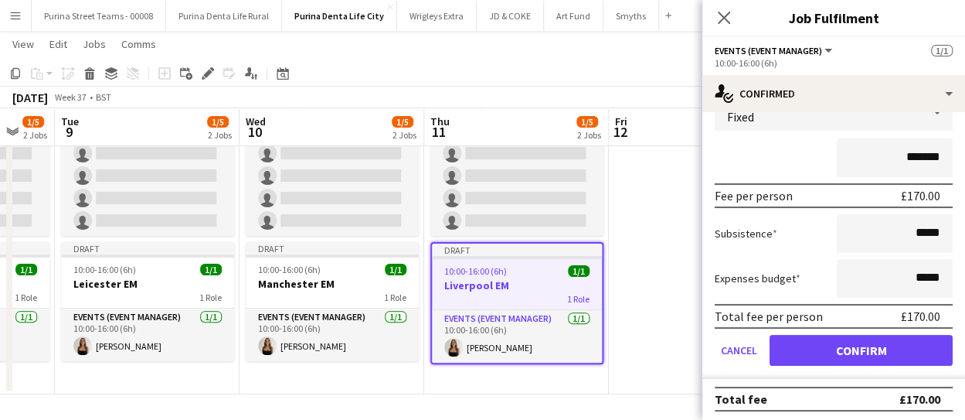
scroll to position [117, 0]
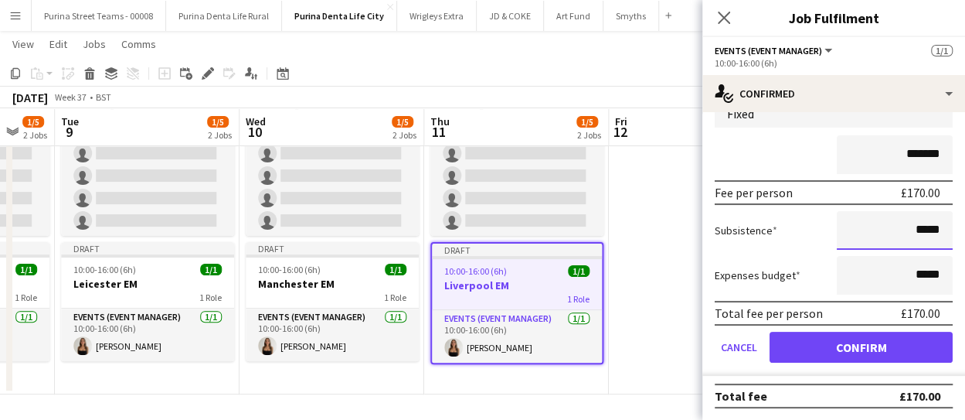
drag, startPoint x: 913, startPoint y: 228, endPoint x: 936, endPoint y: 226, distance: 23.3
click at [936, 226] on input "*****" at bounding box center [895, 230] width 116 height 39
type input "******"
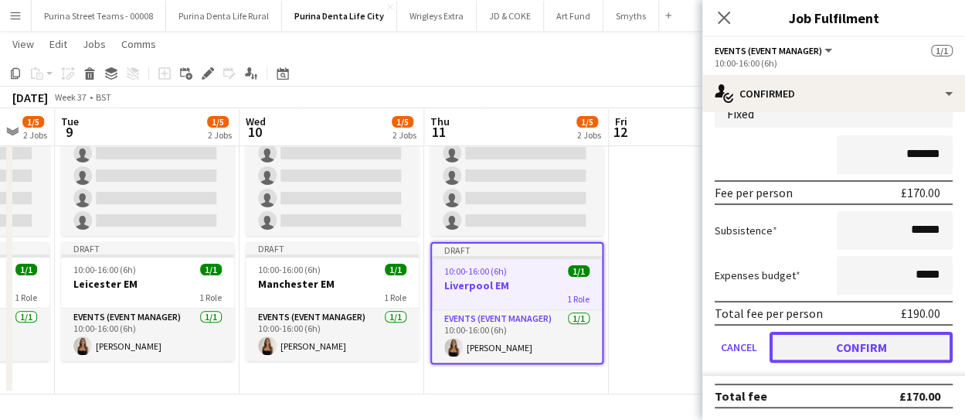
click at [872, 336] on button "Confirm" at bounding box center [861, 346] width 183 height 31
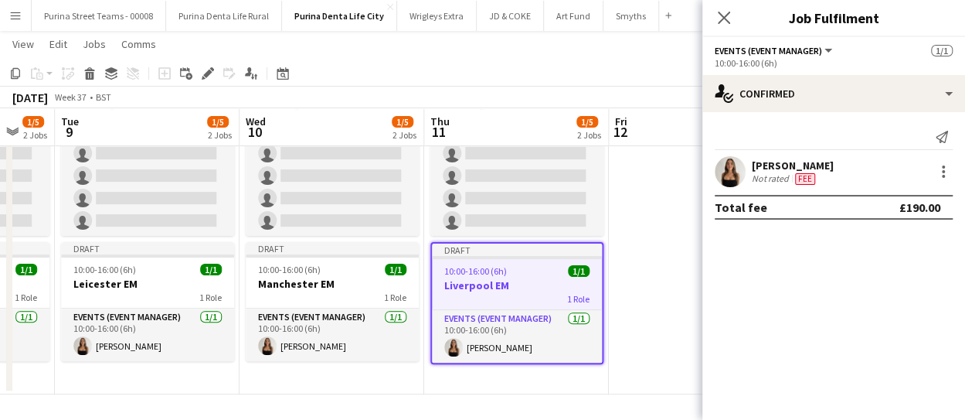
scroll to position [0, 0]
click at [653, 309] on app-date-cell at bounding box center [701, 218] width 185 height 351
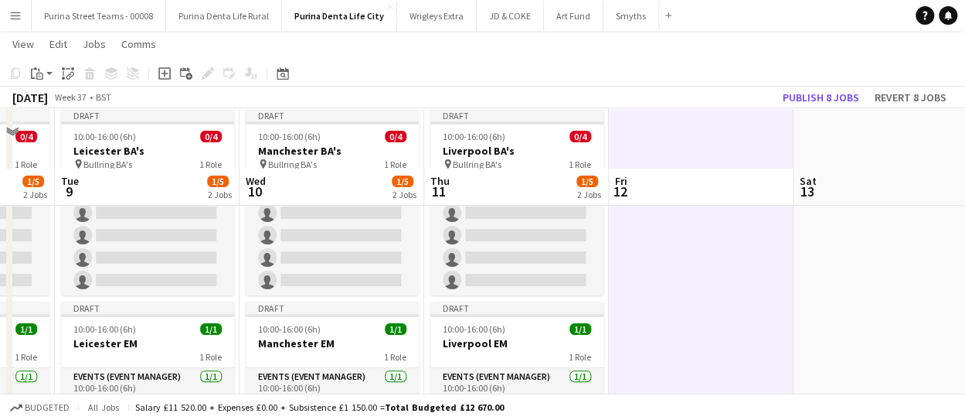
scroll to position [53, 0]
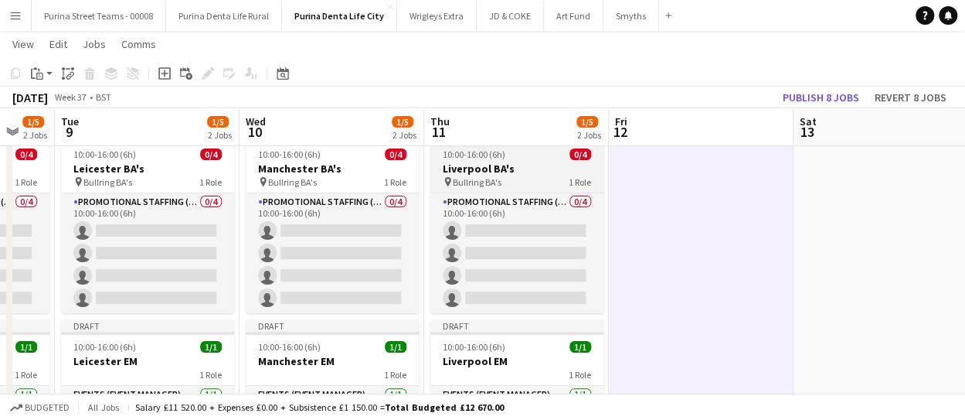
click at [506, 159] on app-job-card "Draft 10:00-16:00 (6h) 0/4 Liverpool BA's pin Bullring BA's 1 Role Promotional …" at bounding box center [516, 220] width 173 height 186
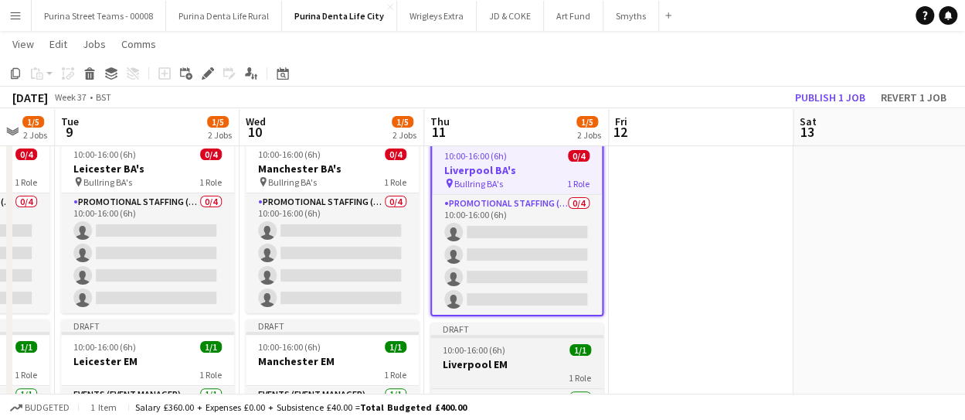
click at [527, 371] on div "1 Role" at bounding box center [516, 377] width 173 height 12
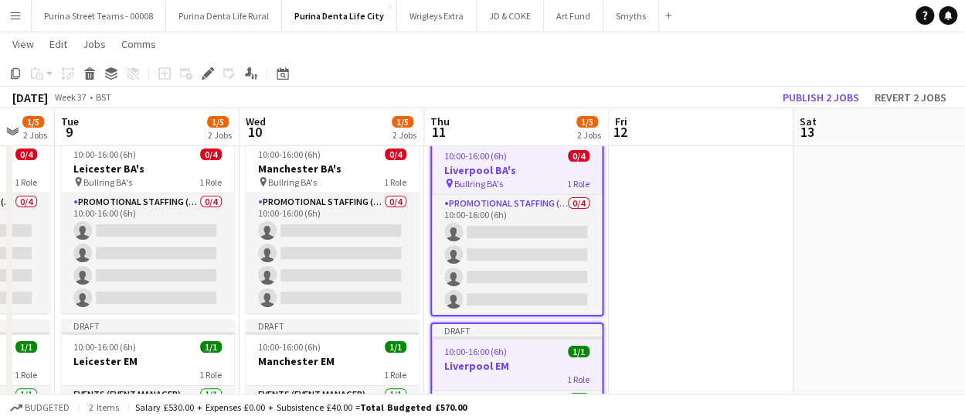
click at [736, 254] on app-date-cell at bounding box center [701, 296] width 185 height 351
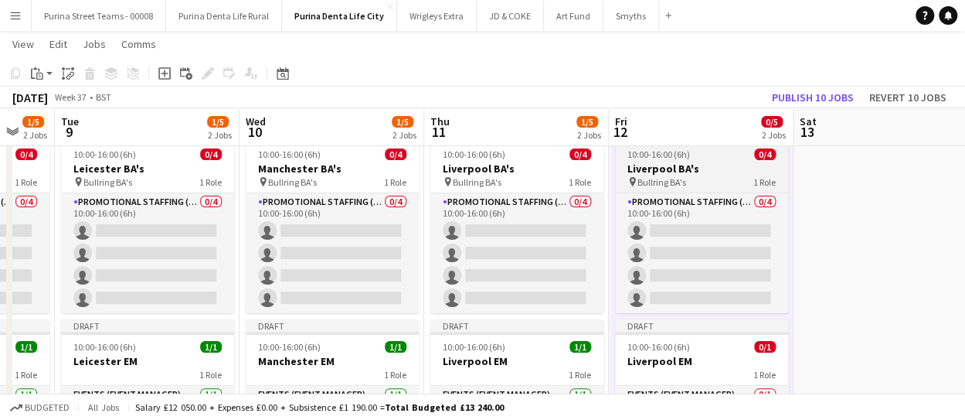
click at [675, 176] on span "Bullring BA's" at bounding box center [661, 182] width 49 height 12
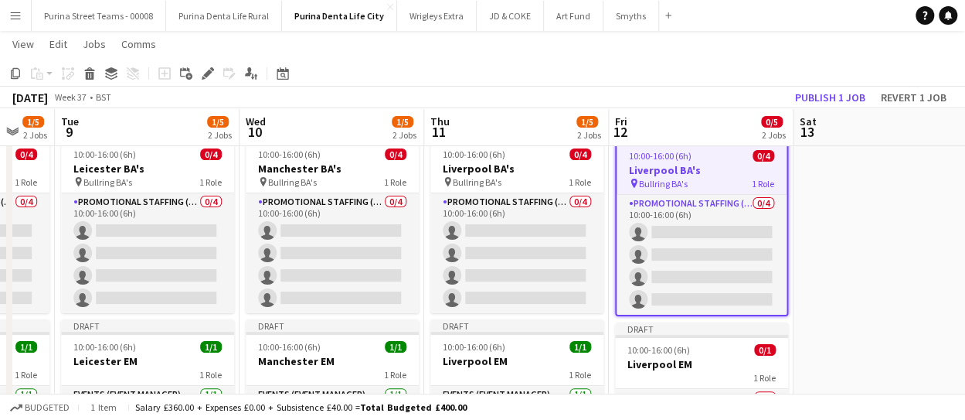
scroll to position [0, 500]
click at [208, 78] on icon "Edit" at bounding box center [208, 73] width 12 height 12
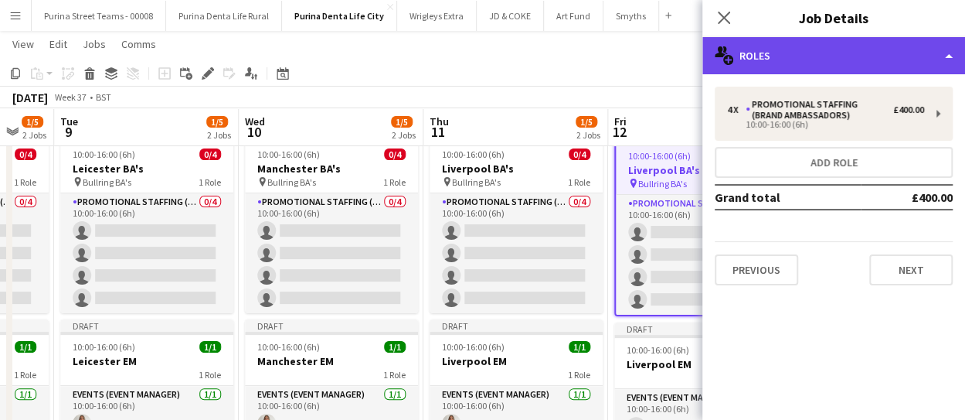
click at [928, 52] on div "multiple-users-add Roles" at bounding box center [833, 55] width 263 height 37
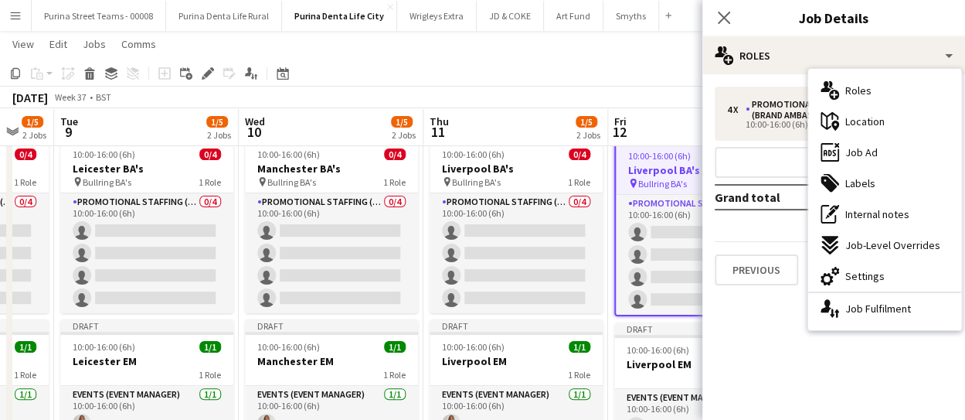
click at [877, 280] on span "Settings" at bounding box center [864, 276] width 39 height 14
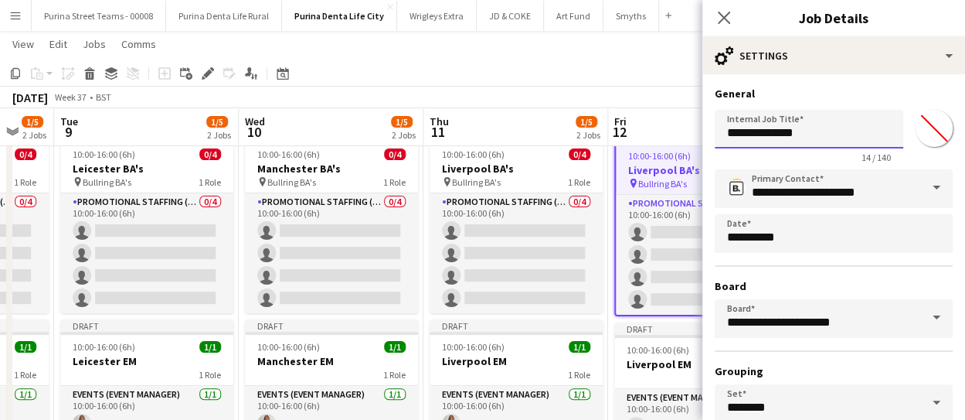
click at [754, 126] on input "**********" at bounding box center [809, 129] width 189 height 39
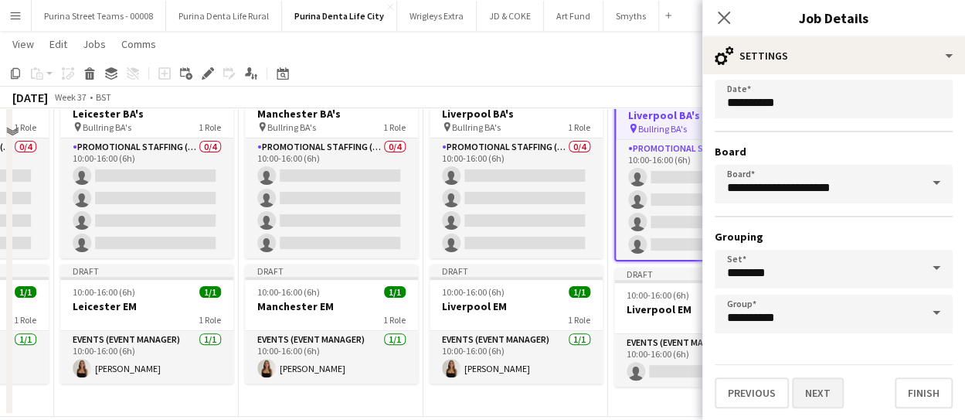
scroll to position [130, 0]
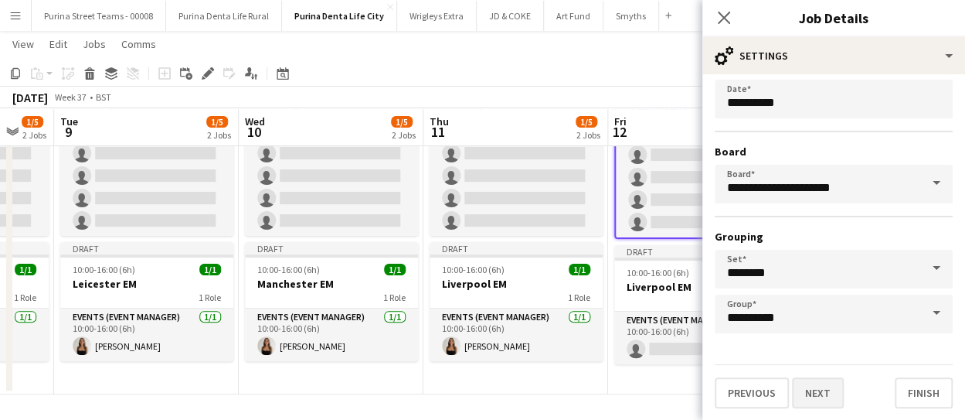
type input "**********"
click at [825, 387] on button "Next" at bounding box center [818, 392] width 52 height 31
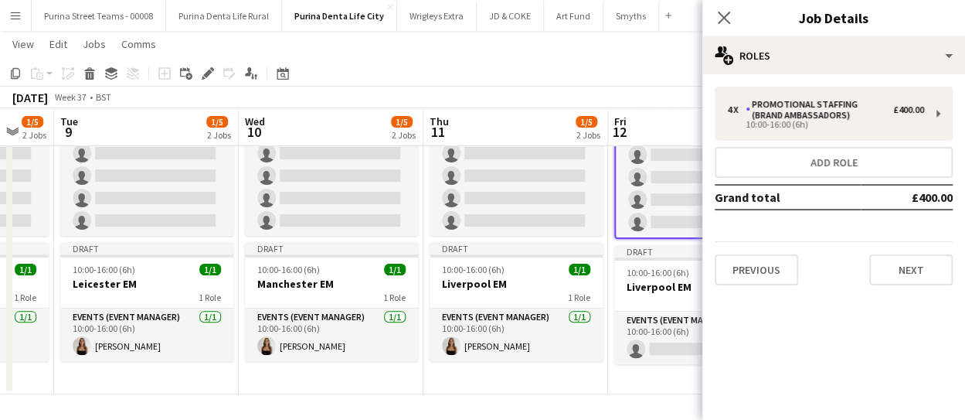
scroll to position [0, 0]
click at [659, 270] on span "10:00-16:00 (6h)" at bounding box center [658, 273] width 63 height 12
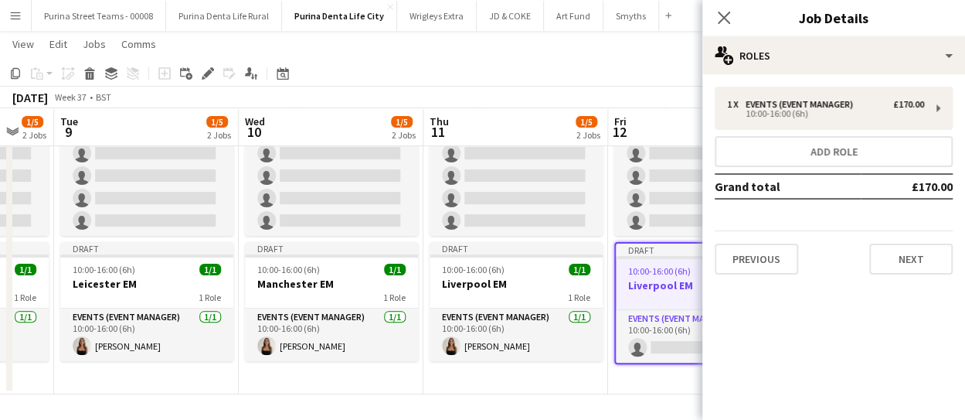
scroll to position [0, 498]
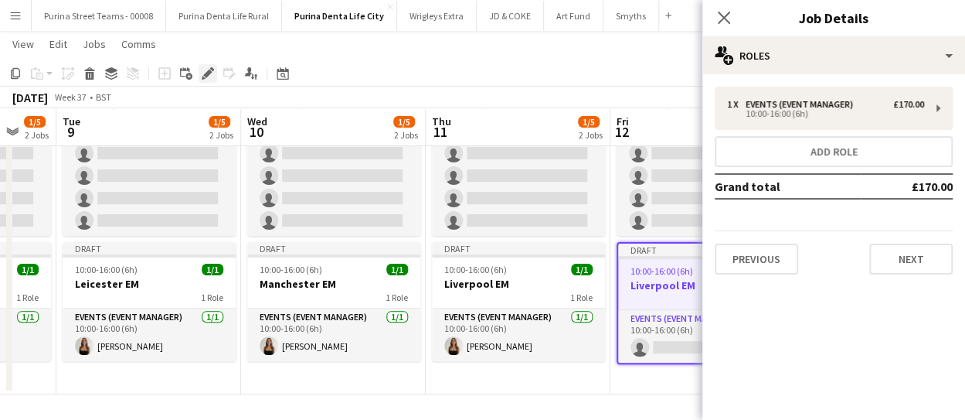
click at [212, 69] on icon at bounding box center [212, 69] width 4 height 4
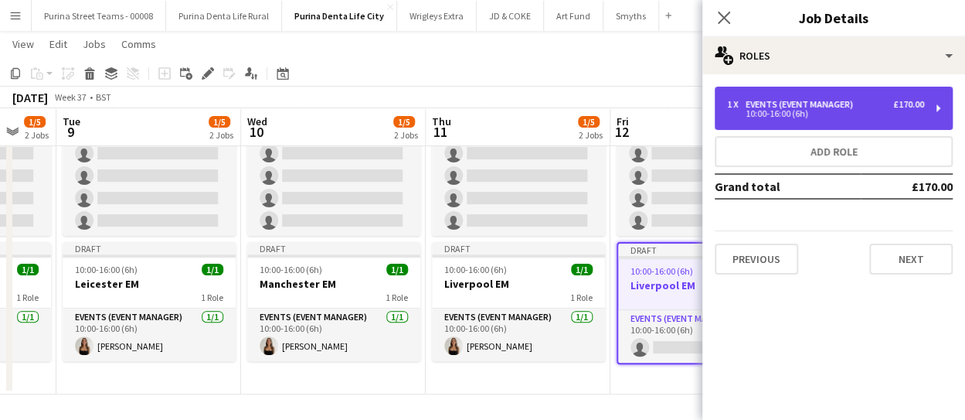
click at [925, 93] on div "1 x Events (Event Manager) £170.00 10:00-16:00 (6h)" at bounding box center [834, 108] width 238 height 43
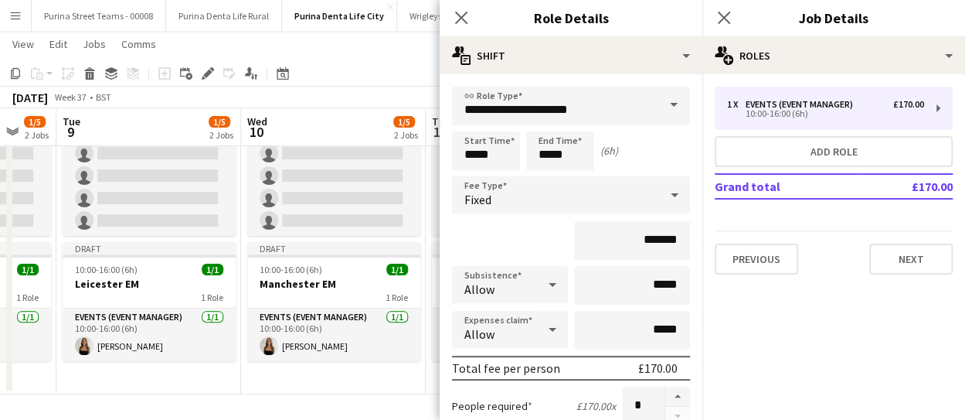
drag, startPoint x: 678, startPoint y: 109, endPoint x: 665, endPoint y: 106, distance: 13.5
click at [665, 106] on span at bounding box center [674, 105] width 32 height 37
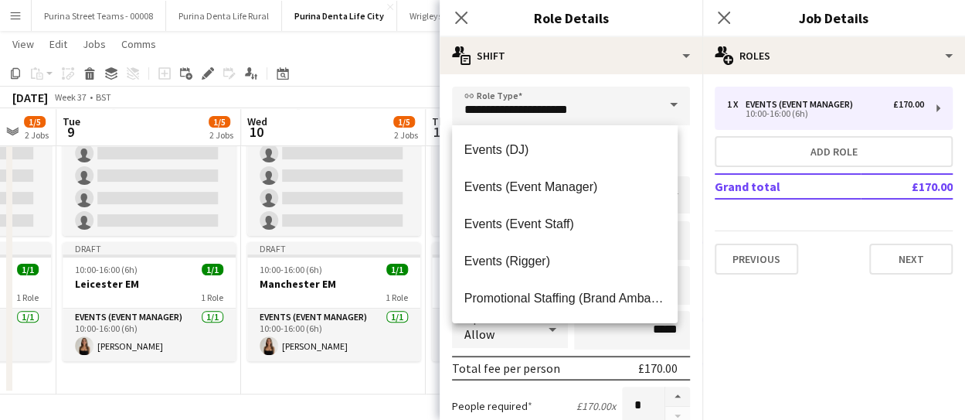
click at [807, 322] on mat-expansion-panel "pencil3 General details 1 x Events (Event Manager) £170.00 10:00-16:00 (6h) Add…" at bounding box center [833, 246] width 263 height 345
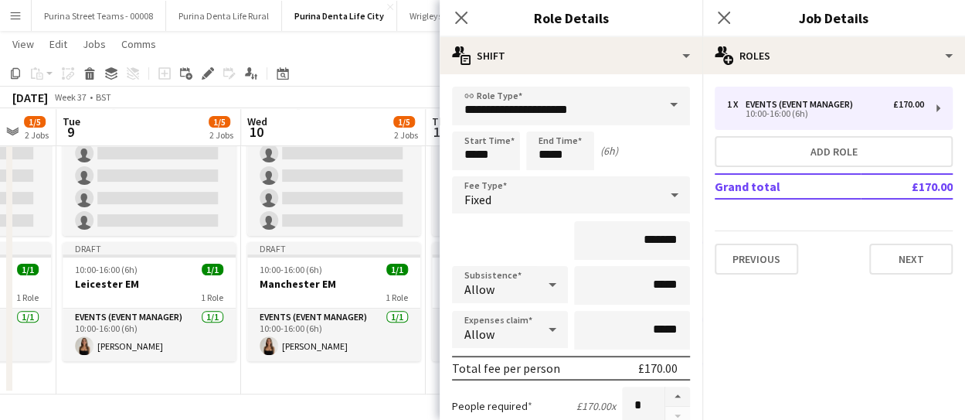
click at [404, 388] on app-date-cell "Draft 10:00-16:00 (6h) 0/4 Manchester BA's pin Bullring BA's 1 Role Promotional…" at bounding box center [333, 218] width 185 height 351
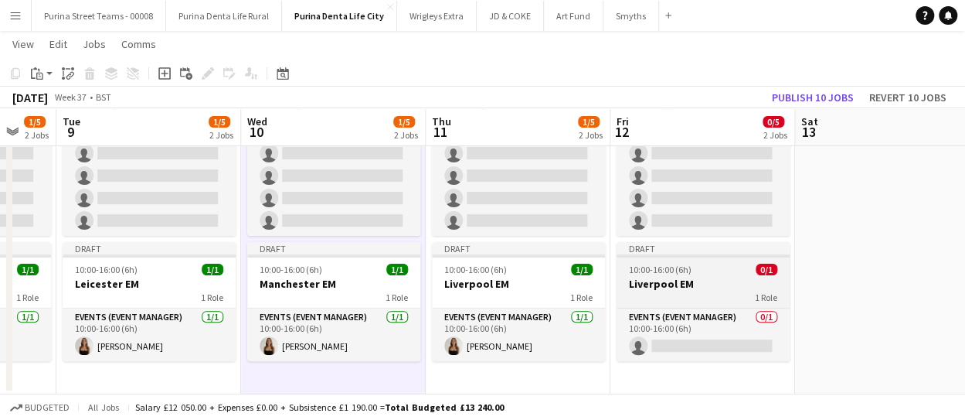
click at [674, 282] on h3 "Liverpool EM" at bounding box center [703, 284] width 173 height 14
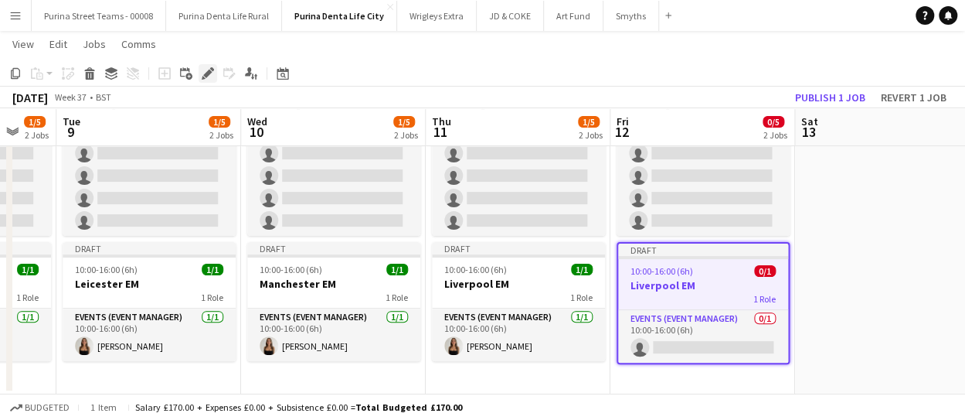
click at [204, 72] on icon "Edit" at bounding box center [208, 73] width 12 height 12
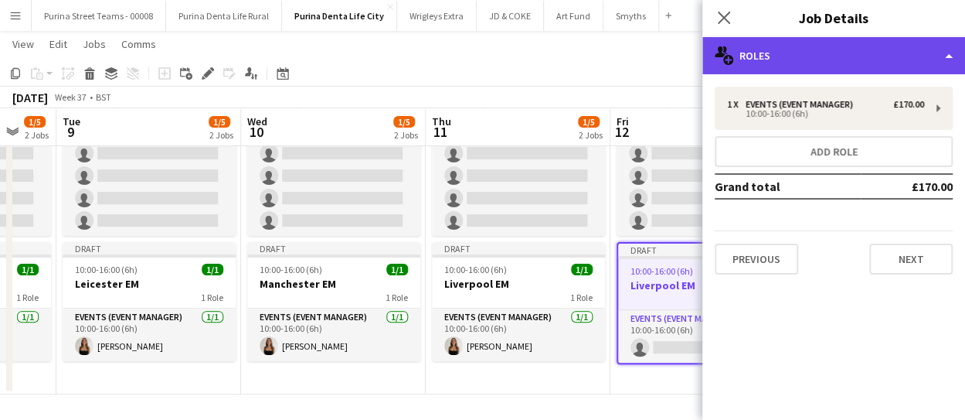
click at [940, 58] on div "multiple-users-add Roles" at bounding box center [833, 55] width 263 height 37
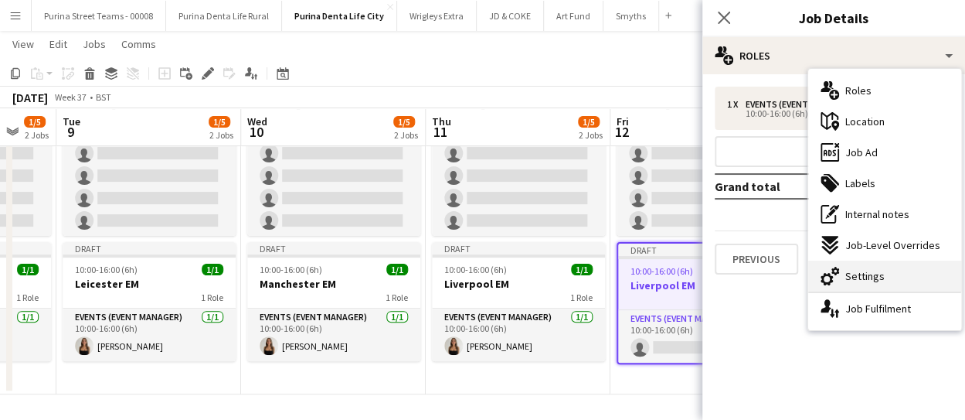
click at [853, 273] on span "Settings" at bounding box center [864, 276] width 39 height 14
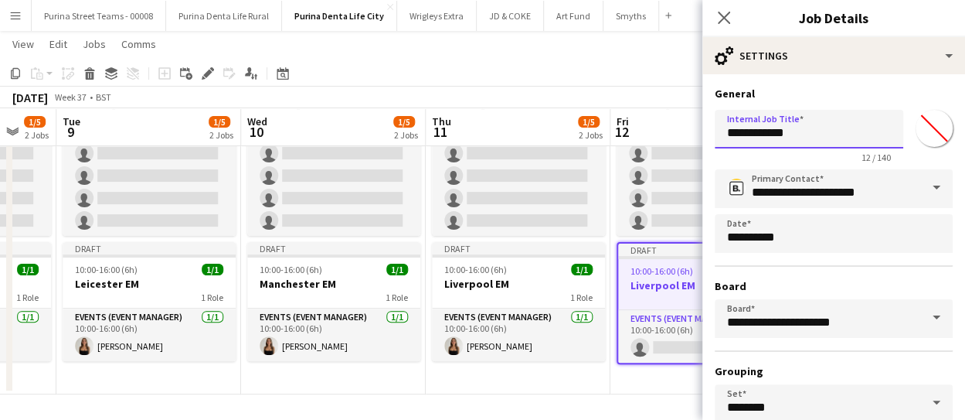
click at [754, 124] on input "**********" at bounding box center [809, 129] width 189 height 39
click at [753, 124] on input "**********" at bounding box center [809, 129] width 189 height 39
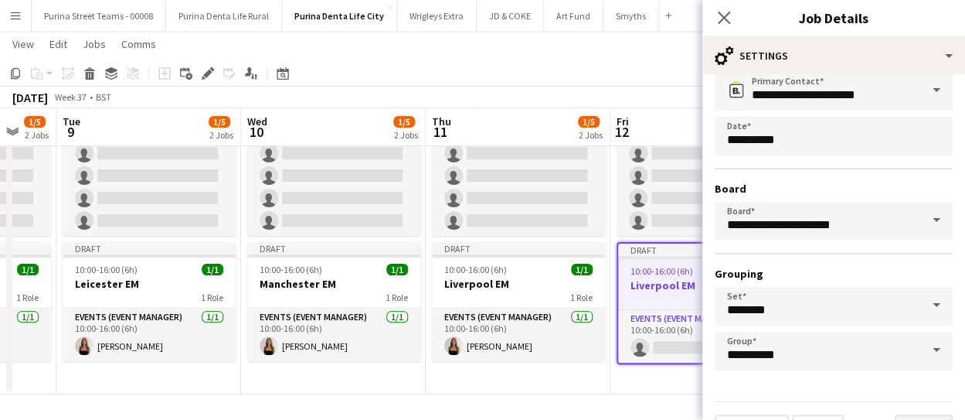
scroll to position [134, 0]
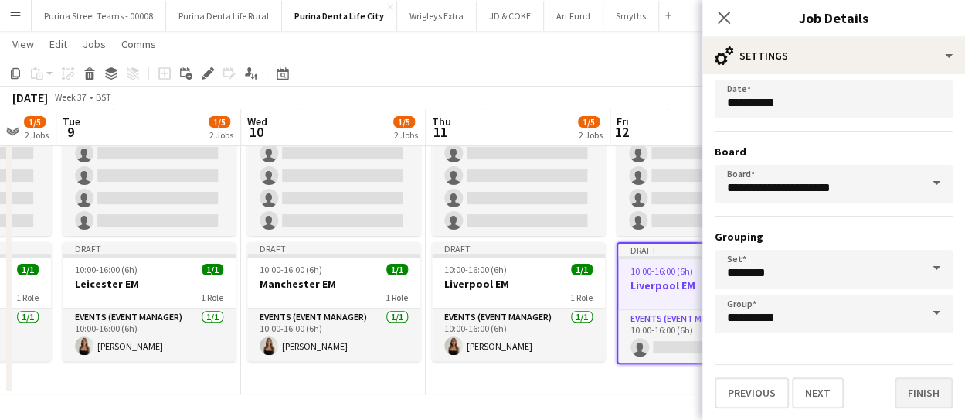
type input "*********"
click at [906, 388] on button "Finish" at bounding box center [924, 392] width 58 height 31
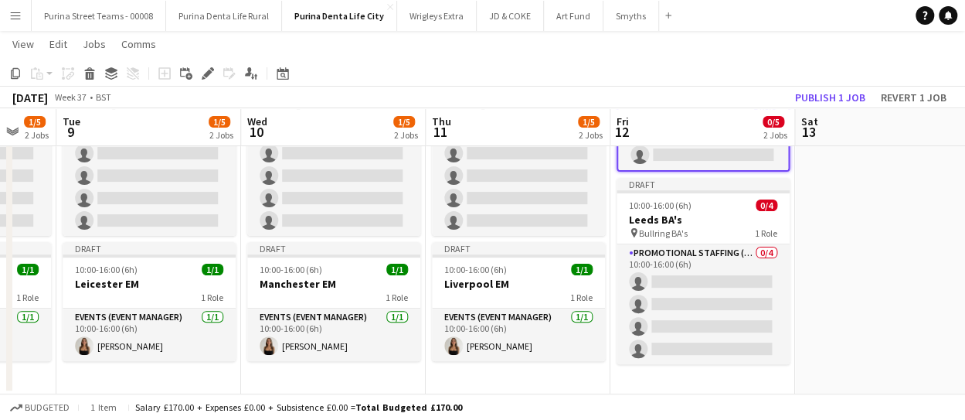
click at [626, 394] on div "Budgeted 1 item Salary £170.00 + Expenses £0.00 + Subsistence £0.00 = Total Bud…" at bounding box center [482, 406] width 965 height 26
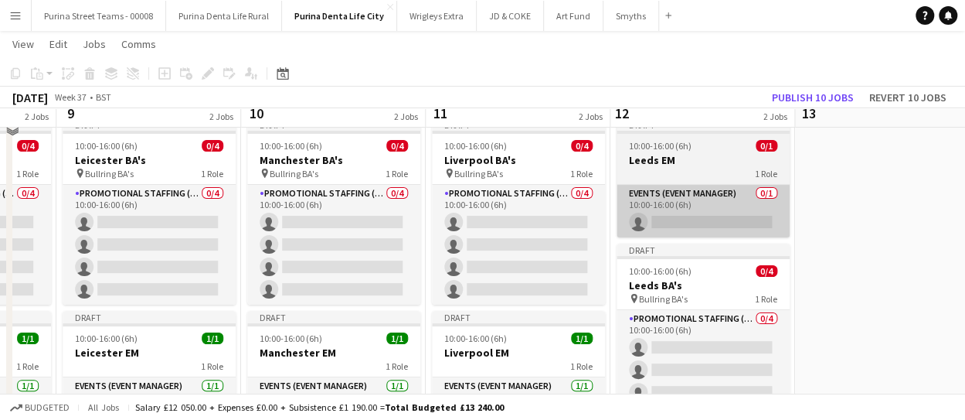
scroll to position [0, 0]
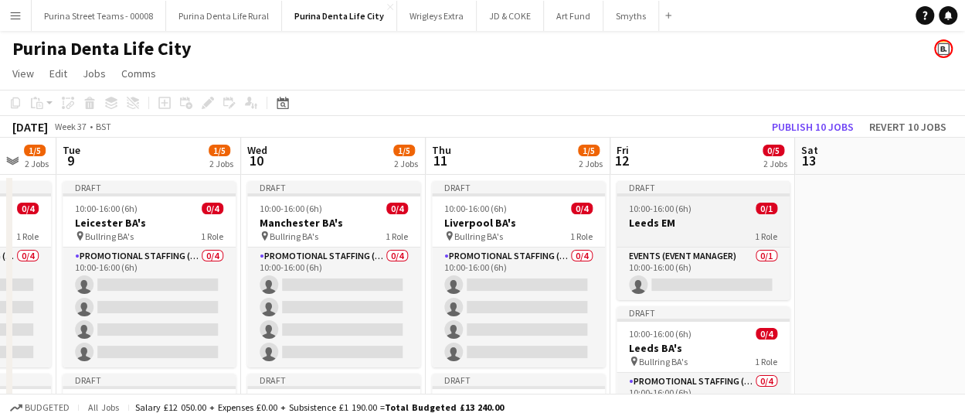
click at [677, 238] on div "1 Role" at bounding box center [703, 235] width 173 height 12
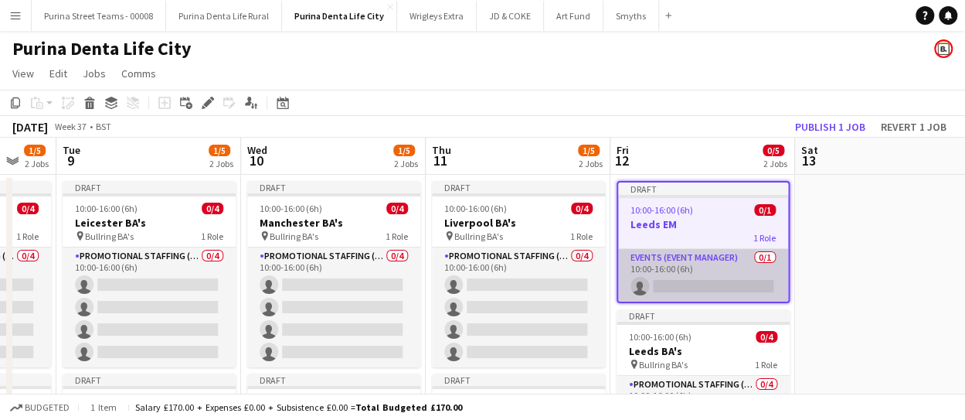
click at [698, 293] on app-card-role "Events (Event Manager) 0/1 10:00-16:00 (6h) single-neutral-actions" at bounding box center [703, 275] width 170 height 53
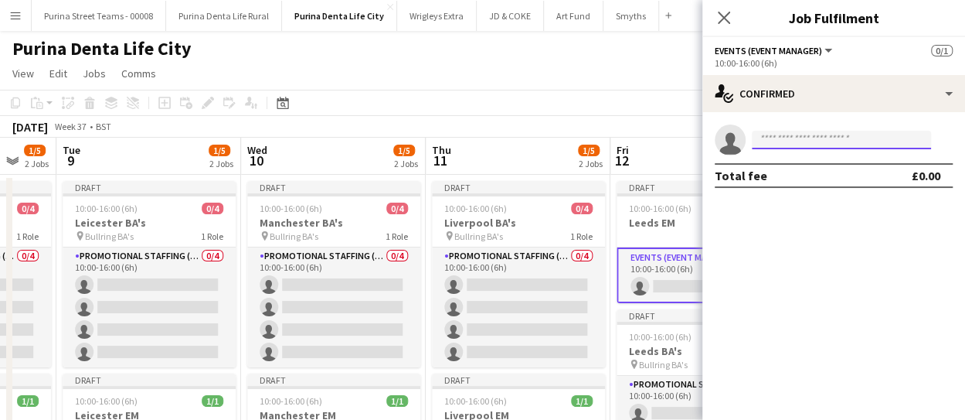
click at [826, 138] on input at bounding box center [841, 140] width 179 height 19
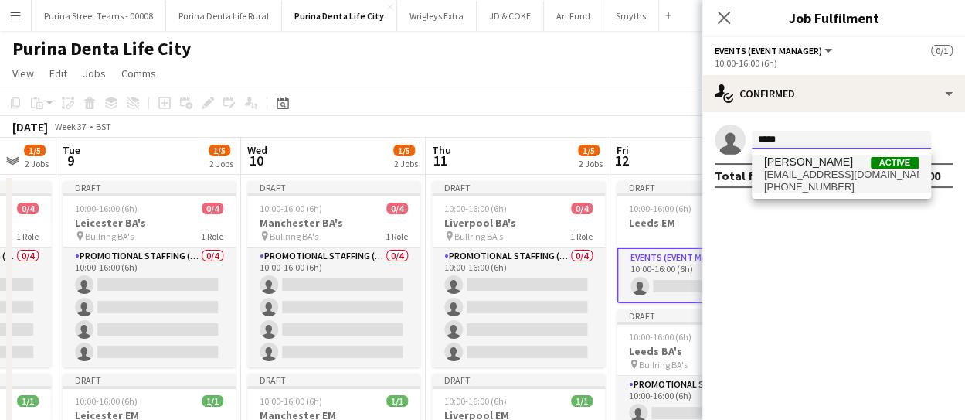
type input "*****"
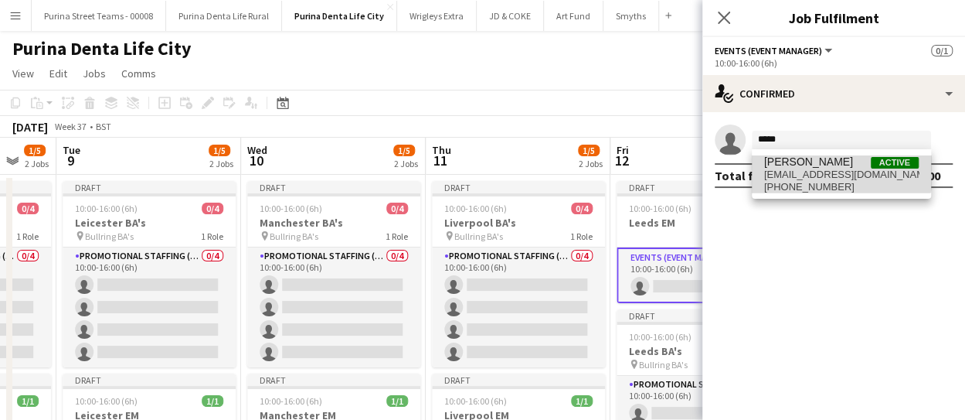
click at [817, 161] on span "[PERSON_NAME]" at bounding box center [808, 161] width 89 height 13
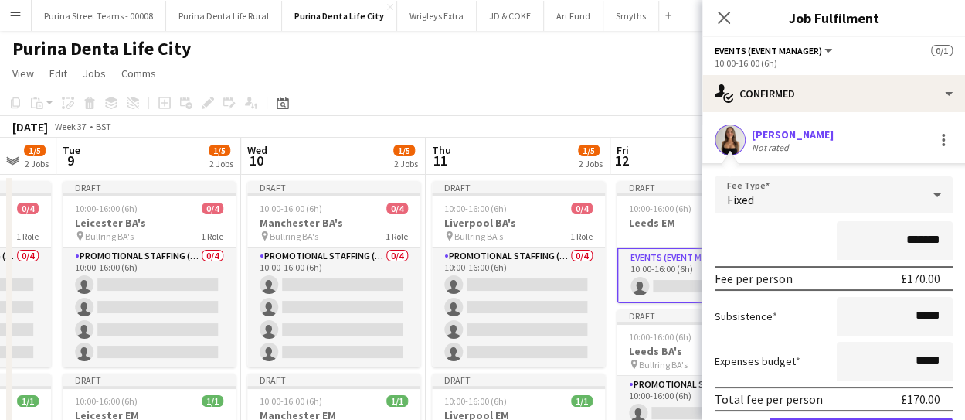
scroll to position [77, 0]
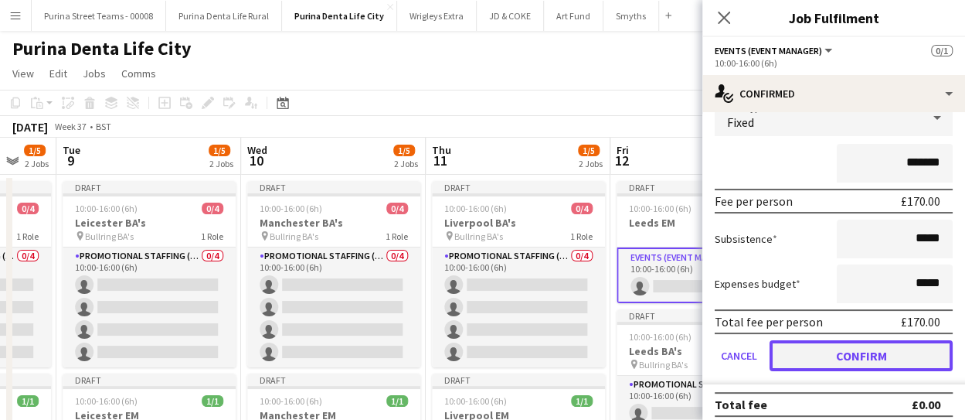
click at [910, 357] on button "Confirm" at bounding box center [861, 355] width 183 height 31
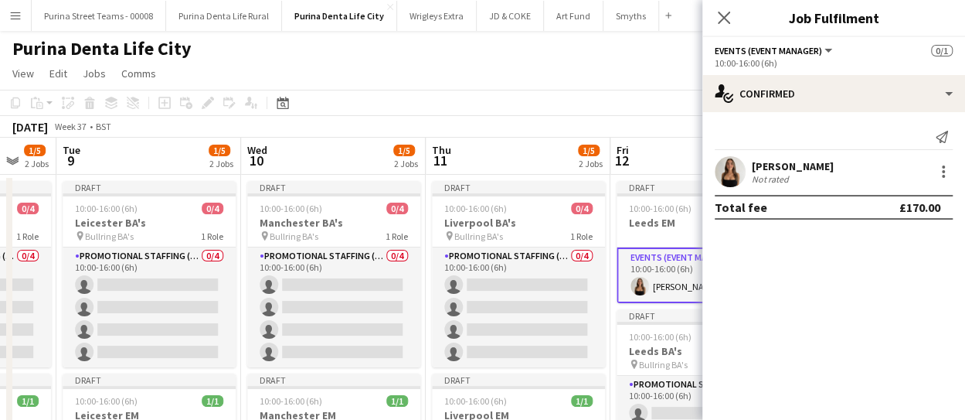
scroll to position [0, 0]
click at [721, 17] on icon "Close pop-in" at bounding box center [723, 17] width 15 height 15
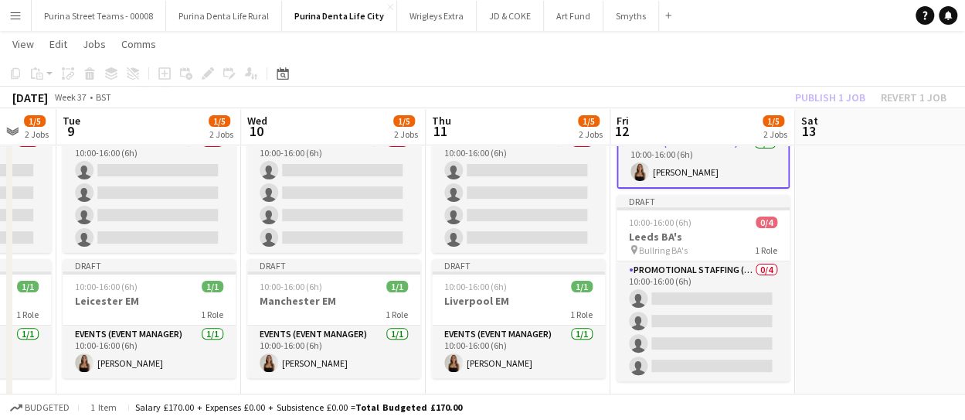
scroll to position [130, 0]
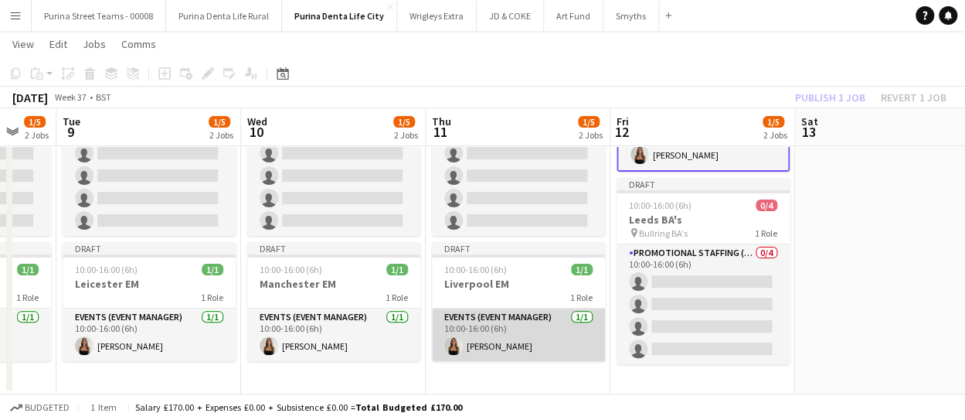
click at [508, 328] on app-card-role "Events (Event Manager) [DATE] 10:00-16:00 (6h) [PERSON_NAME]" at bounding box center [518, 334] width 173 height 53
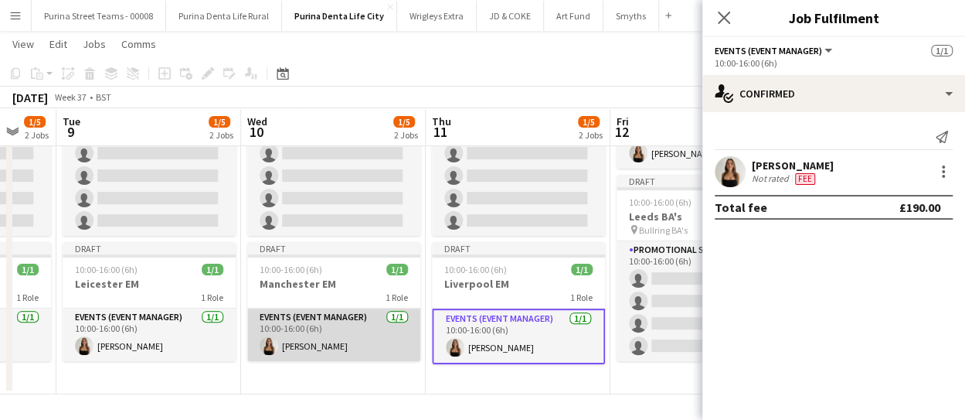
click at [369, 321] on app-card-role "Events (Event Manager) [DATE] 10:00-16:00 (6h) [PERSON_NAME]" at bounding box center [333, 334] width 173 height 53
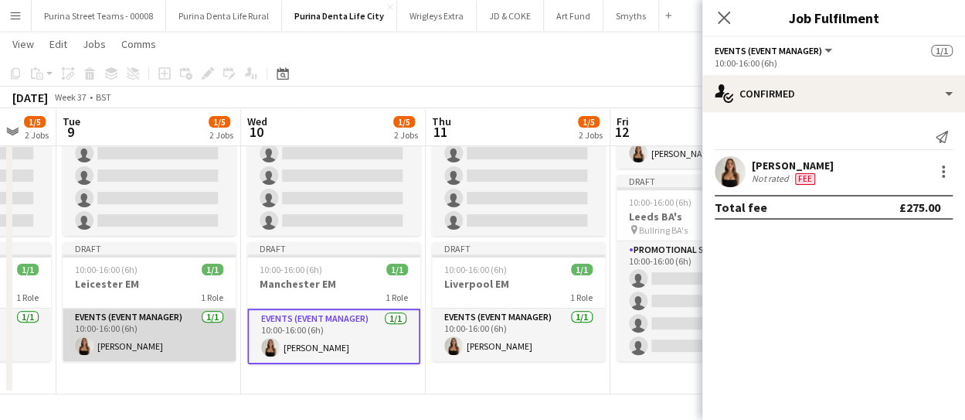
click at [170, 335] on app-card-role "Events (Event Manager) [DATE] 10:00-16:00 (6h) [PERSON_NAME]" at bounding box center [149, 334] width 173 height 53
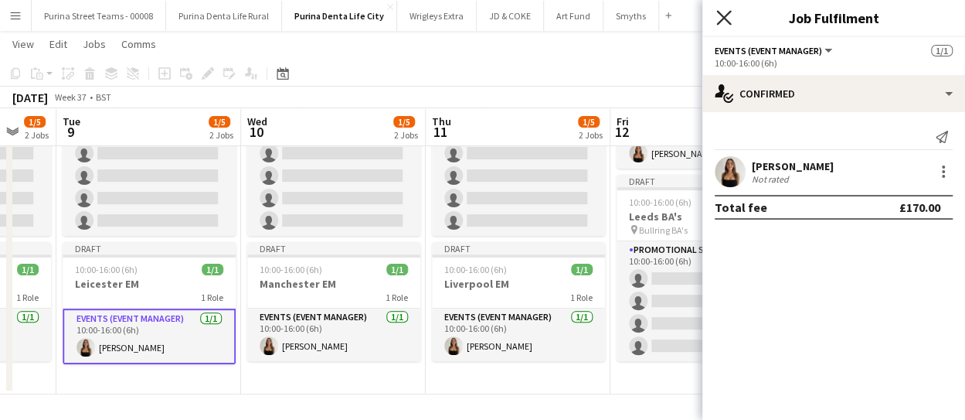
click at [723, 13] on icon "Close pop-in" at bounding box center [723, 17] width 15 height 15
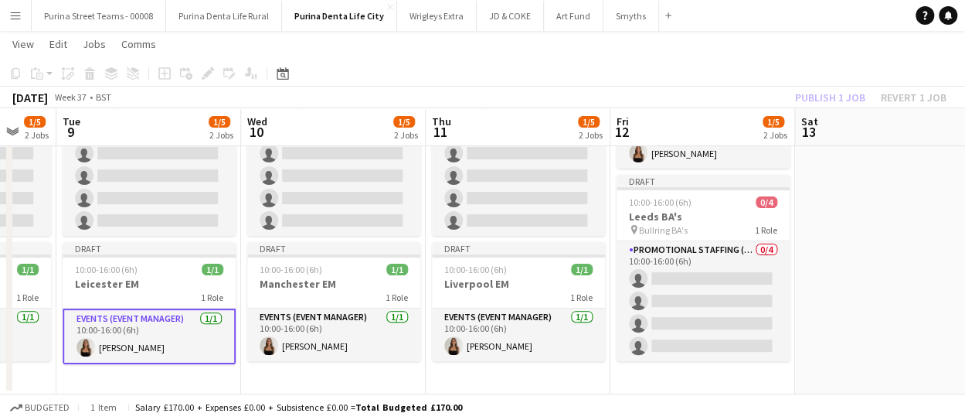
click at [840, 200] on app-date-cell at bounding box center [887, 218] width 185 height 351
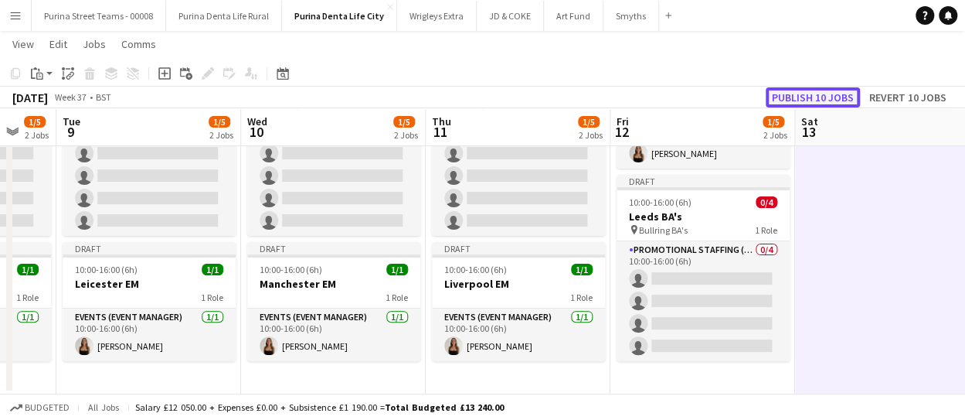
click at [820, 98] on button "Publish 10 jobs" at bounding box center [813, 97] width 94 height 20
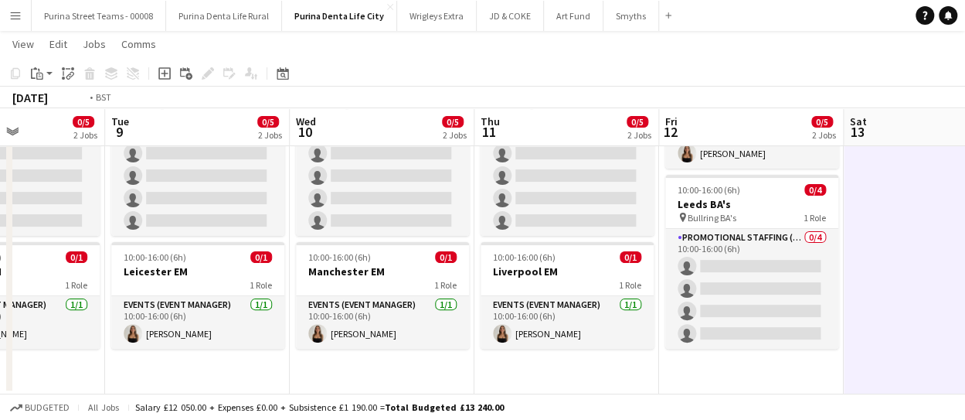
scroll to position [0, 437]
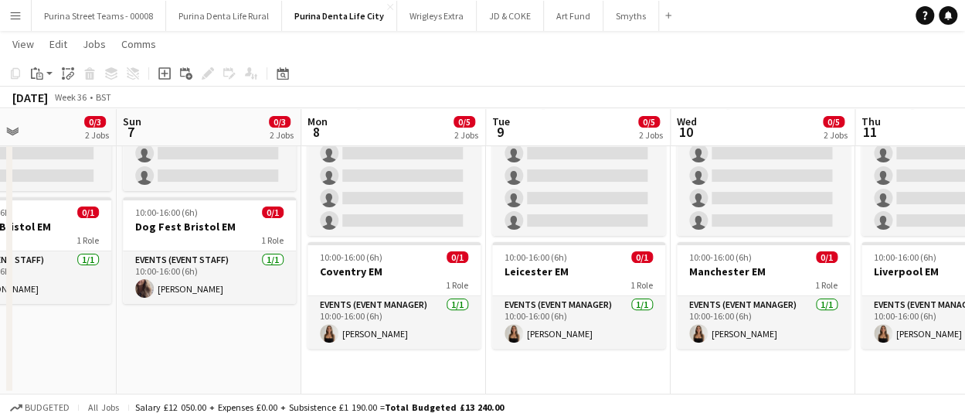
drag, startPoint x: 104, startPoint y: 373, endPoint x: 533, endPoint y: 359, distance: 429.8
click at [533, 359] on app-calendar-viewport "Thu 4 4/5 2 Jobs Fri 5 5/5 2 Jobs Sat 6 0/3 2 Jobs Sun 7 0/3 2 Jobs Mon 8 0/5 2…" at bounding box center [482, 168] width 965 height 451
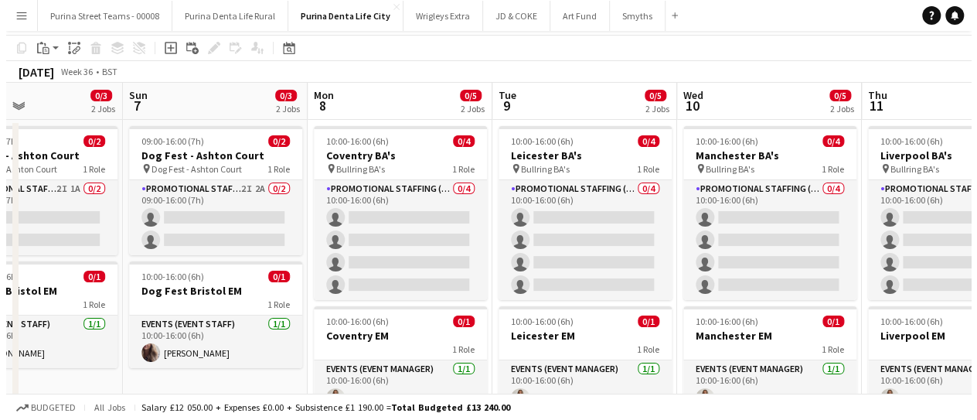
scroll to position [0, 0]
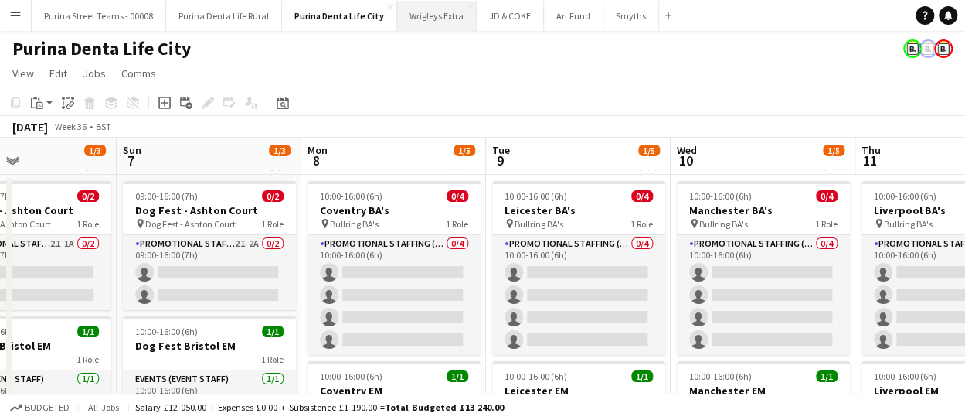
click at [432, 16] on button "Wrigleys Extra Close" at bounding box center [437, 16] width 80 height 30
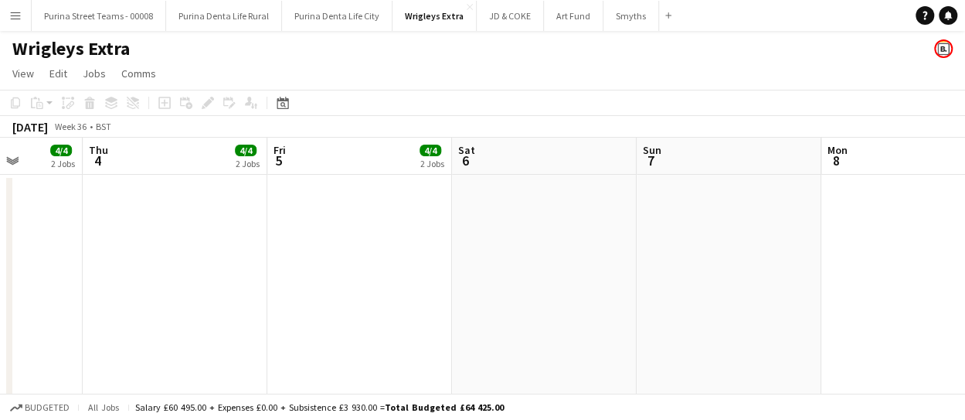
drag, startPoint x: 285, startPoint y: 252, endPoint x: 403, endPoint y: 253, distance: 117.5
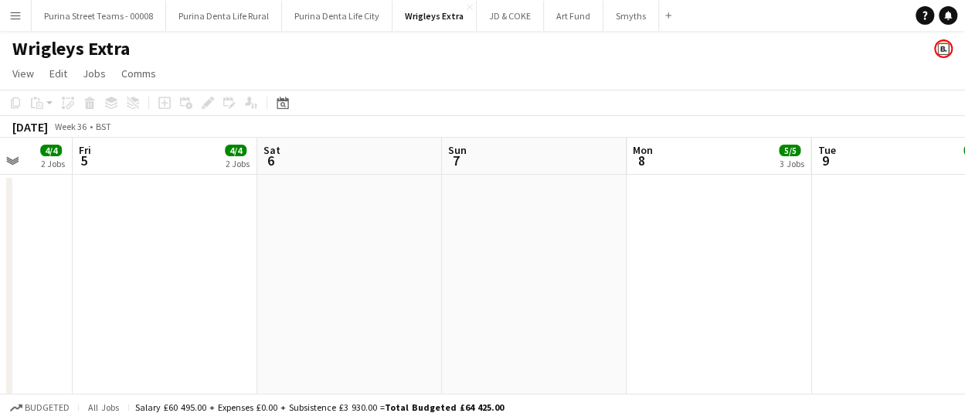
drag, startPoint x: 667, startPoint y: 264, endPoint x: 249, endPoint y: 243, distance: 418.6
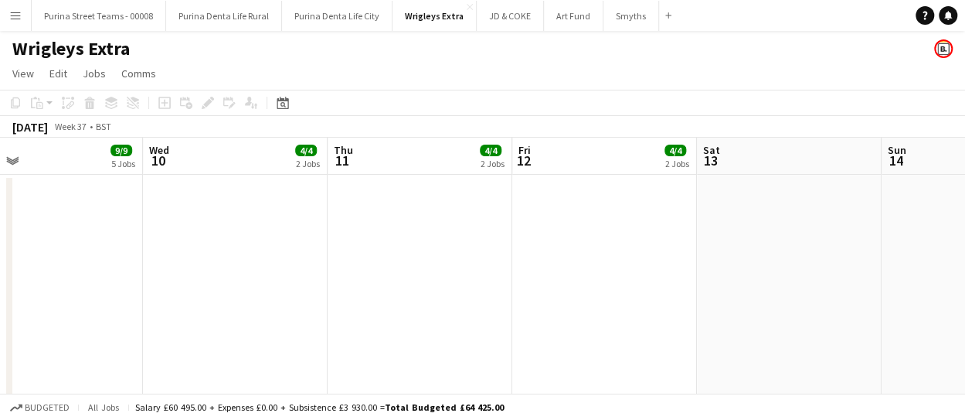
drag, startPoint x: 552, startPoint y: 260, endPoint x: 342, endPoint y: 239, distance: 211.2
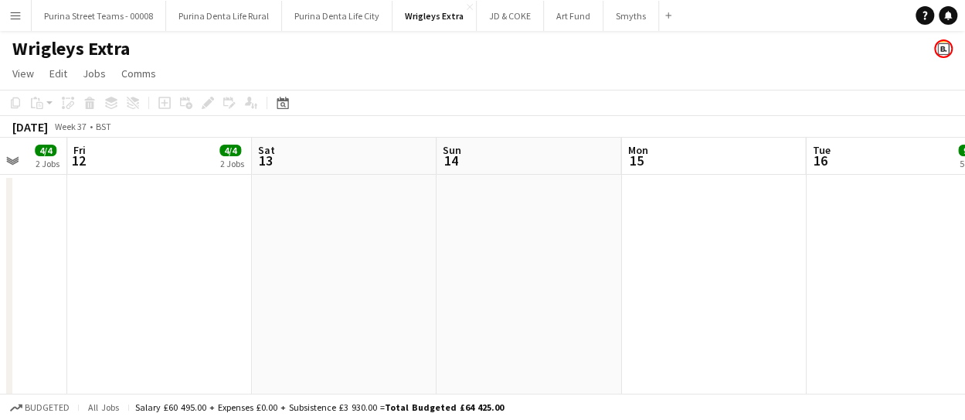
drag, startPoint x: 576, startPoint y: 262, endPoint x: 420, endPoint y: 257, distance: 156.1
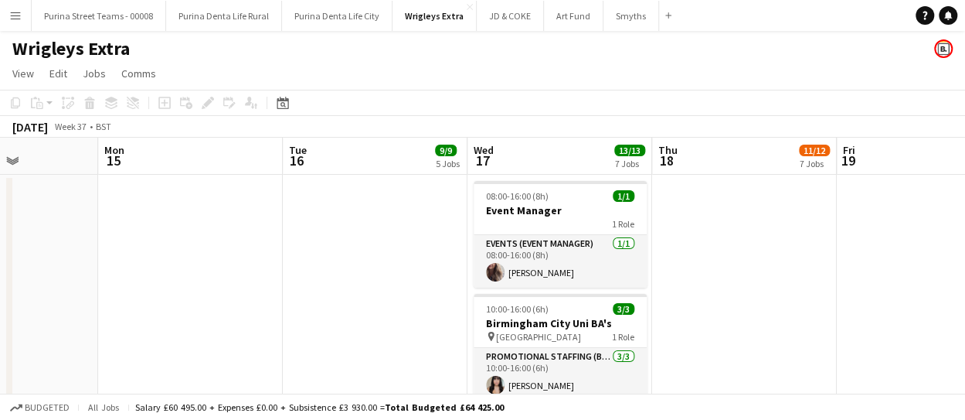
scroll to position [0, 460]
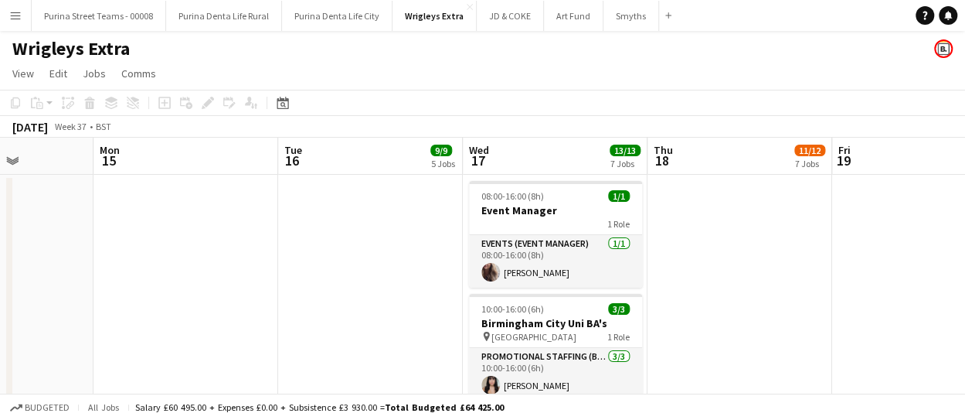
drag, startPoint x: 587, startPoint y: 266, endPoint x: 301, endPoint y: 261, distance: 285.9
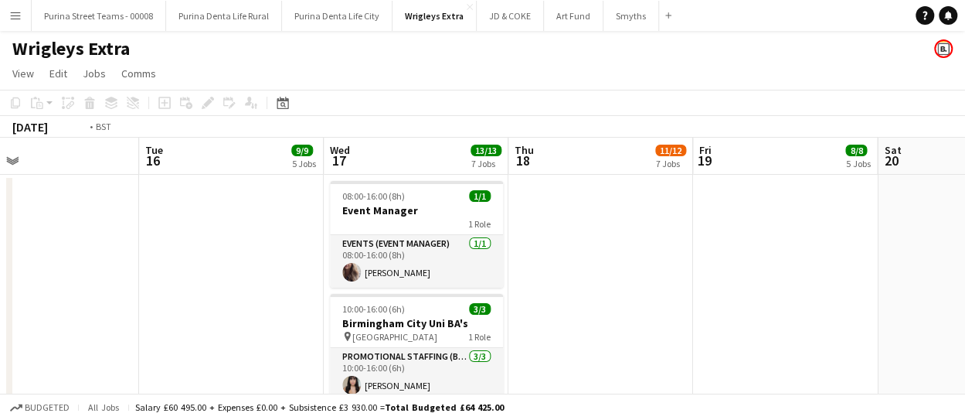
drag, startPoint x: 303, startPoint y: 262, endPoint x: 226, endPoint y: 263, distance: 76.5
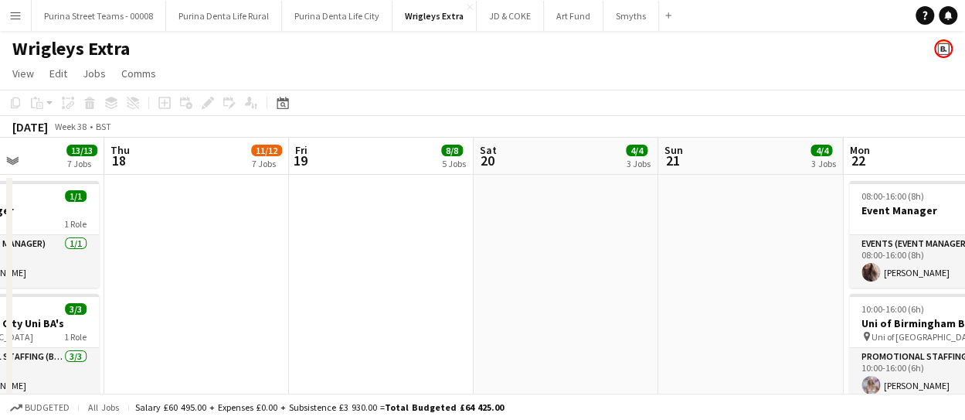
scroll to position [0, 592]
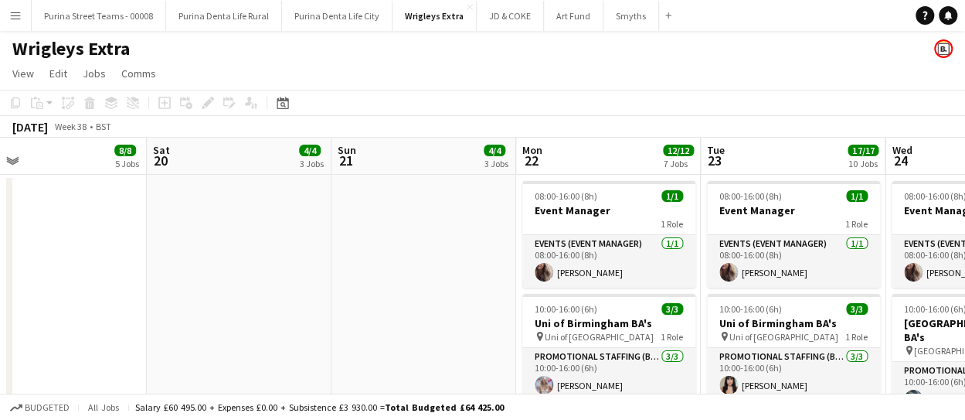
drag, startPoint x: 658, startPoint y: 279, endPoint x: 372, endPoint y: 270, distance: 286.0
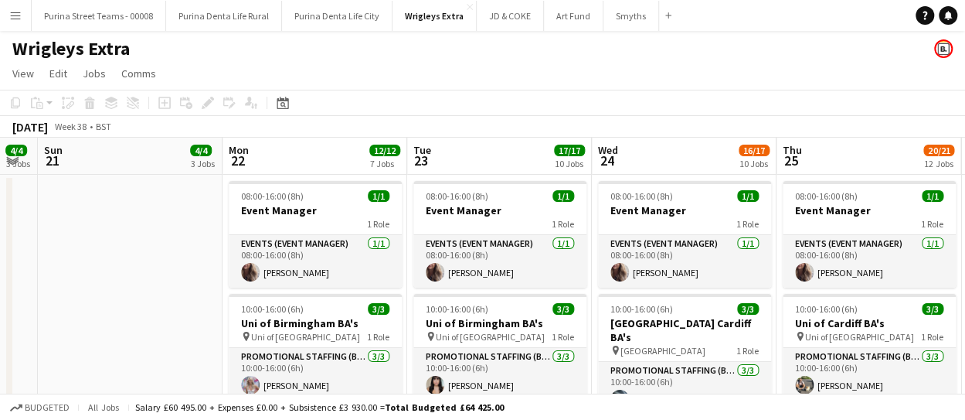
scroll to position [0, 536]
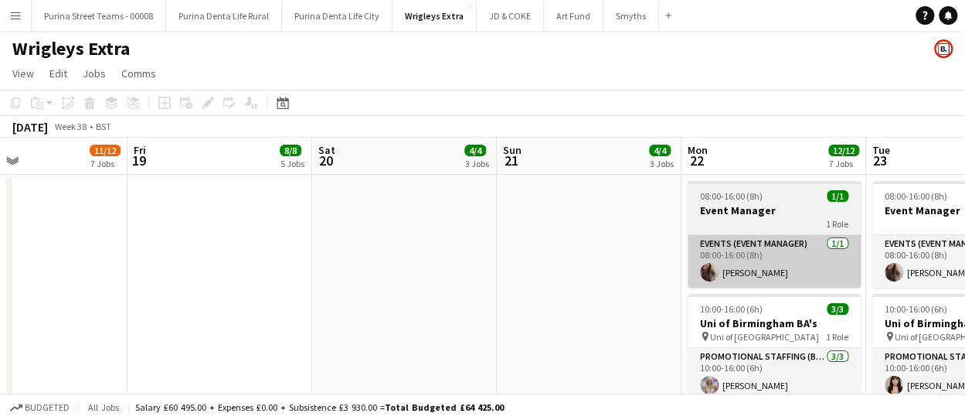
drag, startPoint x: 501, startPoint y: 281, endPoint x: 706, endPoint y: 269, distance: 205.9
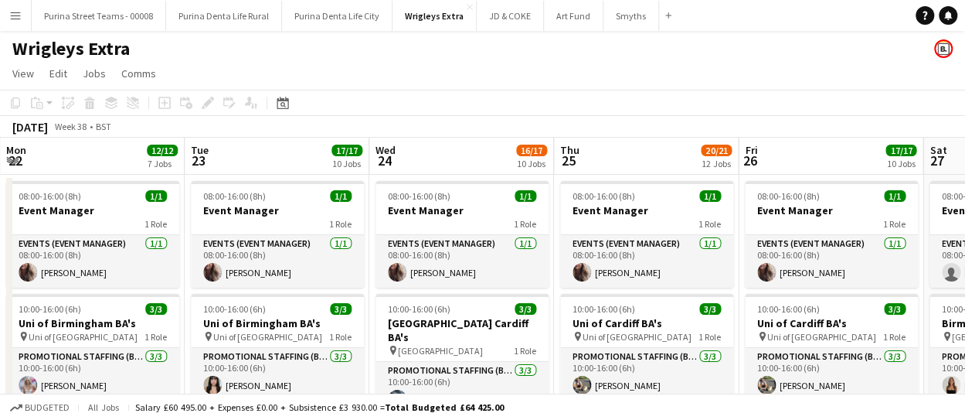
drag, startPoint x: 190, startPoint y: 280, endPoint x: -2, endPoint y: 279, distance: 192.4
